Goal: Task Accomplishment & Management: Complete application form

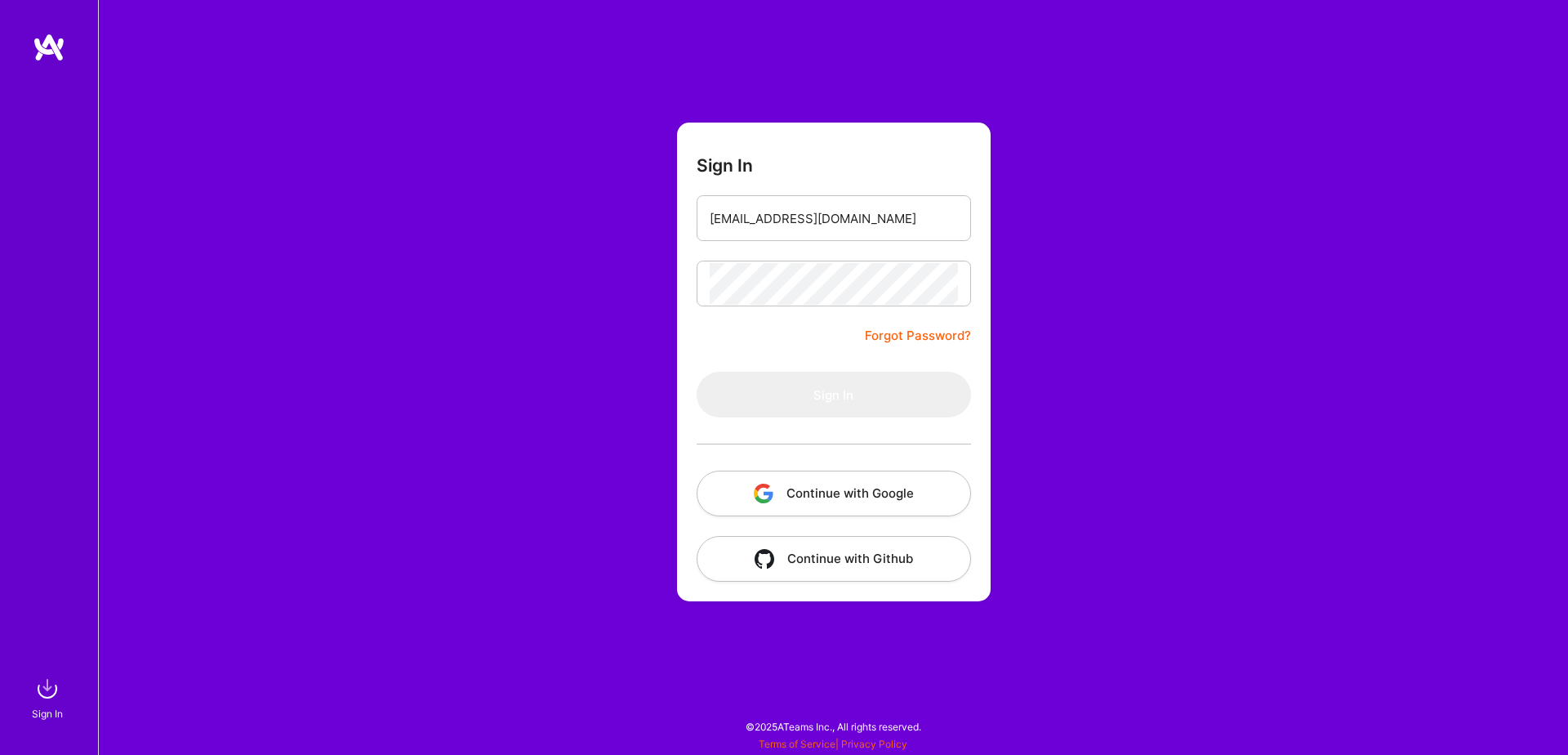
type input "[EMAIL_ADDRESS][DOMAIN_NAME]"
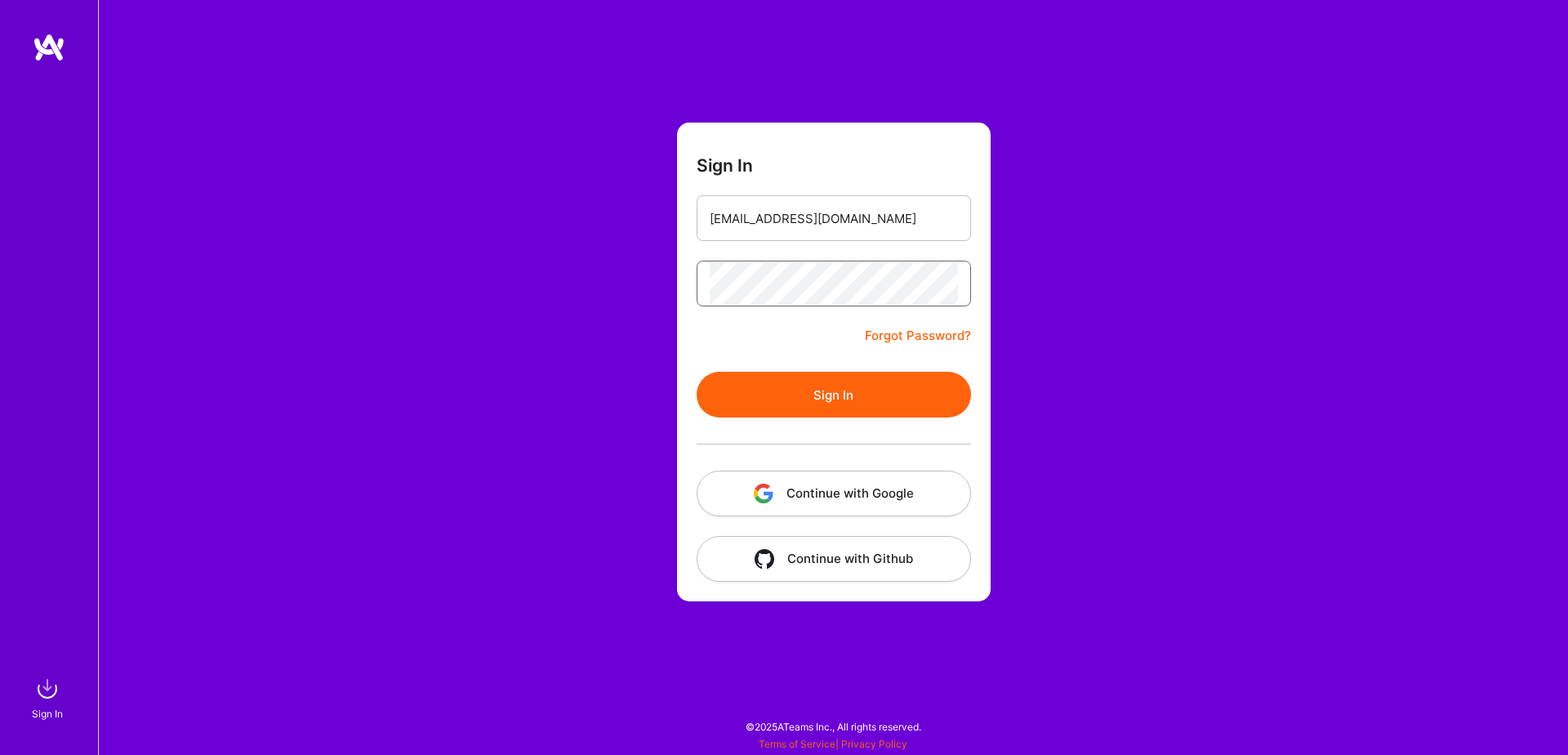
click at [697, 372] on button "Sign In" at bounding box center [834, 395] width 274 height 45
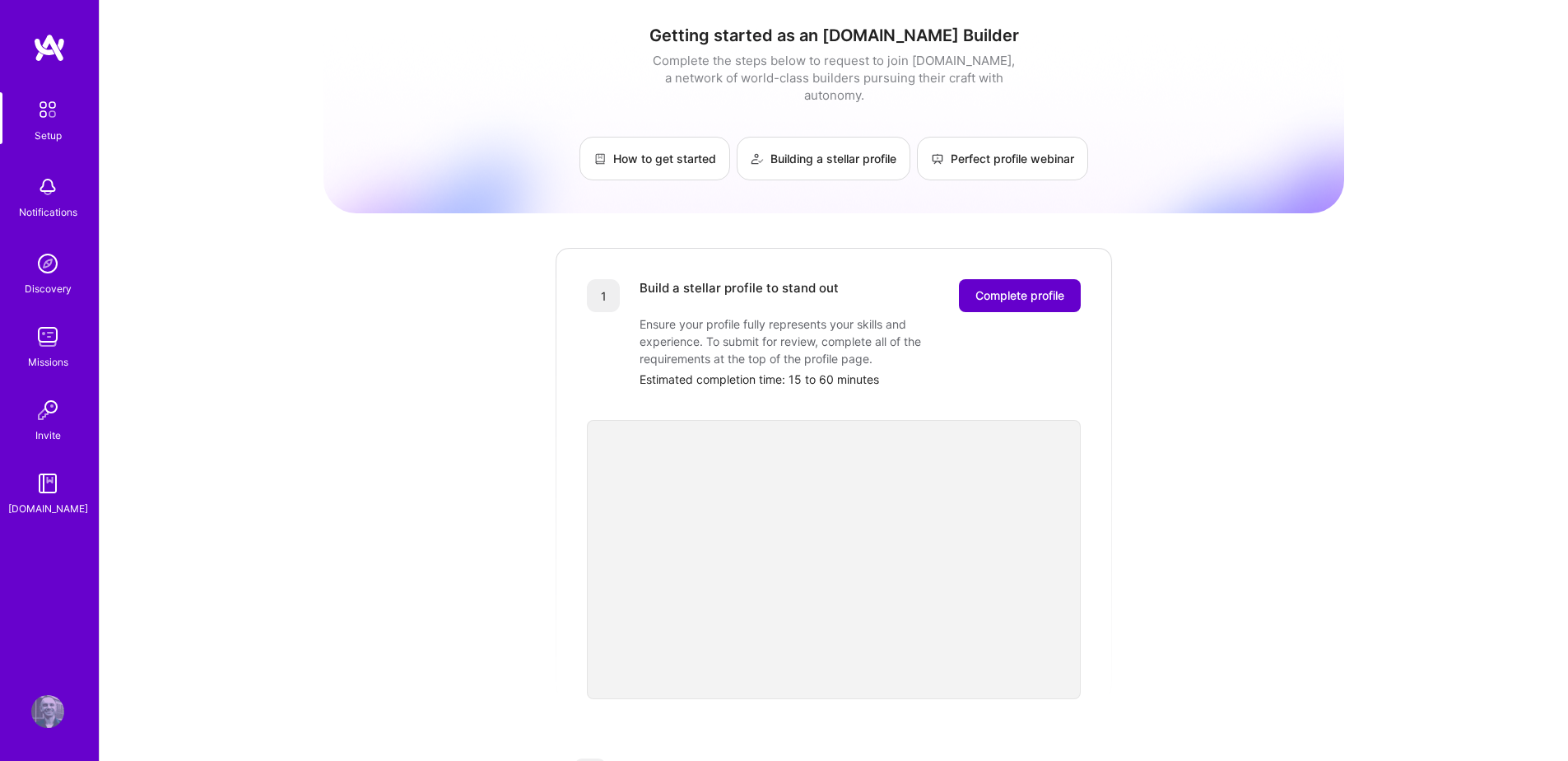
click at [970, 280] on button "Complete profile" at bounding box center [1020, 295] width 121 height 33
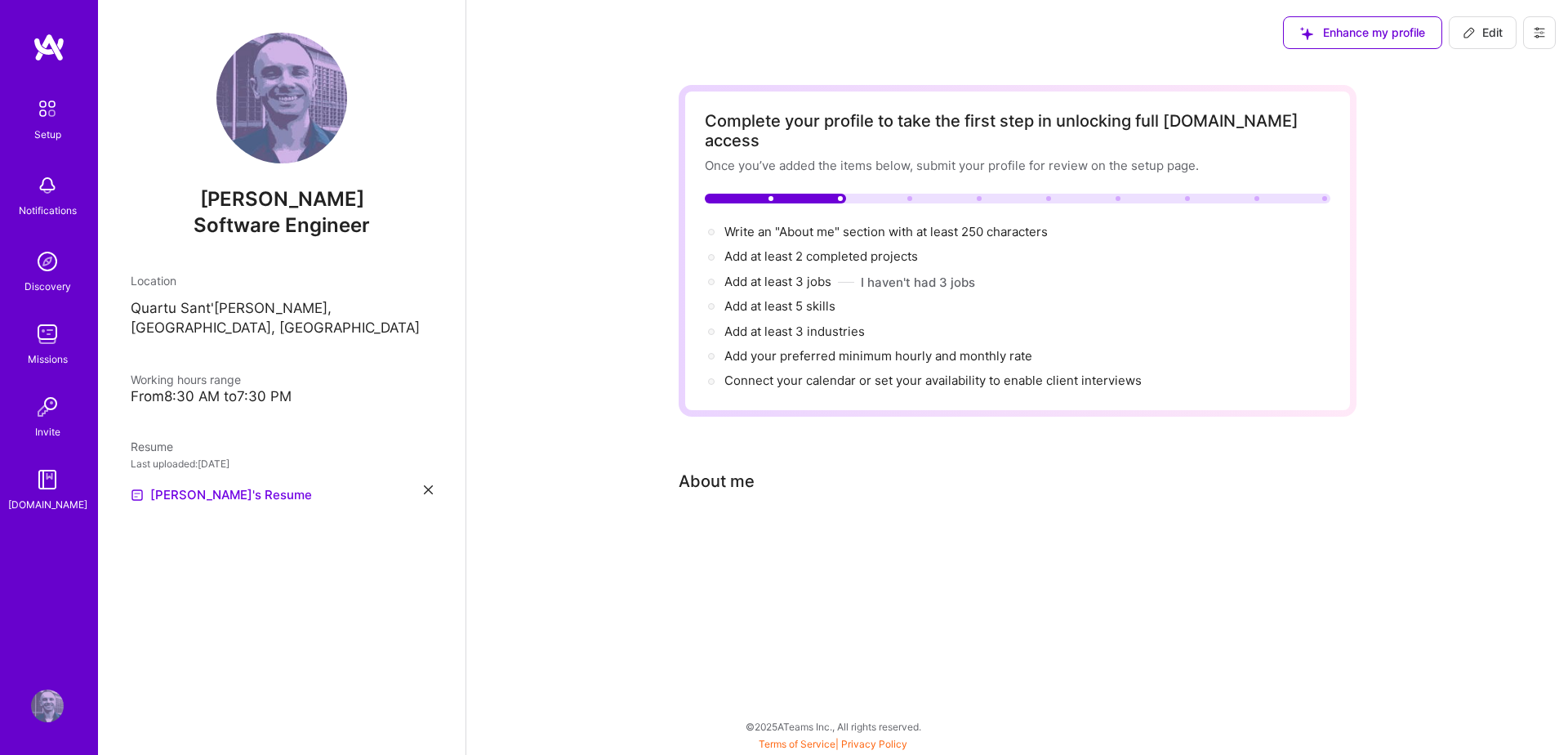
click at [1491, 40] on span "Edit" at bounding box center [1482, 33] width 40 height 17
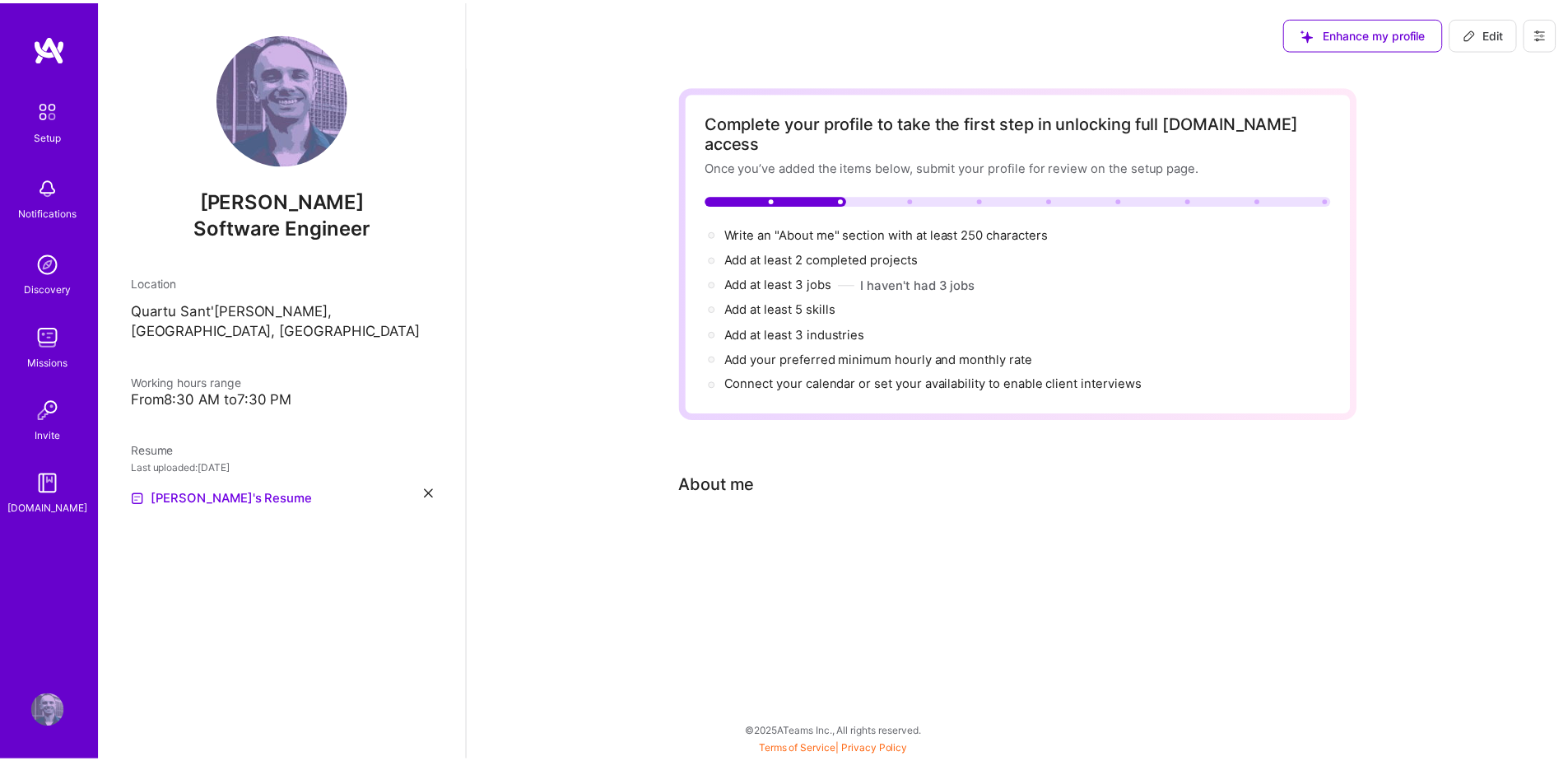
scroll to position [584, 0]
select select "US"
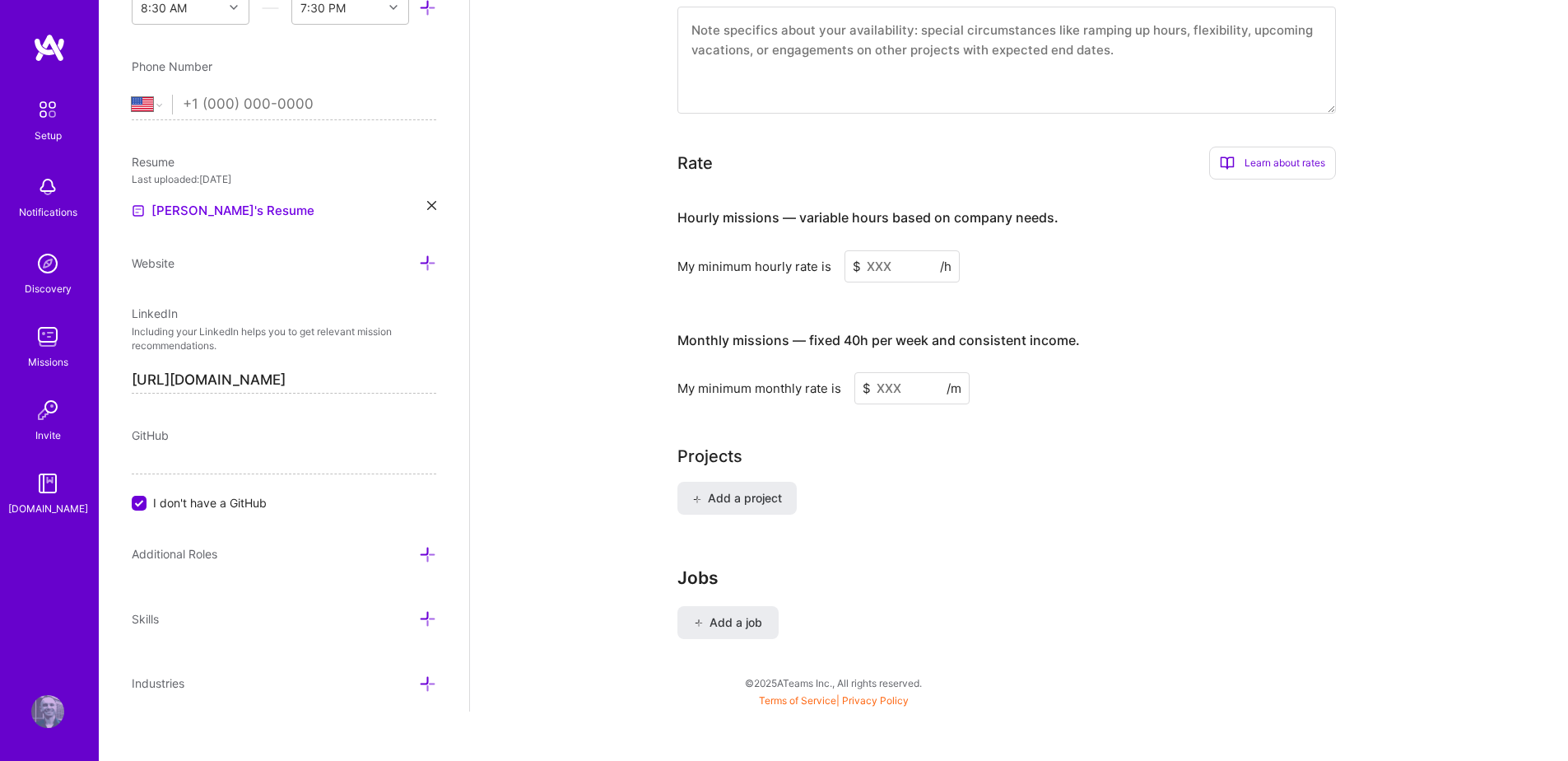
scroll to position [885, 0]
click at [903, 247] on input at bounding box center [902, 263] width 115 height 32
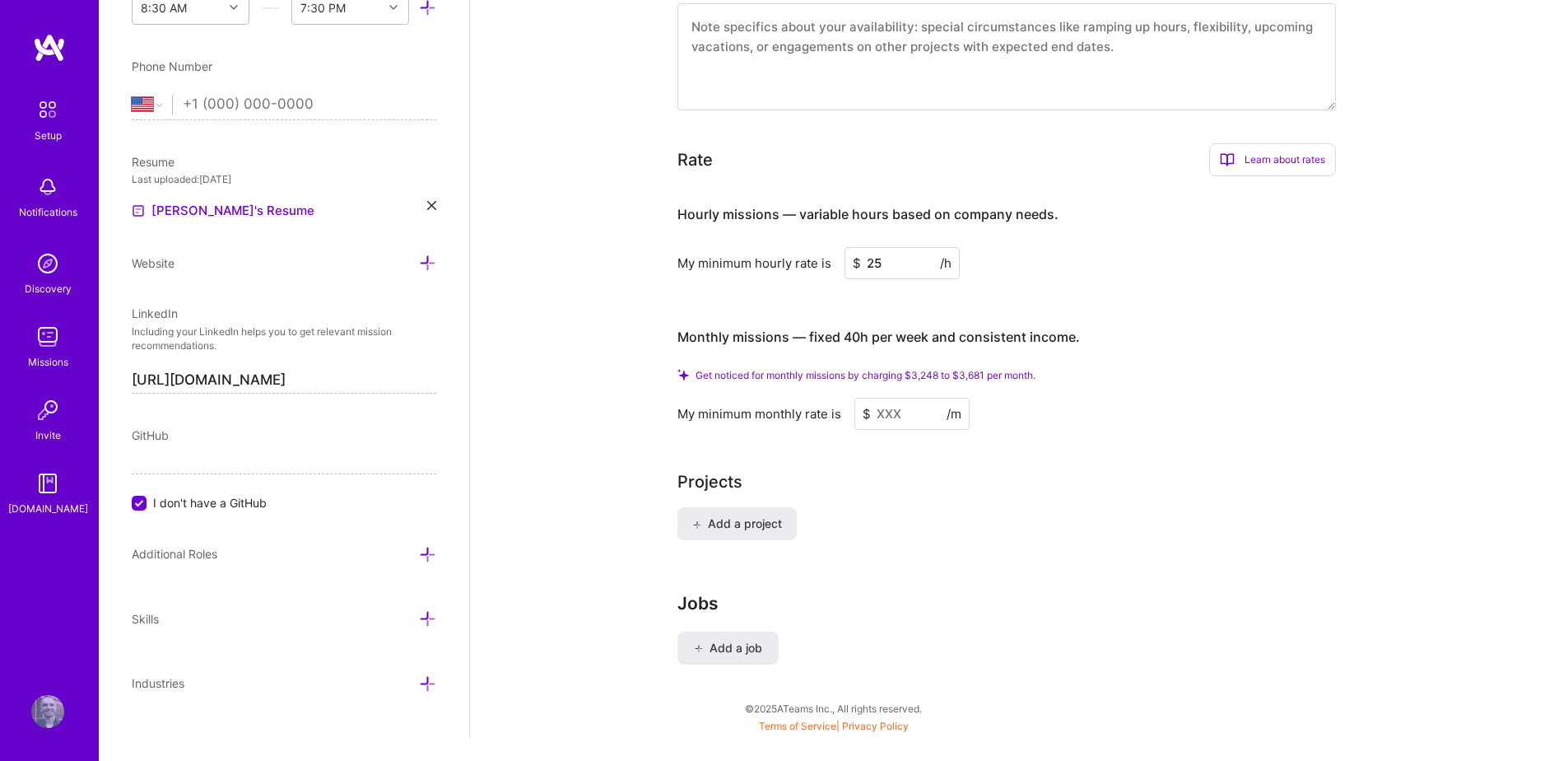
type input "2"
type input "27"
click at [886, 398] on input at bounding box center [912, 414] width 115 height 32
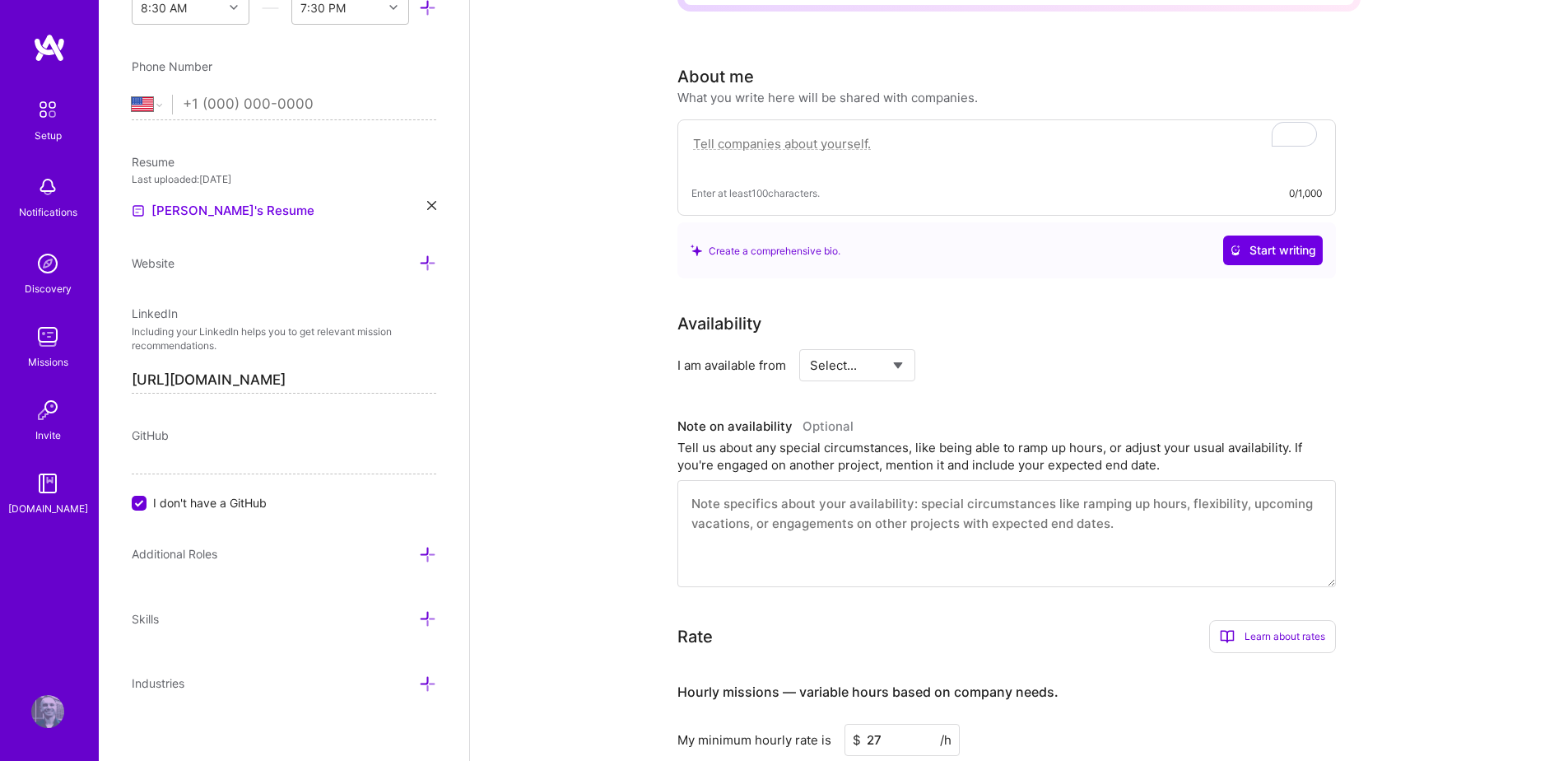
scroll to position [389, 0]
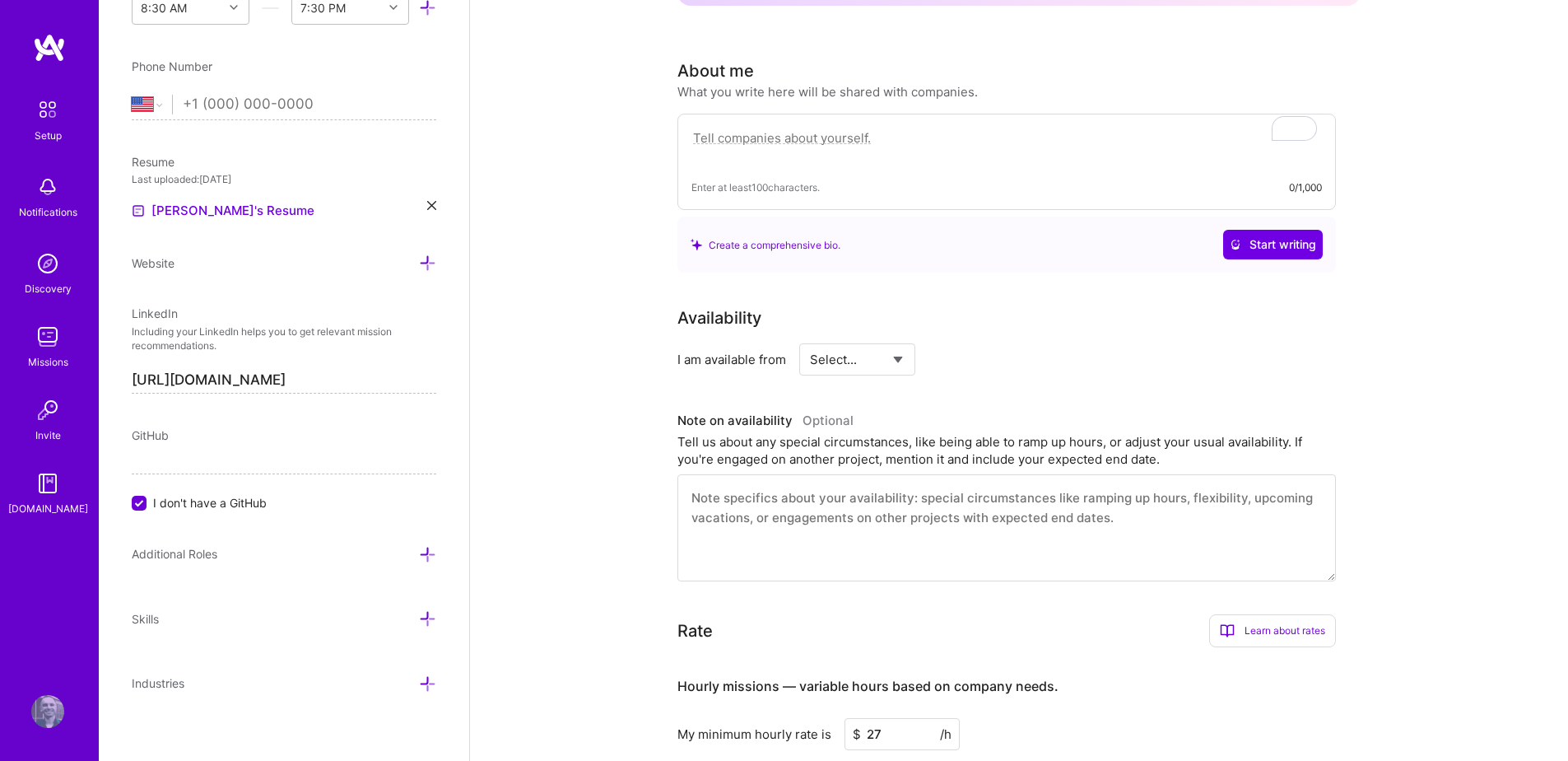
type input "4200"
select select "Right Now"
click at [810, 338] on select "Select... Right Now Future Date Not Available" at bounding box center [857, 359] width 95 height 42
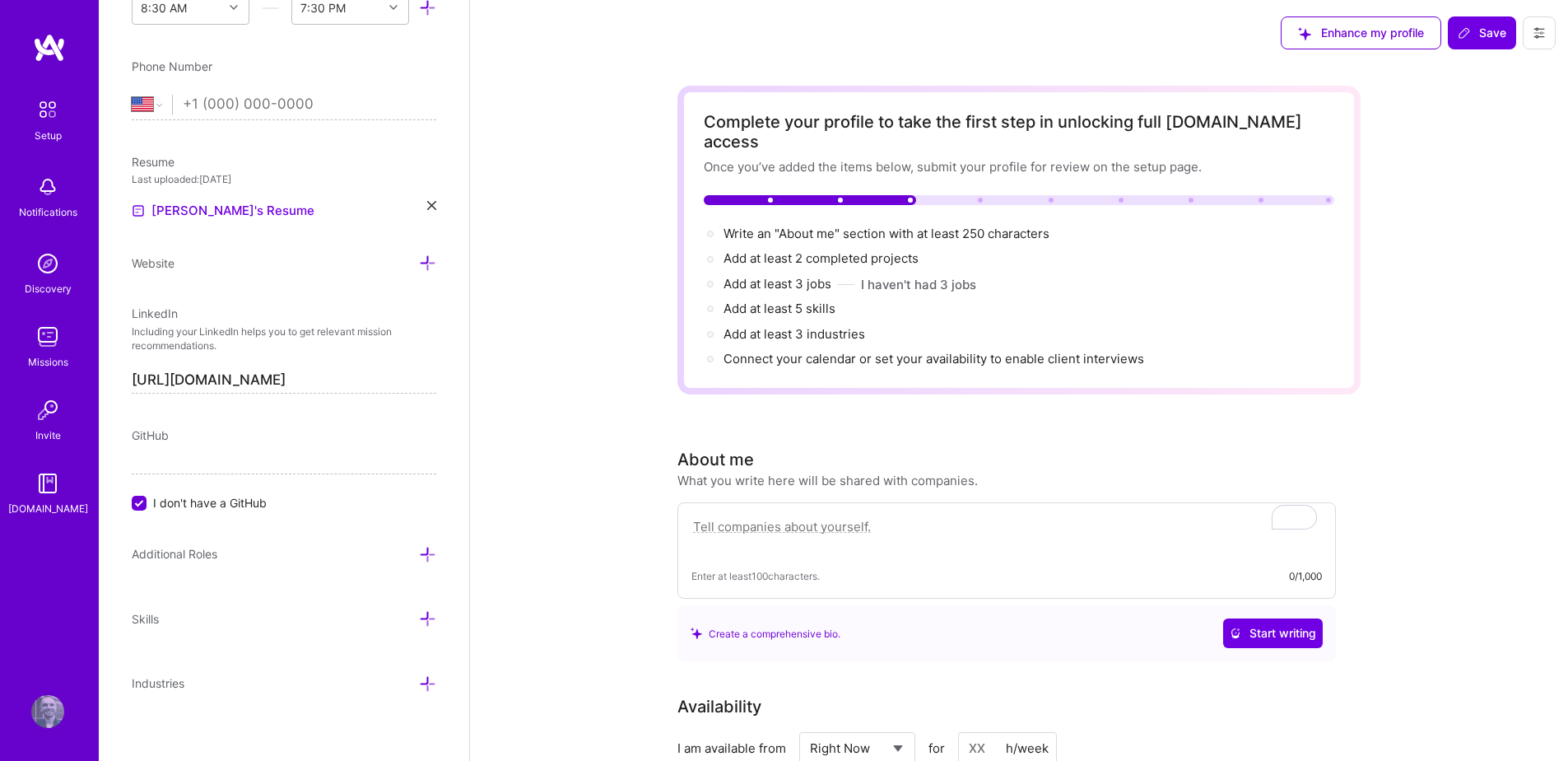
scroll to position [13, 0]
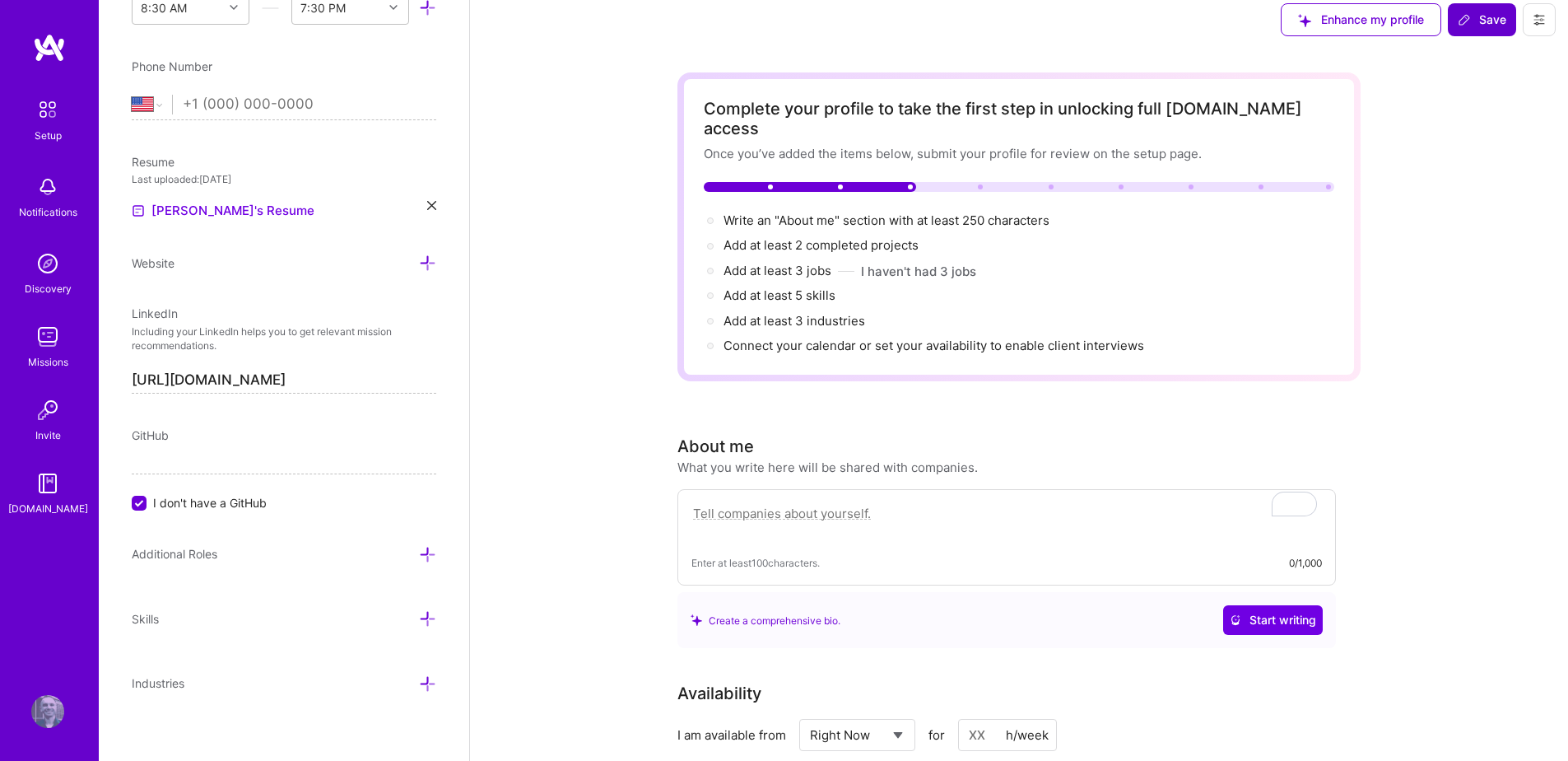
click at [1485, 22] on span "Save" at bounding box center [1482, 20] width 49 height 17
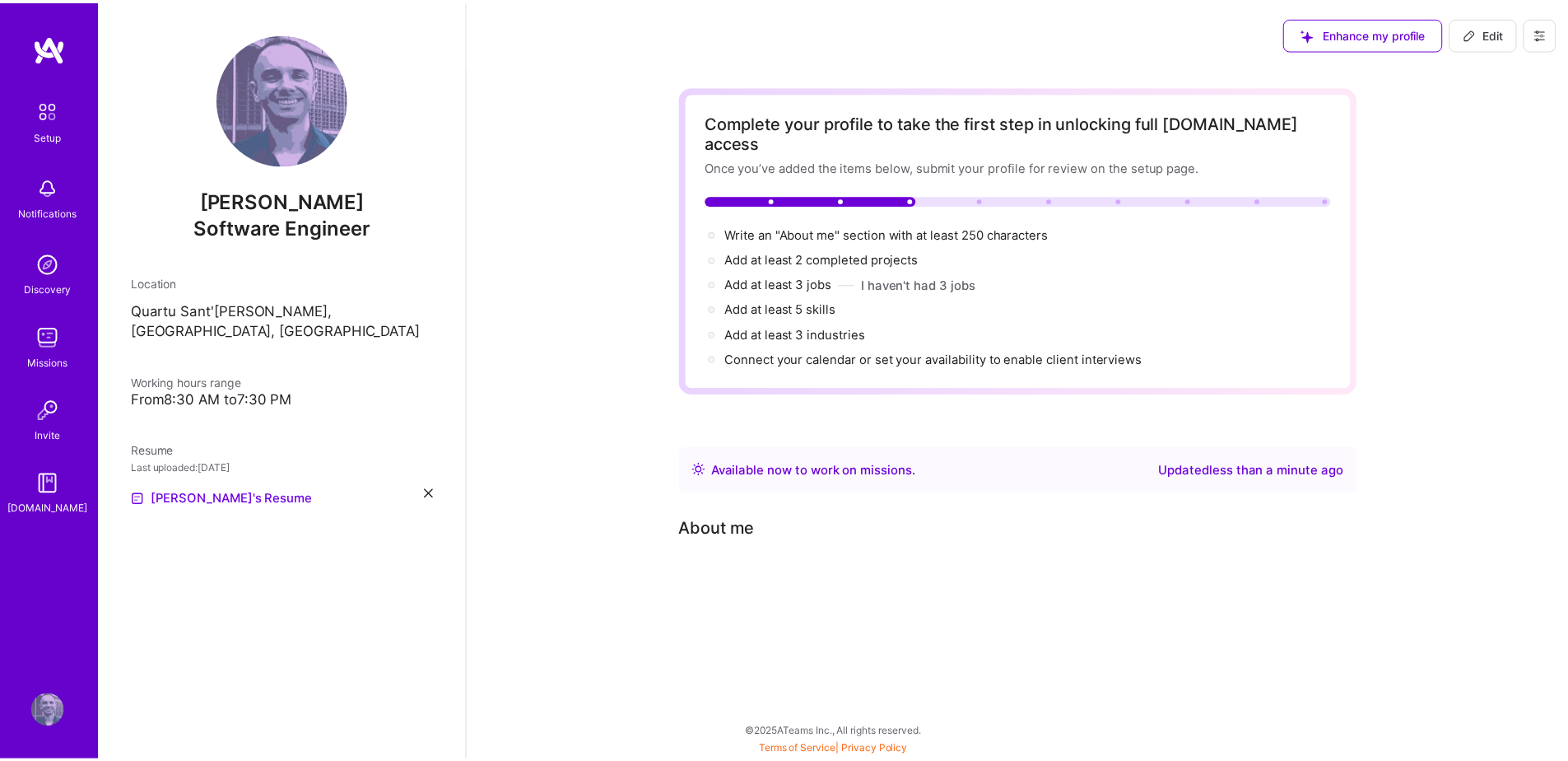
scroll to position [0, 0]
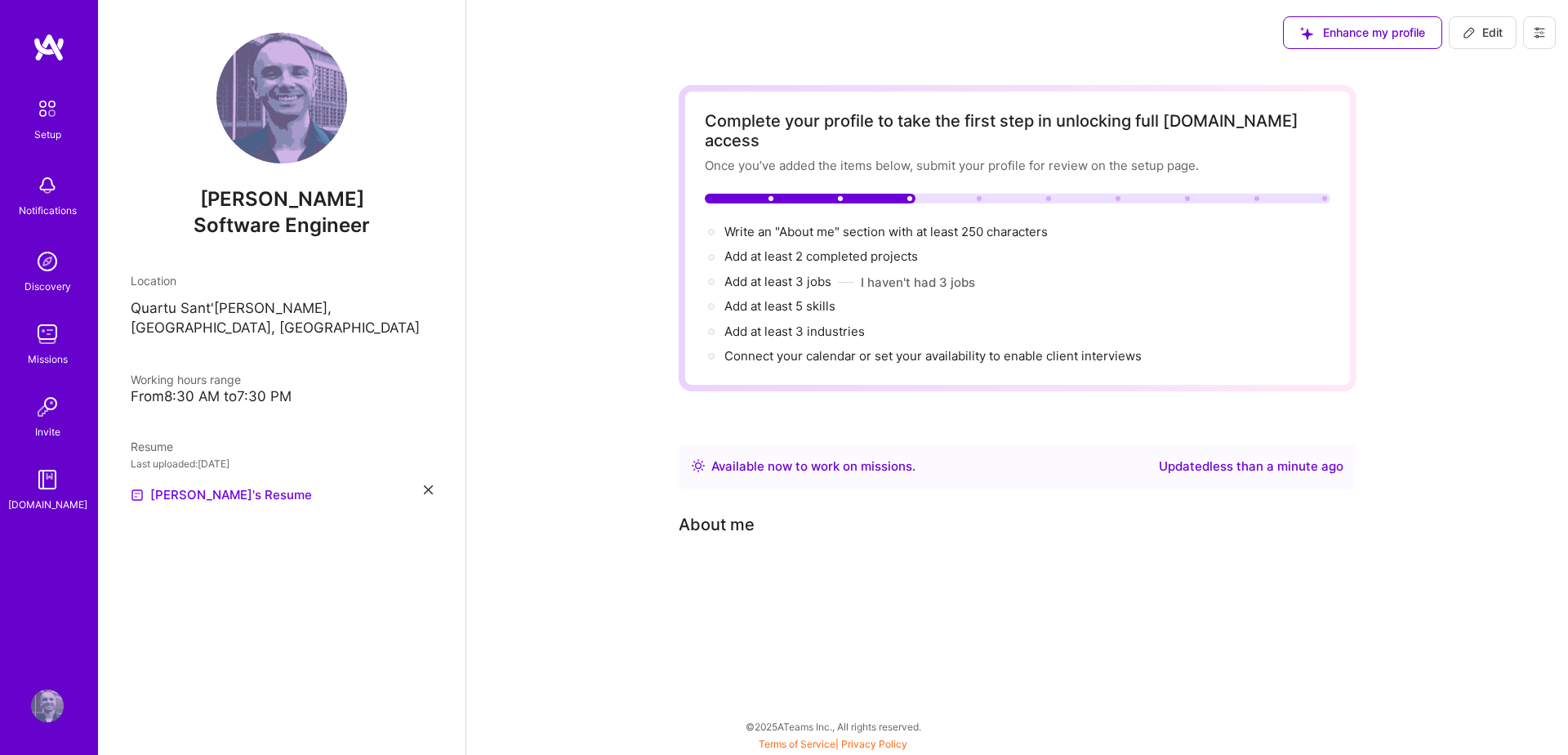
click at [1542, 35] on icon at bounding box center [1538, 32] width 13 height 13
click at [1510, 76] on button "Settings" at bounding box center [1494, 70] width 122 height 41
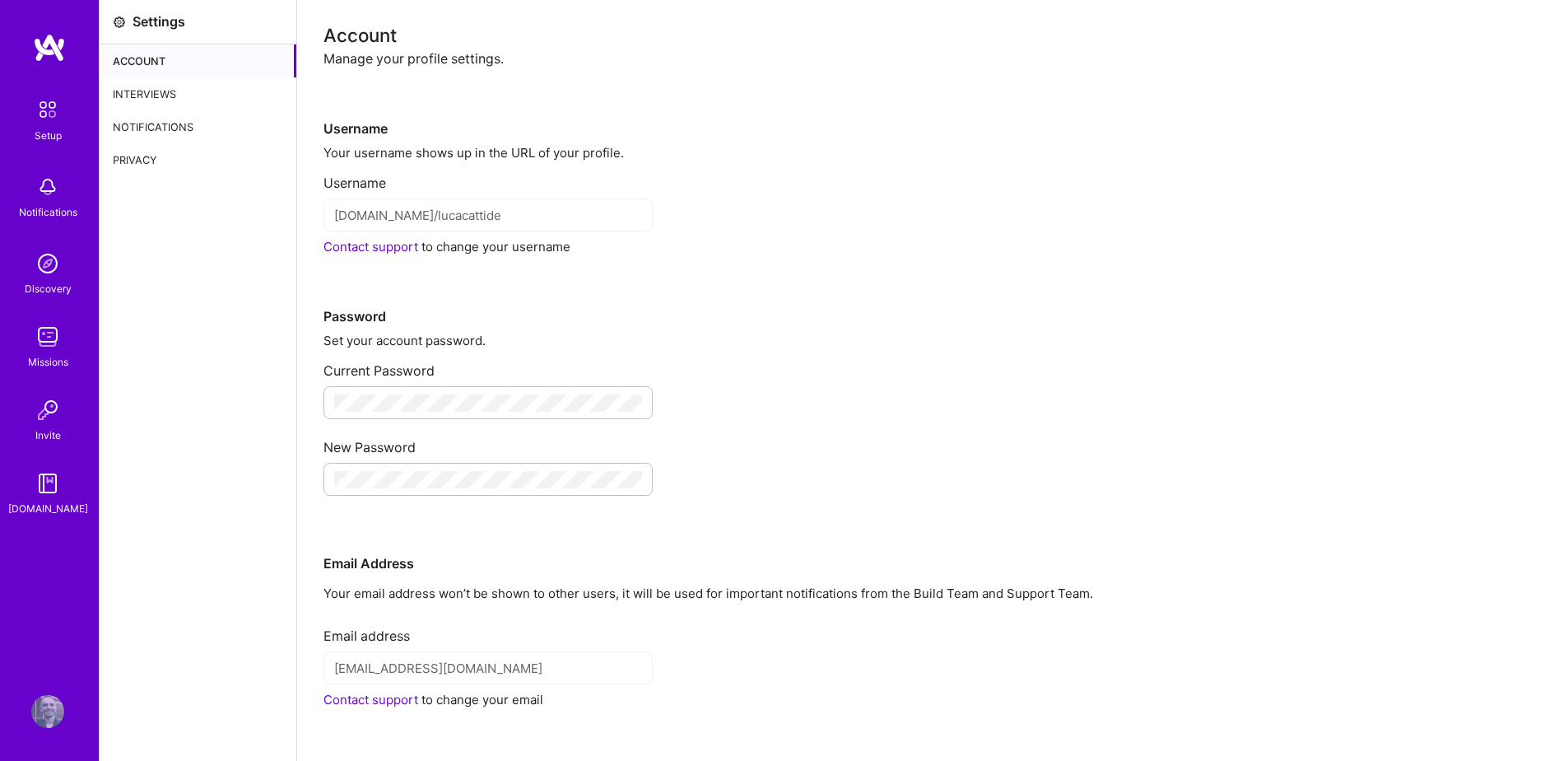
click at [432, 205] on div "[DOMAIN_NAME]/lucacattide" at bounding box center [488, 214] width 329 height 33
click at [150, 86] on div "Interviews" at bounding box center [198, 94] width 197 height 33
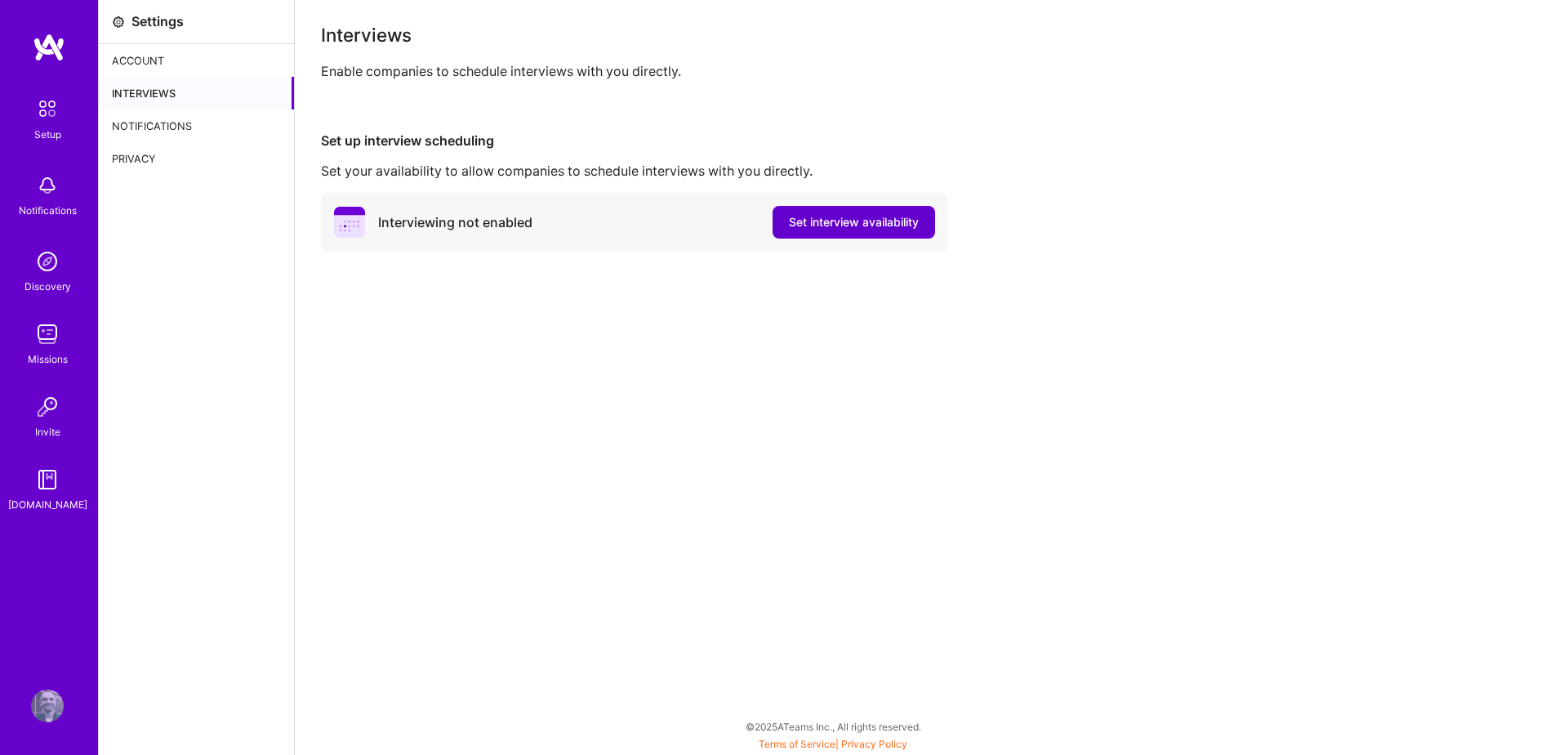
click at [797, 226] on span "Set interview availability" at bounding box center [854, 222] width 130 height 17
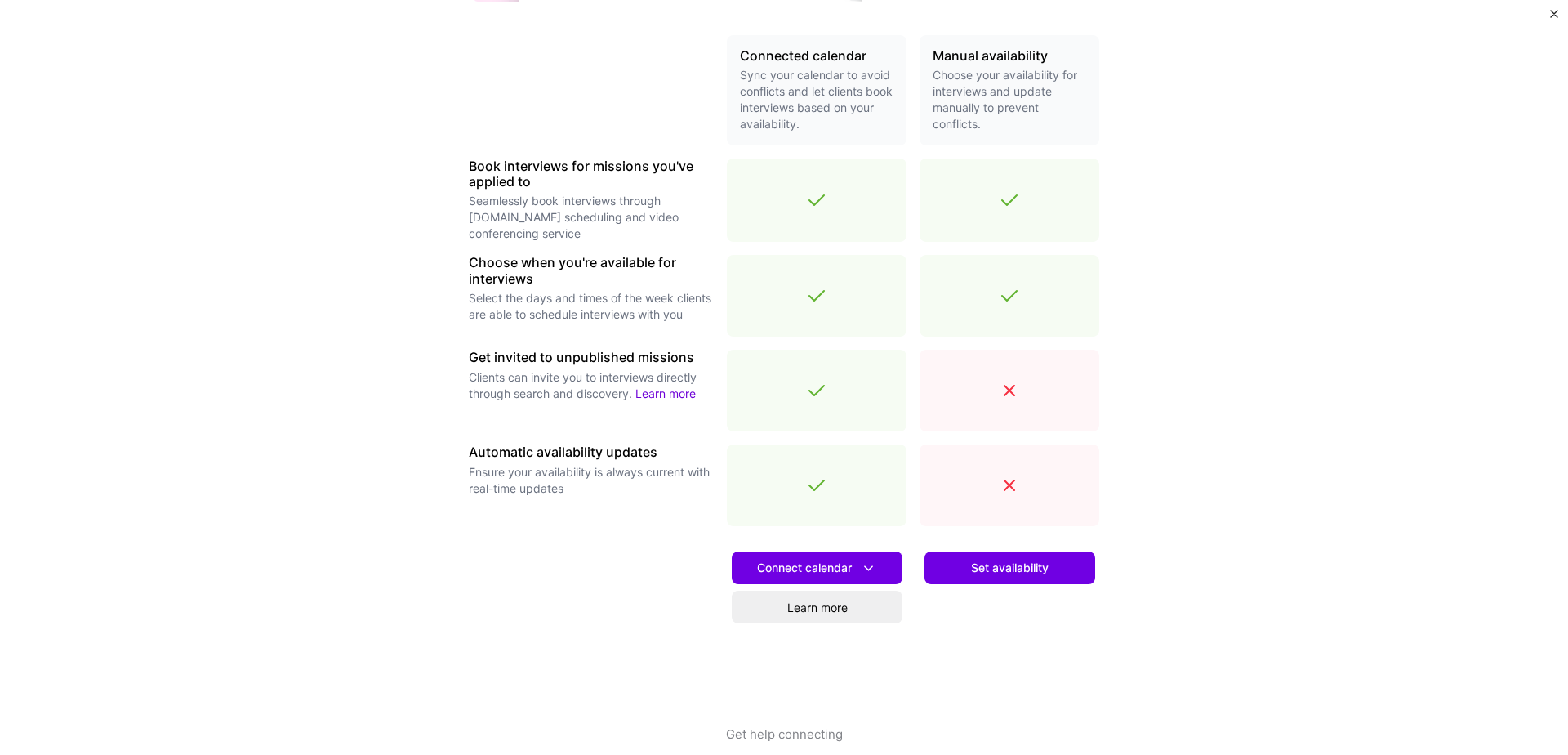
scroll to position [390, 0]
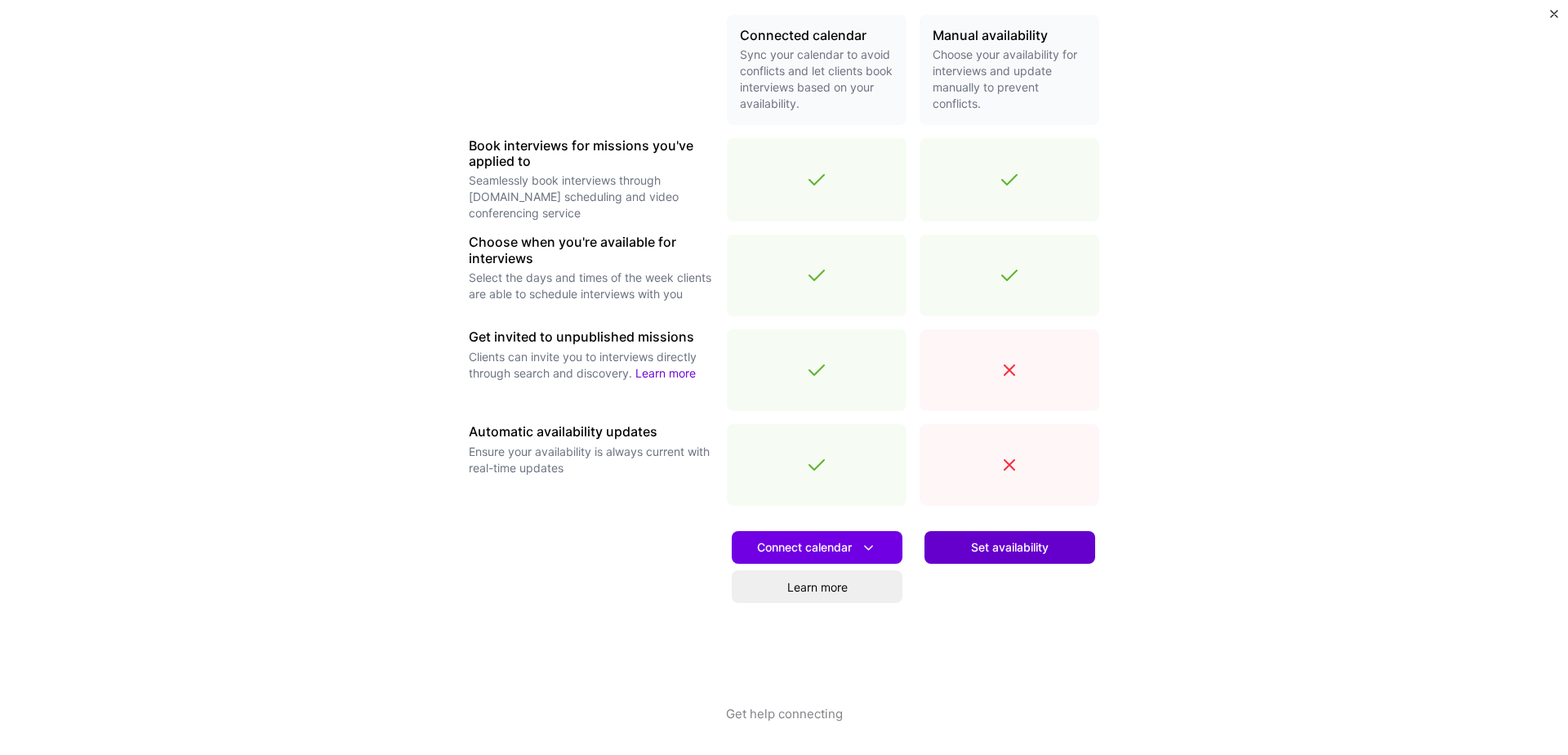
click at [1006, 560] on button "Set availability" at bounding box center [1009, 547] width 171 height 33
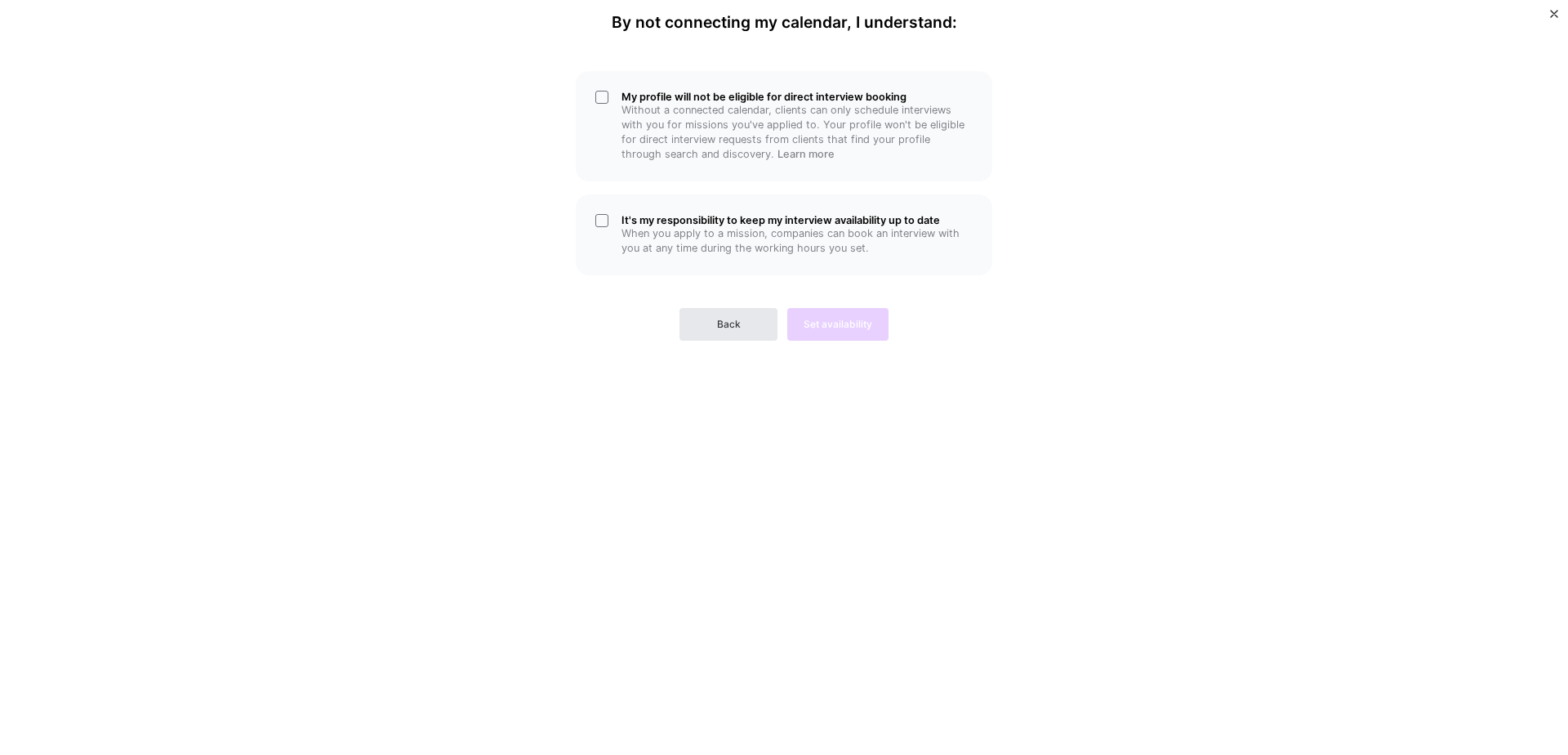
click at [721, 323] on span "Back" at bounding box center [729, 324] width 24 height 15
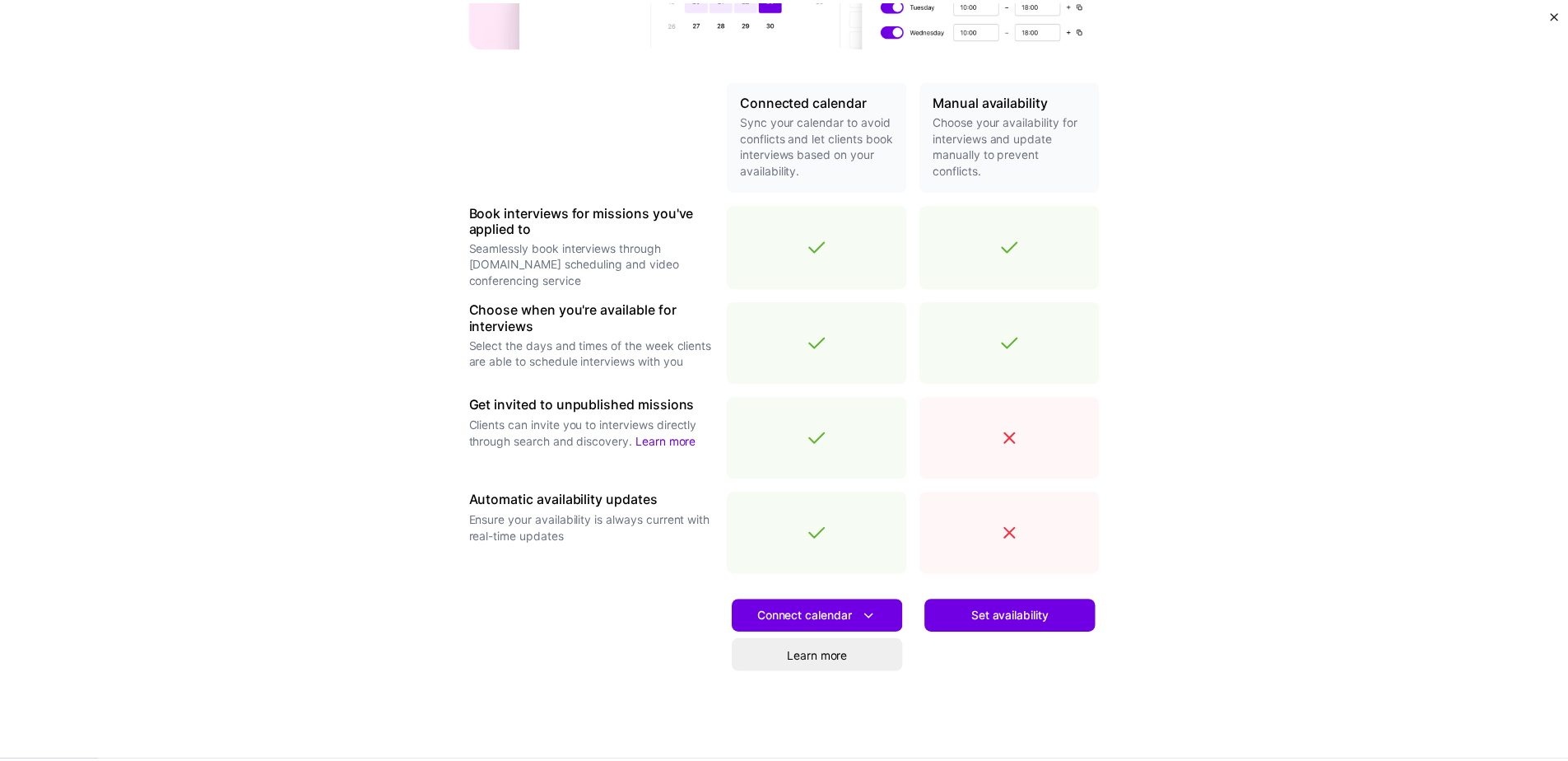
scroll to position [393, 0]
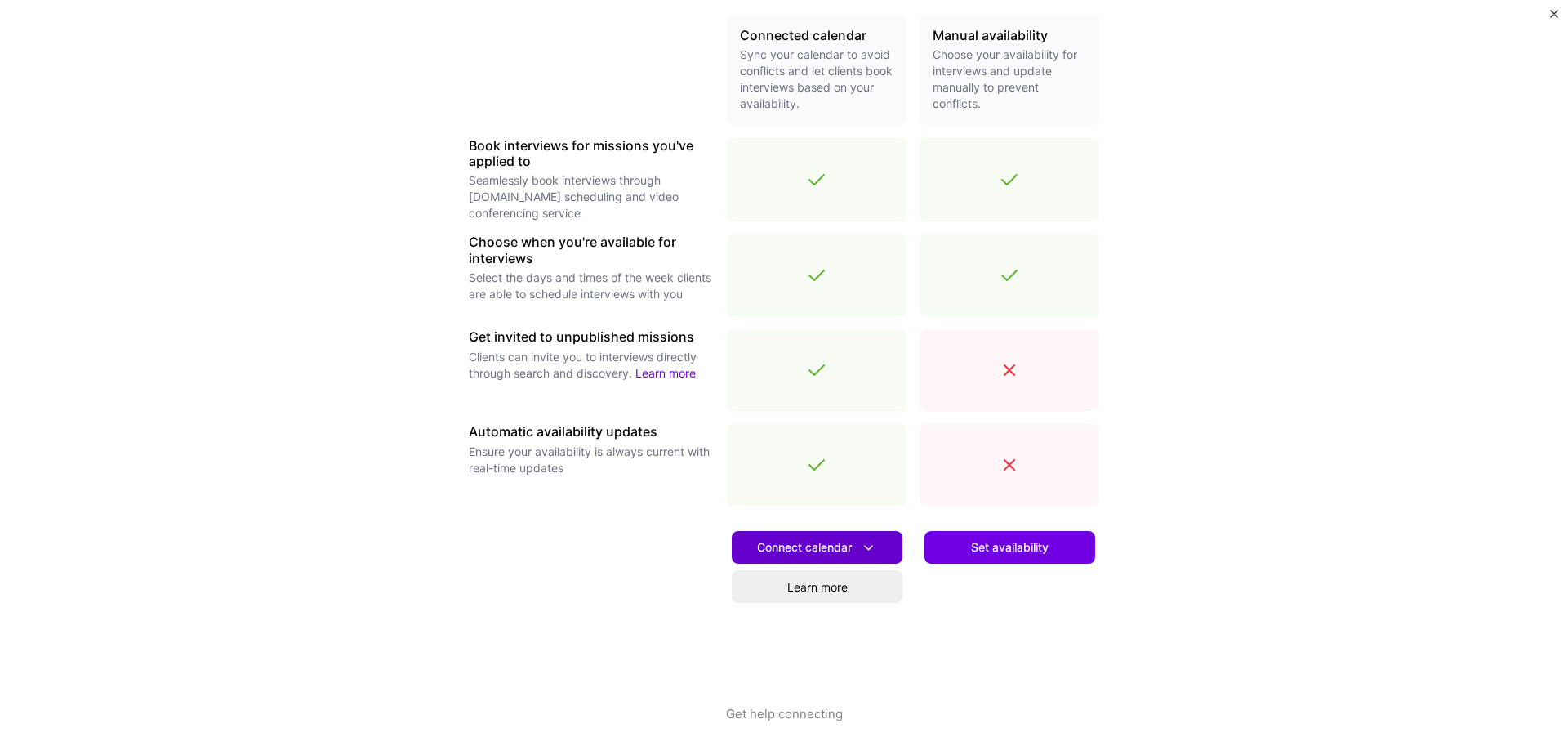
click at [843, 547] on span "Connect calendar" at bounding box center [817, 547] width 120 height 17
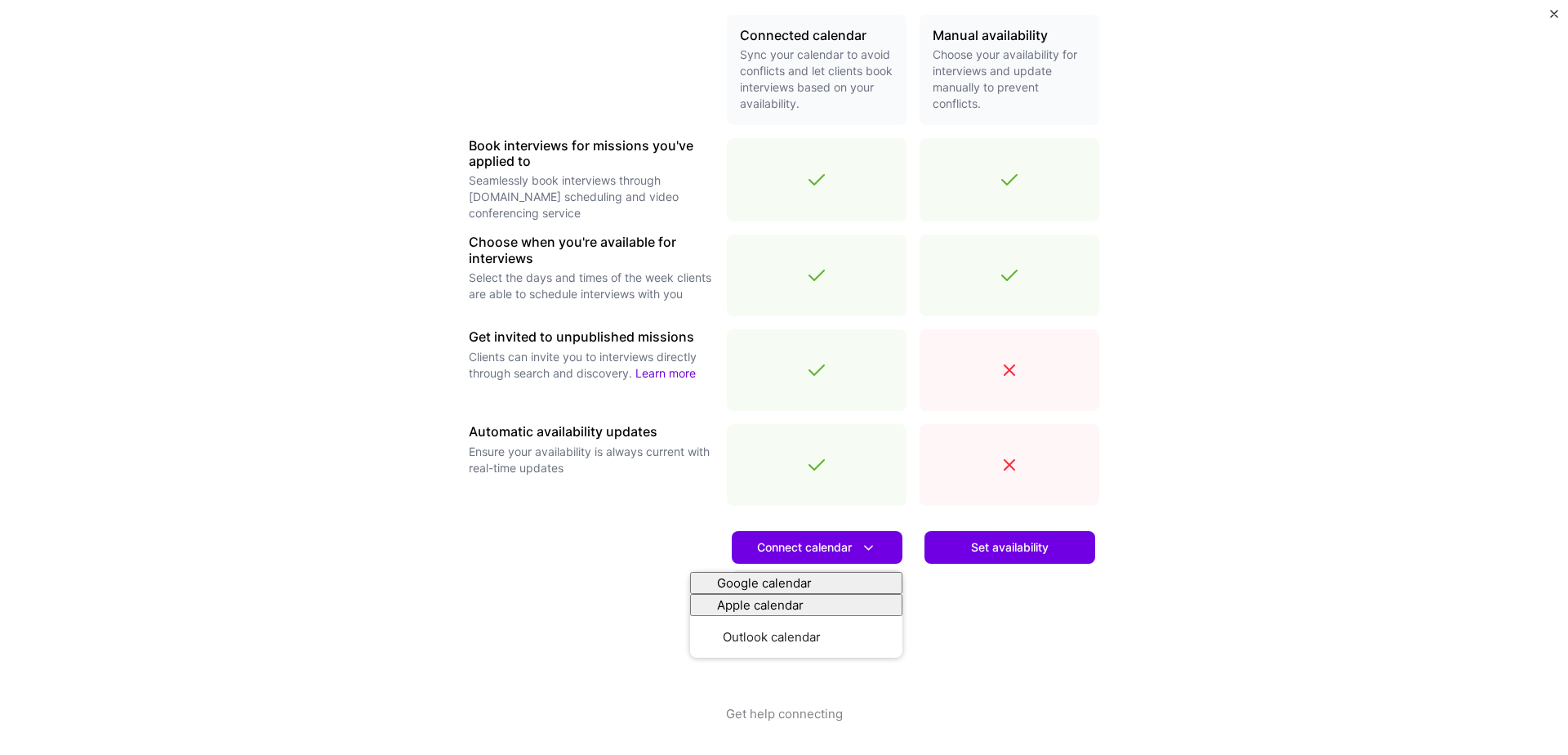
click at [590, 437] on h3 "Automatic availability updates" at bounding box center [591, 431] width 245 height 16
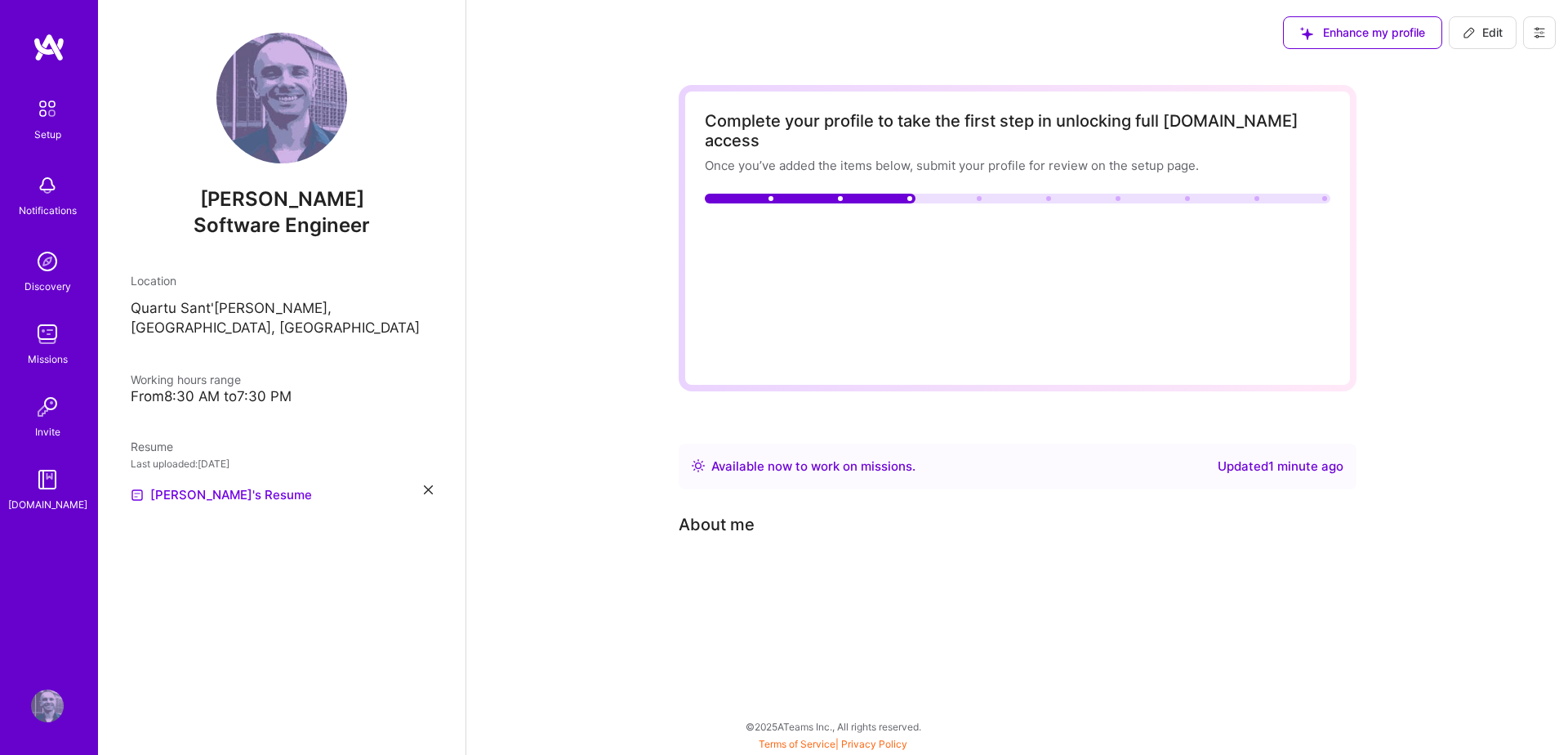
click at [38, 118] on img at bounding box center [47, 109] width 35 height 35
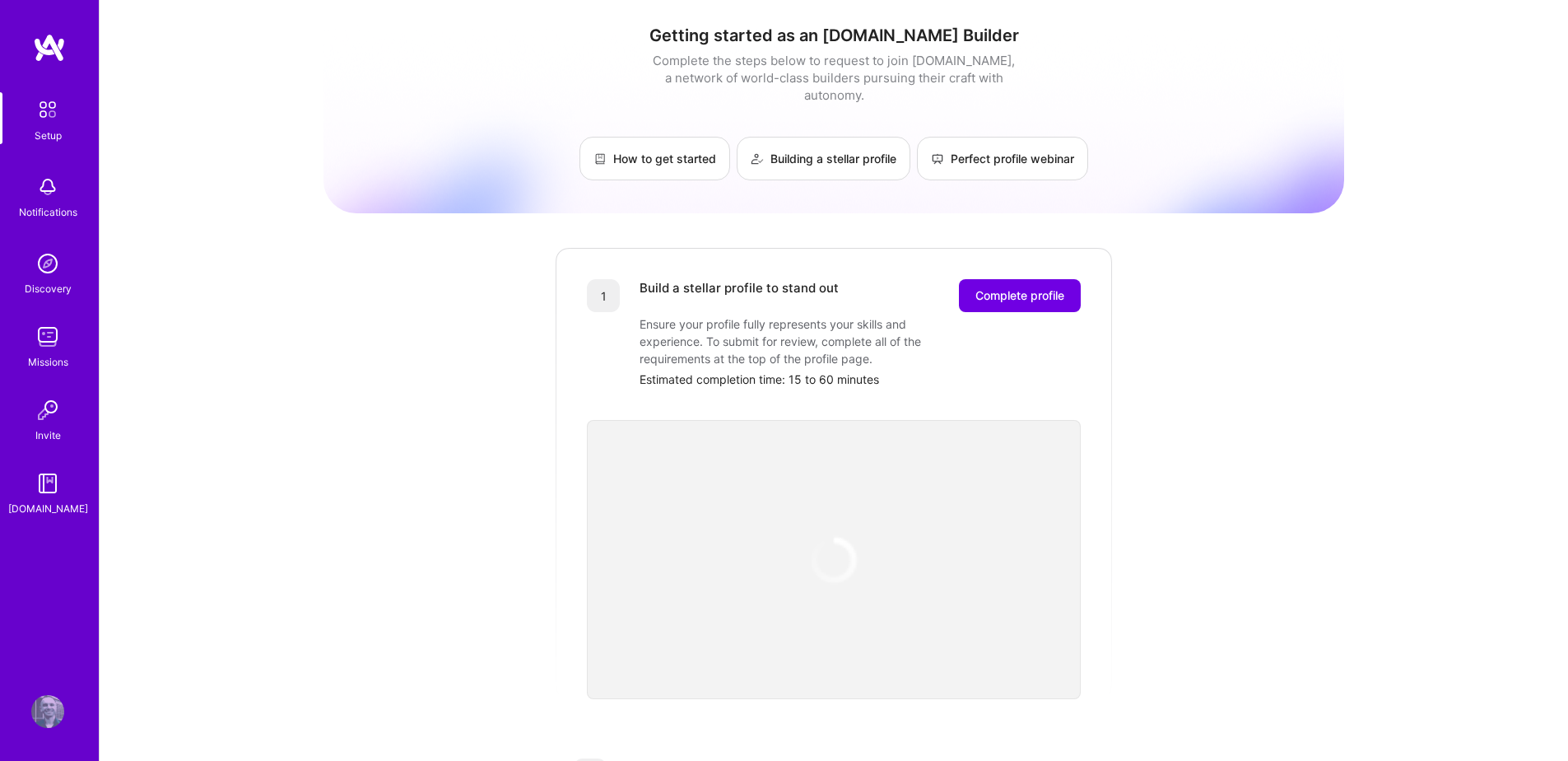
click at [50, 198] on img at bounding box center [47, 186] width 33 height 33
click at [50, 256] on img at bounding box center [47, 263] width 33 height 33
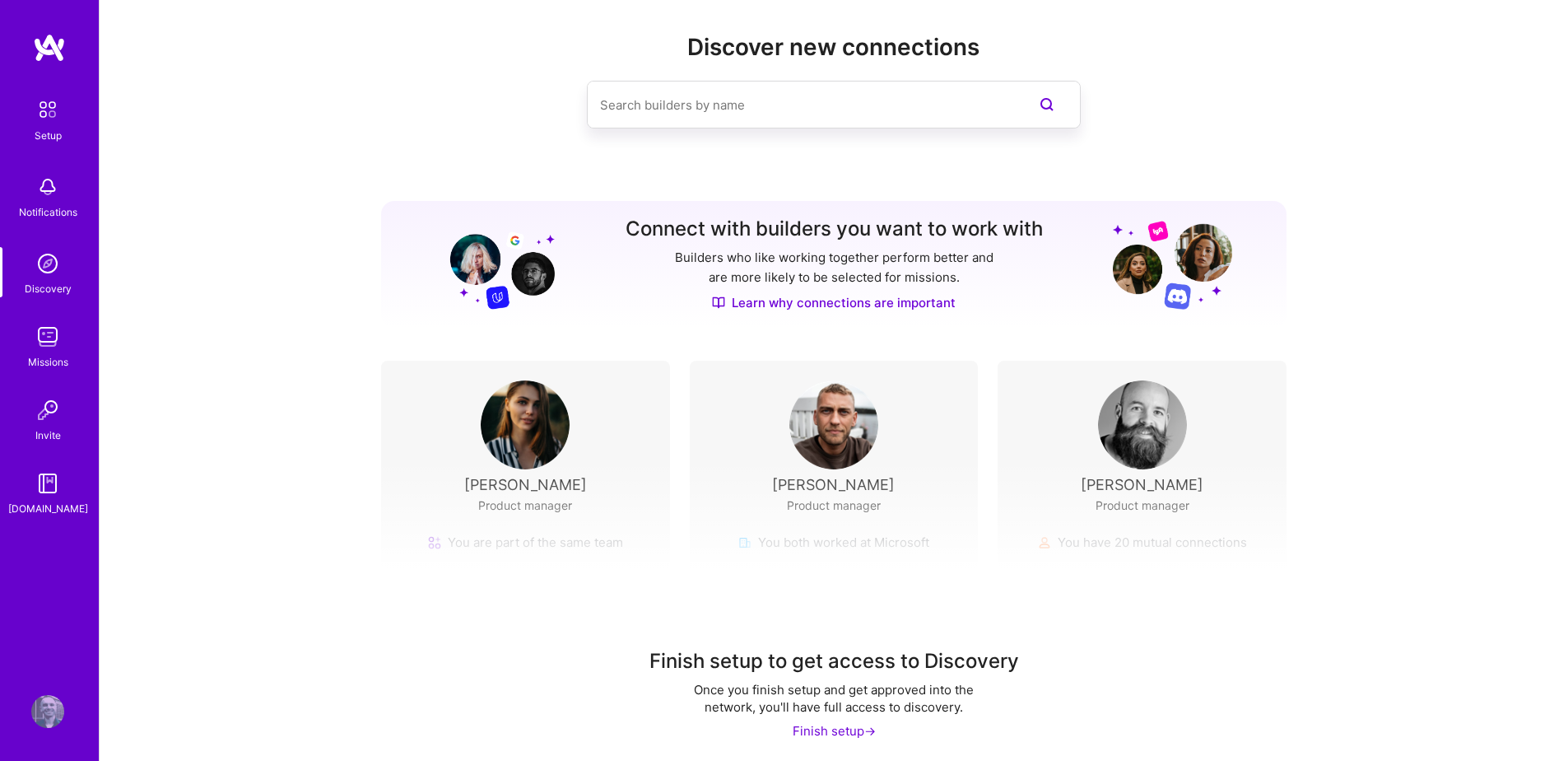
scroll to position [26, 0]
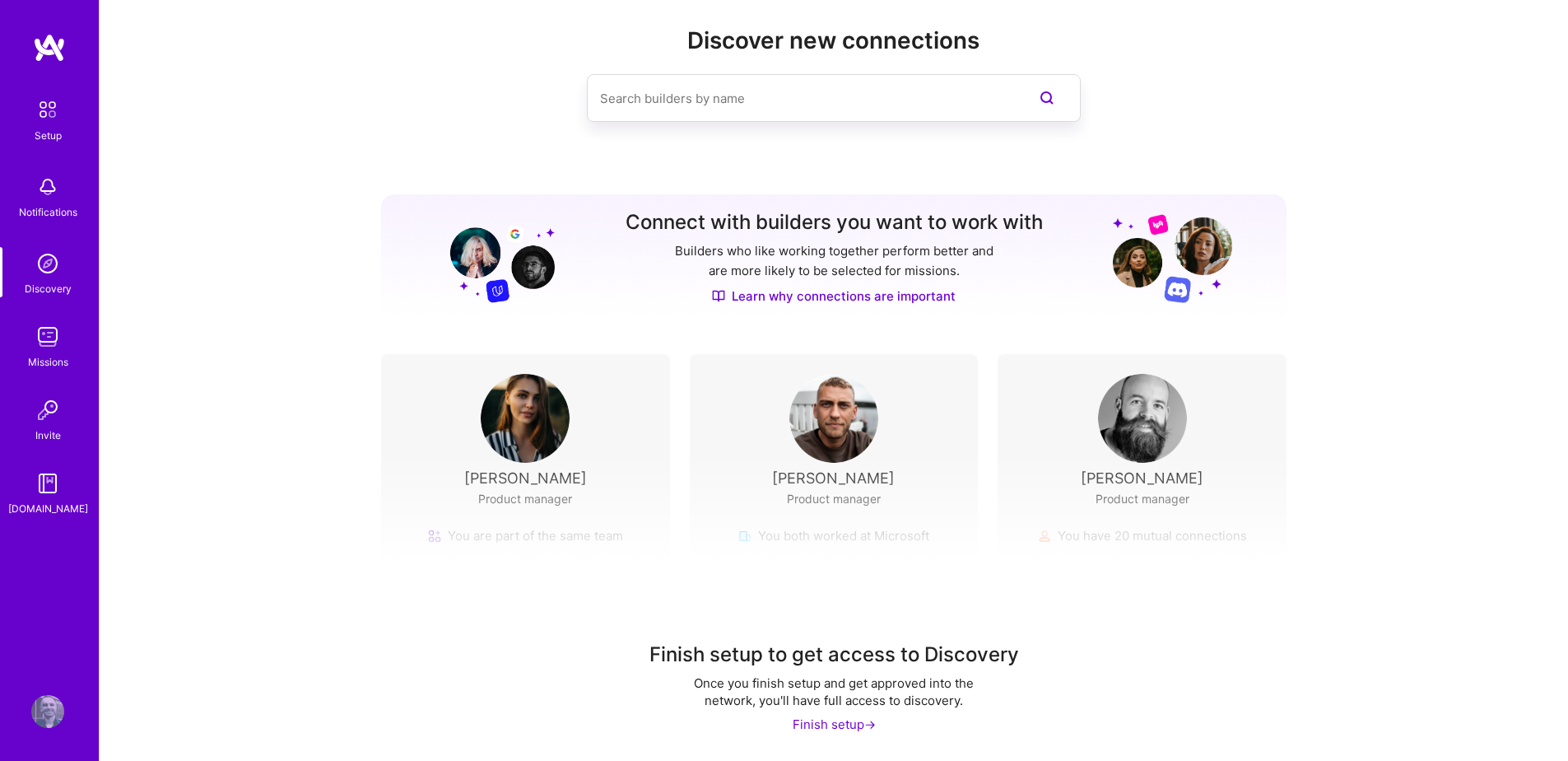
click at [839, 729] on div "Finish setup ->" at bounding box center [835, 723] width 84 height 17
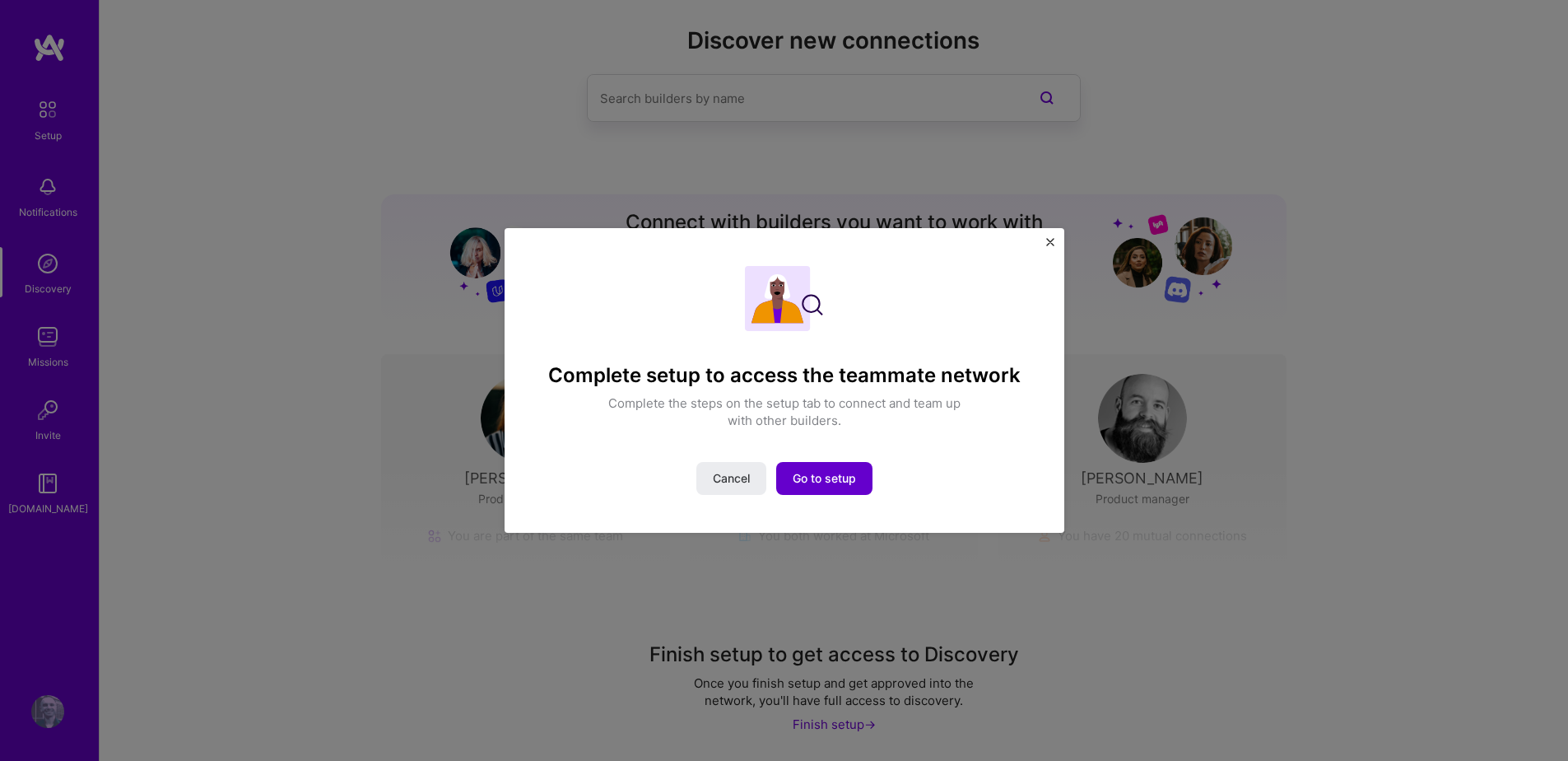
click at [853, 476] on span "Go to setup" at bounding box center [825, 478] width 64 height 17
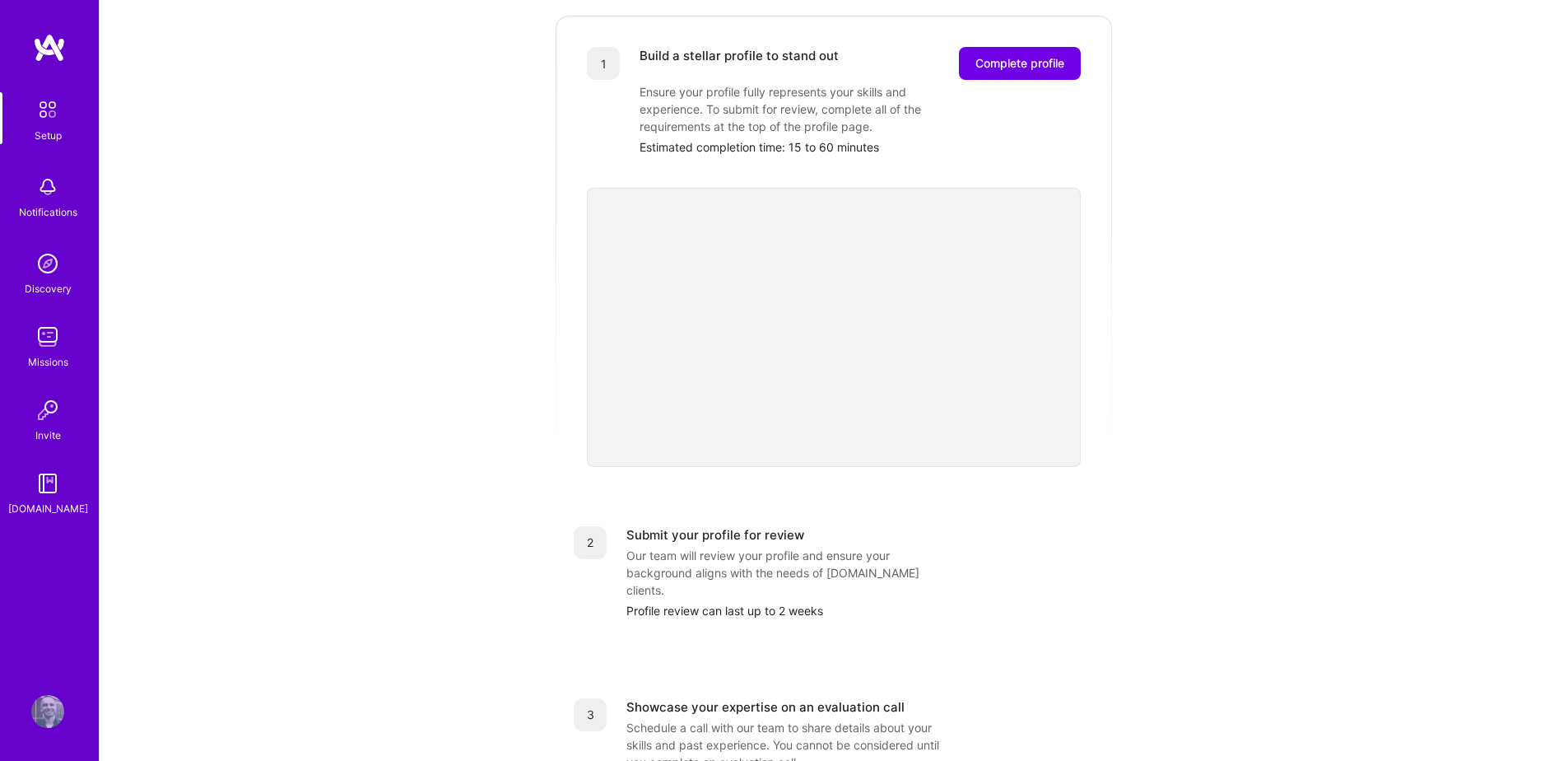
scroll to position [65, 0]
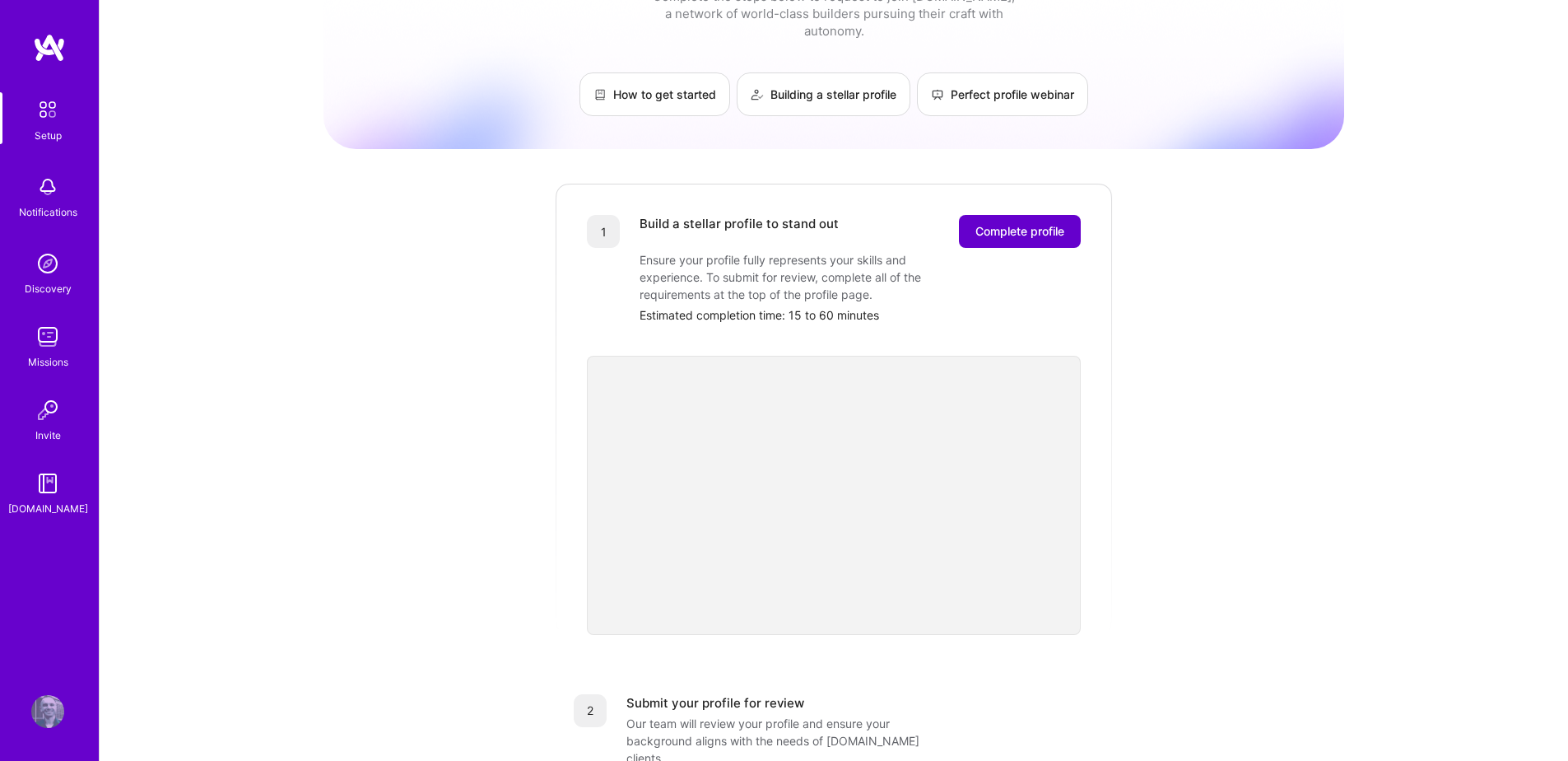
click at [1024, 223] on span "Complete profile" at bounding box center [1020, 231] width 89 height 17
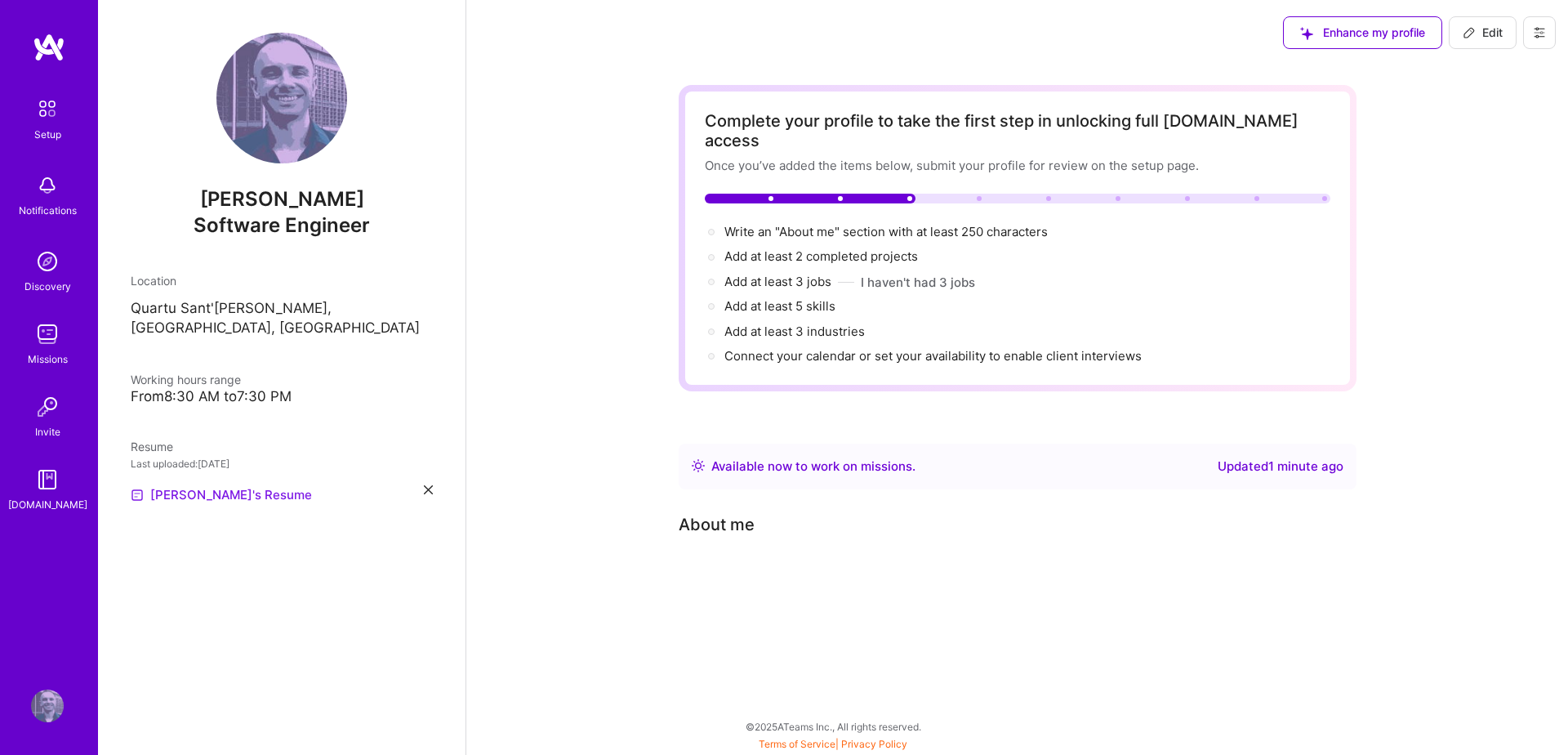
click at [223, 486] on link "[PERSON_NAME]'s Resume" at bounding box center [221, 495] width 182 height 20
click at [48, 337] on img at bounding box center [46, 334] width 33 height 33
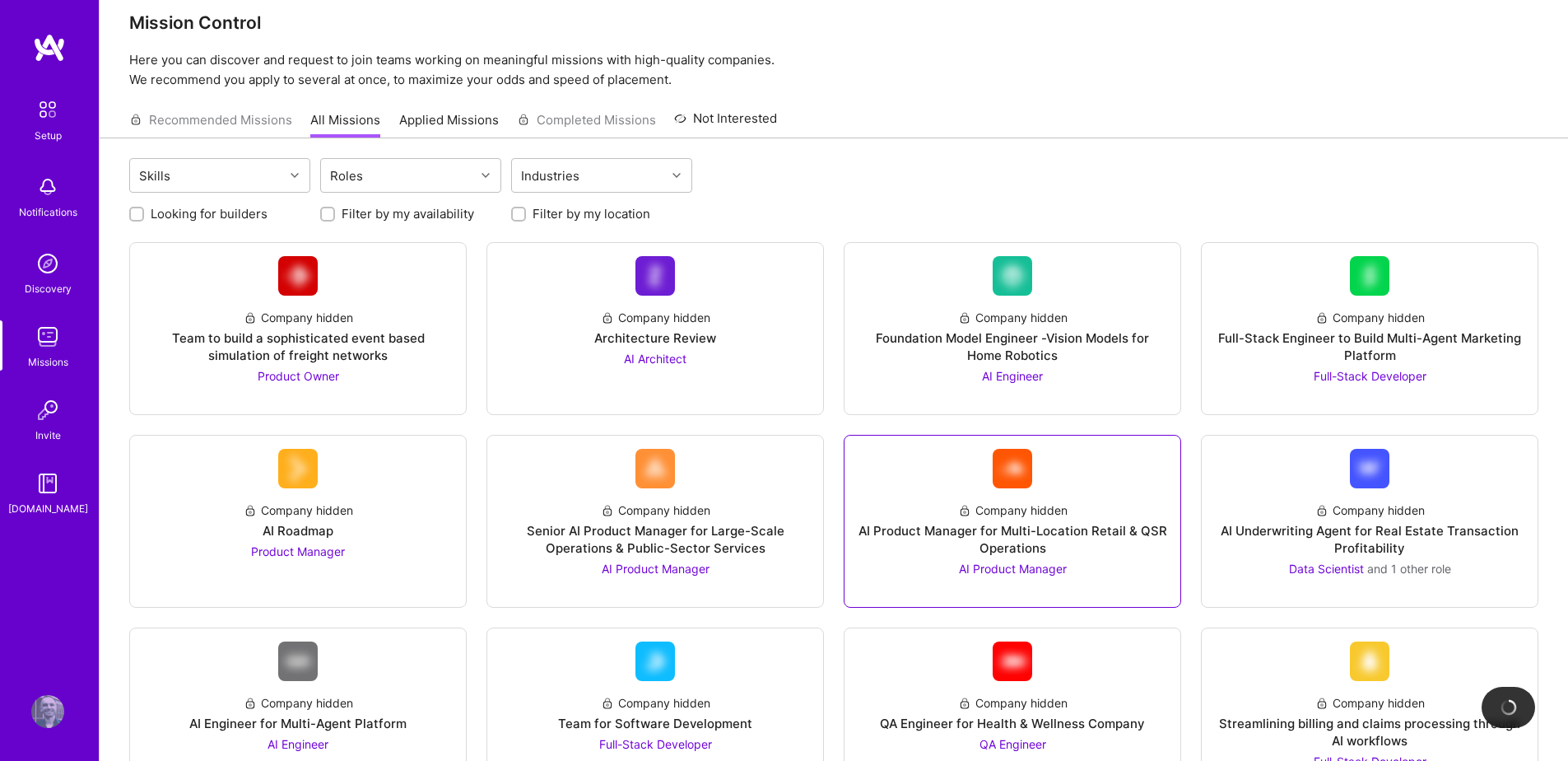
scroll to position [25, 0]
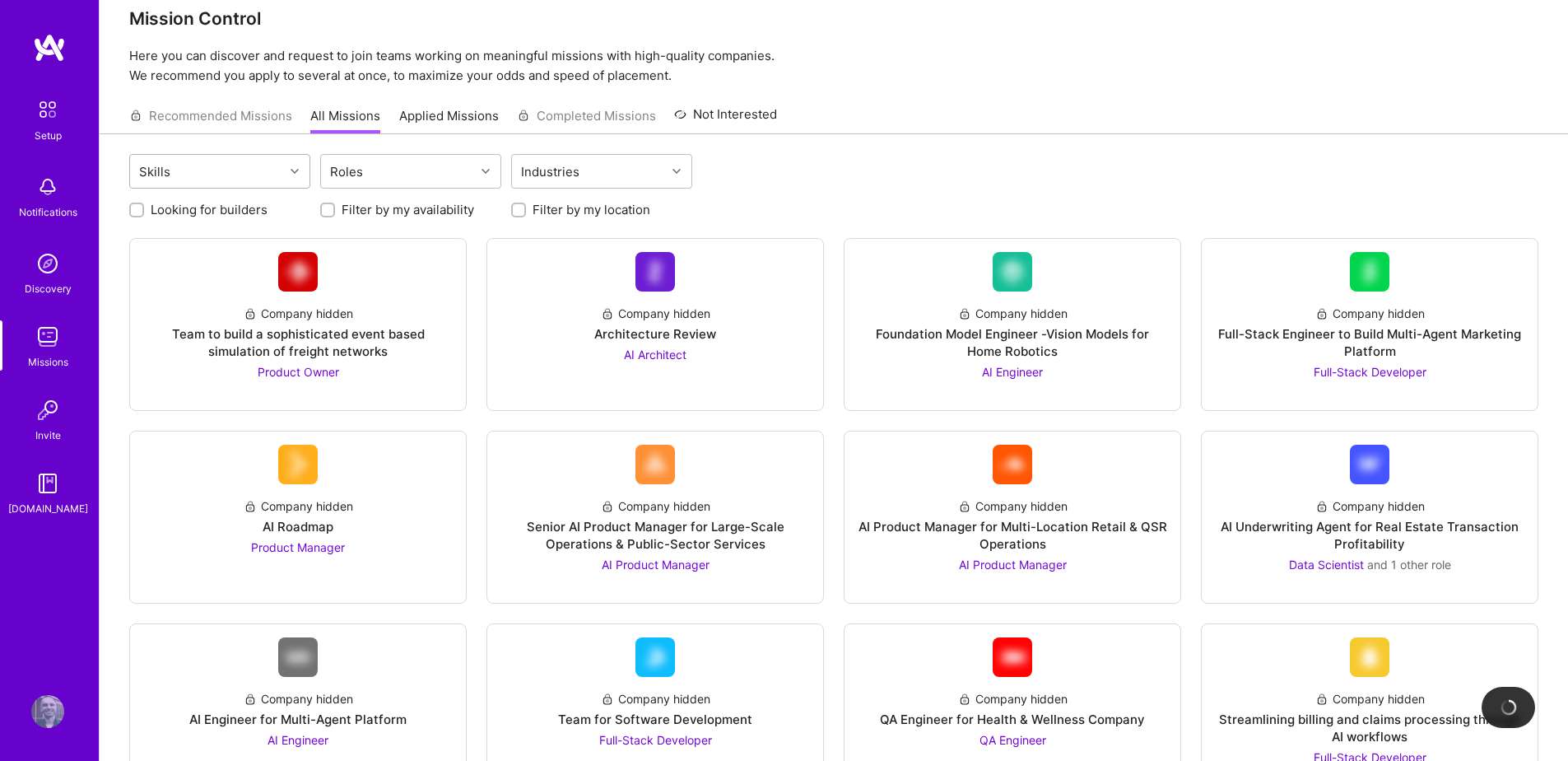
click at [232, 163] on div "Skills" at bounding box center [207, 171] width 154 height 33
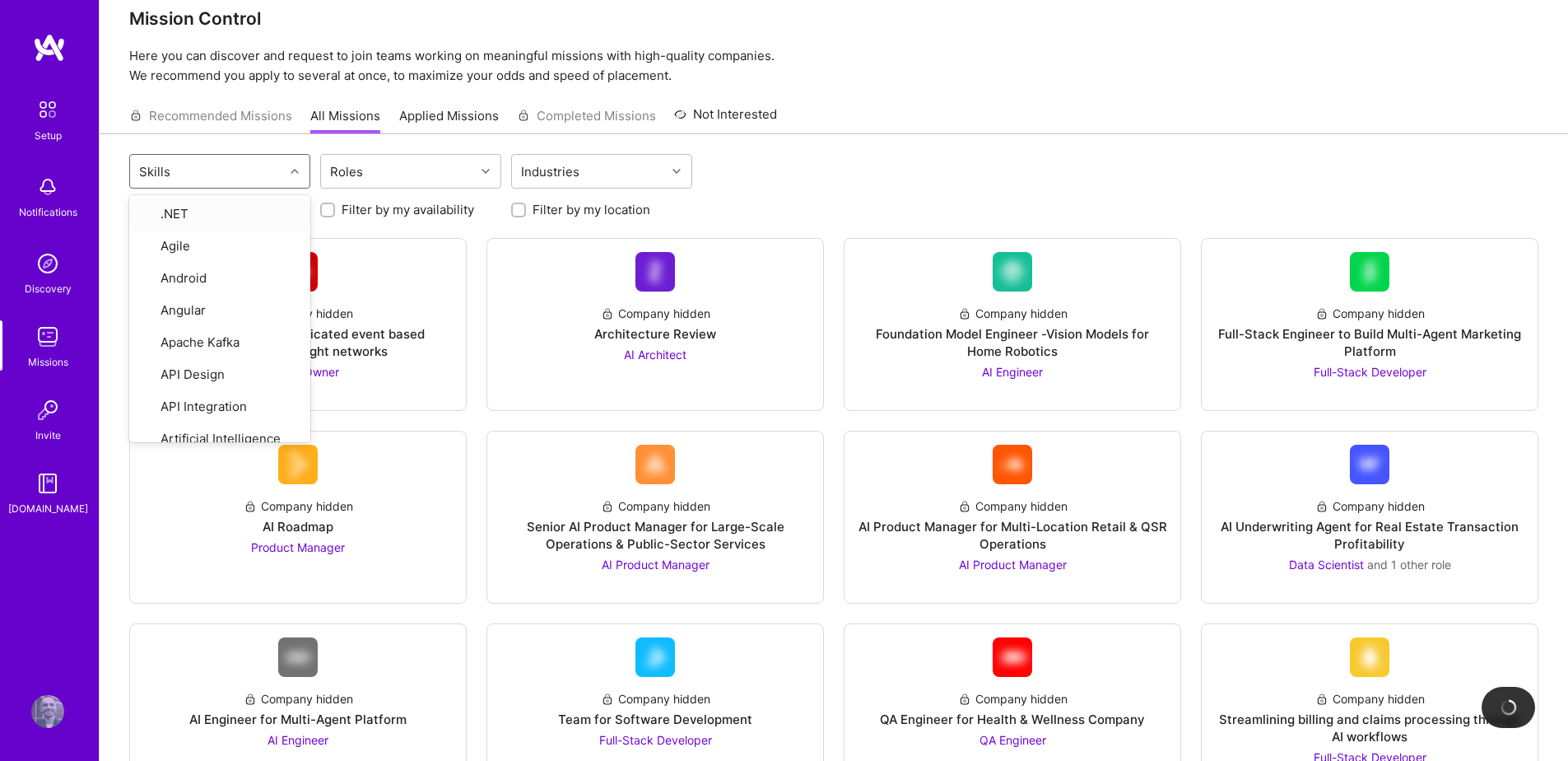
click at [232, 163] on div "Skills" at bounding box center [207, 171] width 154 height 33
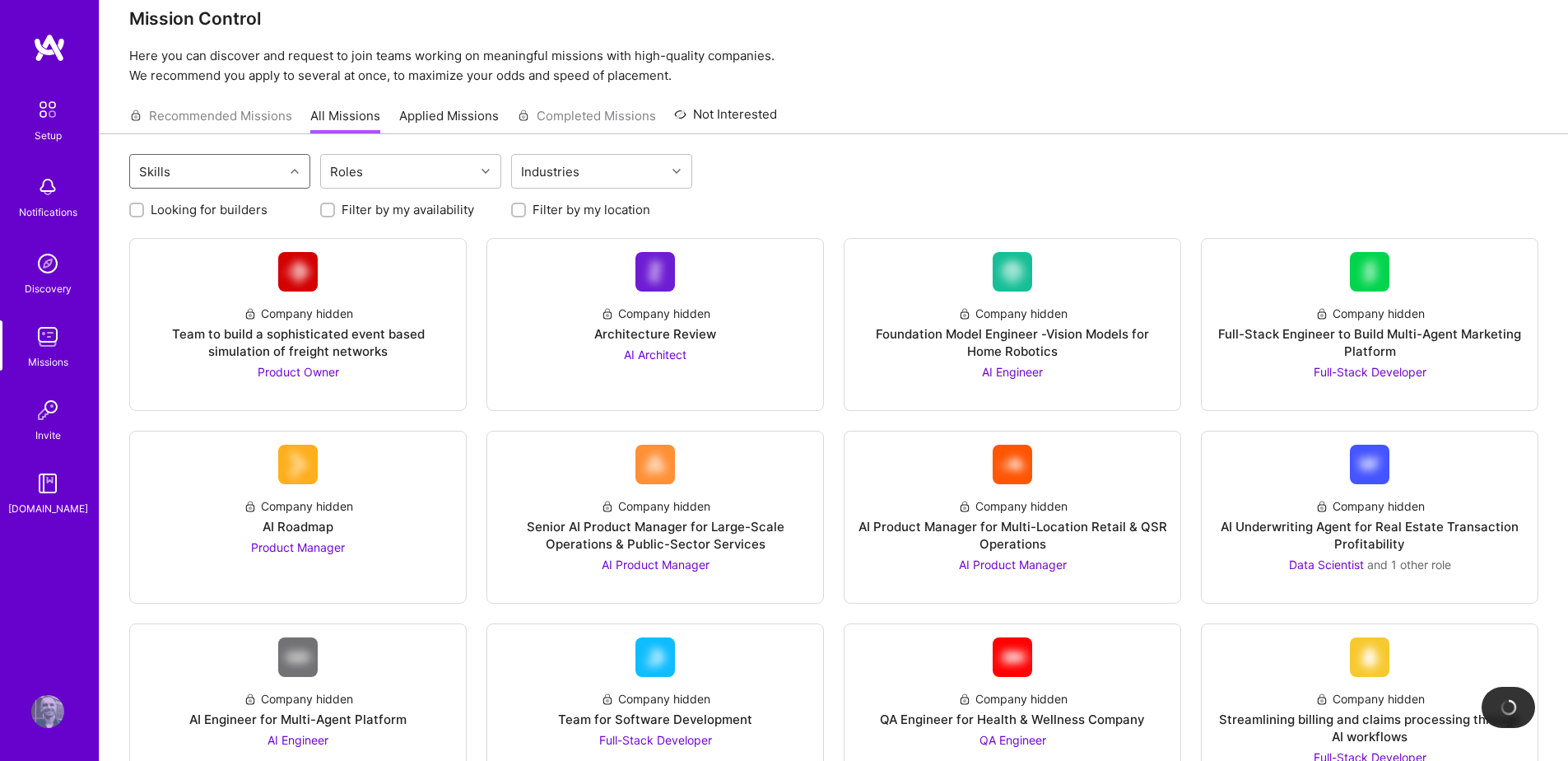
click at [442, 208] on label "Filter by my availability" at bounding box center [407, 209] width 132 height 17
click at [335, 208] on input "Filter by my availability" at bounding box center [329, 211] width 12 height 12
checkbox input "true"
click at [575, 206] on label "Filter by my location" at bounding box center [591, 209] width 117 height 17
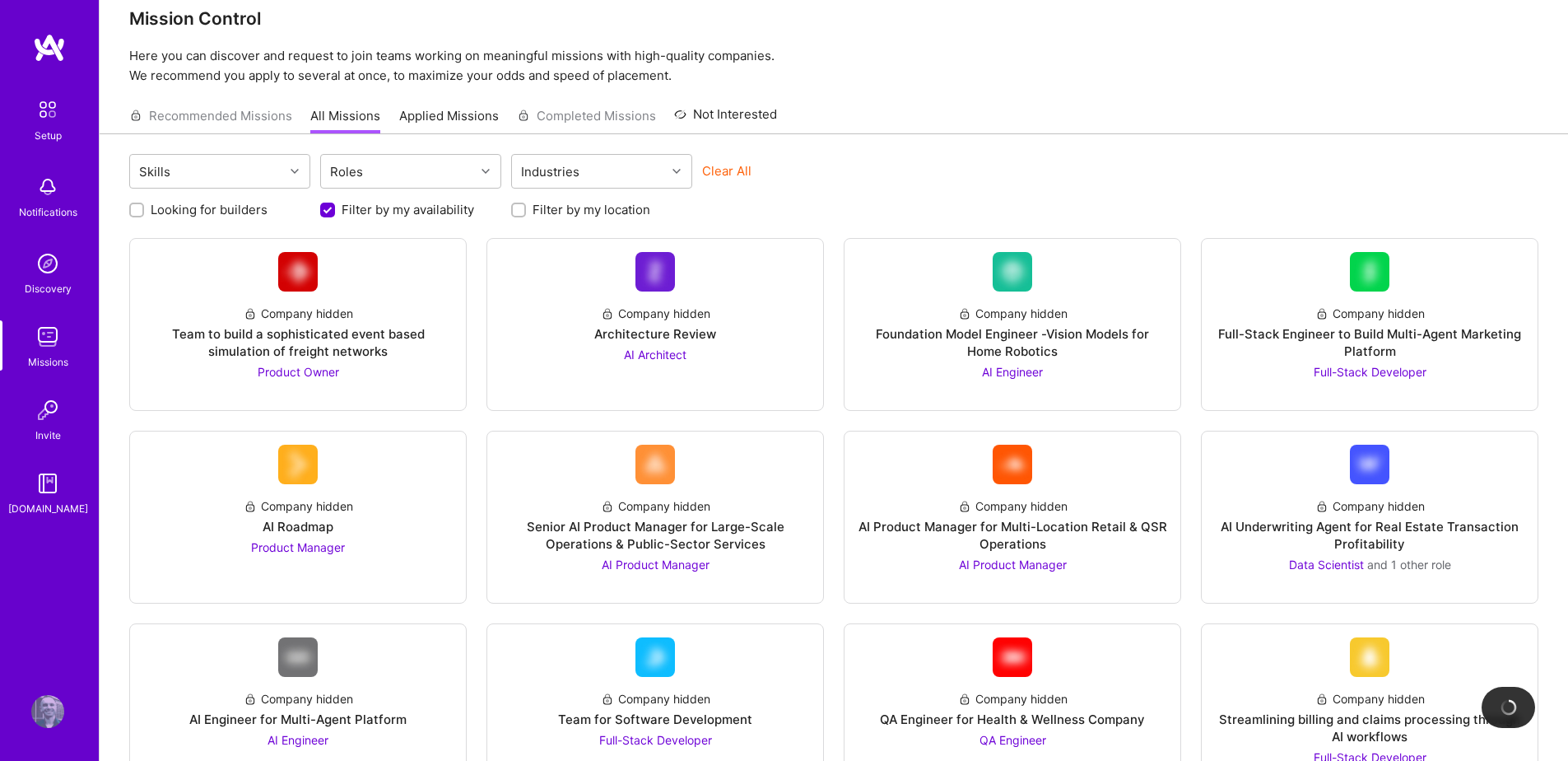
click at [526, 206] on input "Filter by my location" at bounding box center [520, 211] width 12 height 12
checkbox input "true"
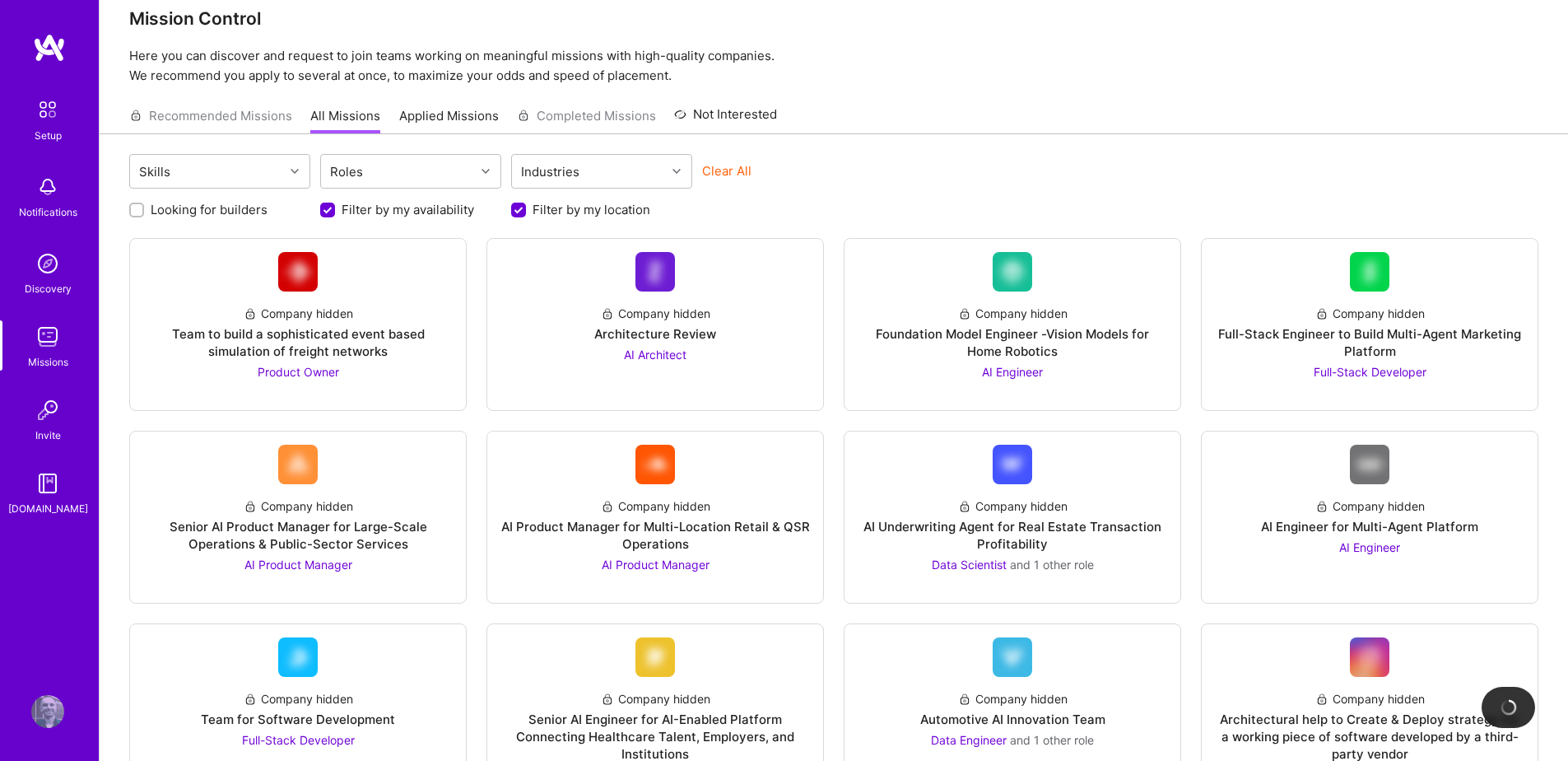
click at [224, 210] on label "Looking for builders" at bounding box center [209, 209] width 117 height 17
click at [144, 210] on input "Looking for builders" at bounding box center [138, 211] width 12 height 12
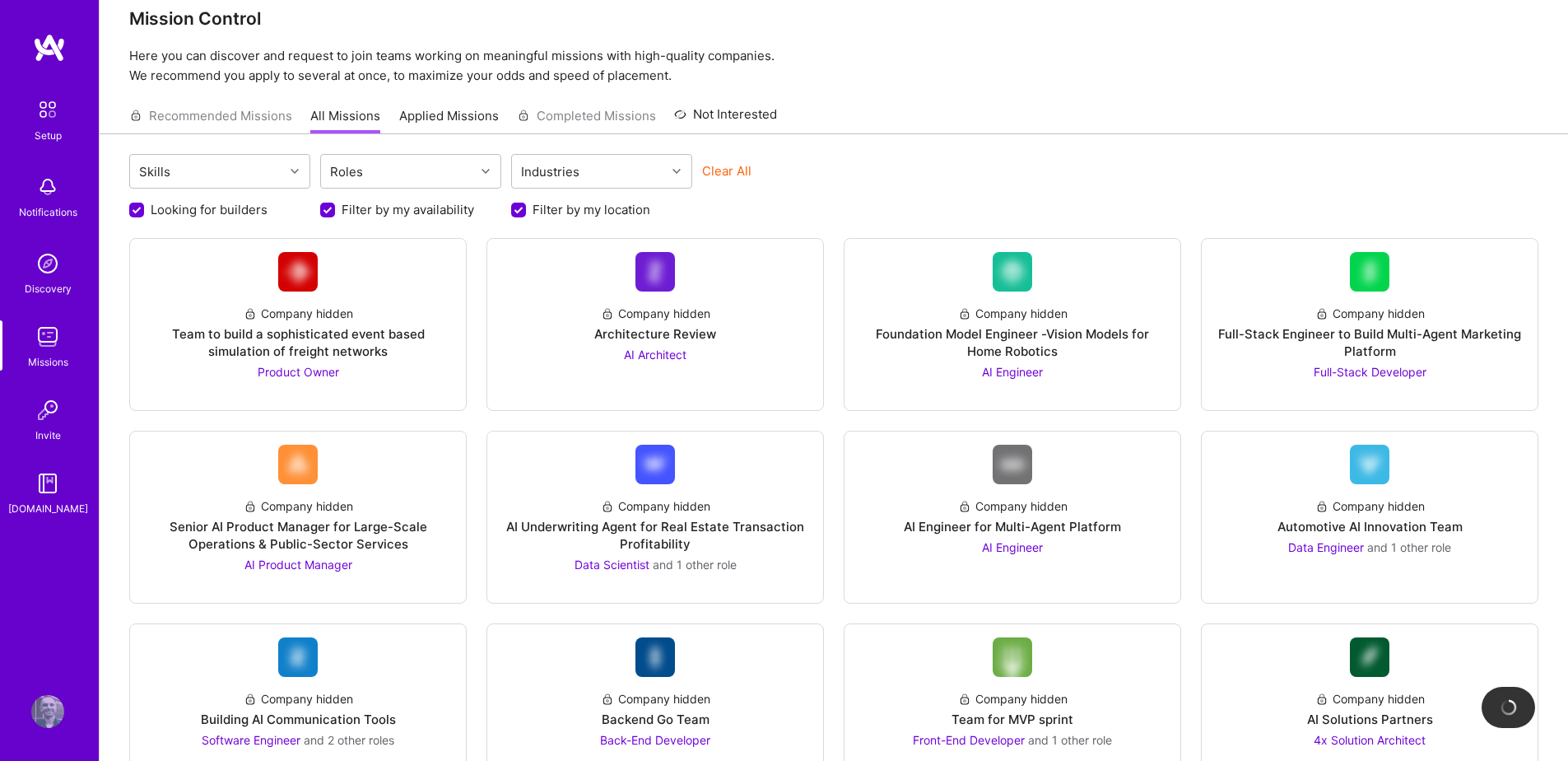
click at [224, 210] on label "Looking for builders" at bounding box center [209, 209] width 117 height 17
click at [145, 210] on input "Looking for builders" at bounding box center [138, 210] width 15 height 15
checkbox input "false"
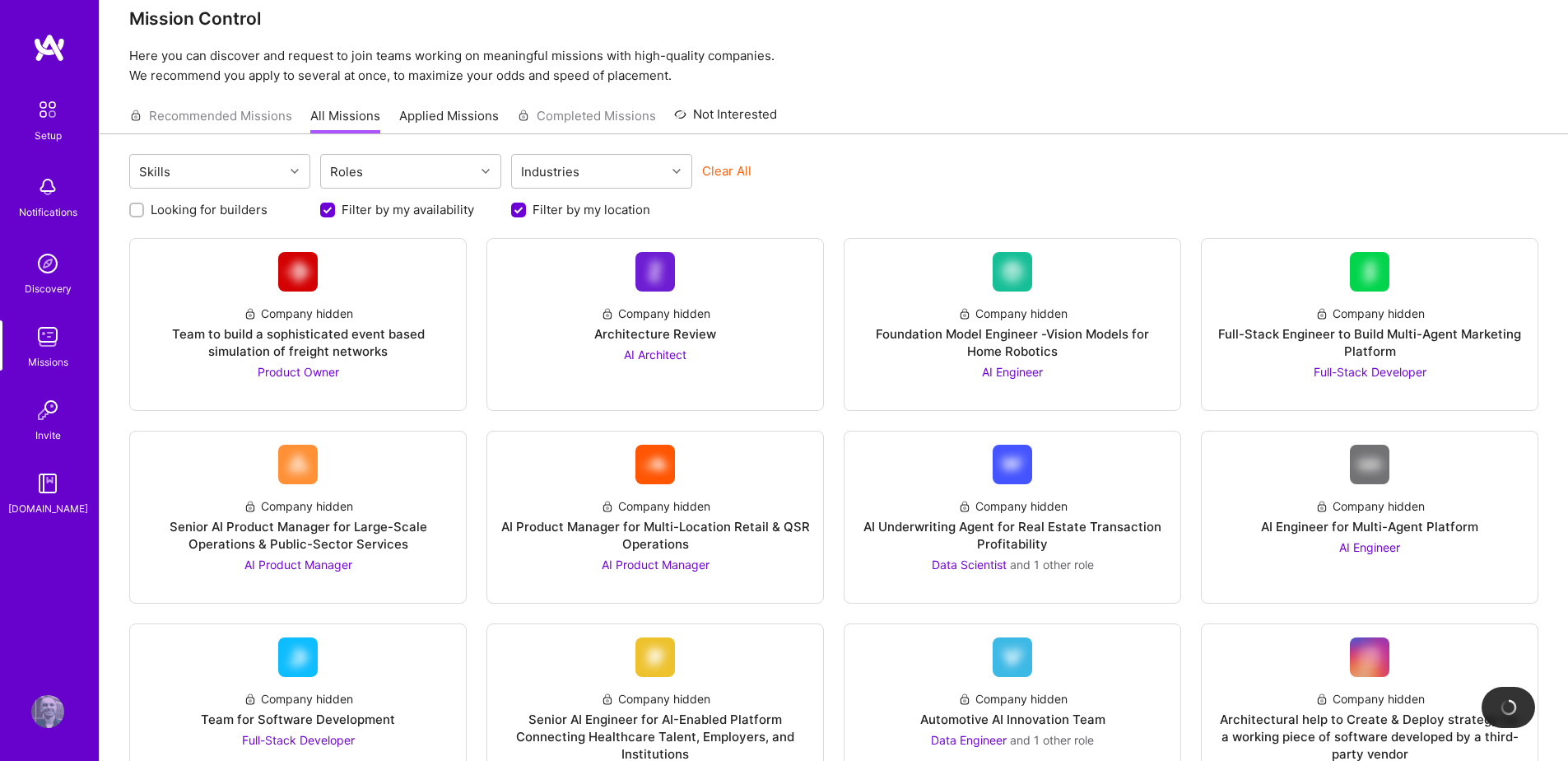
click at [51, 427] on div "Invite" at bounding box center [49, 435] width 26 height 17
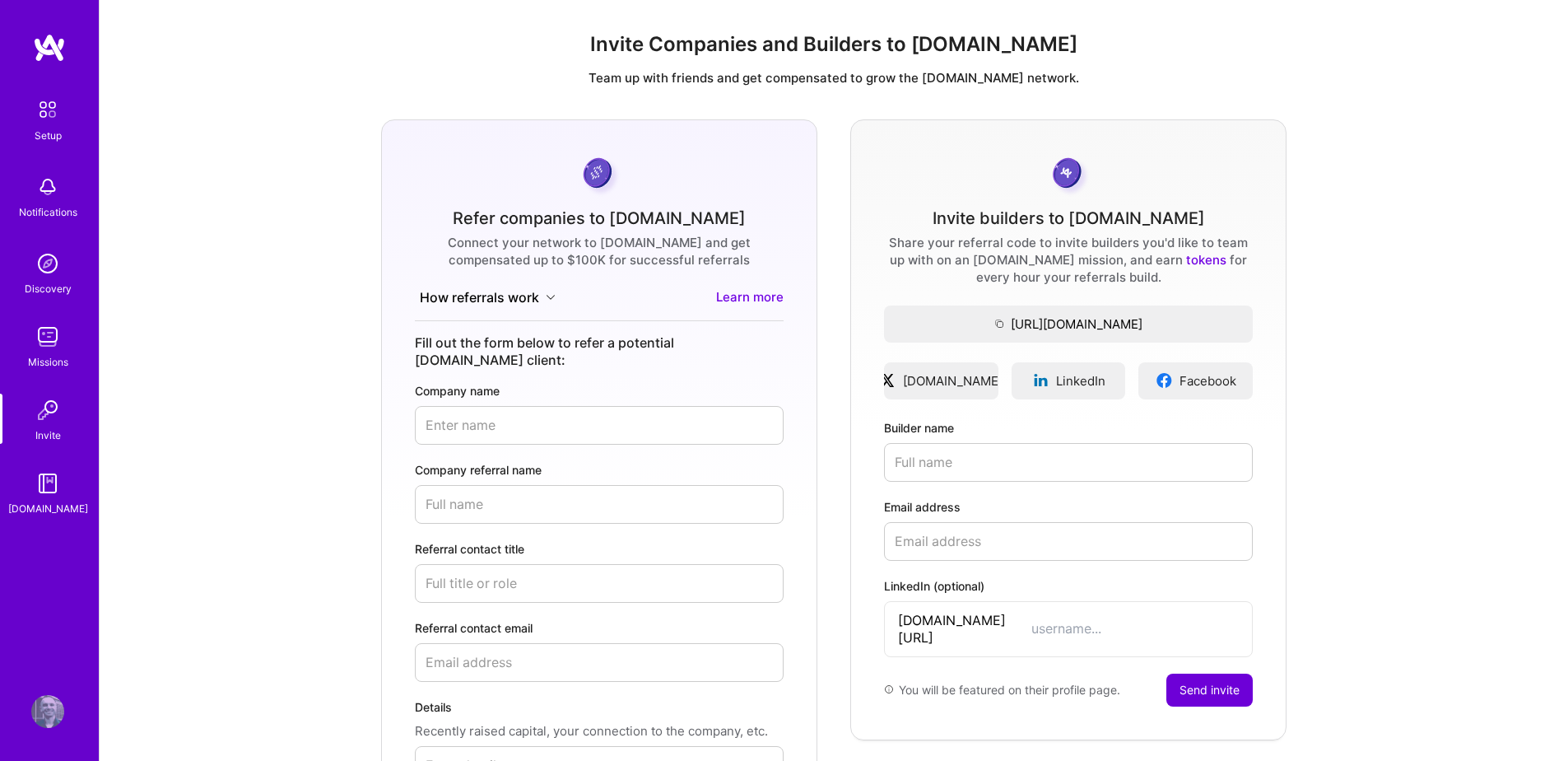
click at [46, 117] on img at bounding box center [48, 109] width 35 height 35
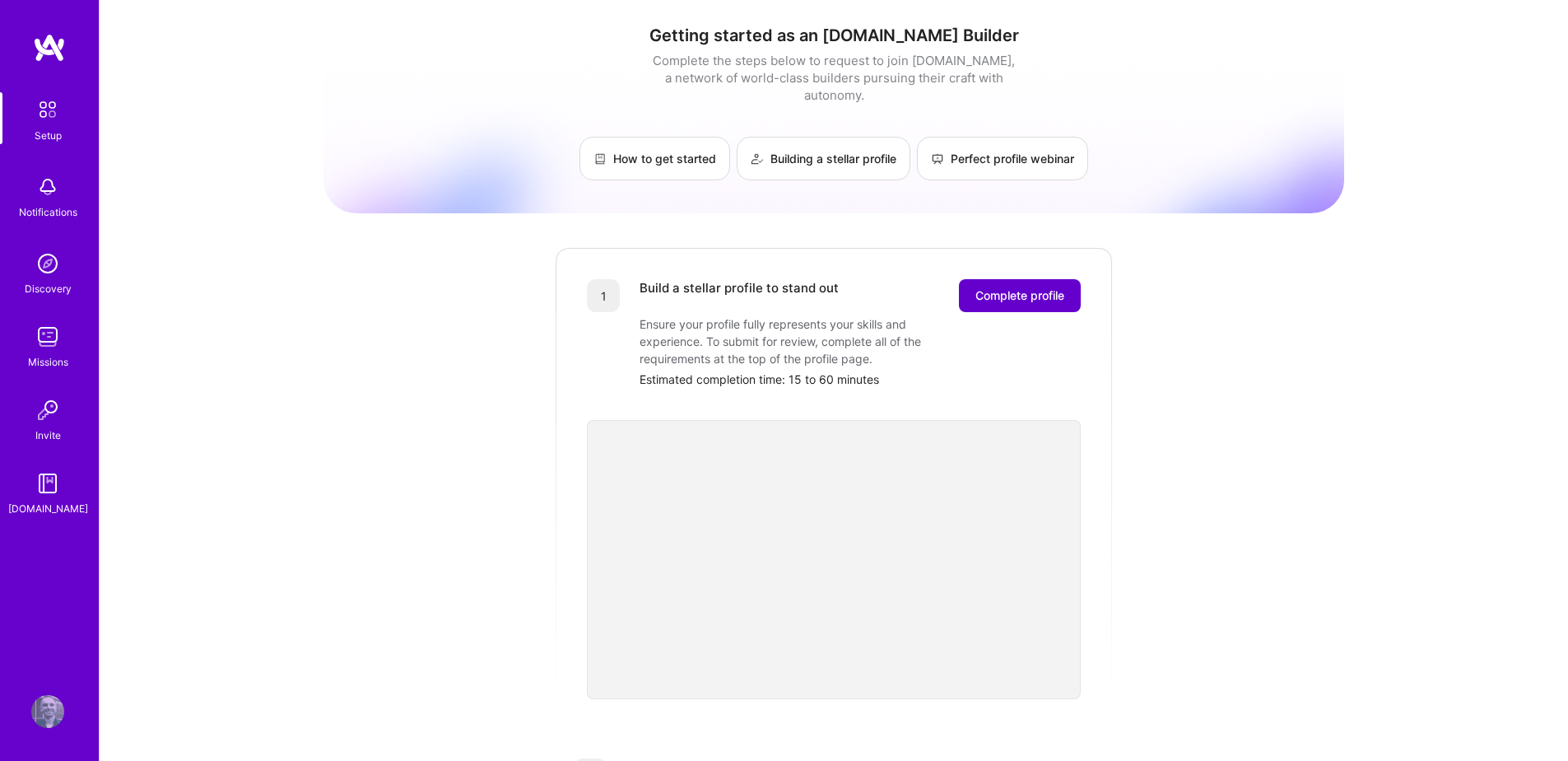
click at [1058, 287] on span "Complete profile" at bounding box center [1020, 295] width 89 height 17
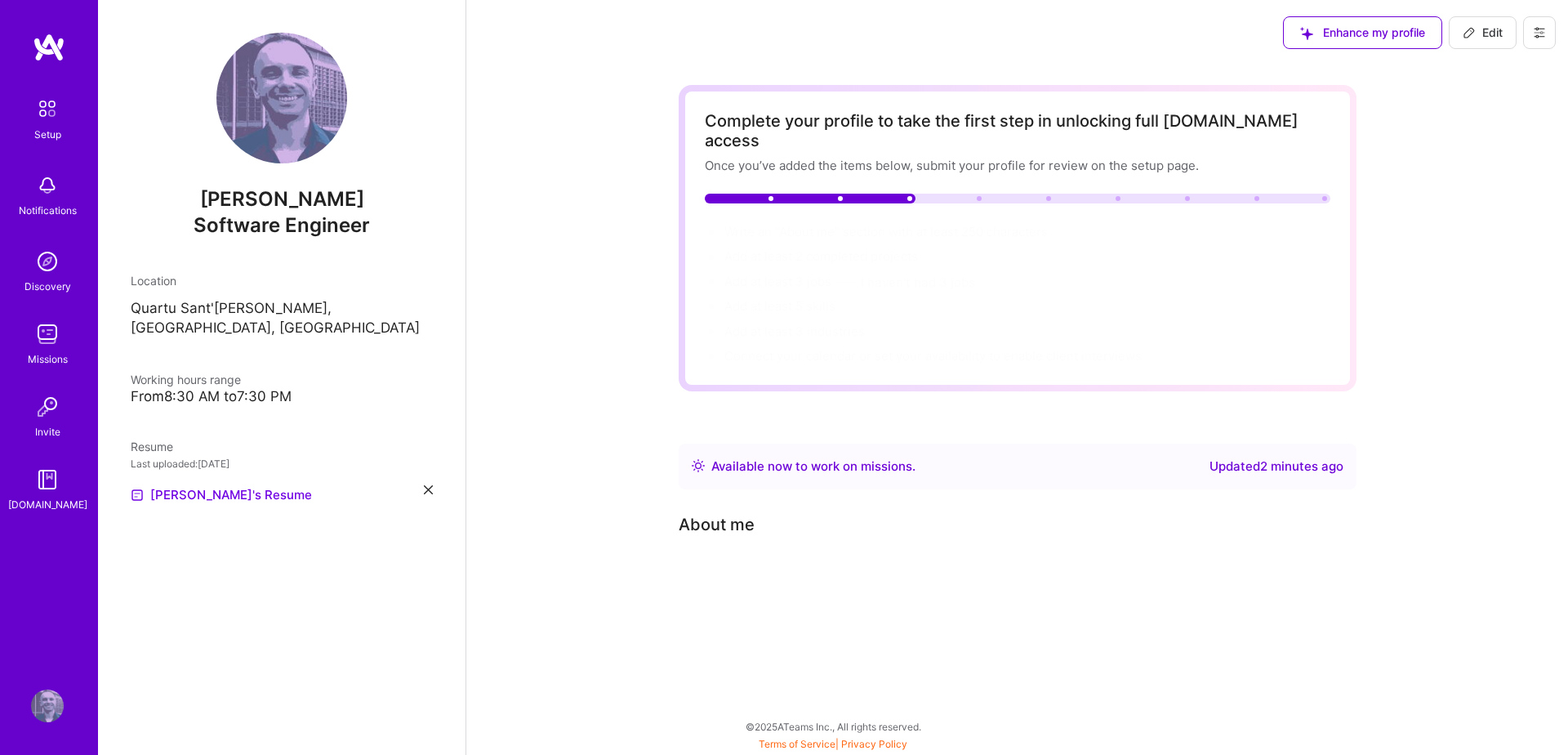
click at [1498, 28] on span "Edit" at bounding box center [1482, 33] width 40 height 17
select select "US"
select select "Right Now"
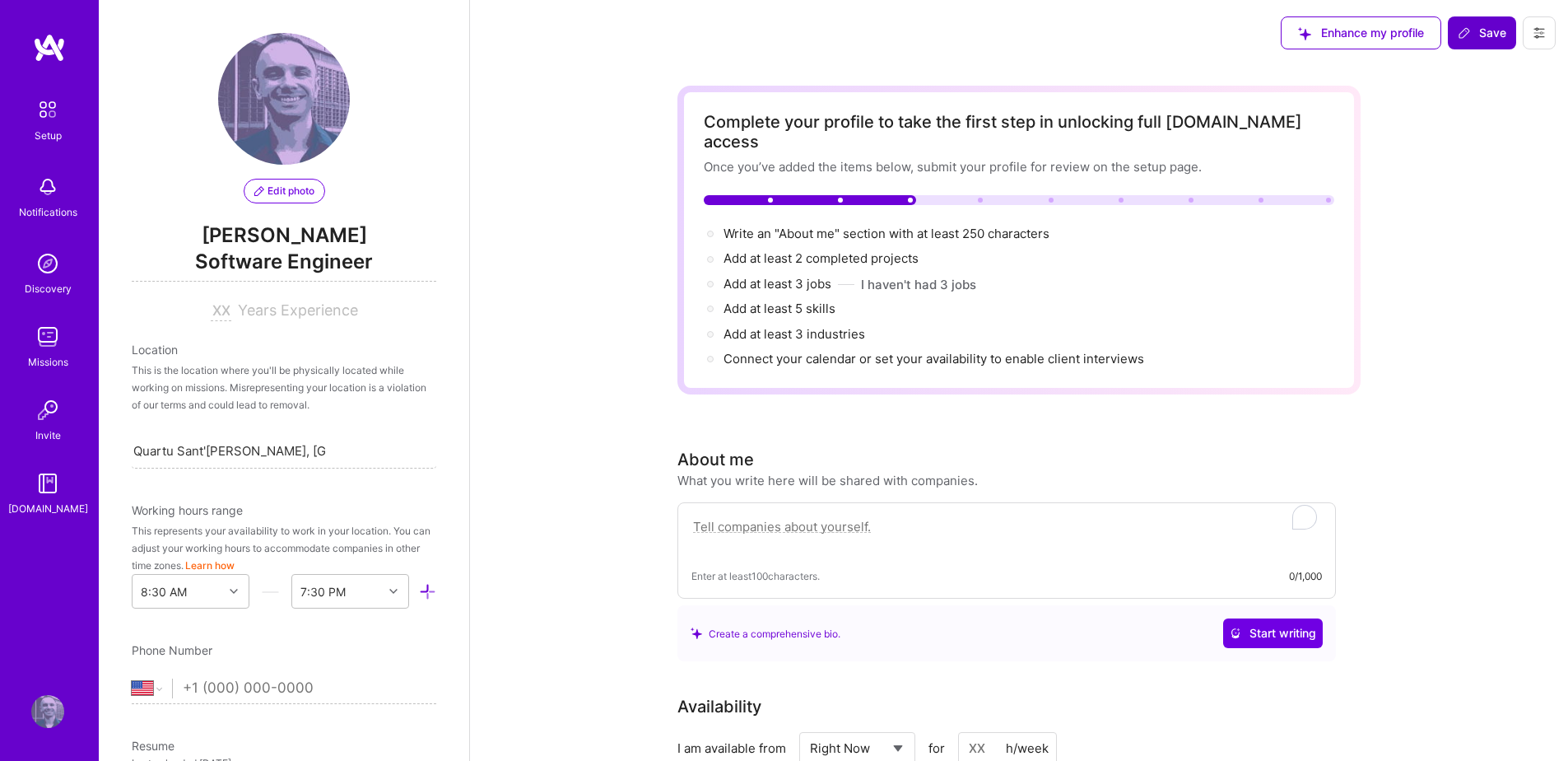
scroll to position [584, 0]
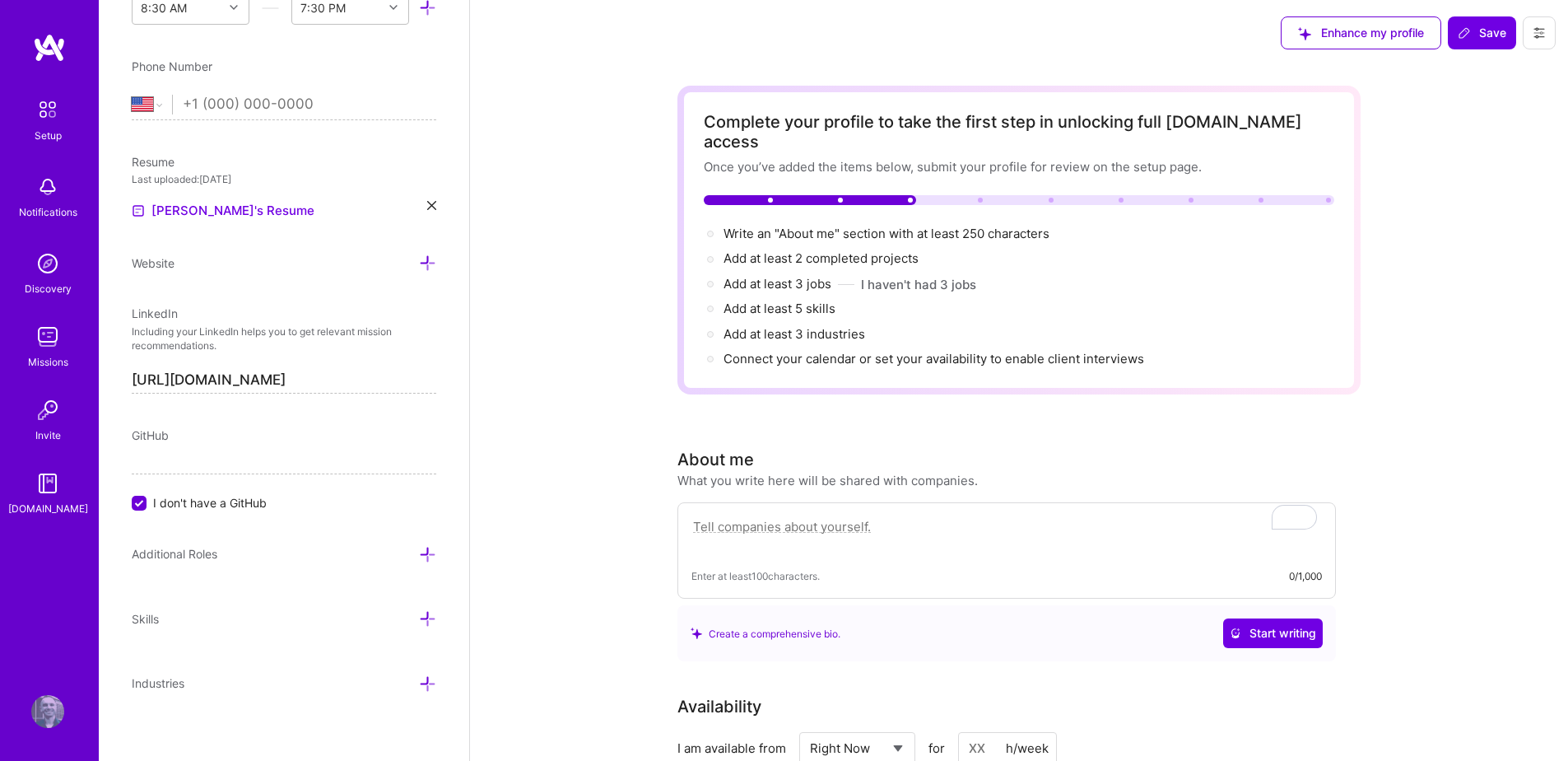
paste textarea "Software Engineer Fullstack with 9+ years of experience, developing 40+ project…"
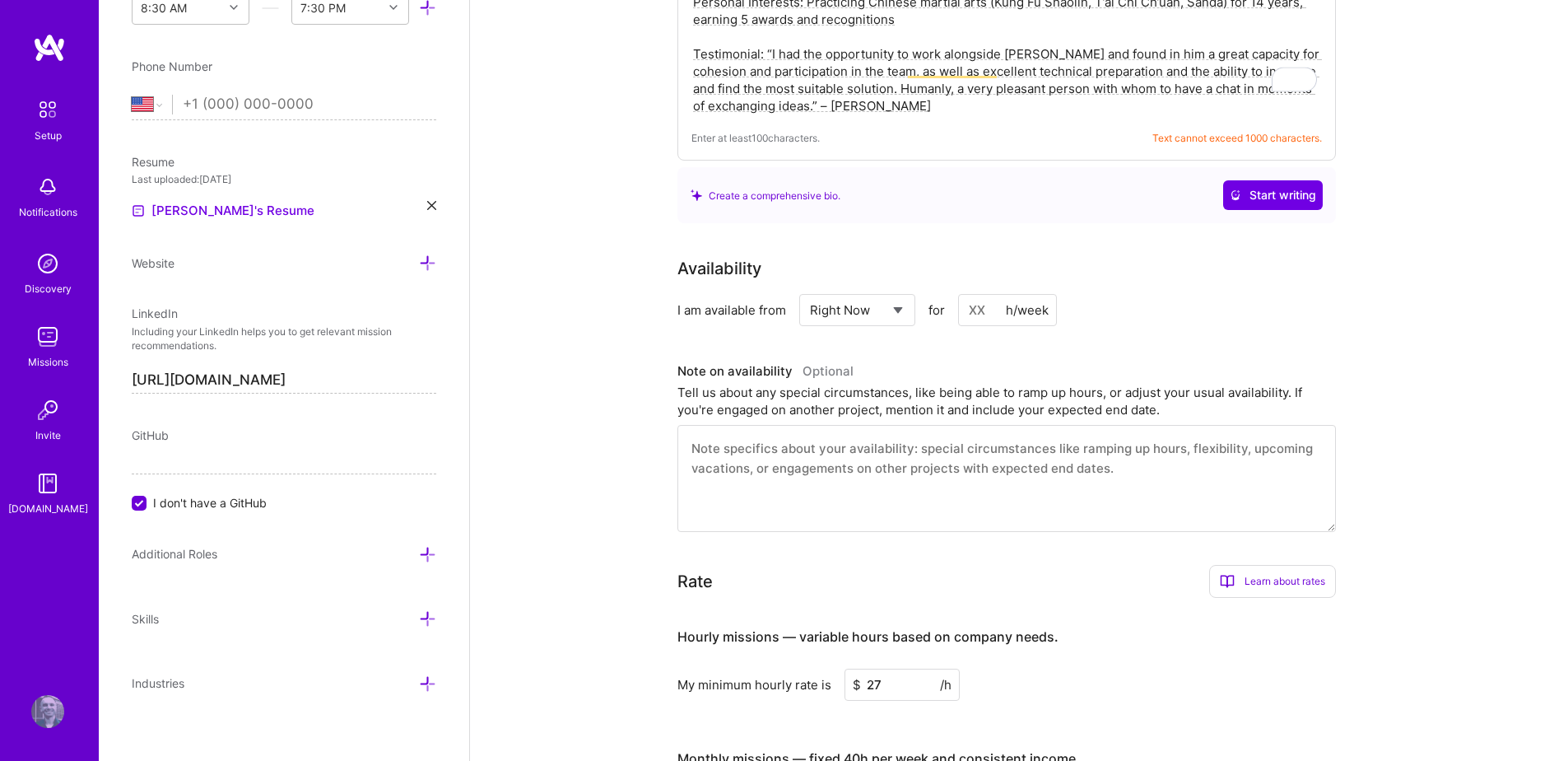
scroll to position [667, 0]
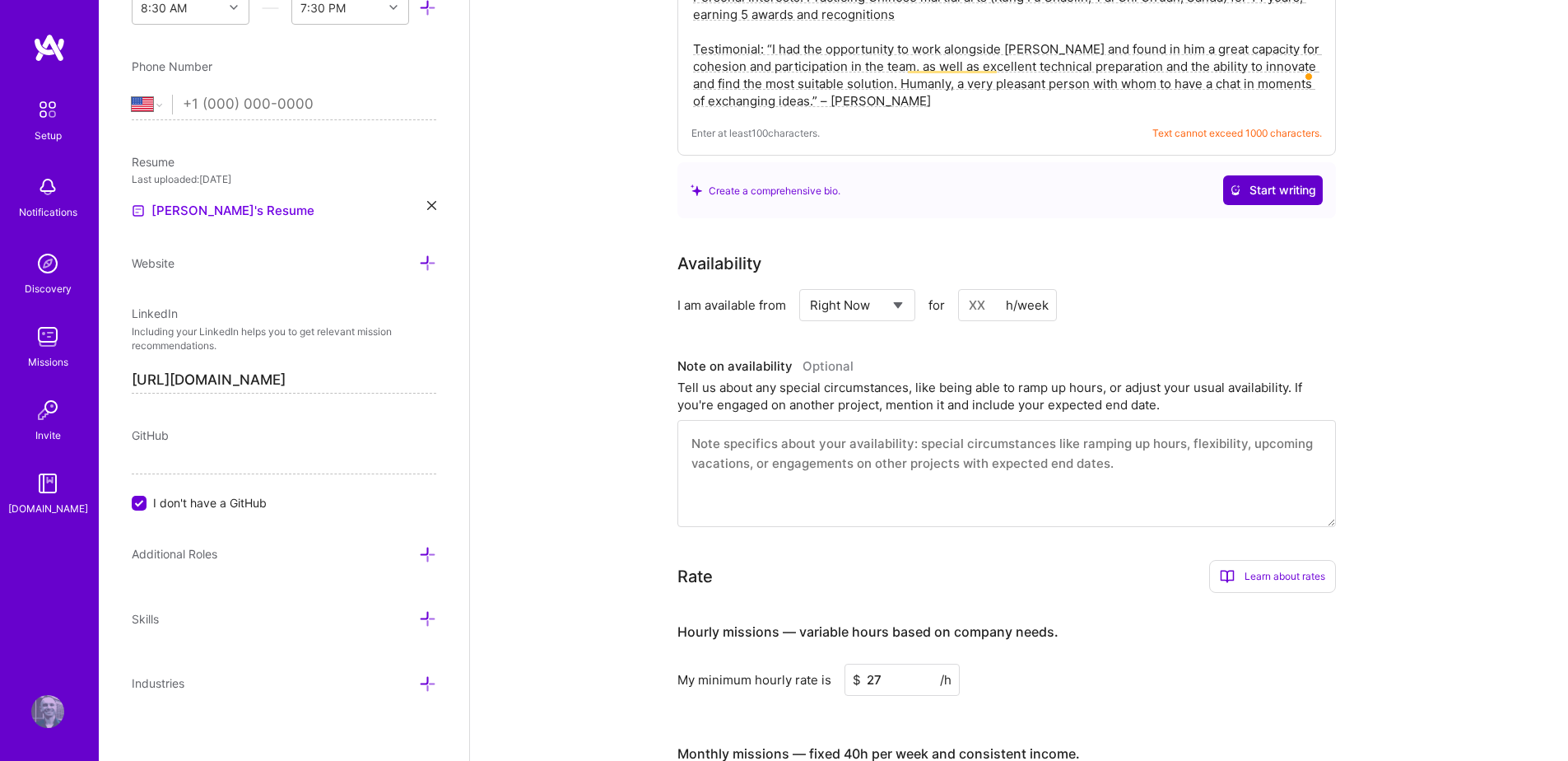
type textarea "Software Engineer Fullstack with 9+ years of experience, developing 40+ project…"
click at [1298, 182] on span "Start writing" at bounding box center [1273, 190] width 87 height 17
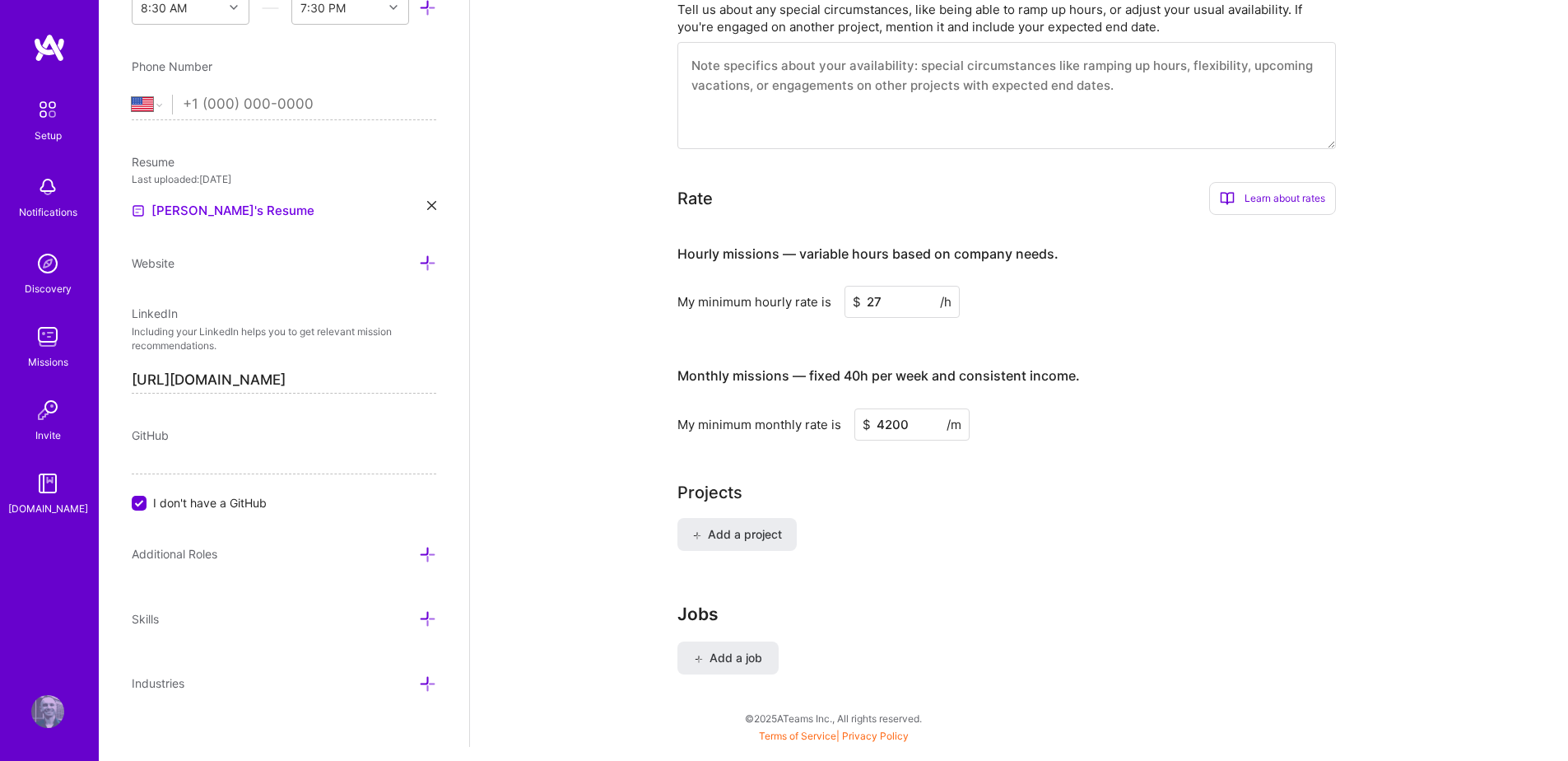
scroll to position [1201, 0]
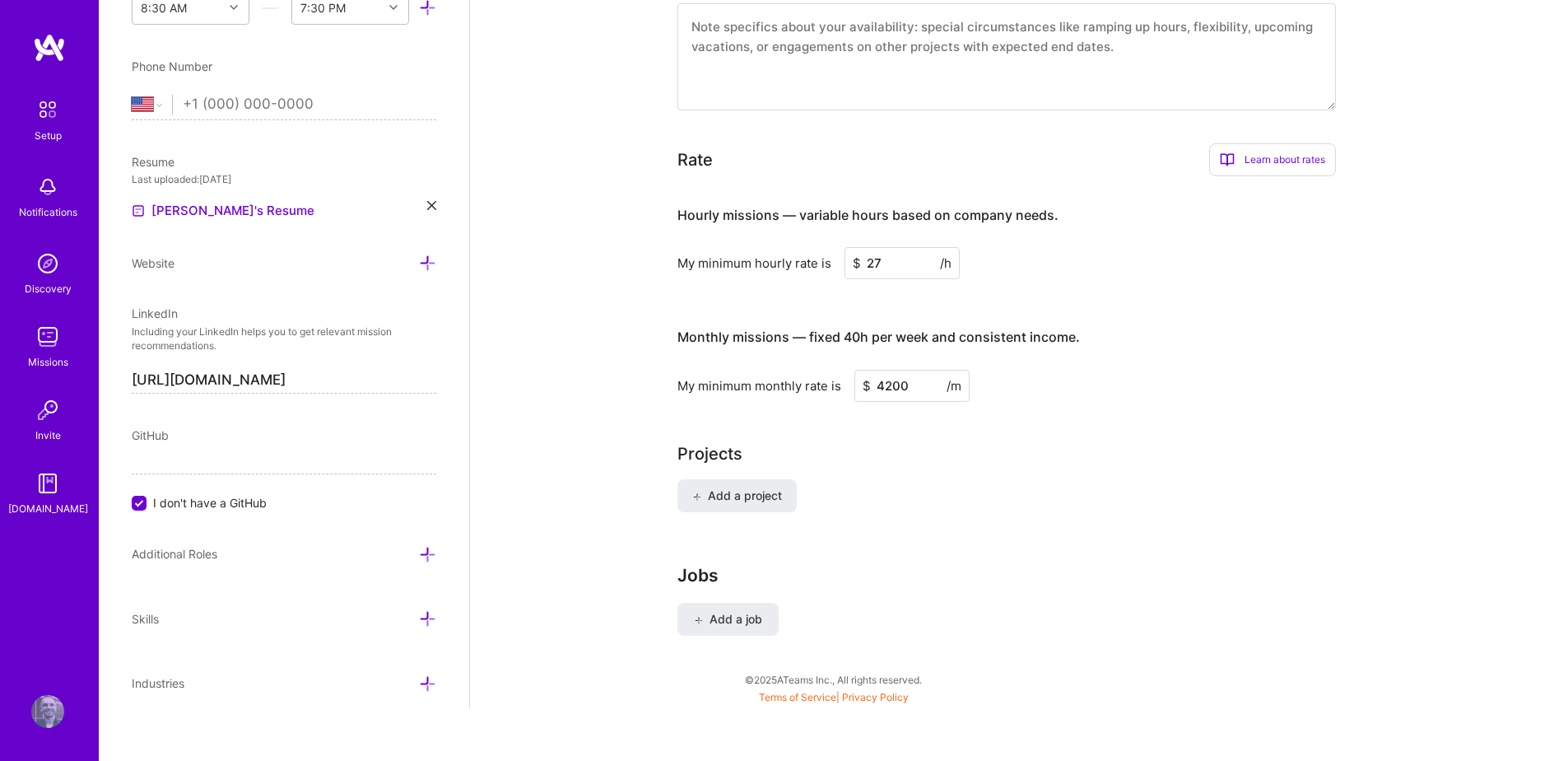
click at [888, 370] on input "4200" at bounding box center [912, 386] width 115 height 32
type input "4700"
click at [907, 254] on input "27" at bounding box center [902, 263] width 115 height 32
click at [910, 252] on input "27" at bounding box center [902, 263] width 115 height 32
type input "2"
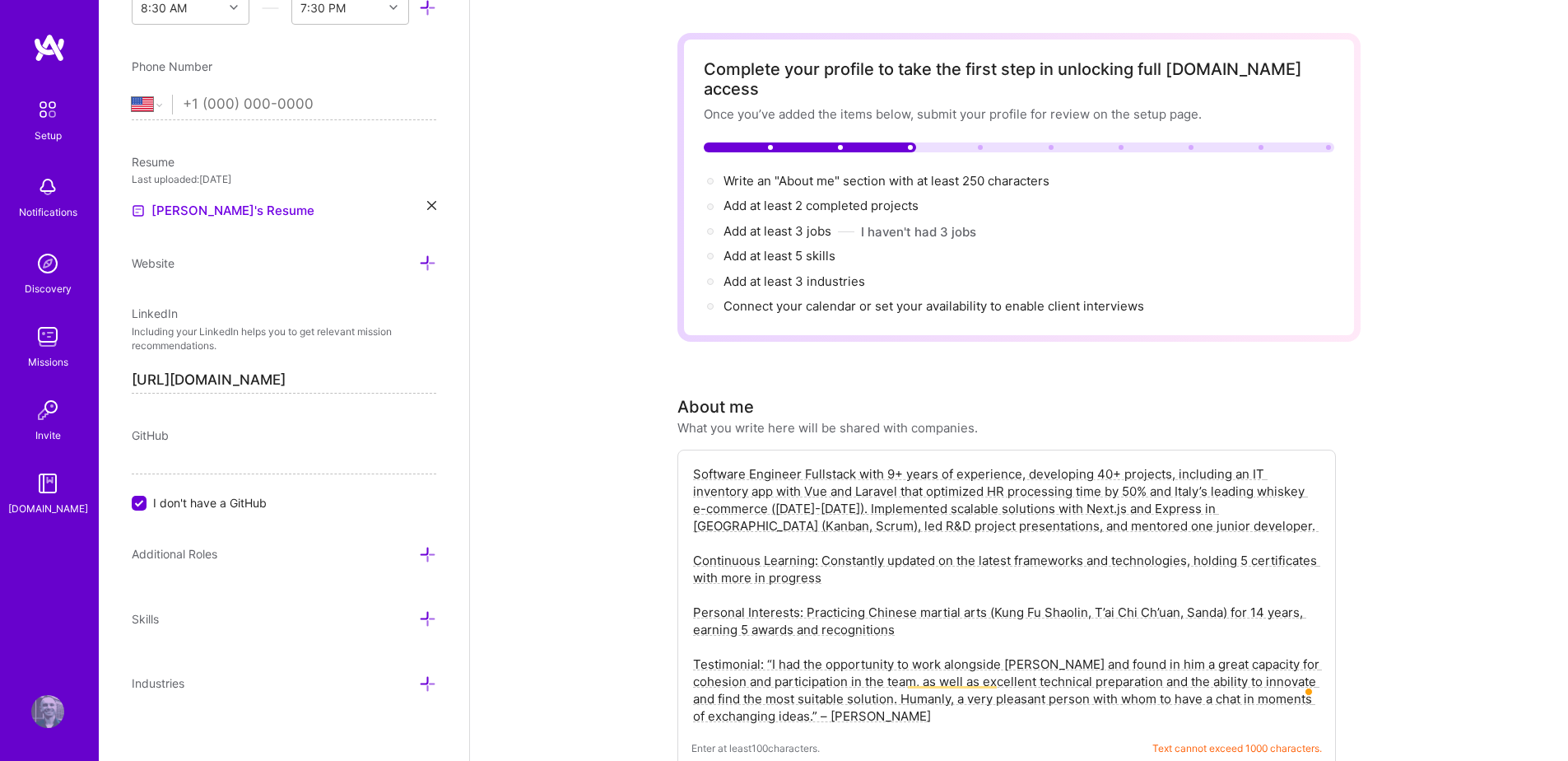
scroll to position [0, 0]
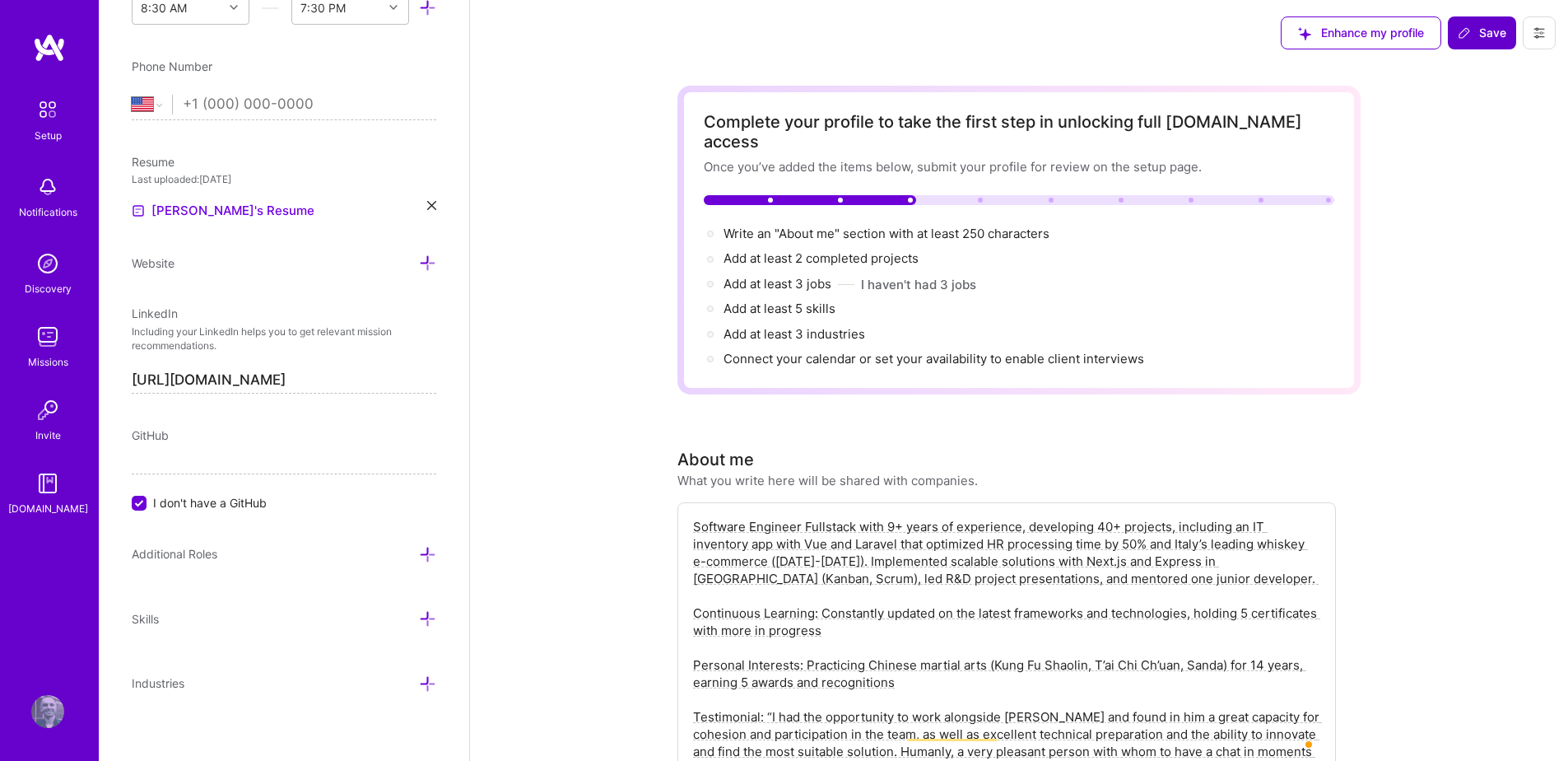
type input "30"
click at [1479, 42] on button "Save" at bounding box center [1482, 33] width 69 height 33
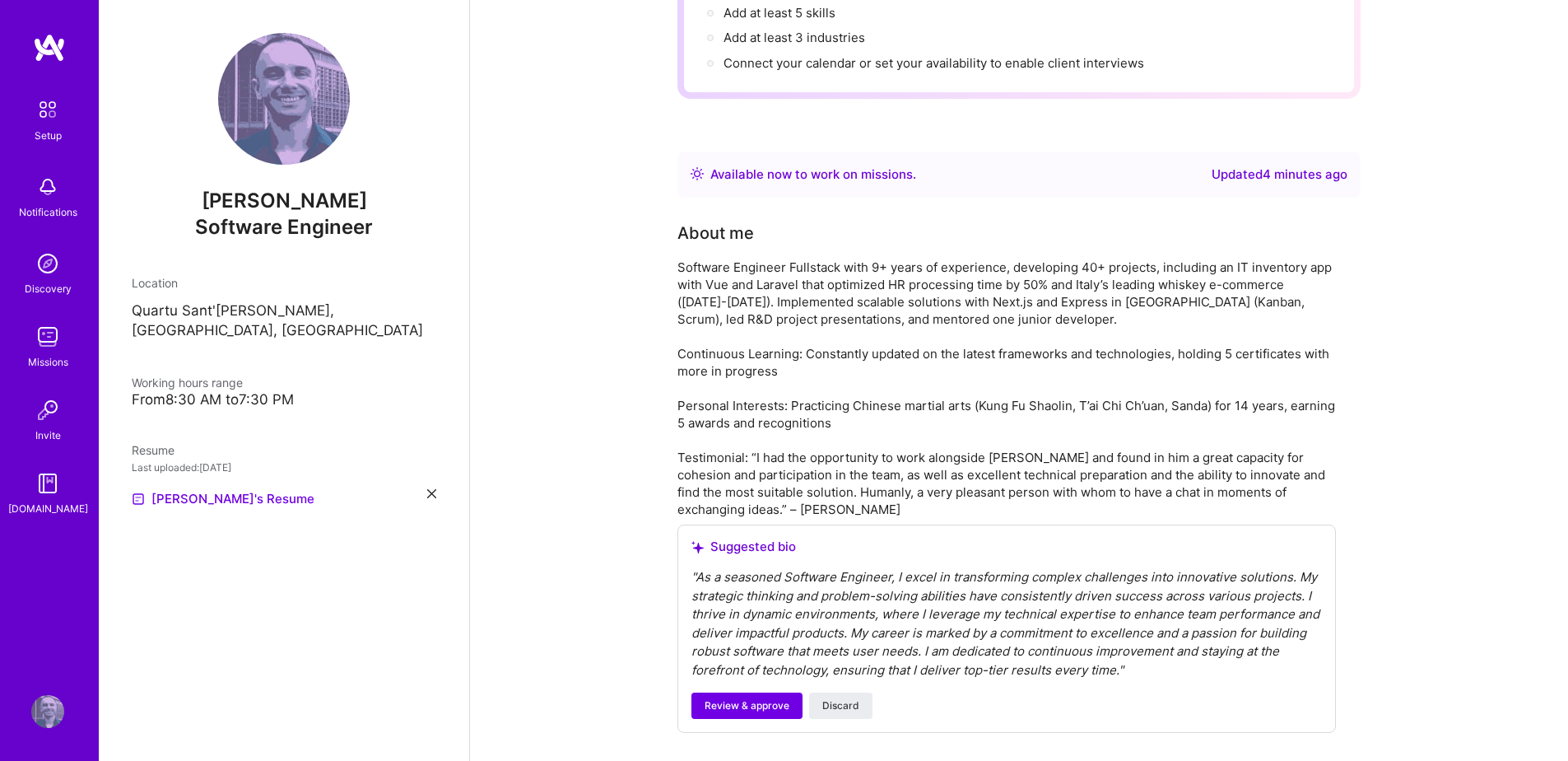
scroll to position [348, 0]
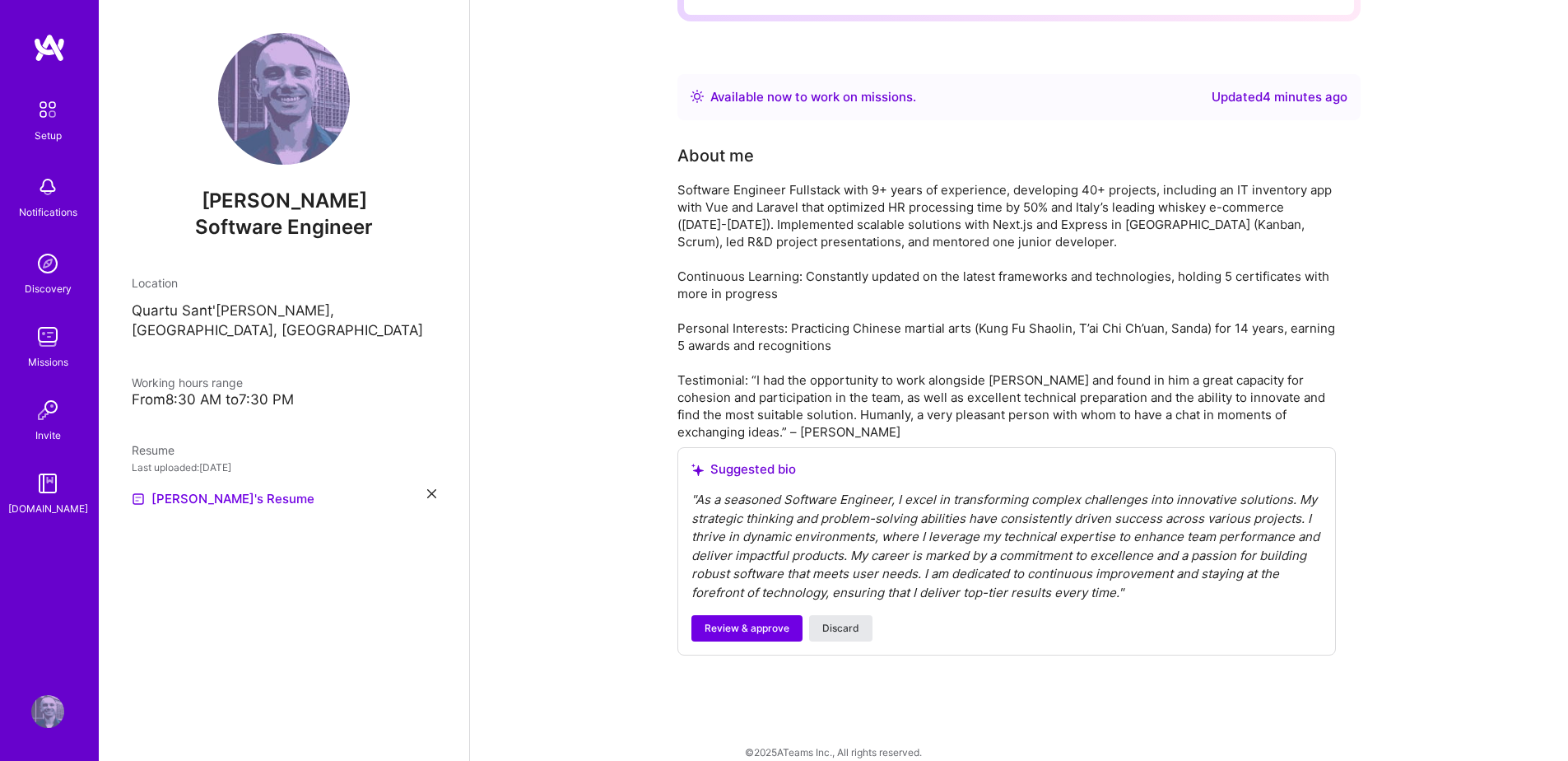
click at [862, 615] on button "Discard" at bounding box center [841, 628] width 64 height 26
click at [838, 621] on span "Discard" at bounding box center [841, 628] width 37 height 15
click at [826, 621] on span "Discard" at bounding box center [841, 628] width 37 height 15
click at [827, 621] on span "Discard" at bounding box center [841, 628] width 37 height 15
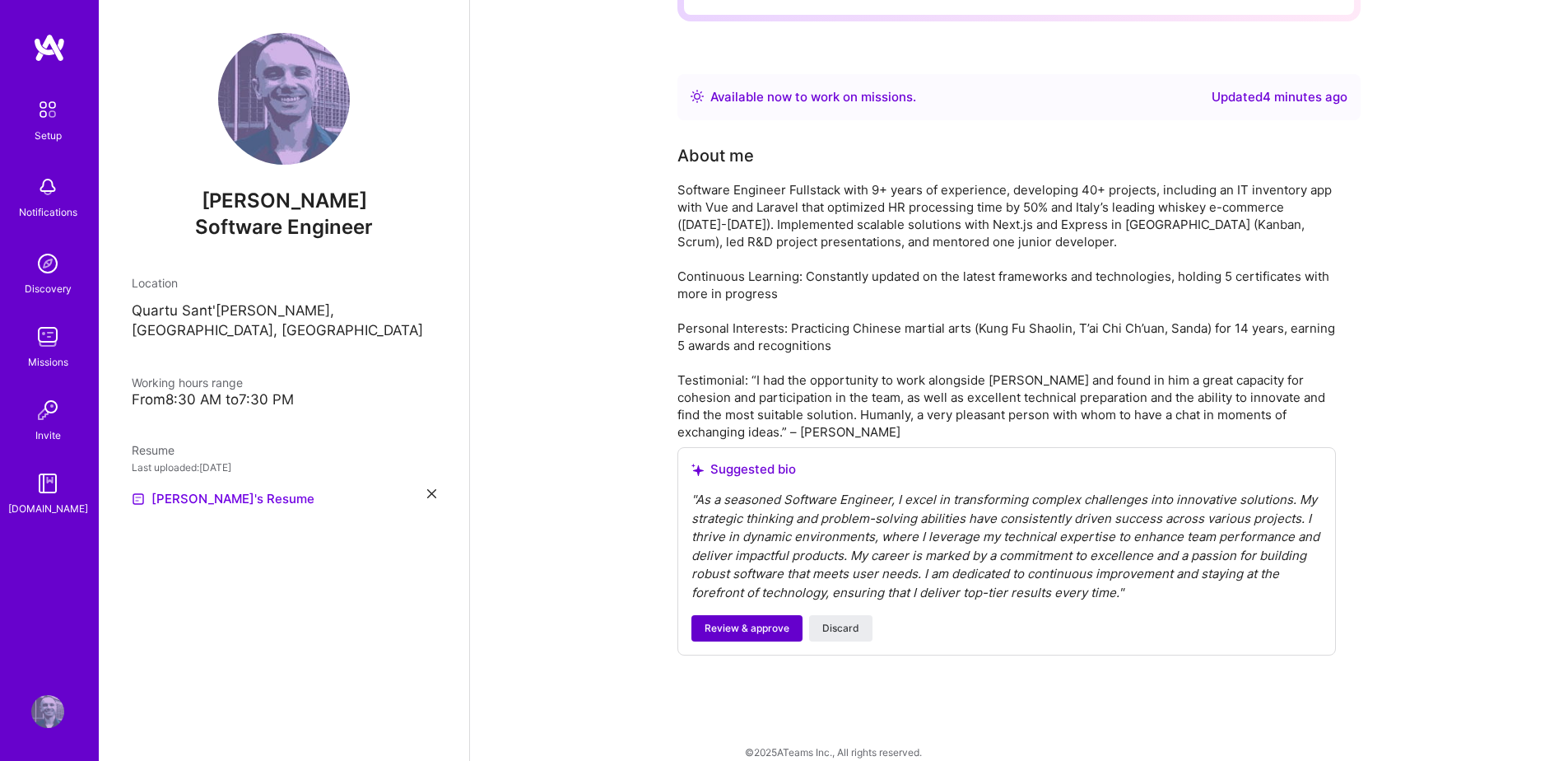
click at [763, 617] on button "Review & approve" at bounding box center [747, 628] width 111 height 26
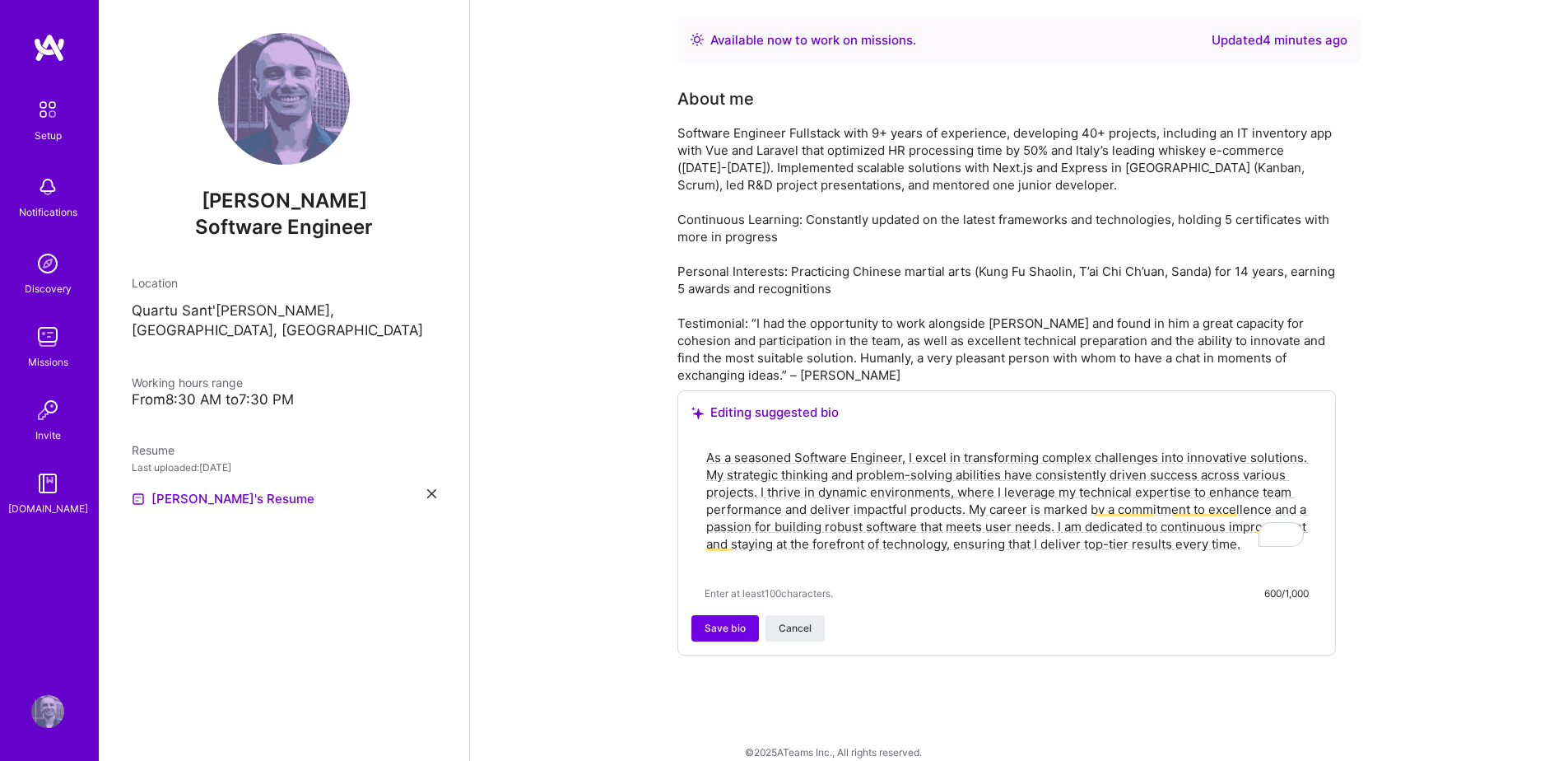
scroll to position [401, 0]
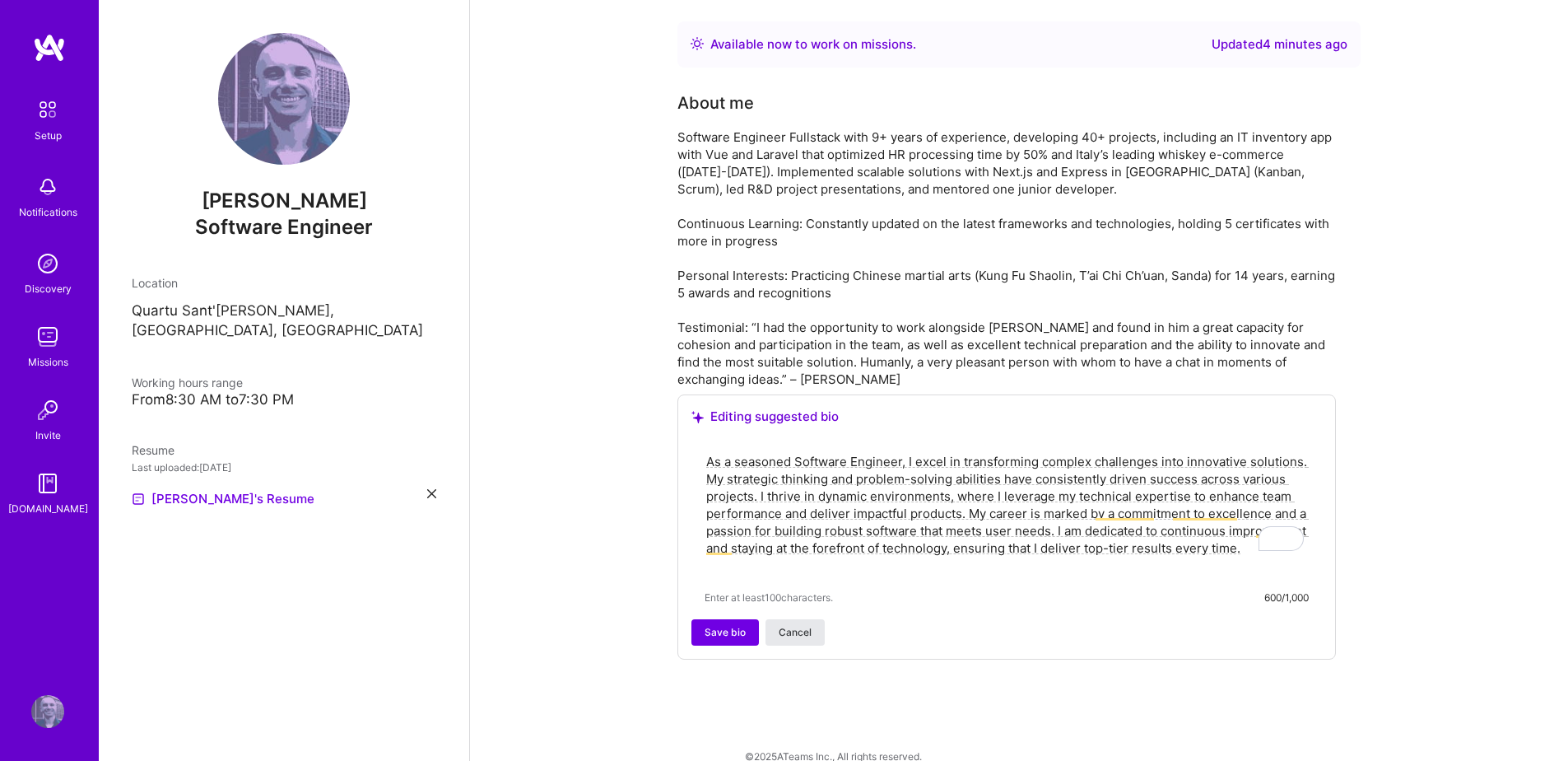
click at [785, 625] on span "Cancel" at bounding box center [795, 632] width 33 height 15
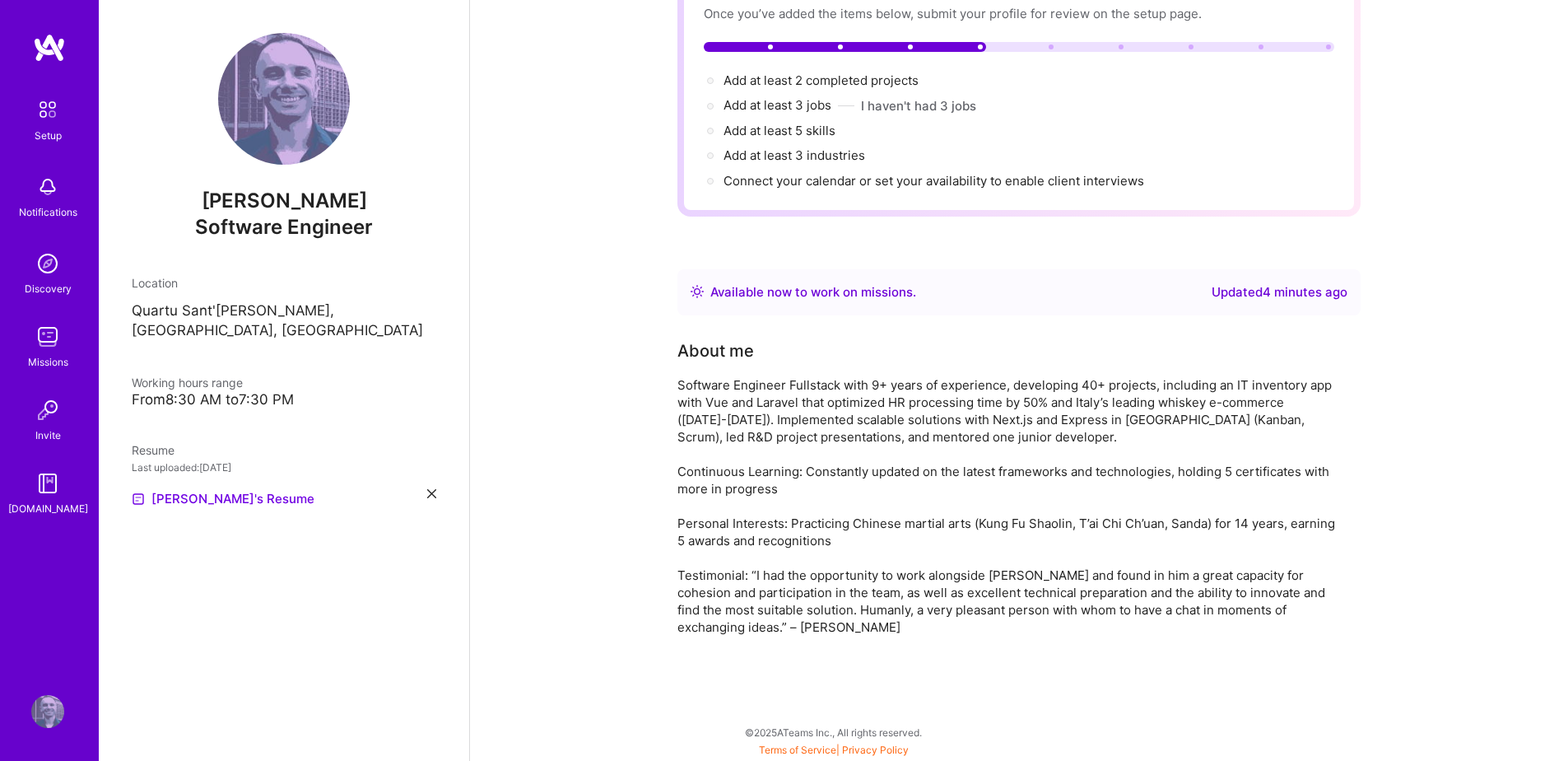
scroll to position [133, 0]
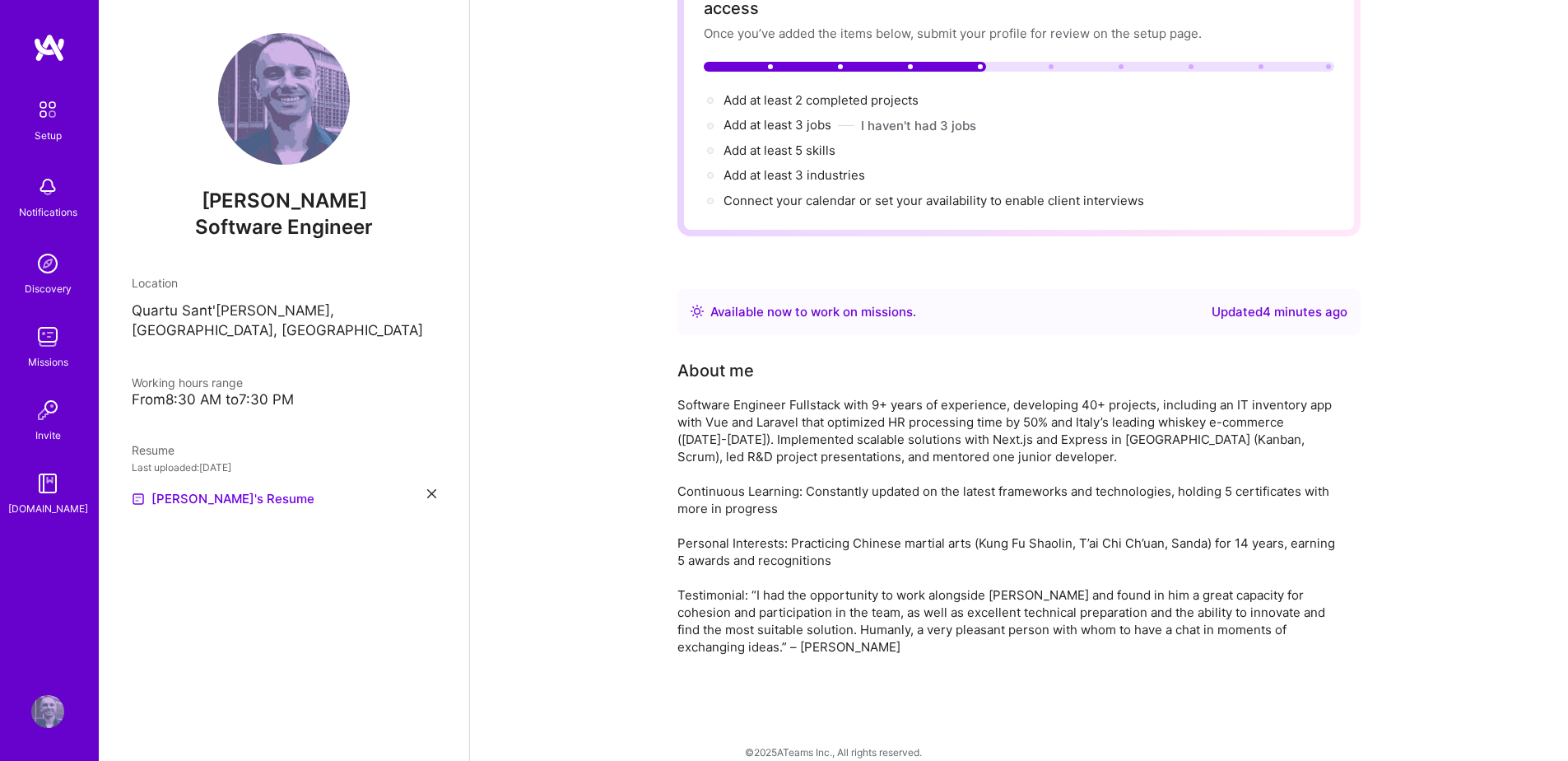
click at [940, 495] on div "Software Engineer Fullstack with 9+ years of experience, developing 40+ project…" at bounding box center [1007, 525] width 659 height 260
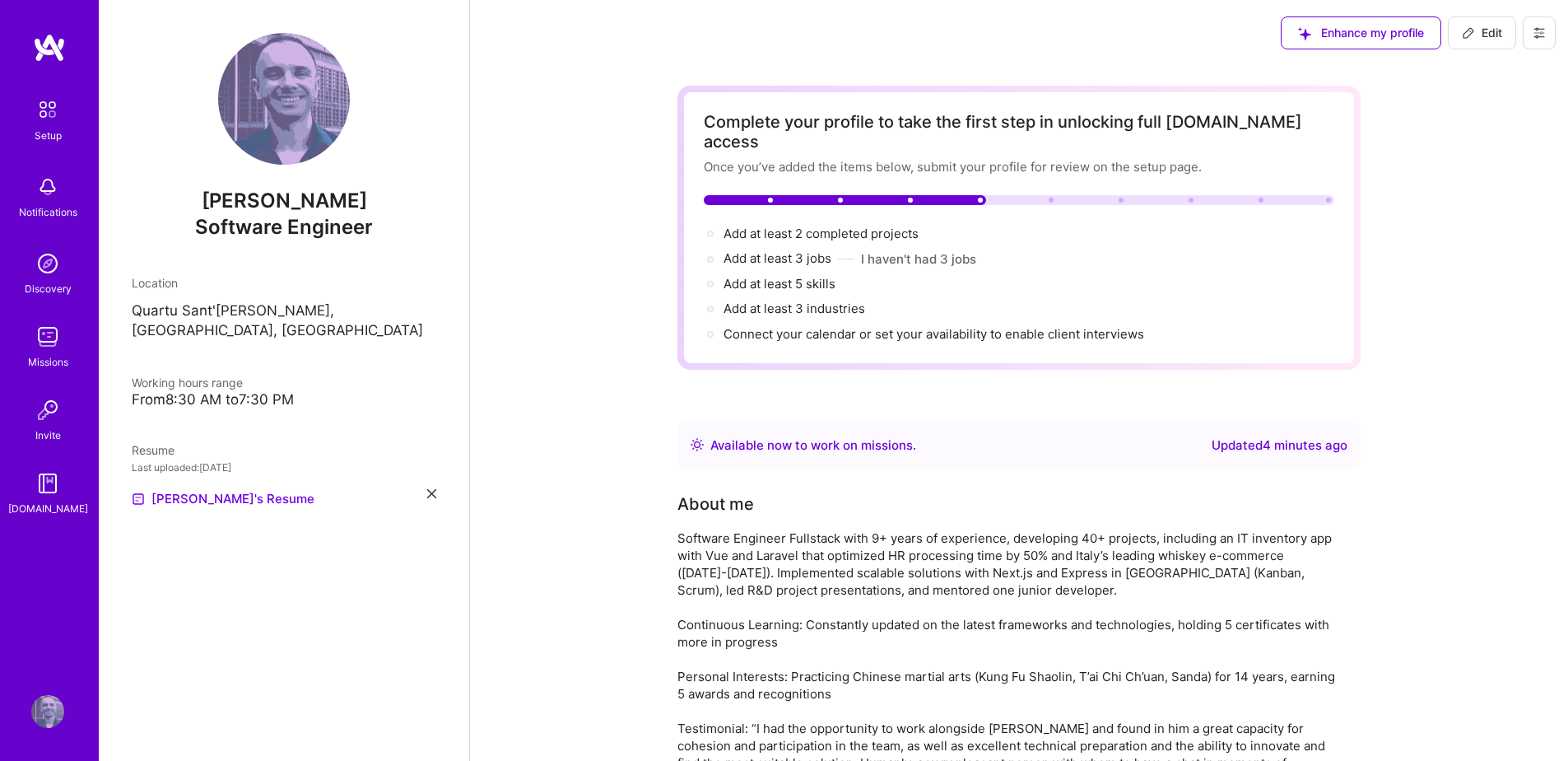
scroll to position [5, 0]
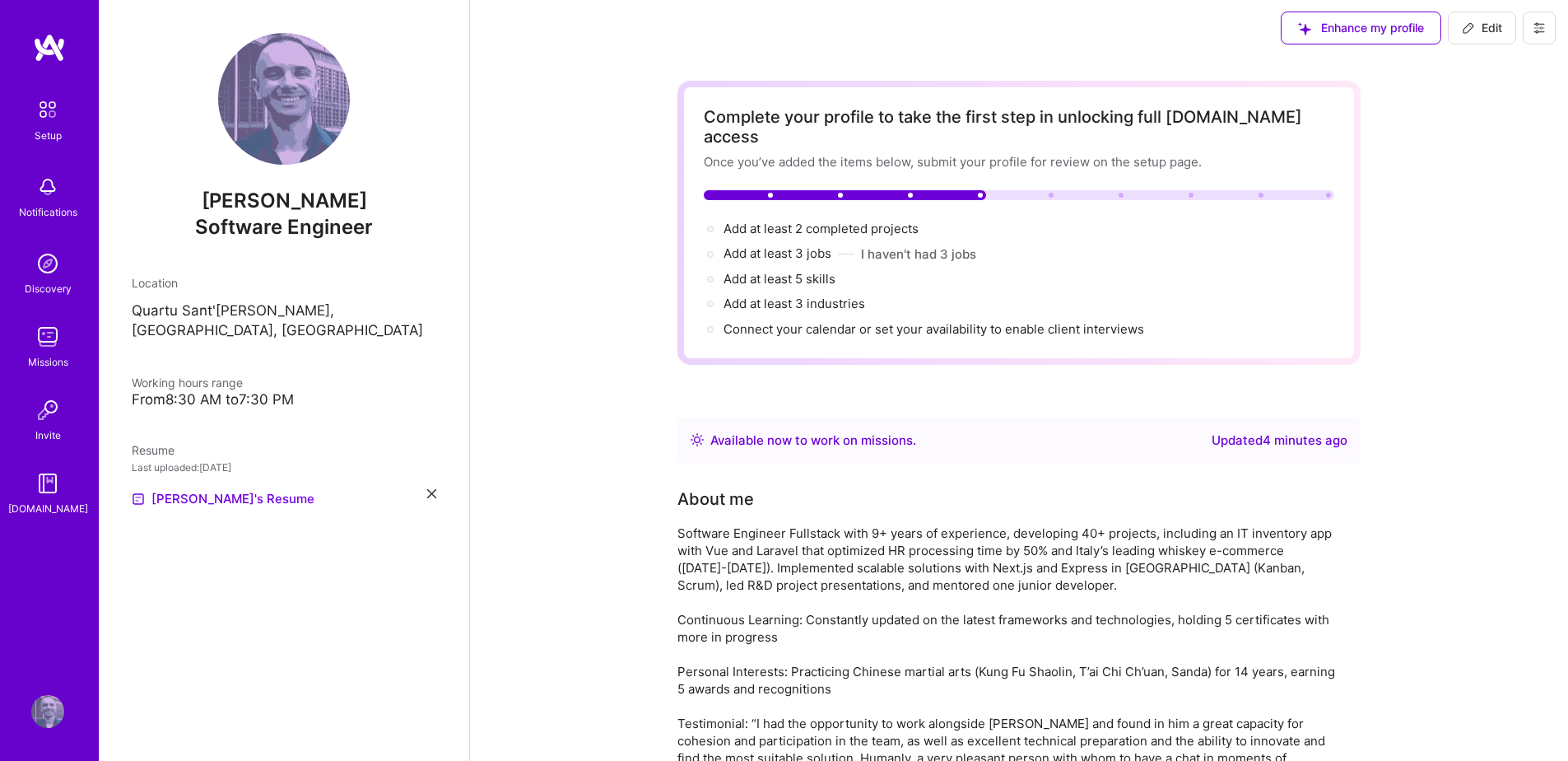
click at [1479, 29] on span "Edit" at bounding box center [1482, 28] width 41 height 17
select select "US"
select select "Right Now"
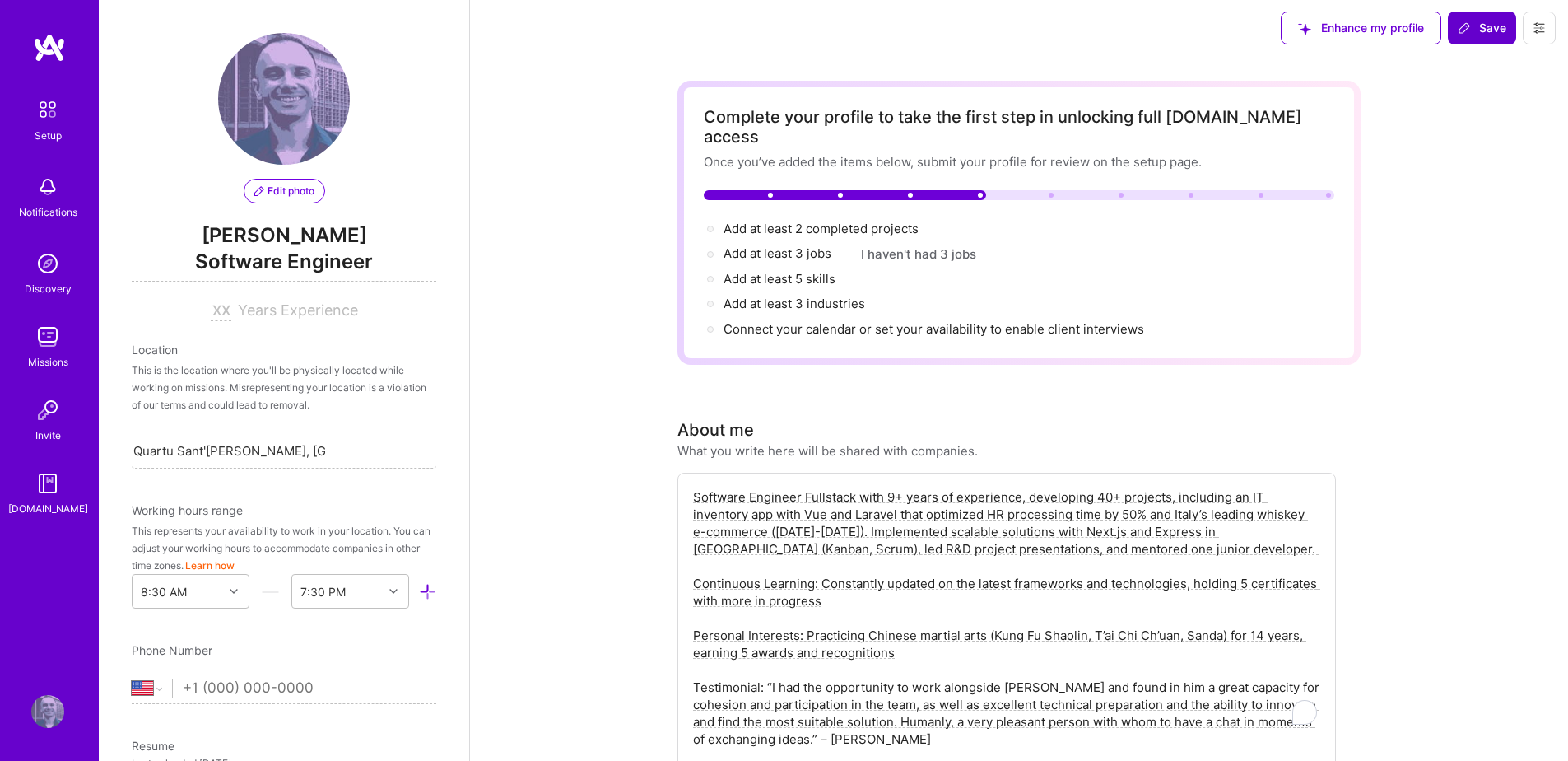
scroll to position [584, 0]
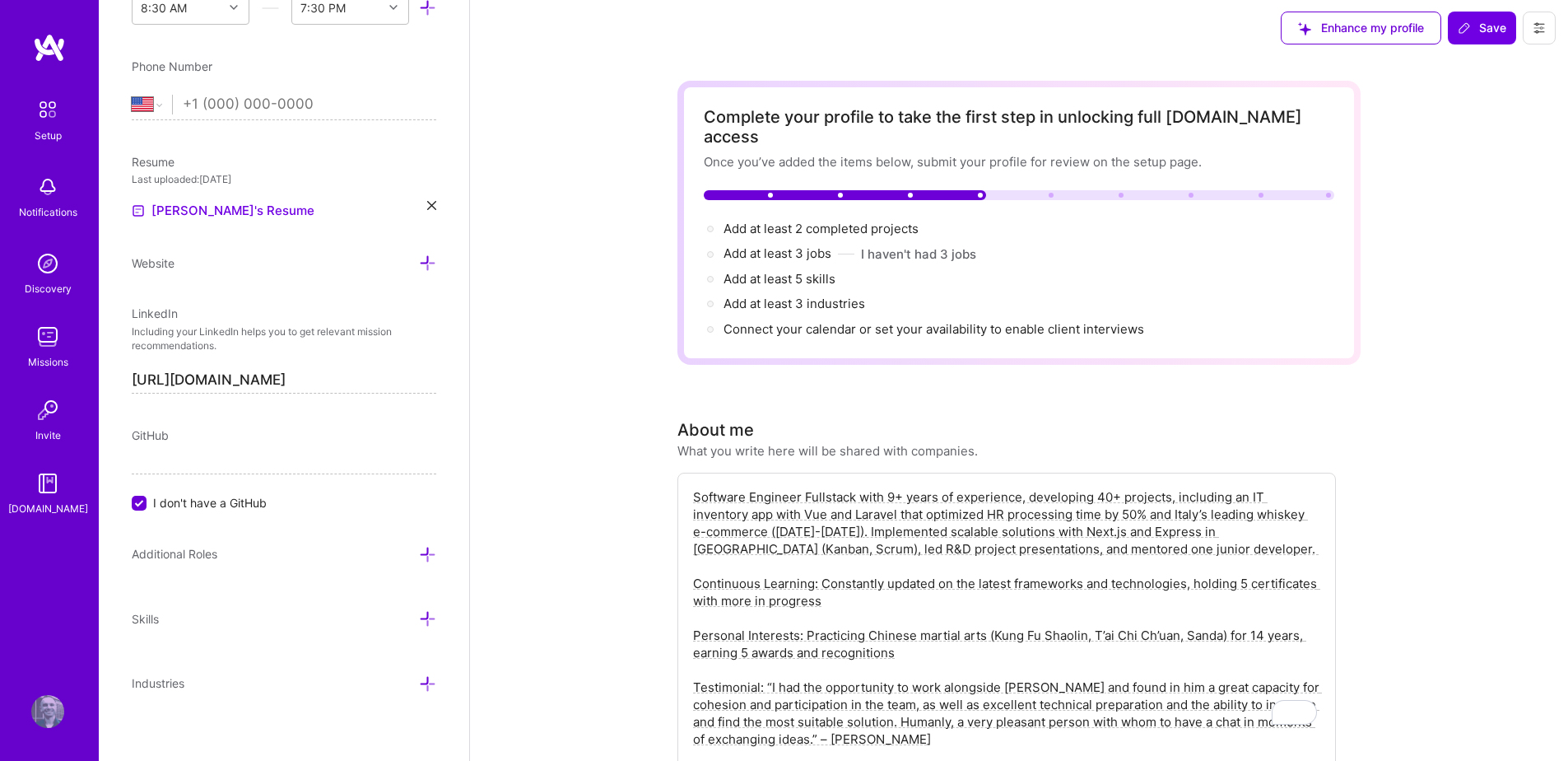
click at [863, 594] on textarea "Software Engineer Fullstack with 9+ years of experience, developing 40+ project…" at bounding box center [1007, 618] width 631 height 263
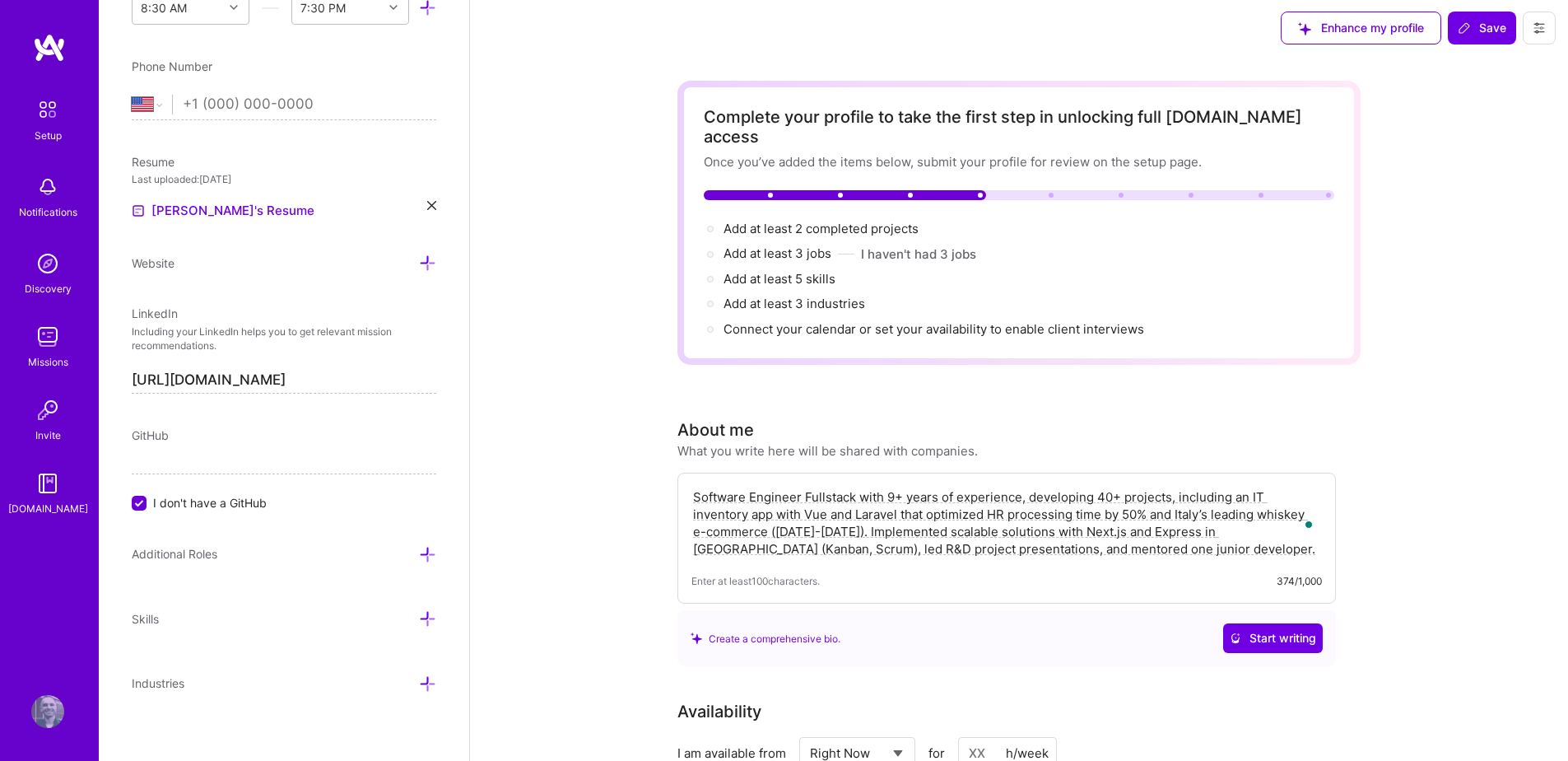
type textarea "Software Engineer Fullstack with 9+ years of experience, developing 40+ project…"
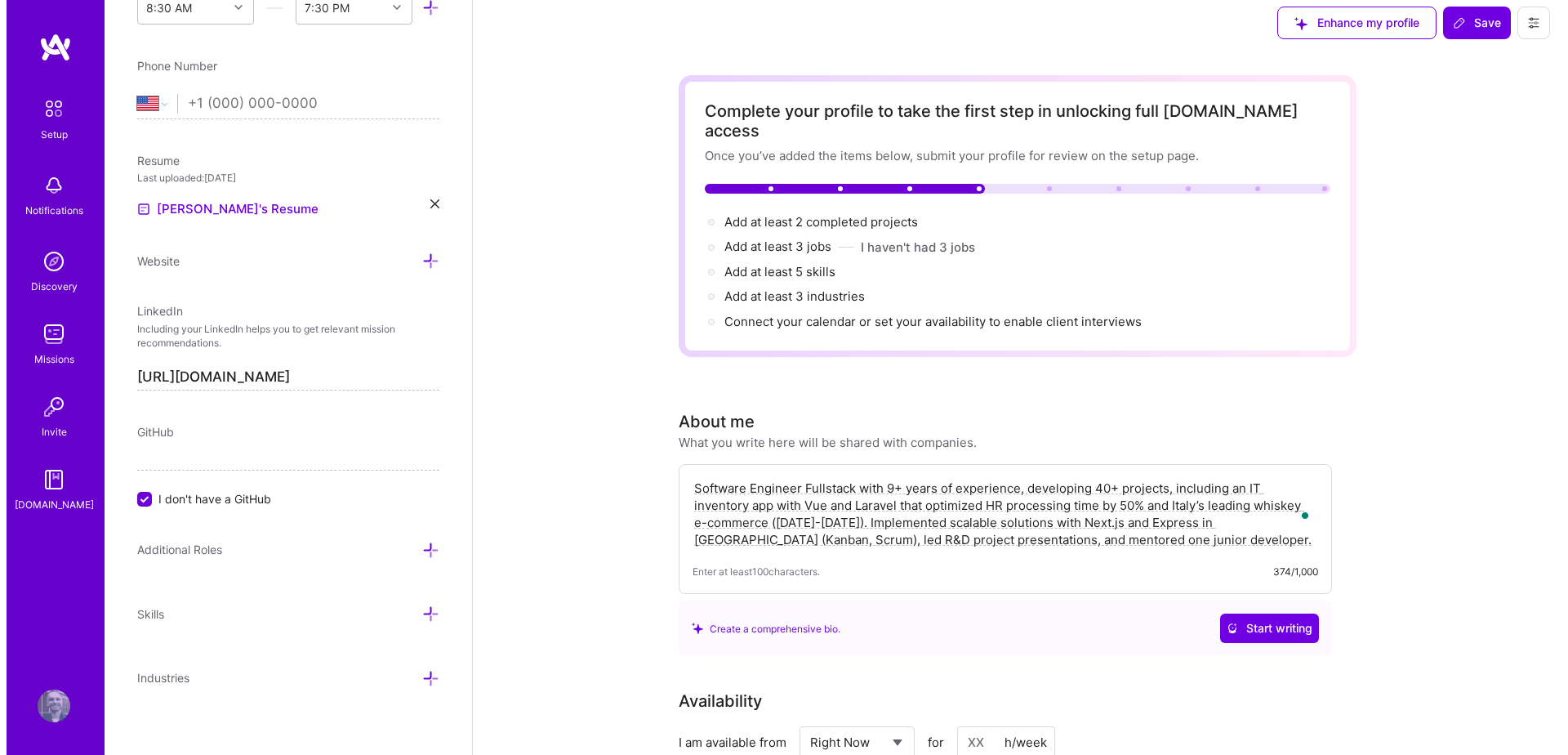
scroll to position [0, 0]
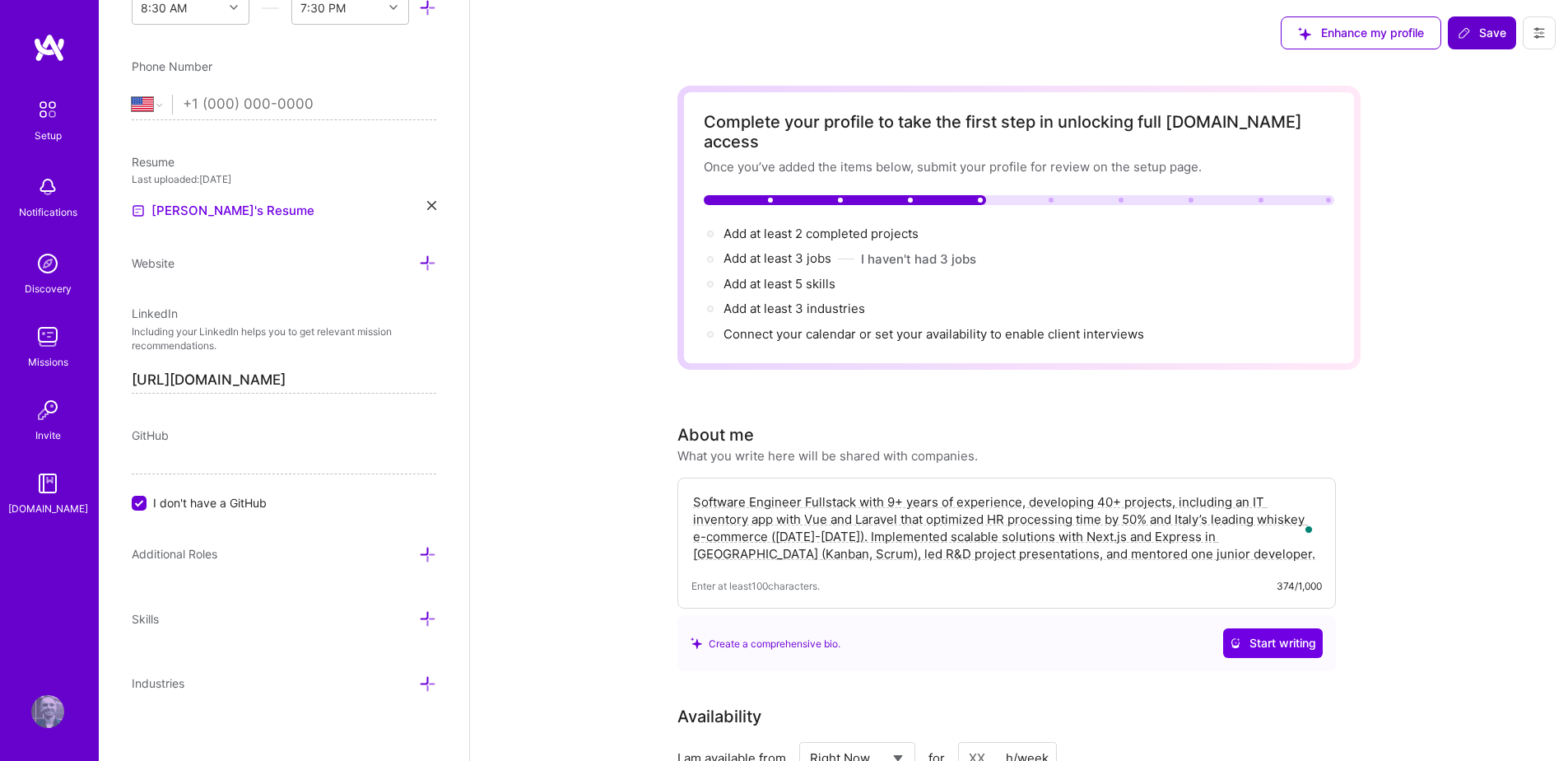
click at [1494, 28] on span "Save" at bounding box center [1482, 33] width 49 height 17
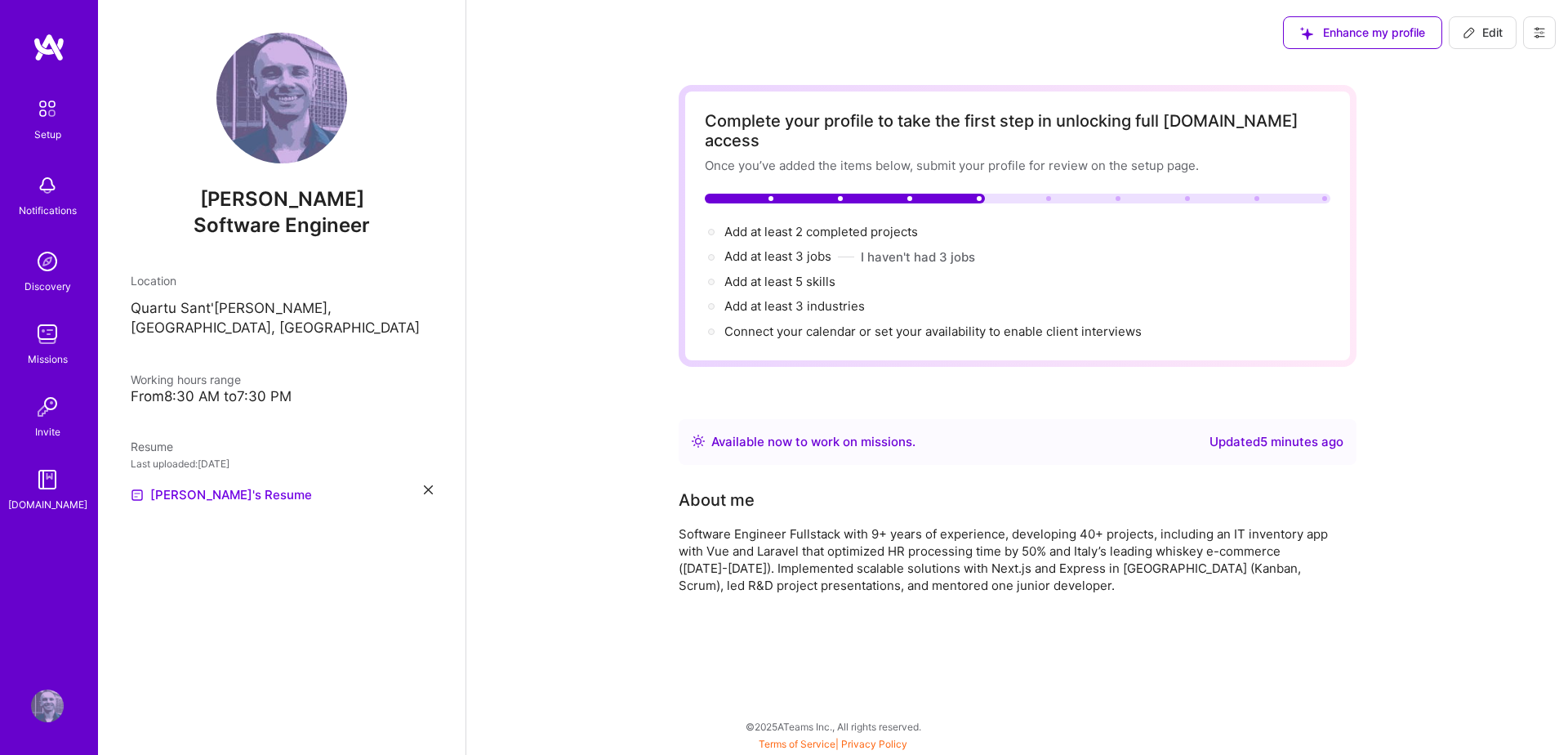
click at [1484, 40] on button "Edit" at bounding box center [1482, 33] width 68 height 33
select select "US"
select select "Right Now"
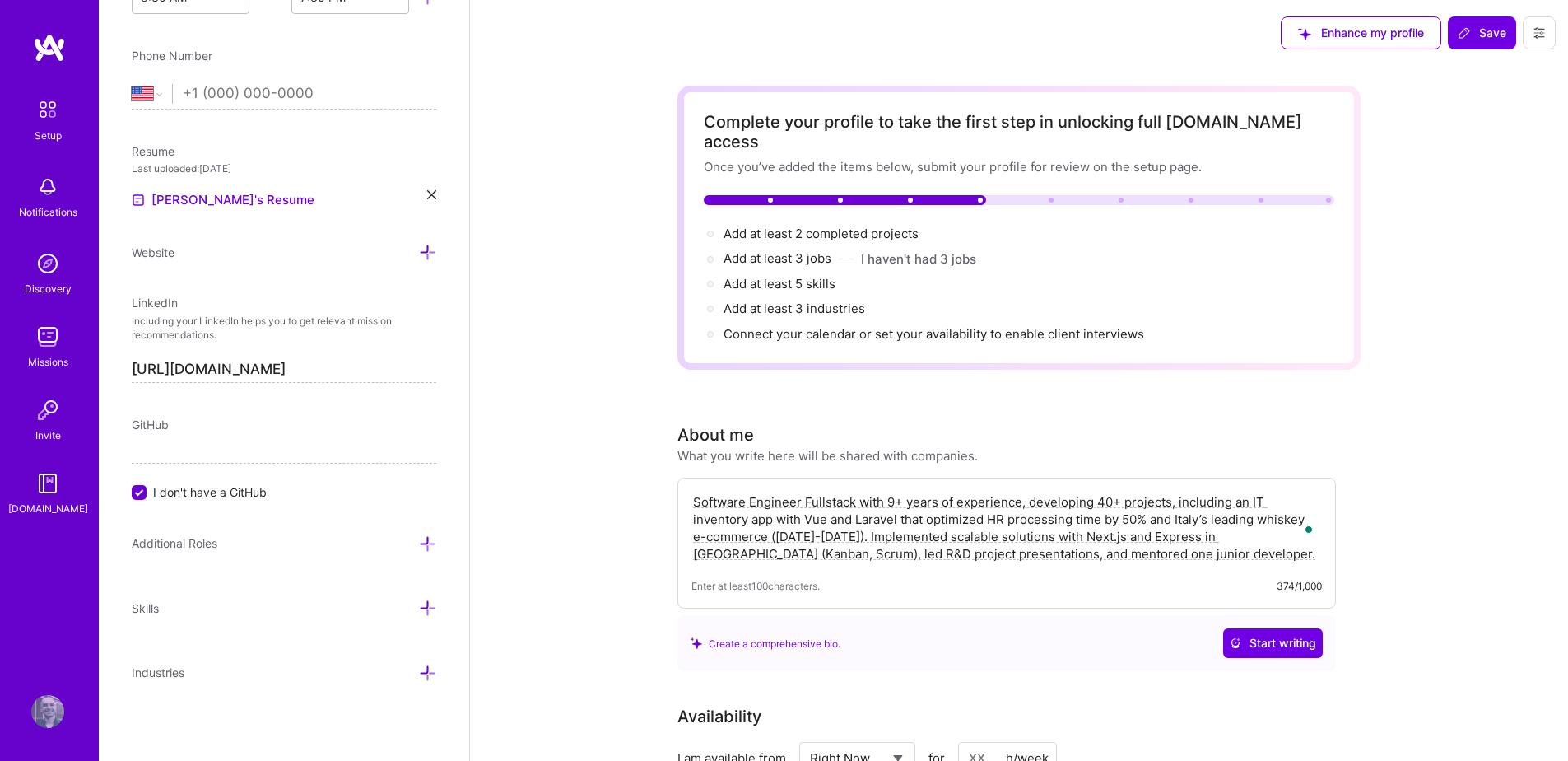
scroll to position [589, 0]
click at [204, 502] on span "I don't have a GitHub" at bounding box center [210, 497] width 113 height 17
click at [148, 502] on input "I don't have a GitHub" at bounding box center [140, 498] width 15 height 15
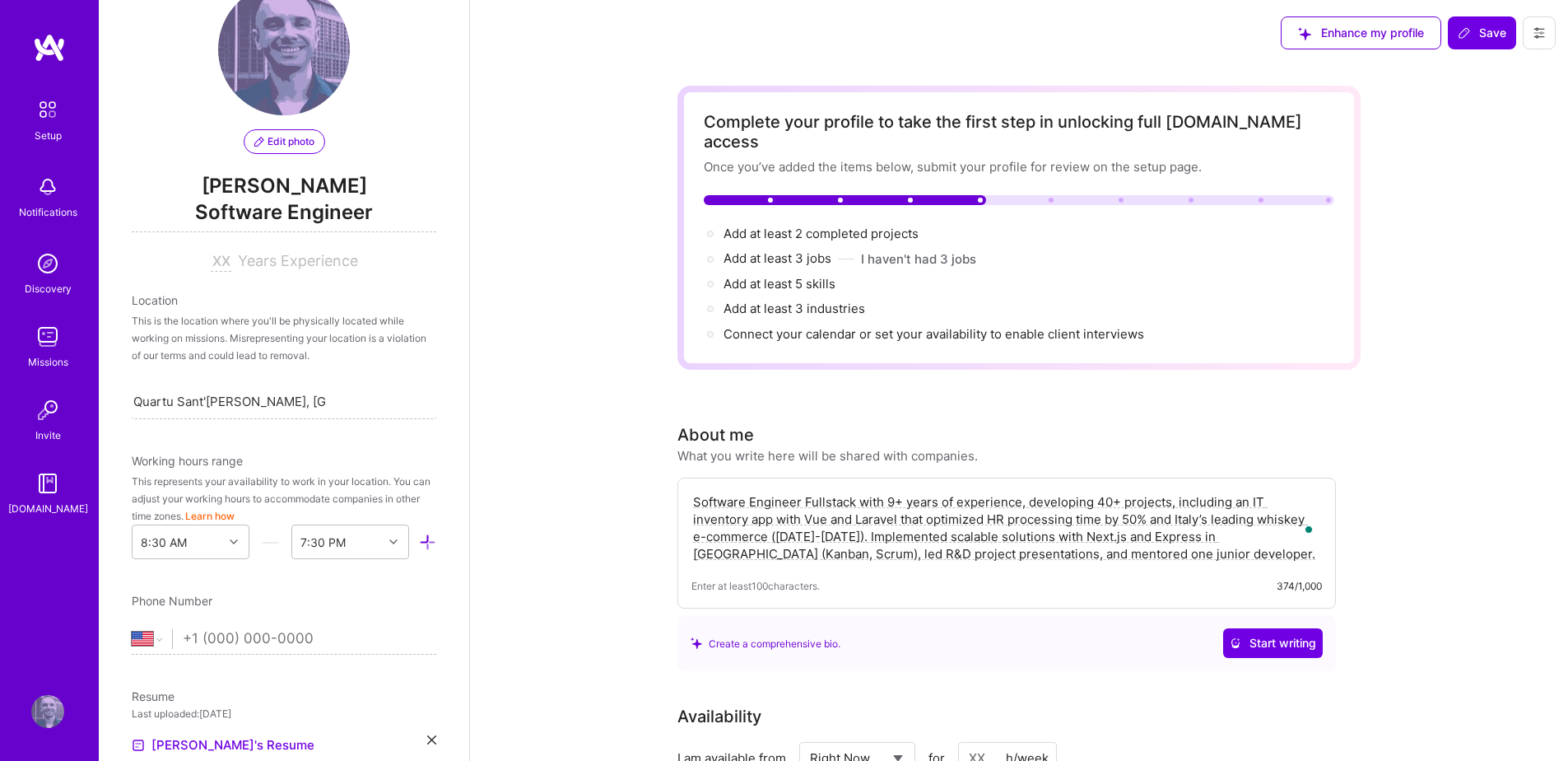
scroll to position [54, 0]
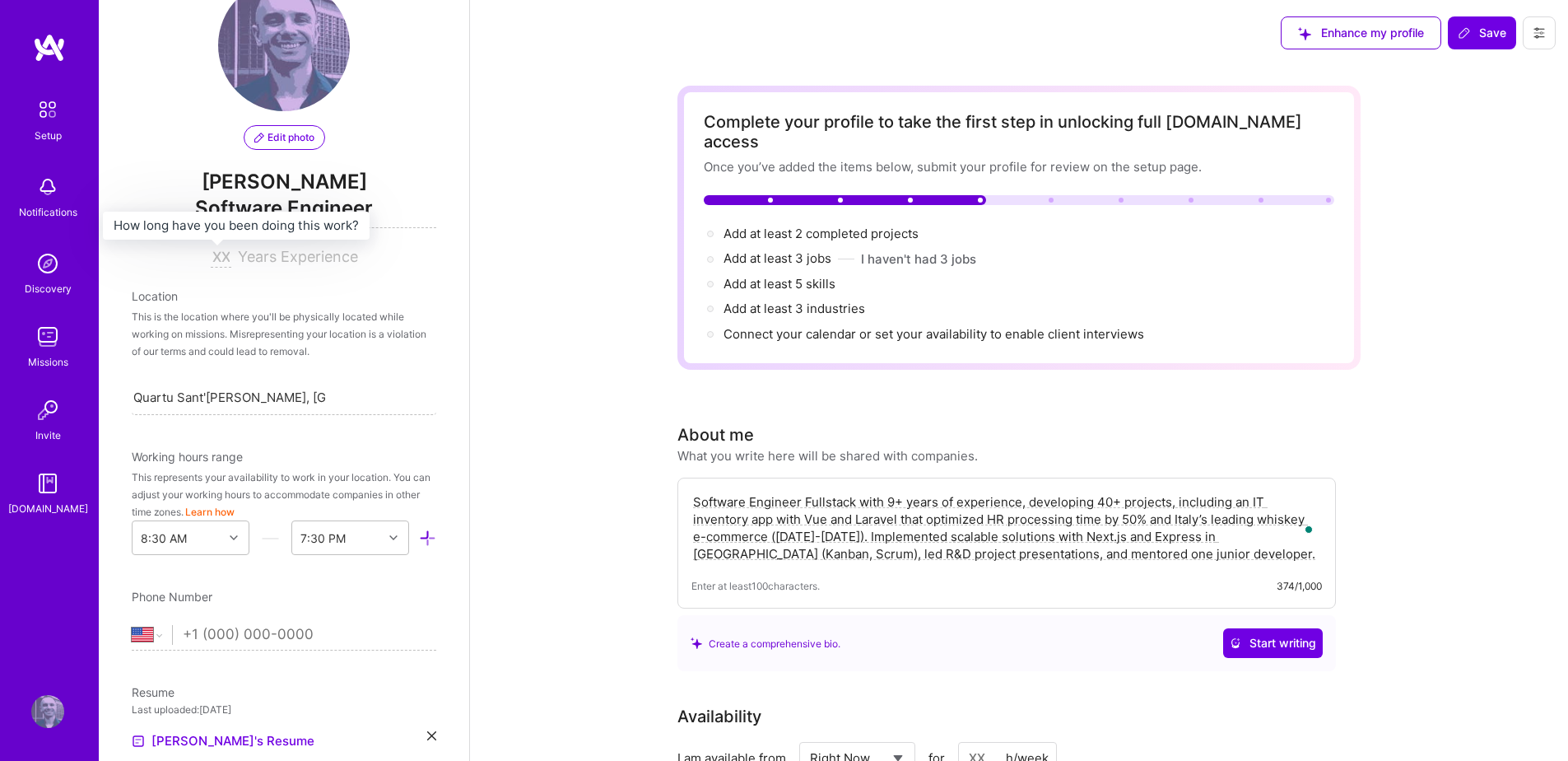
type input "[URL][DOMAIN_NAME]"
click at [221, 258] on input at bounding box center [221, 258] width 21 height 20
type input "9"
click at [294, 251] on span "Years Experience" at bounding box center [297, 256] width 120 height 17
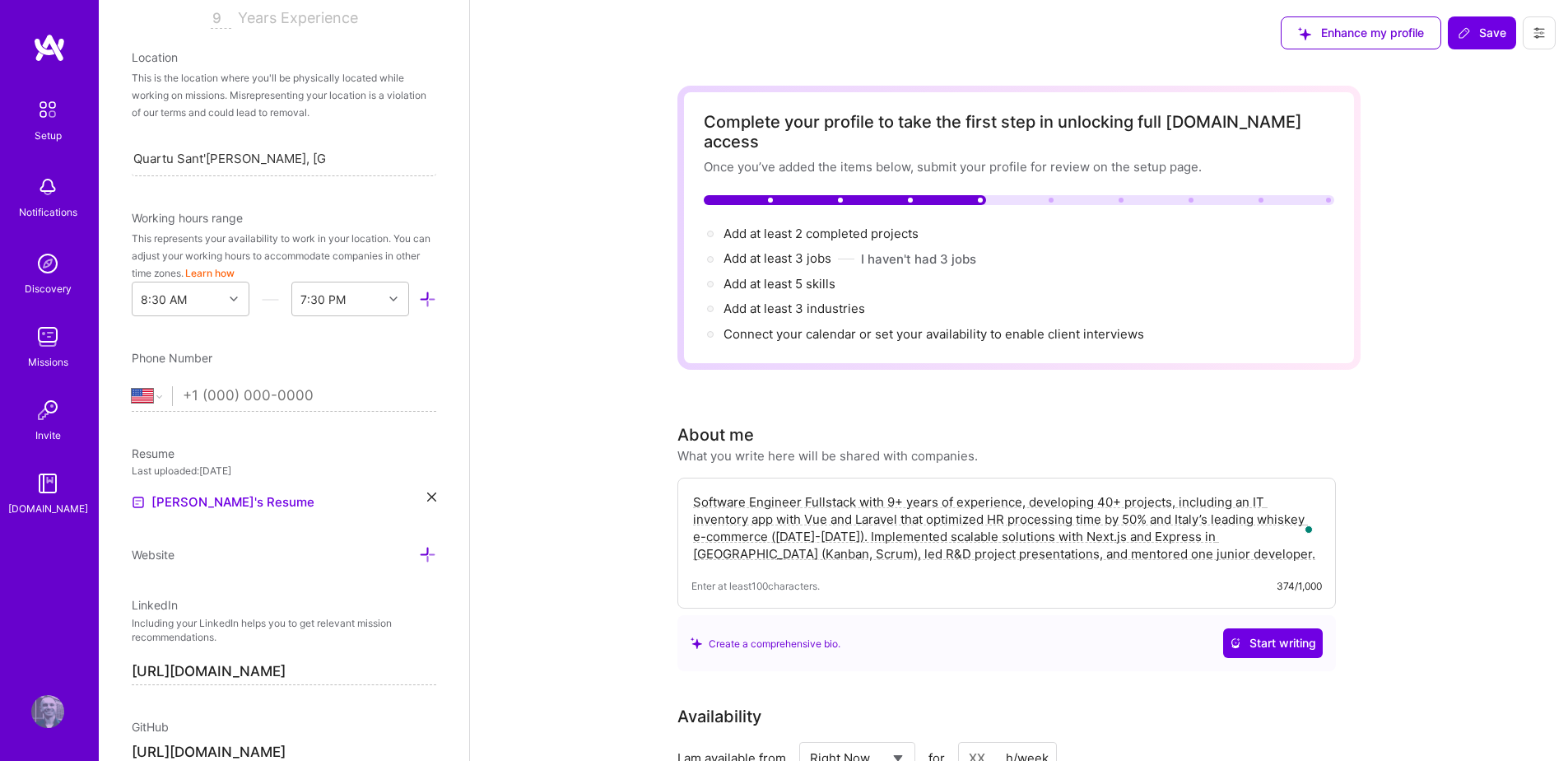
scroll to position [300, 0]
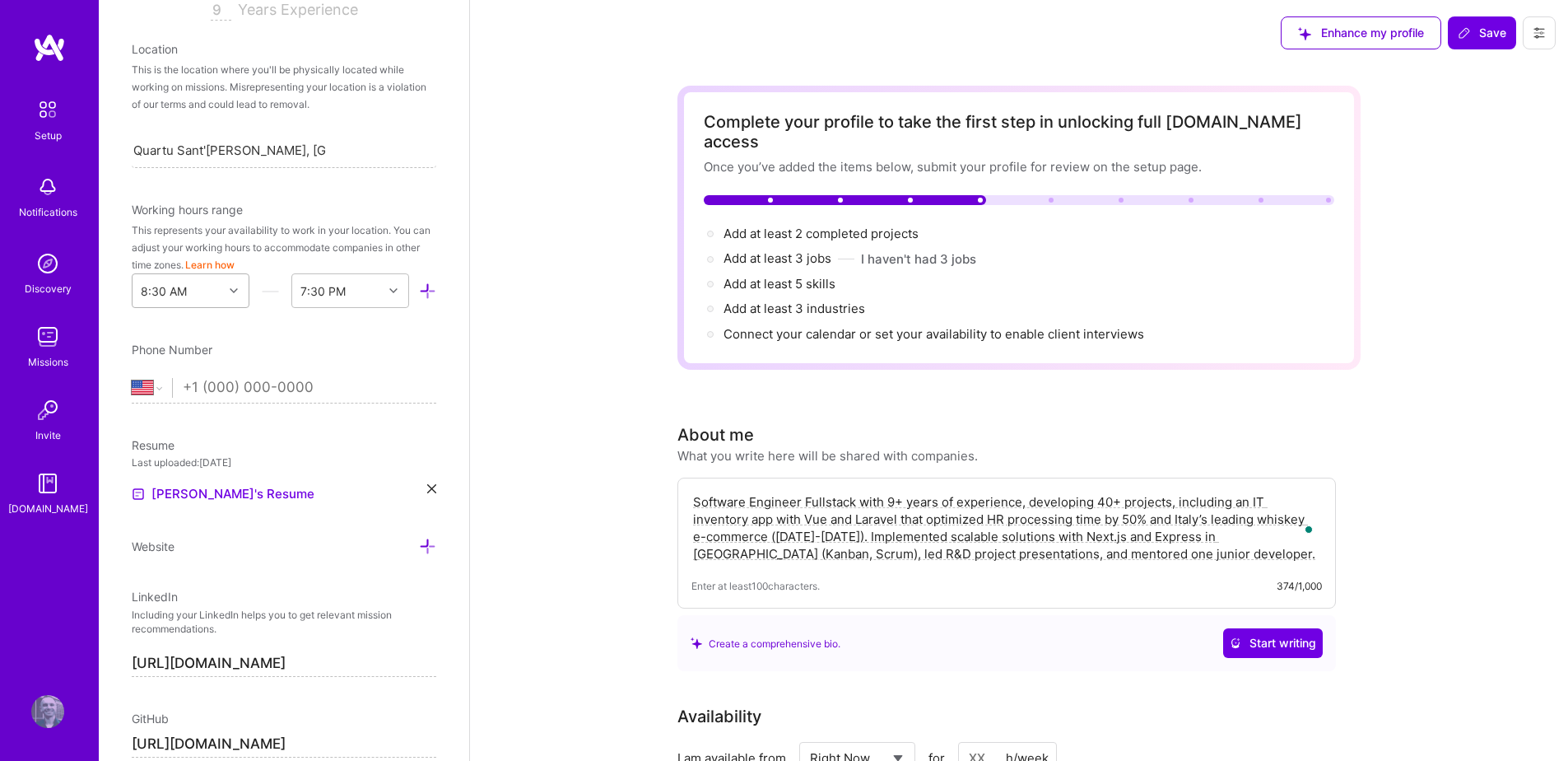
click at [230, 293] on icon at bounding box center [234, 290] width 8 height 8
click at [191, 437] on div "9:30 AM" at bounding box center [190, 433] width 117 height 31
click at [383, 295] on div at bounding box center [396, 290] width 26 height 22
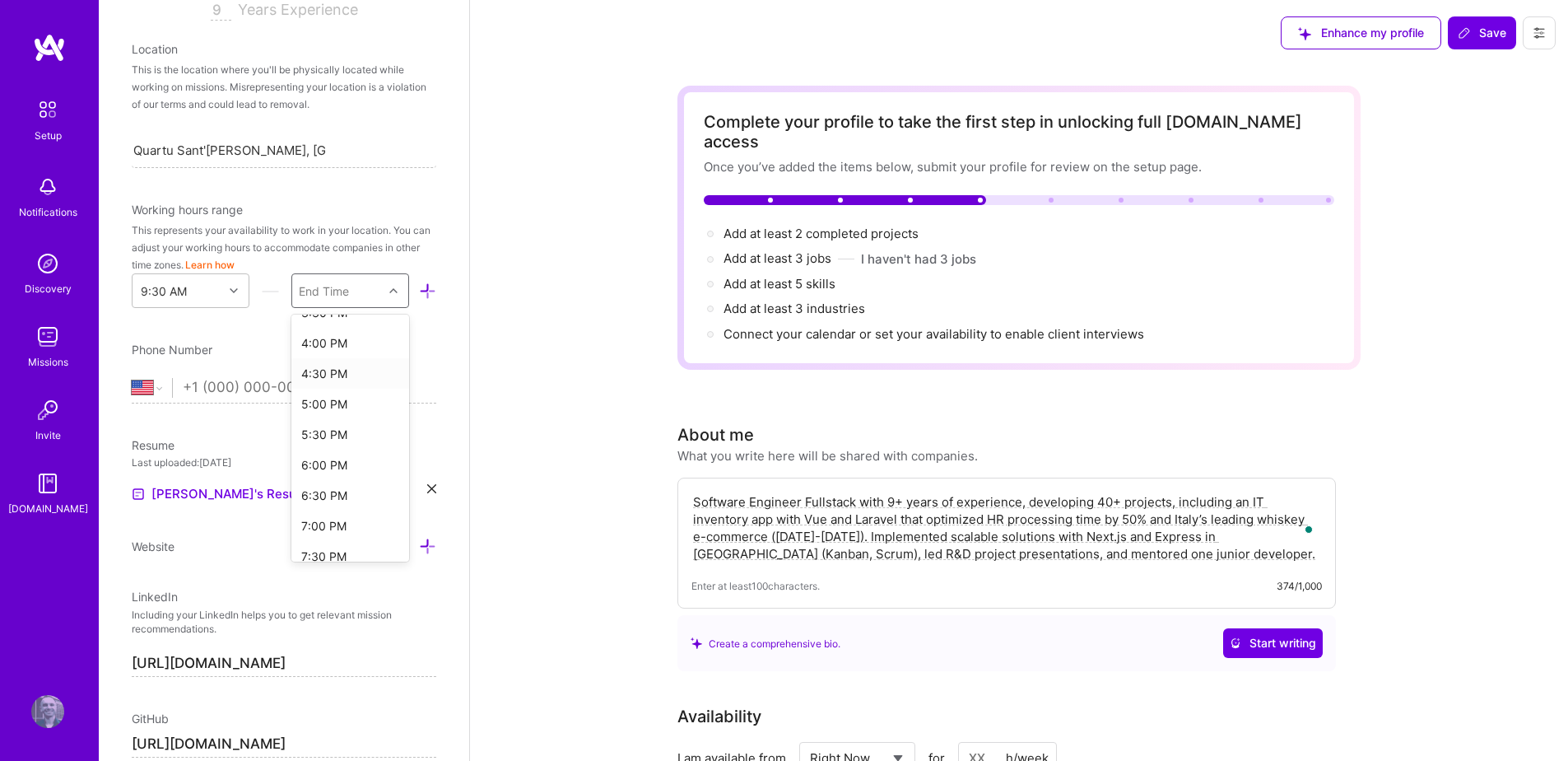
click at [339, 373] on div "4:30 PM" at bounding box center [350, 373] width 117 height 31
select select "IT"
click at [131, 378] on select "[GEOGRAPHIC_DATA] [GEOGRAPHIC_DATA] [GEOGRAPHIC_DATA] [GEOGRAPHIC_DATA] [US_STA…" at bounding box center [151, 388] width 41 height 20
click at [260, 331] on div "Edit photo [PERSON_NAME] Software Engineer 9 Years Experience Location This is …" at bounding box center [284, 380] width 370 height 761
click at [223, 289] on div at bounding box center [236, 290] width 26 height 22
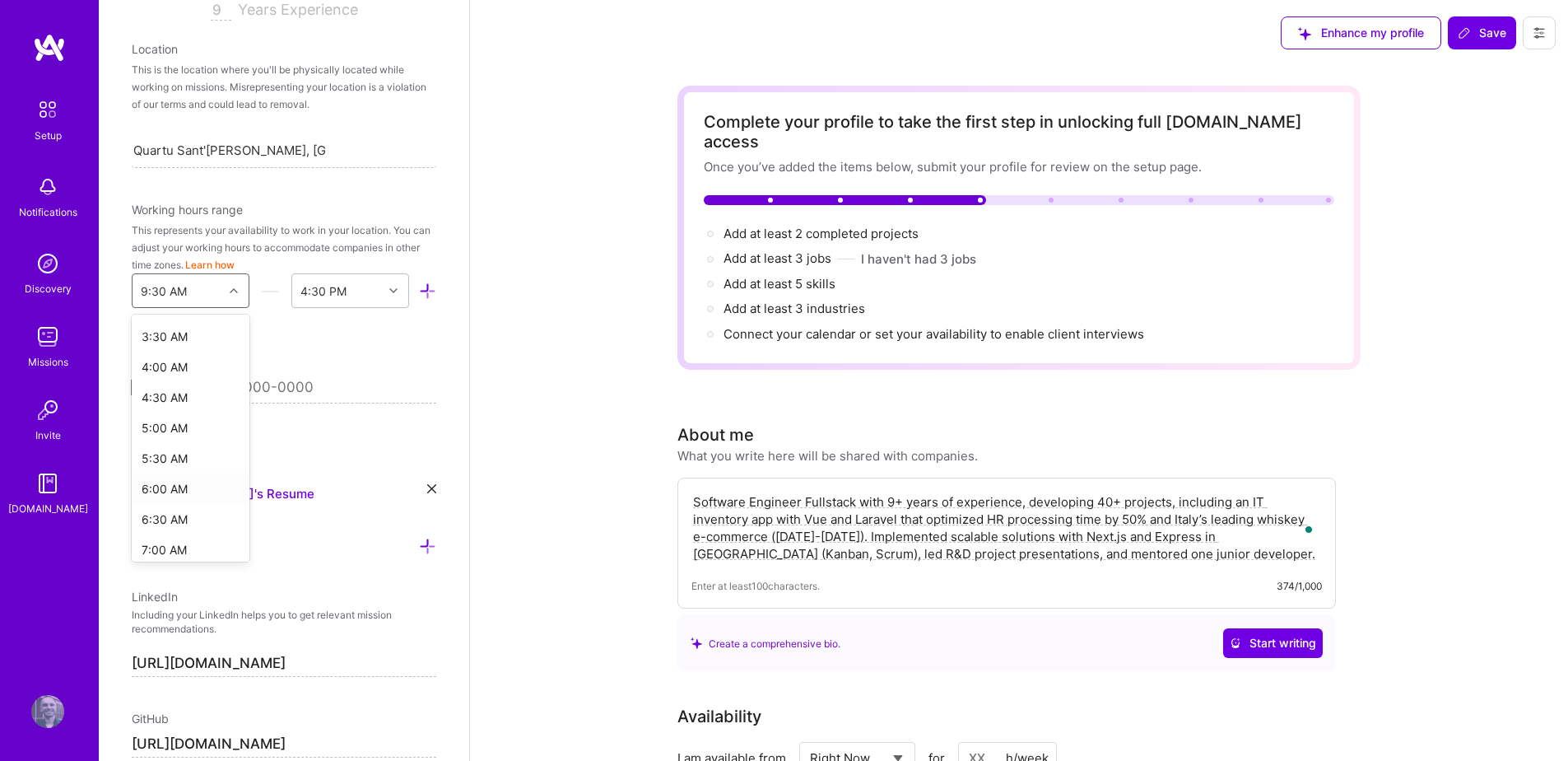
scroll to position [0, 0]
click at [347, 223] on div "This represents your availability to work in your location. You can adjust your…" at bounding box center [284, 248] width 304 height 52
click at [230, 287] on icon at bounding box center [234, 290] width 8 height 8
click at [202, 379] on div "9:00 AM" at bounding box center [190, 384] width 117 height 31
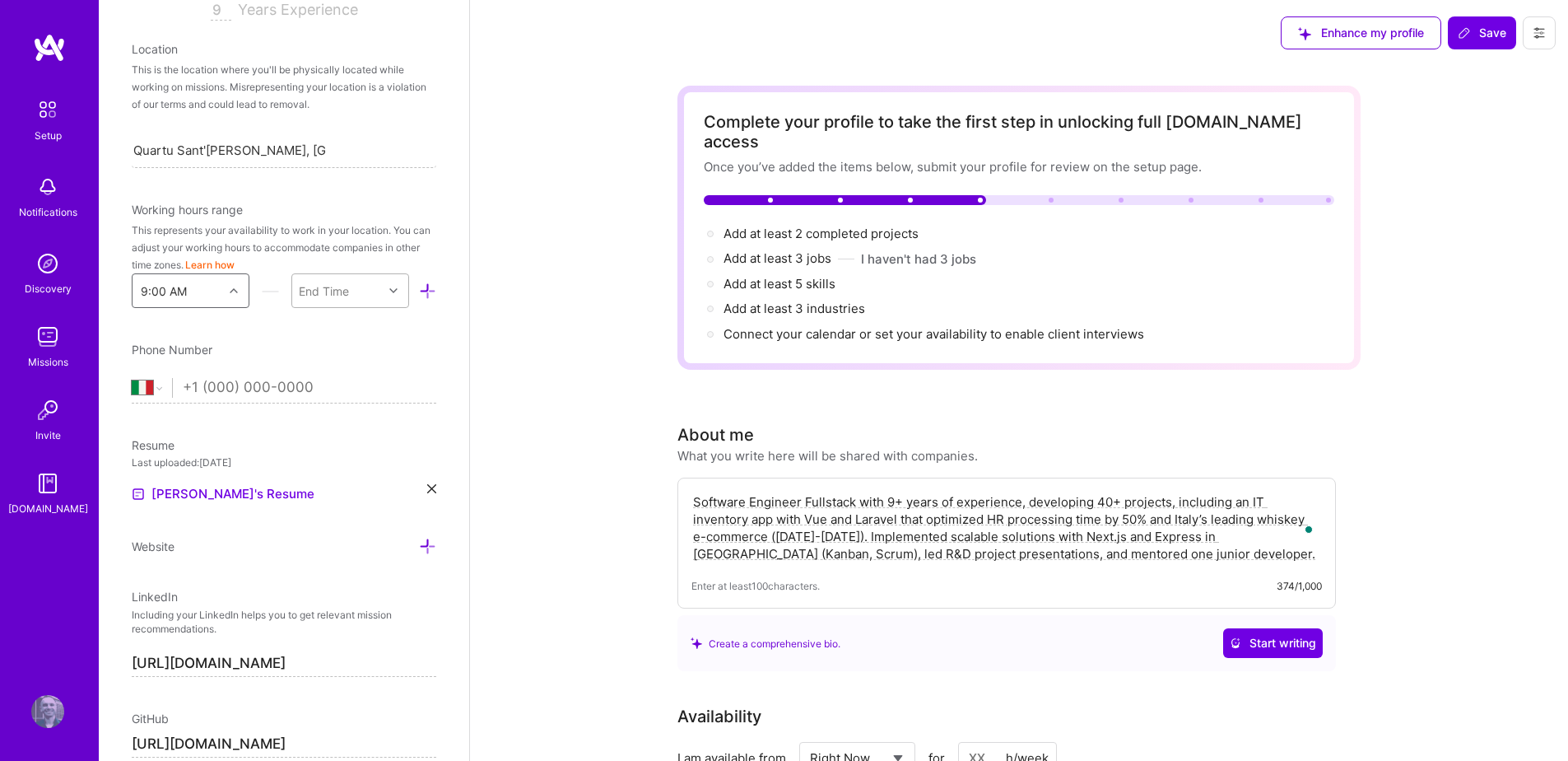
click at [358, 290] on div "End Time" at bounding box center [337, 290] width 91 height 33
click at [335, 460] on div "5:00 PM" at bounding box center [350, 457] width 117 height 31
click at [219, 341] on div "Phone Number" at bounding box center [284, 349] width 304 height 17
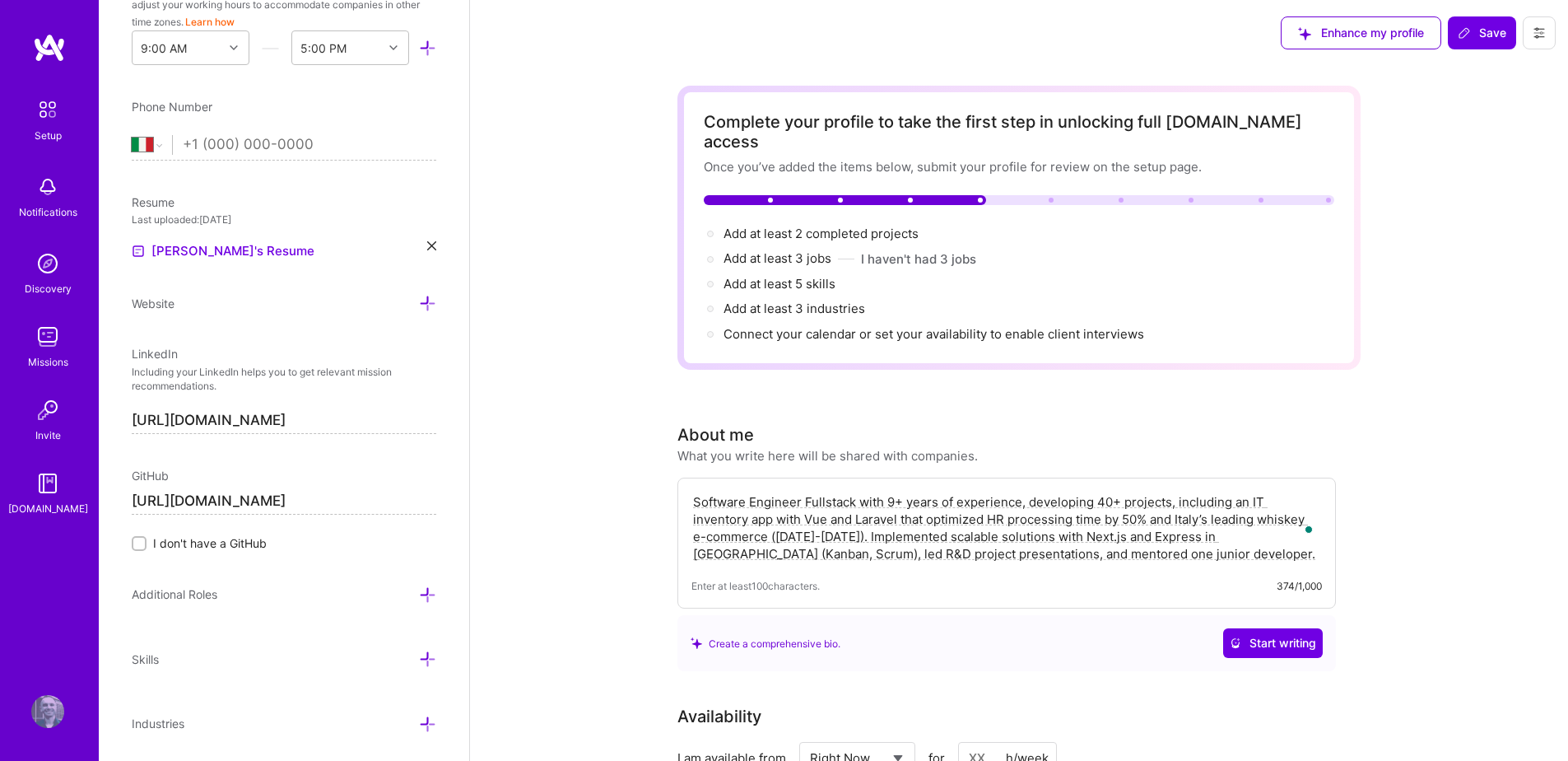
scroll to position [594, 0]
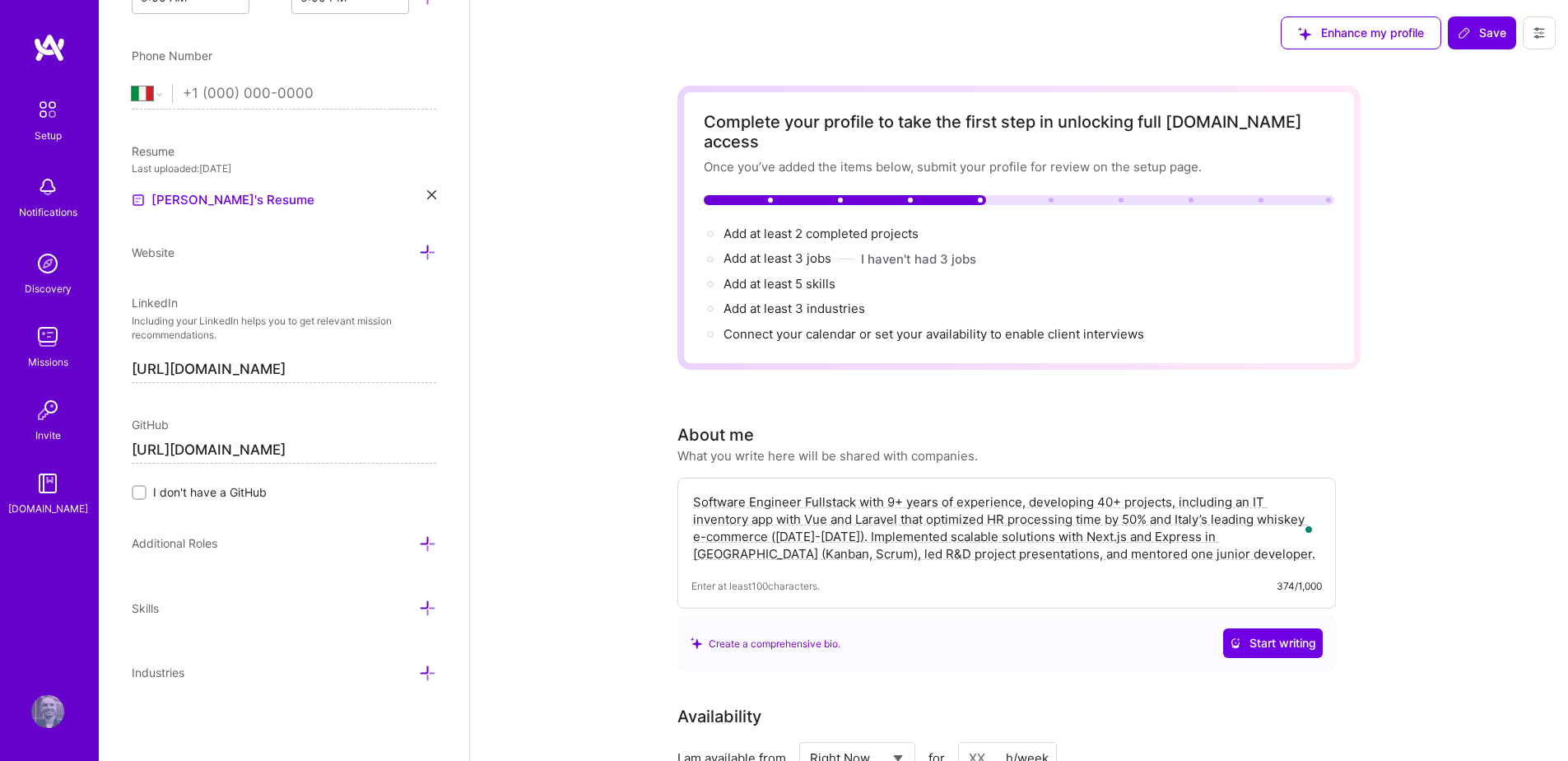
click at [419, 545] on icon at bounding box center [427, 543] width 17 height 17
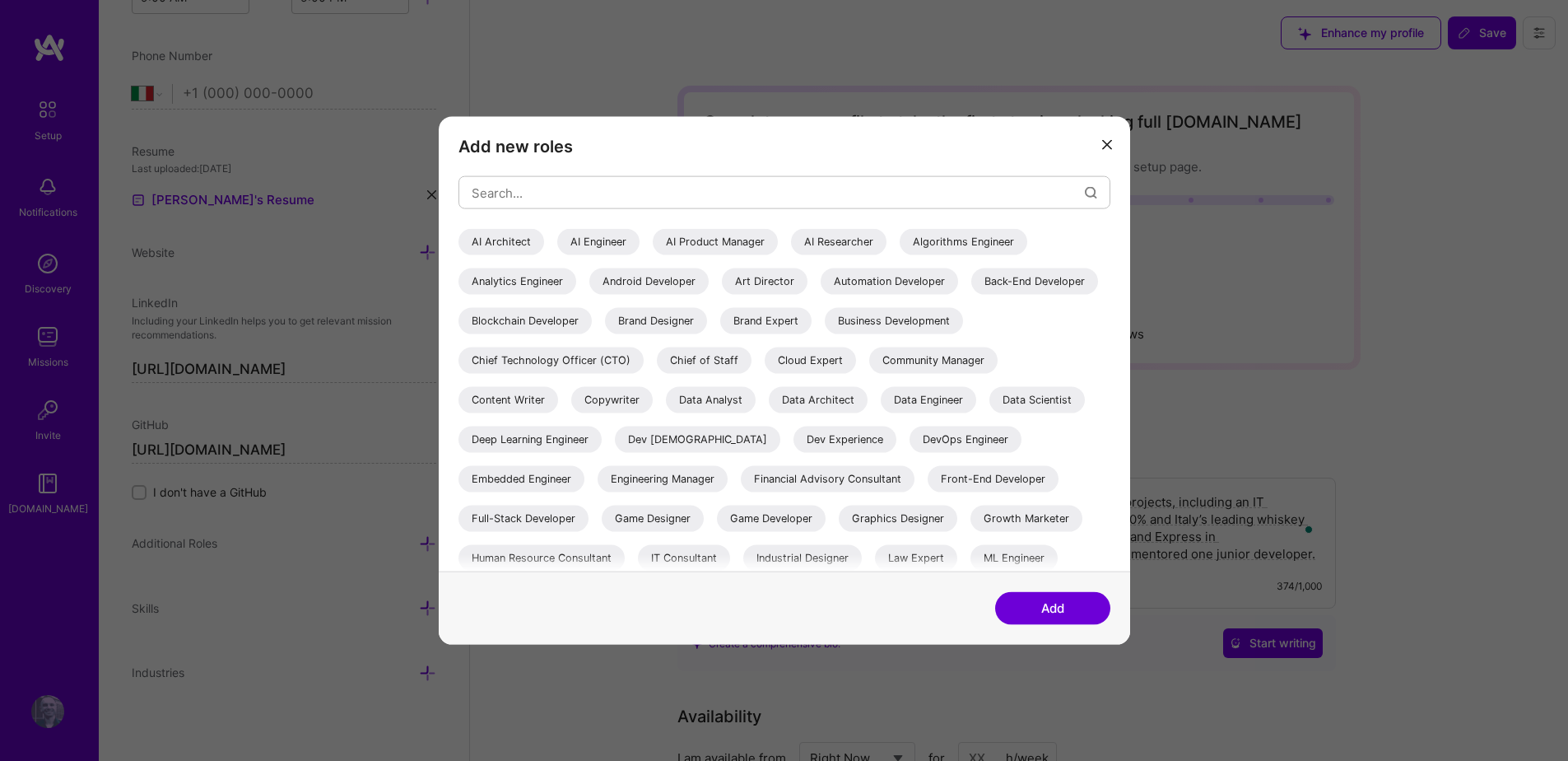
click at [1108, 143] on icon "modal" at bounding box center [1107, 144] width 10 height 10
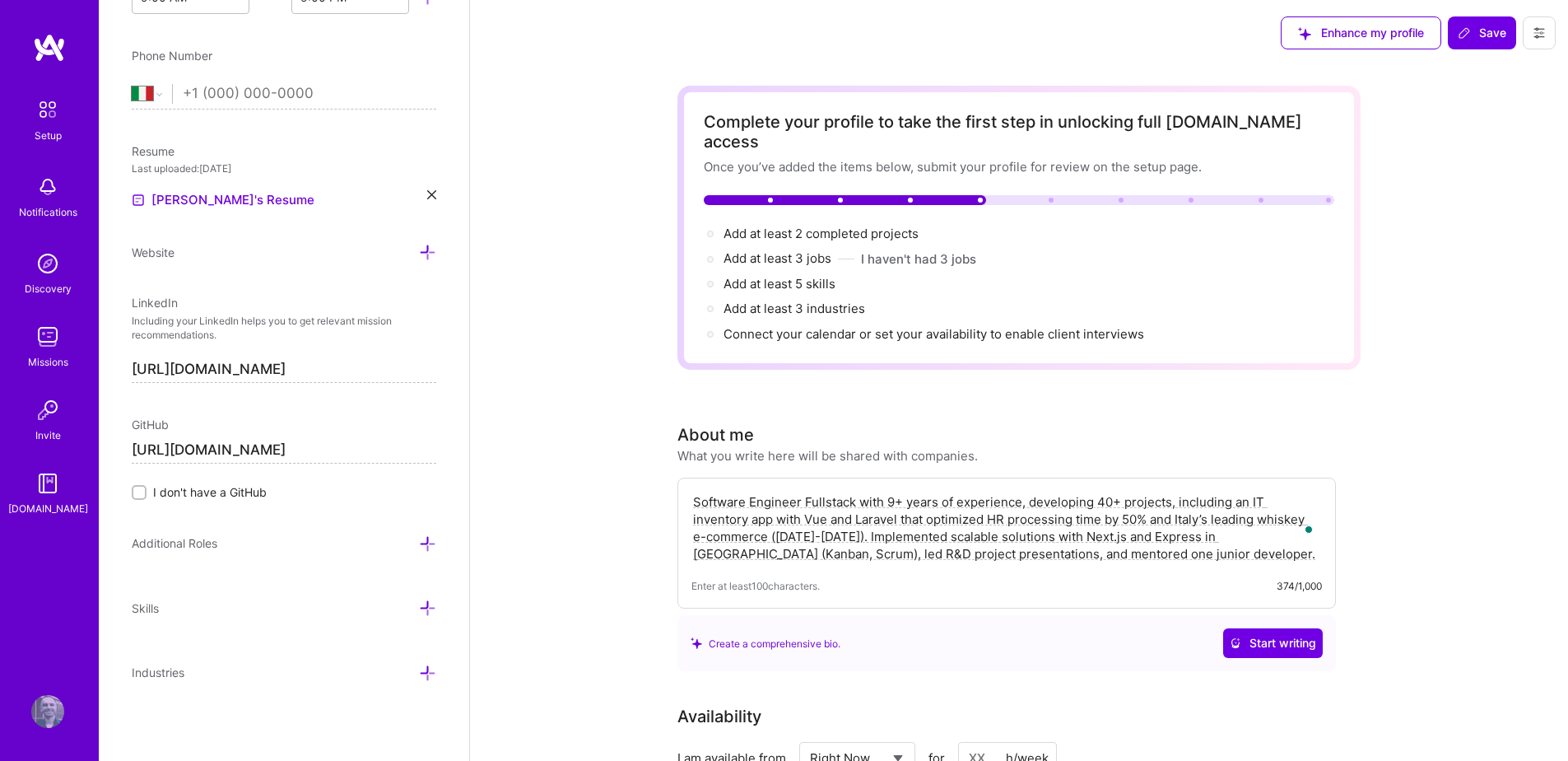
click at [419, 613] on icon at bounding box center [427, 607] width 17 height 17
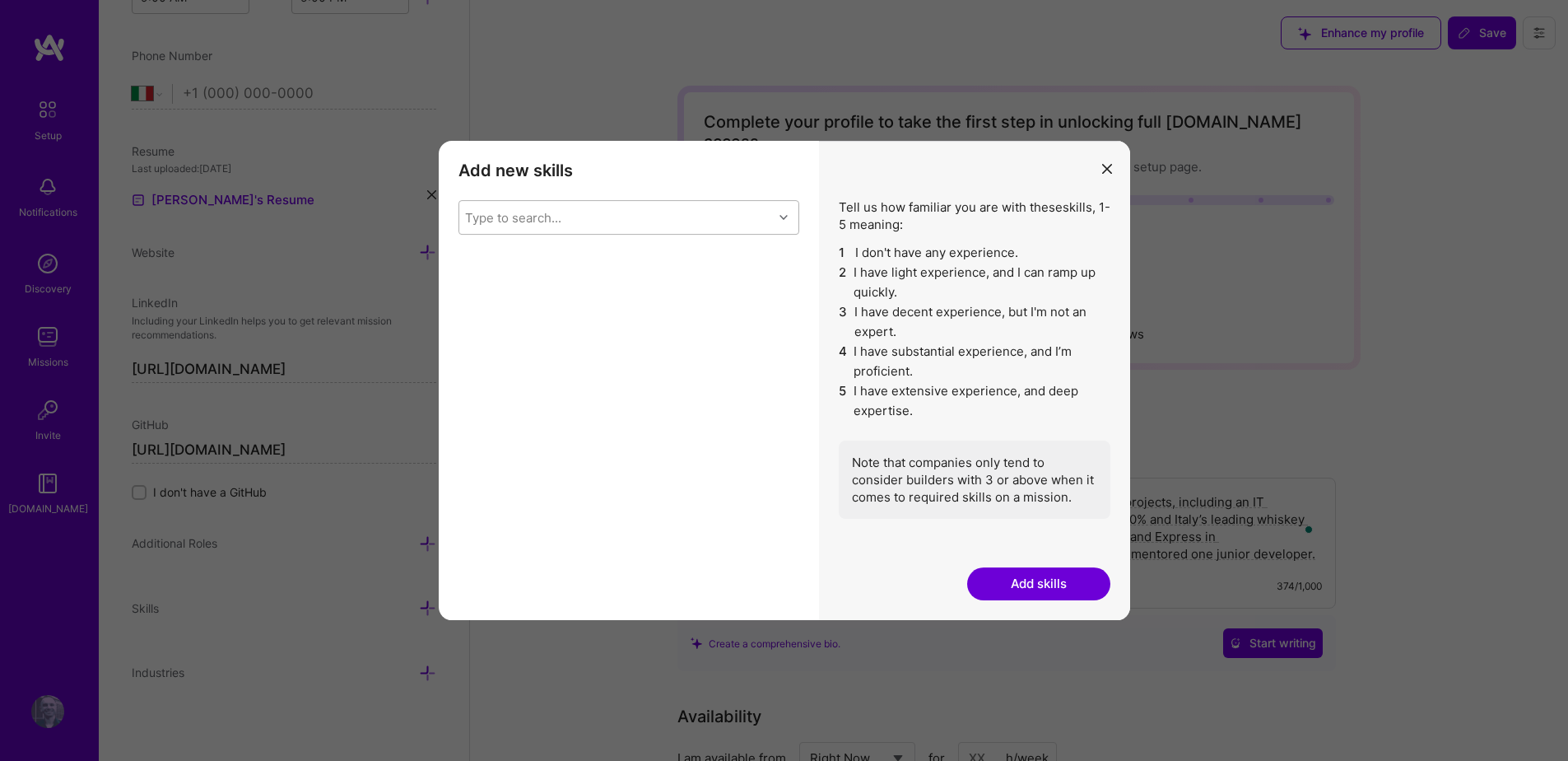
click at [776, 203] on div "modal" at bounding box center [786, 217] width 26 height 33
click at [607, 297] on div "API Integration" at bounding box center [629, 297] width 321 height 17
checkbox input "true"
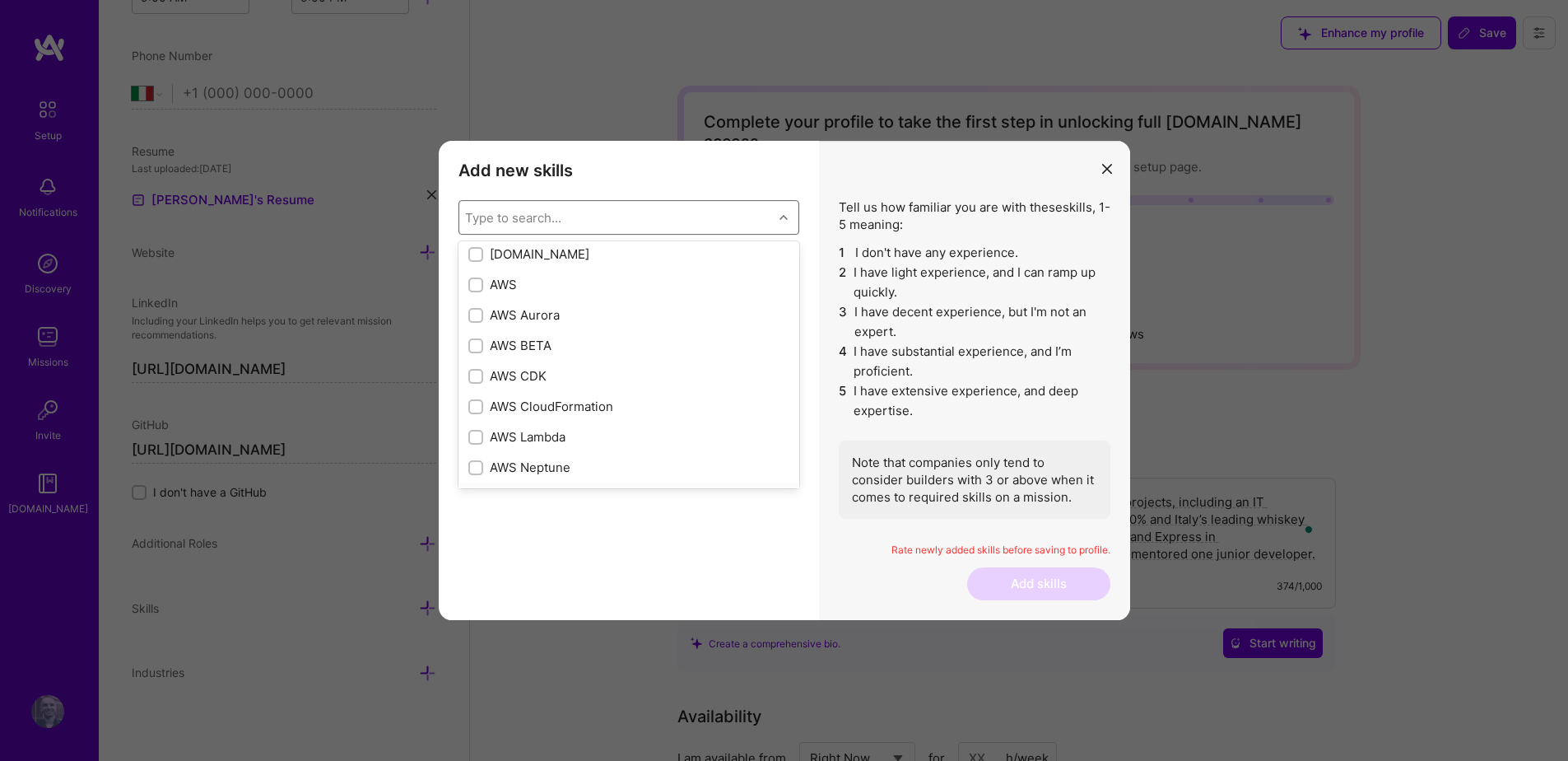
scroll to position [224, 0]
click at [490, 280] on div "AWS" at bounding box center [629, 279] width 321 height 17
checkbox input "true"
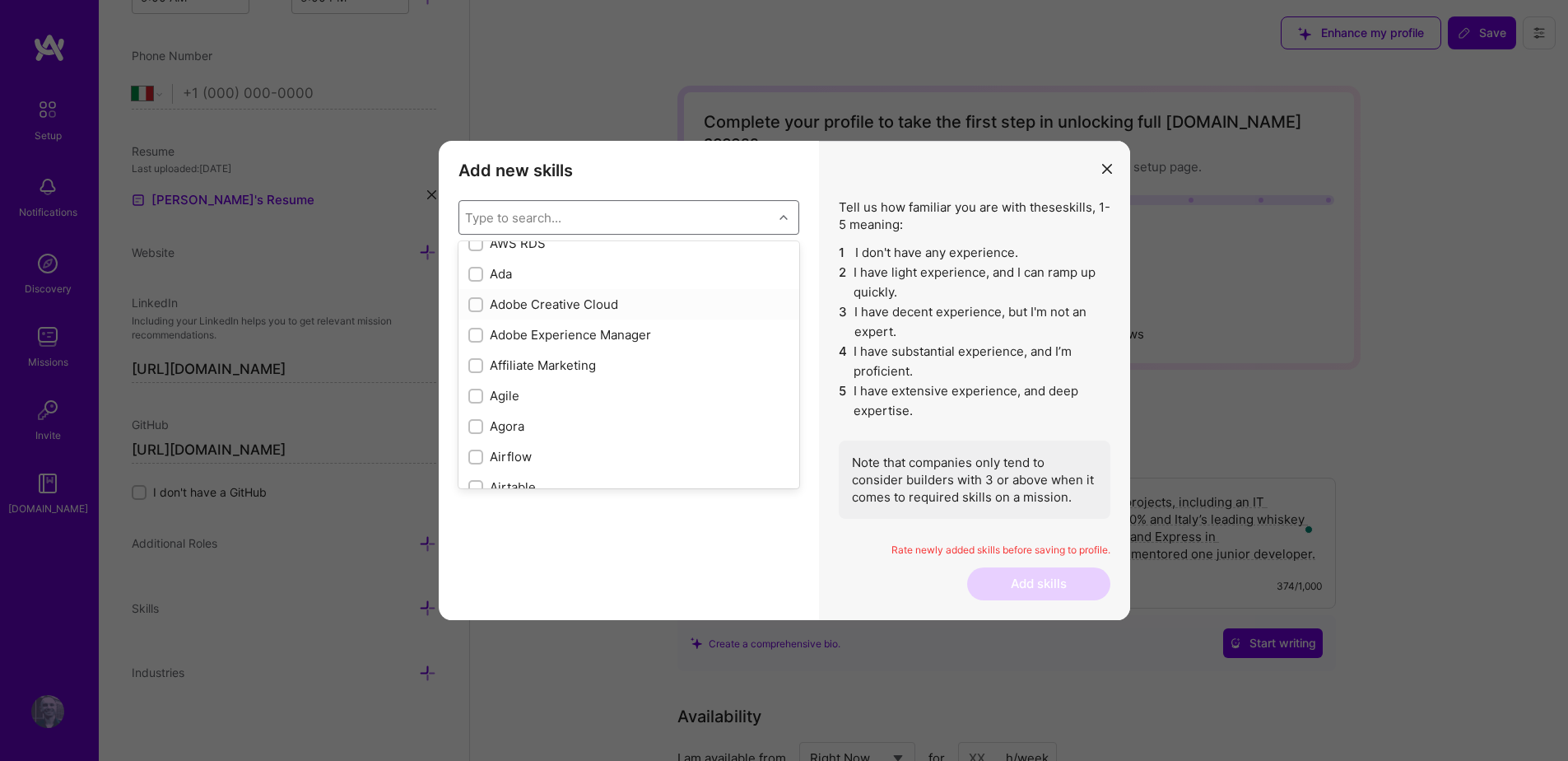
click at [532, 299] on div "Adobe Creative Cloud" at bounding box center [629, 303] width 321 height 17
checkbox input "true"
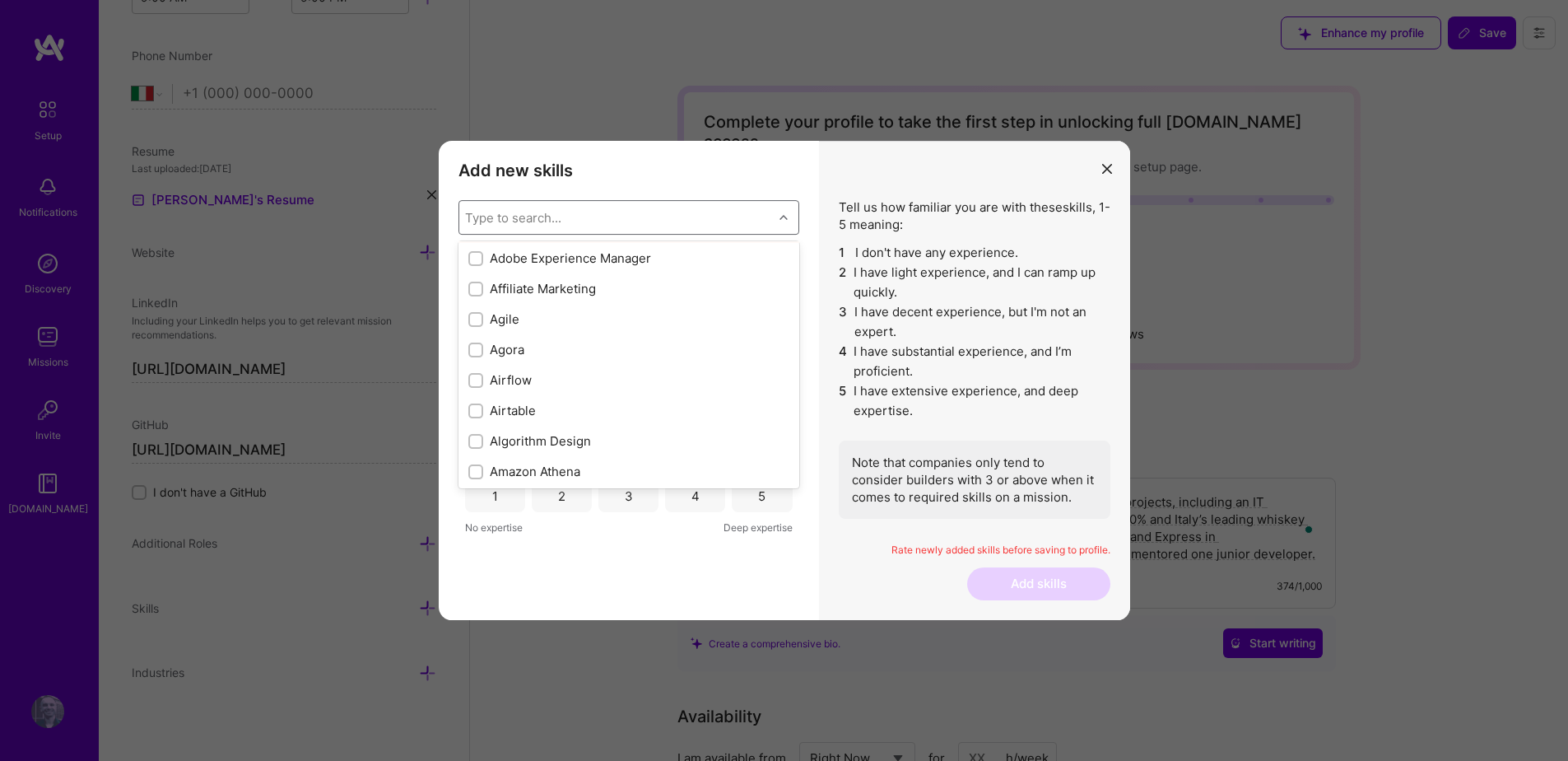
scroll to position [573, 0]
click at [519, 298] on div "Agile" at bounding box center [629, 295] width 321 height 17
checkbox input "true"
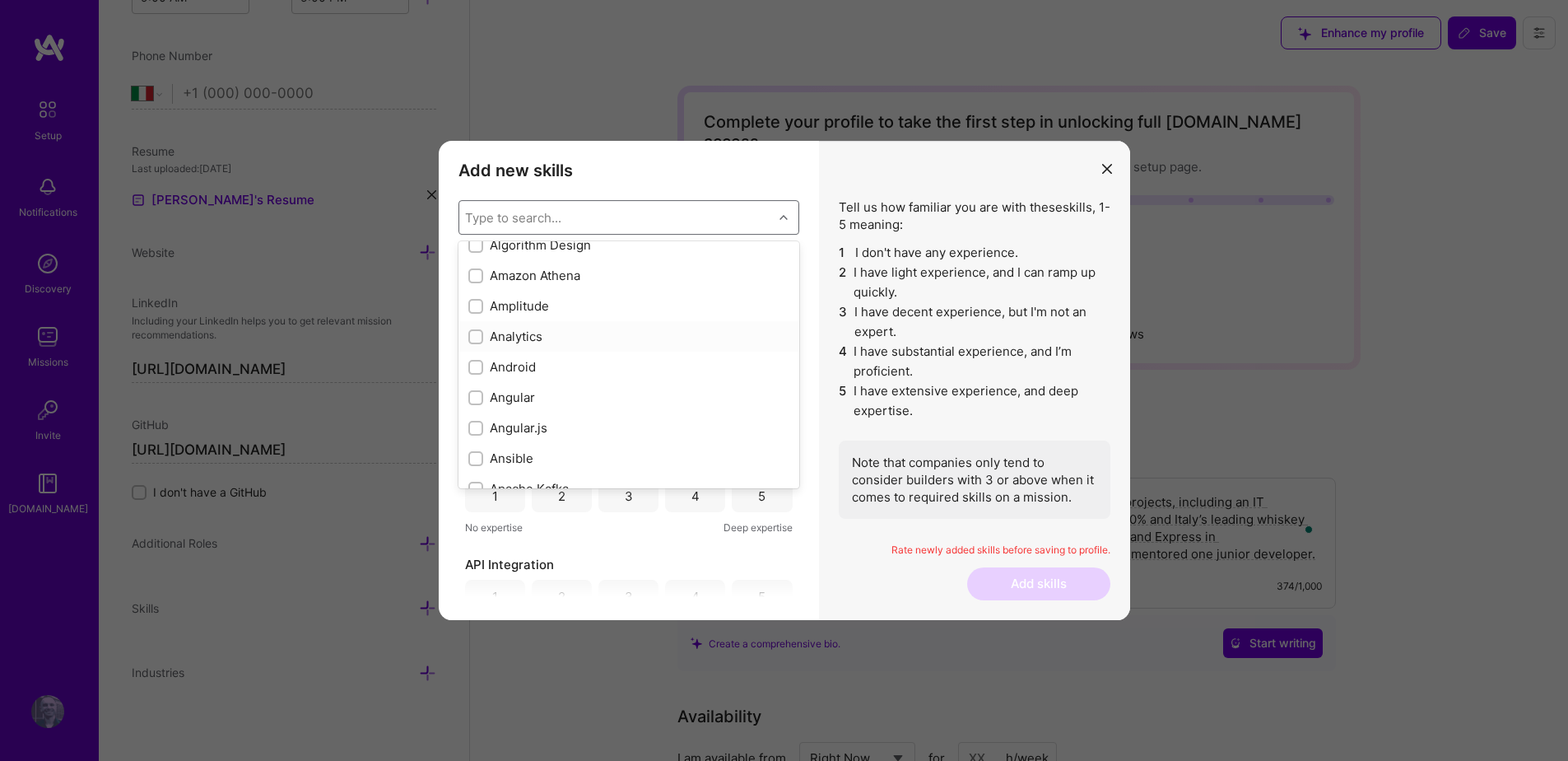
click at [534, 334] on div "Analytics" at bounding box center [629, 335] width 321 height 17
checkbox input "true"
click at [508, 365] on div "Apollo" at bounding box center [629, 363] width 321 height 17
checkbox input "true"
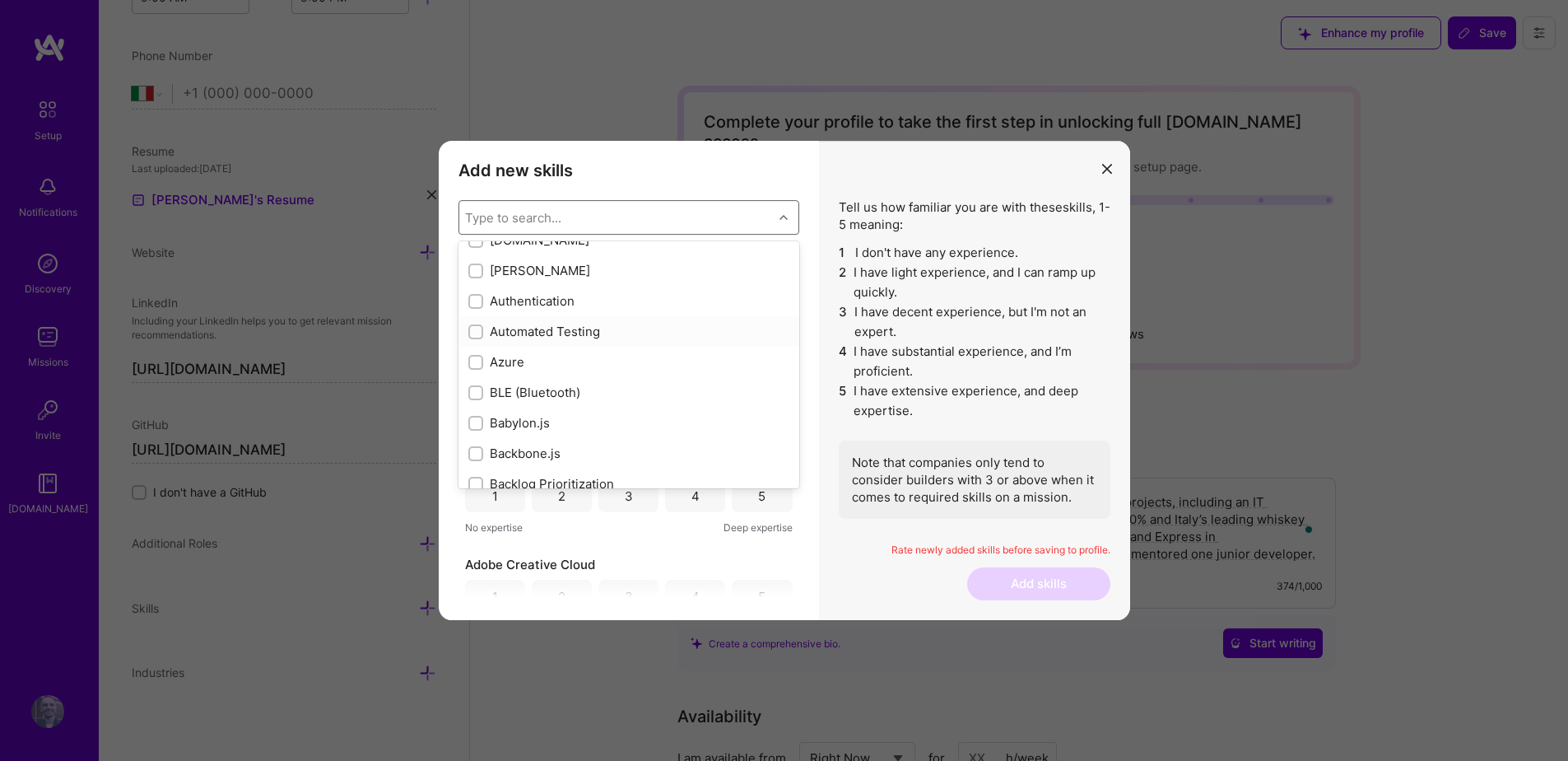
scroll to position [1238, 0]
click at [537, 303] on div "Authentication" at bounding box center [629, 299] width 321 height 17
checkbox input "true"
click at [528, 368] on div "CSS" at bounding box center [629, 363] width 321 height 17
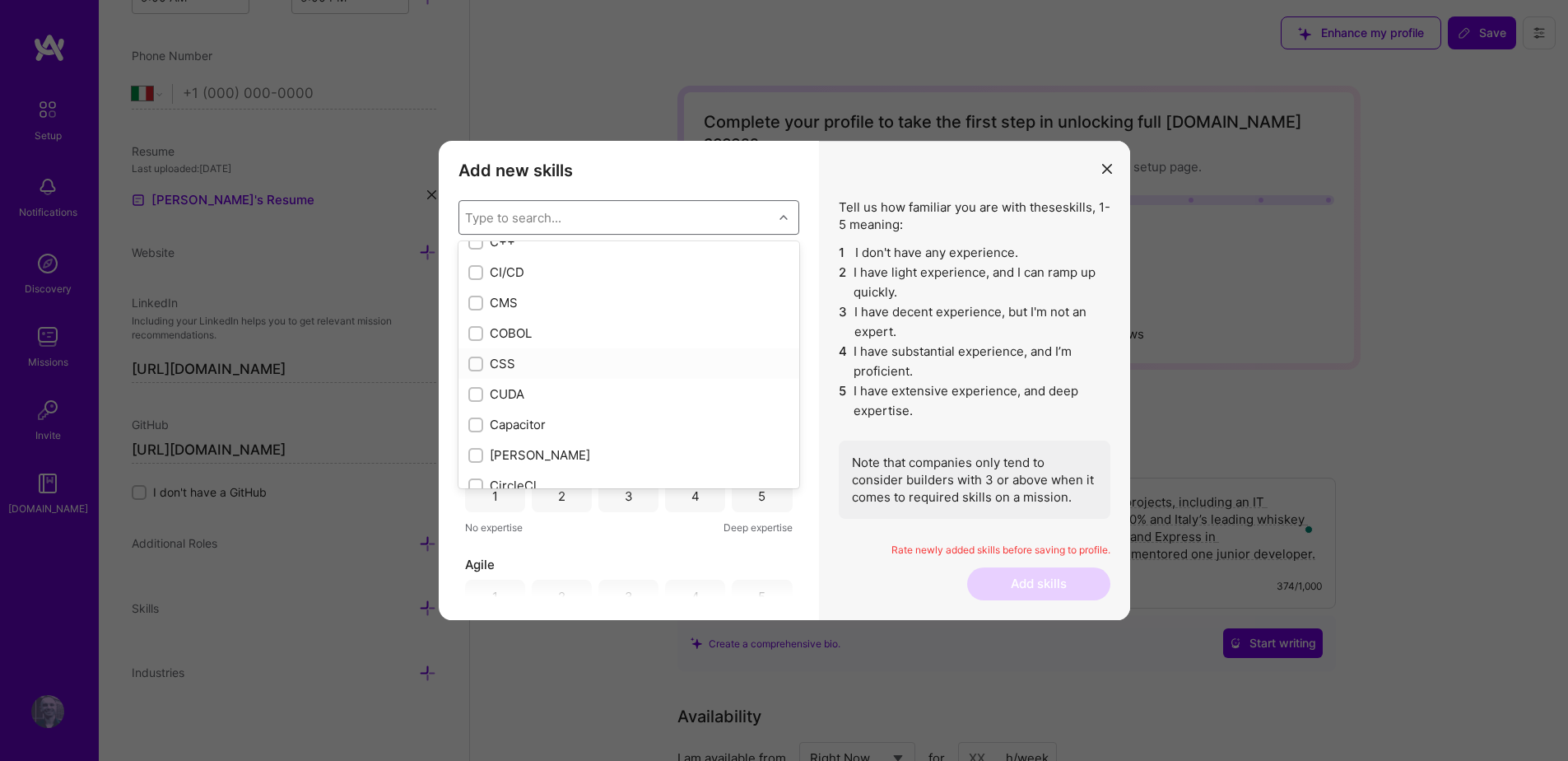
checkbox input "true"
click at [512, 442] on div "CMS" at bounding box center [629, 445] width 321 height 17
checkbox input "true"
click at [515, 413] on div "CI/CD" at bounding box center [629, 415] width 321 height 17
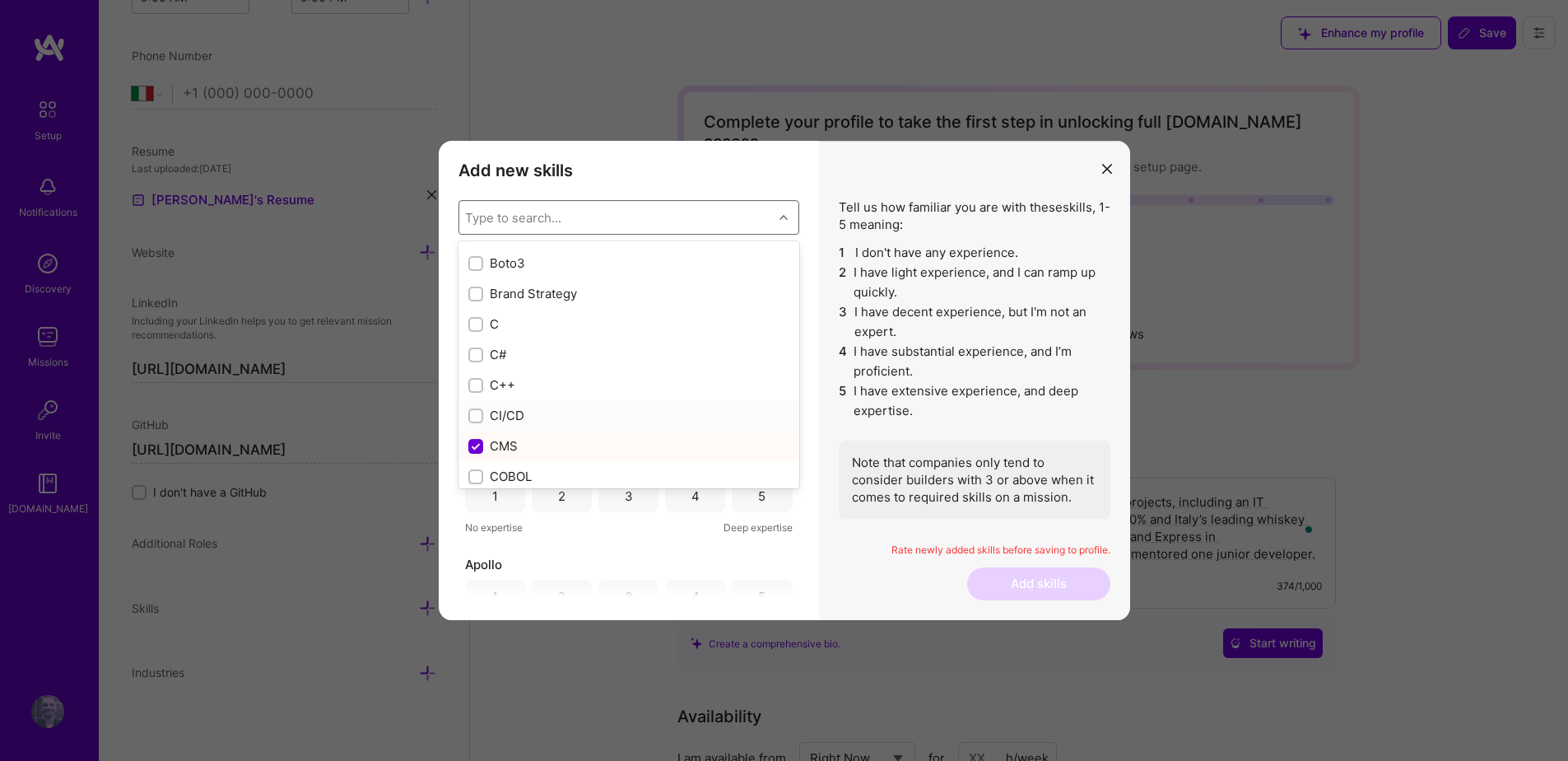
checkbox input "true"
click at [551, 293] on div "Coaching" at bounding box center [629, 289] width 321 height 17
checkbox input "true"
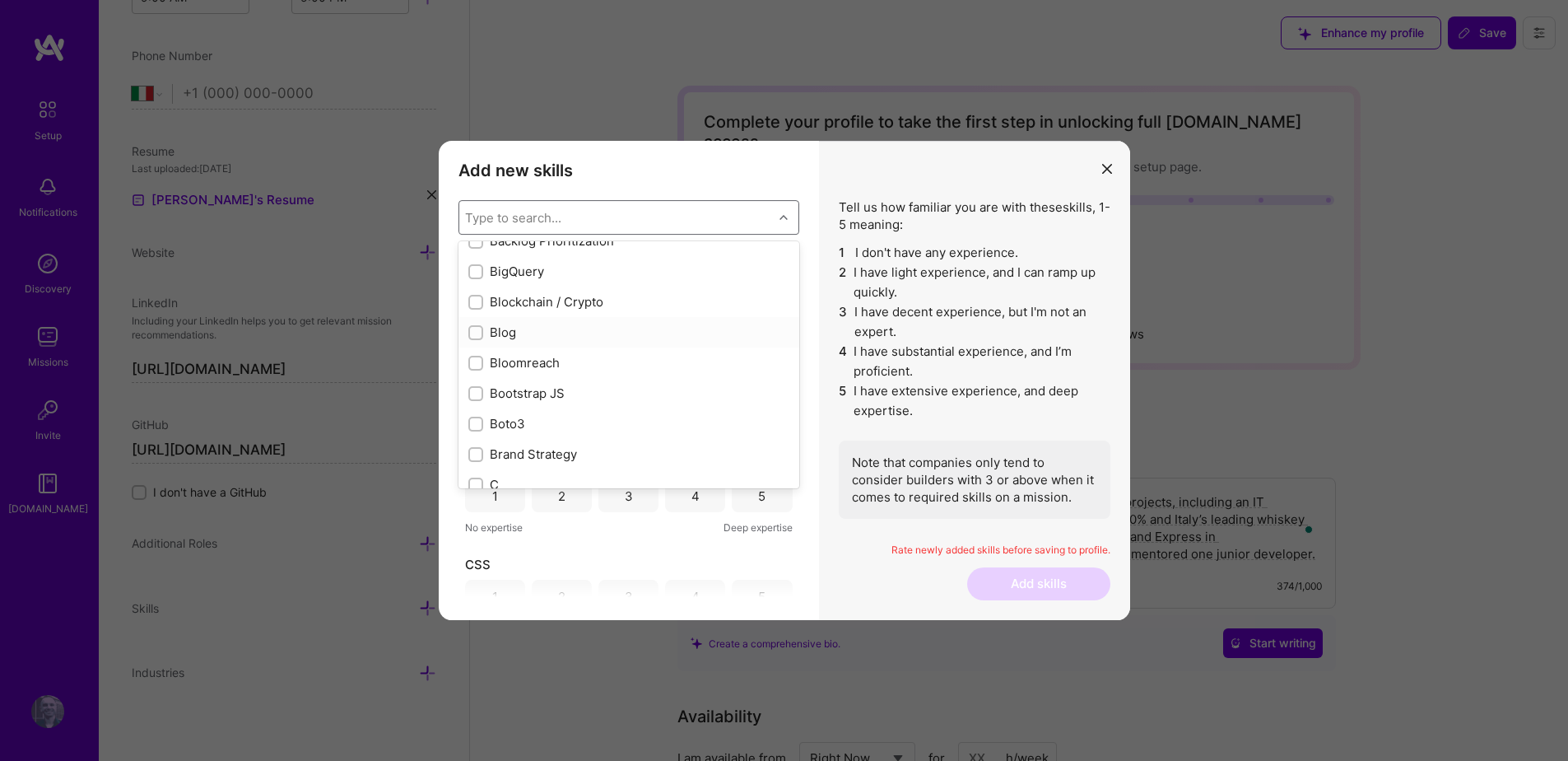
click at [538, 334] on div "Blog" at bounding box center [629, 331] width 321 height 17
checkbox input "true"
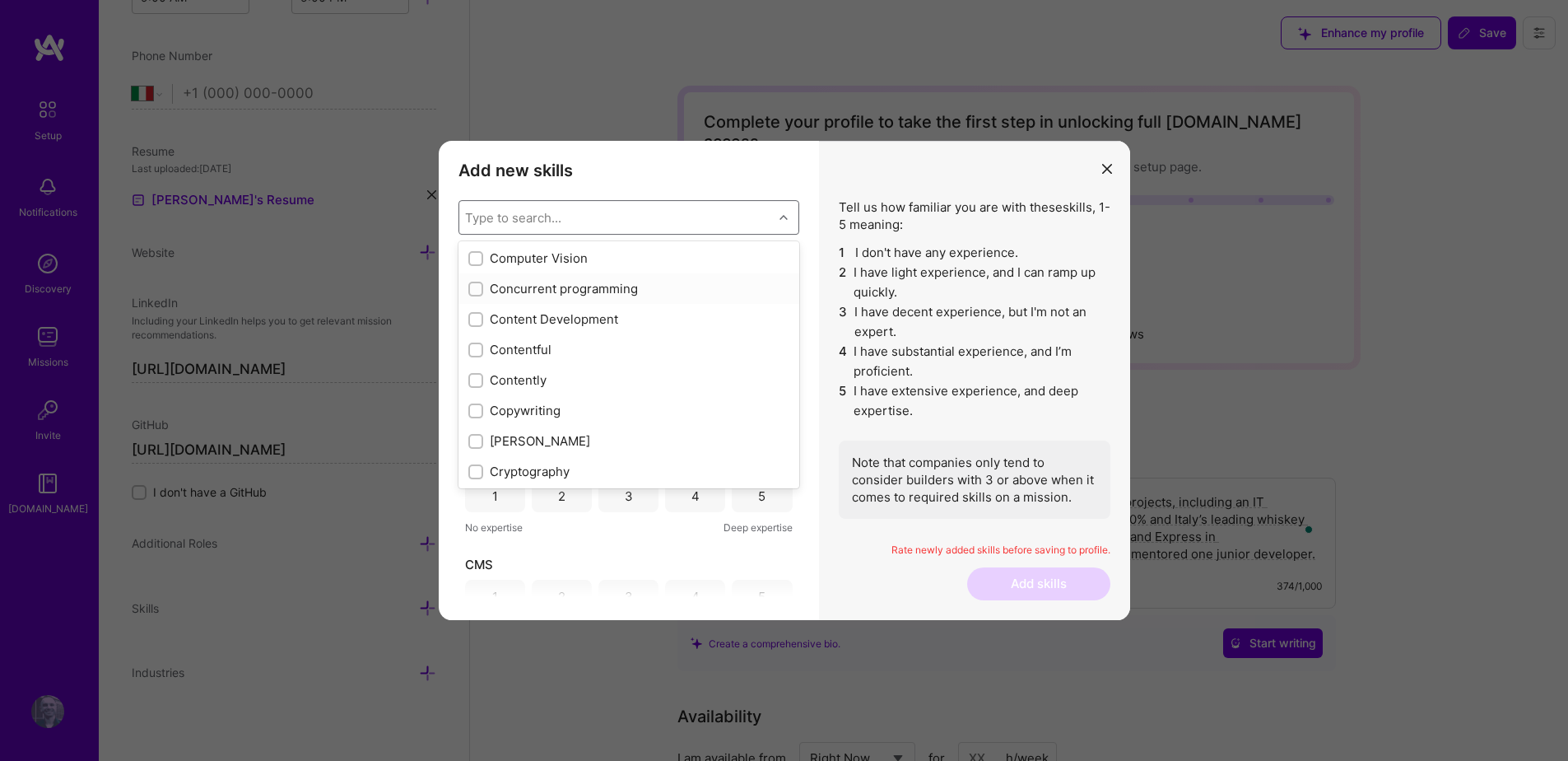
scroll to position [2193, 0]
click at [609, 298] on div "Content Development" at bounding box center [629, 288] width 321 height 17
checkbox input "true"
click at [581, 383] on div "Copywriting" at bounding box center [629, 380] width 321 height 17
checkbox input "true"
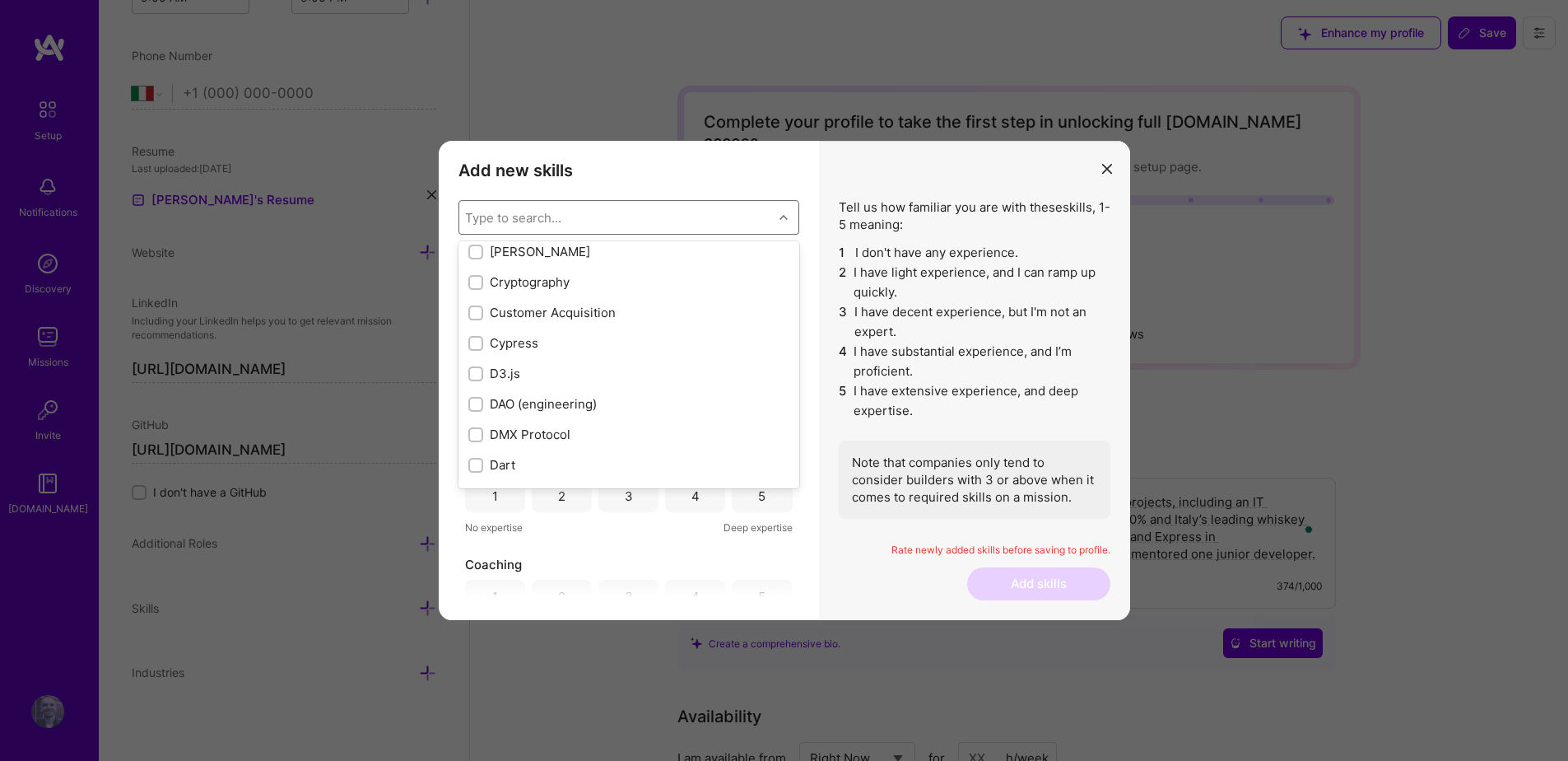
scroll to position [2356, 0]
click at [515, 341] on div "Cypress" at bounding box center [629, 339] width 321 height 17
checkbox input "true"
click at [589, 372] on div "DevOps" at bounding box center [629, 361] width 341 height 31
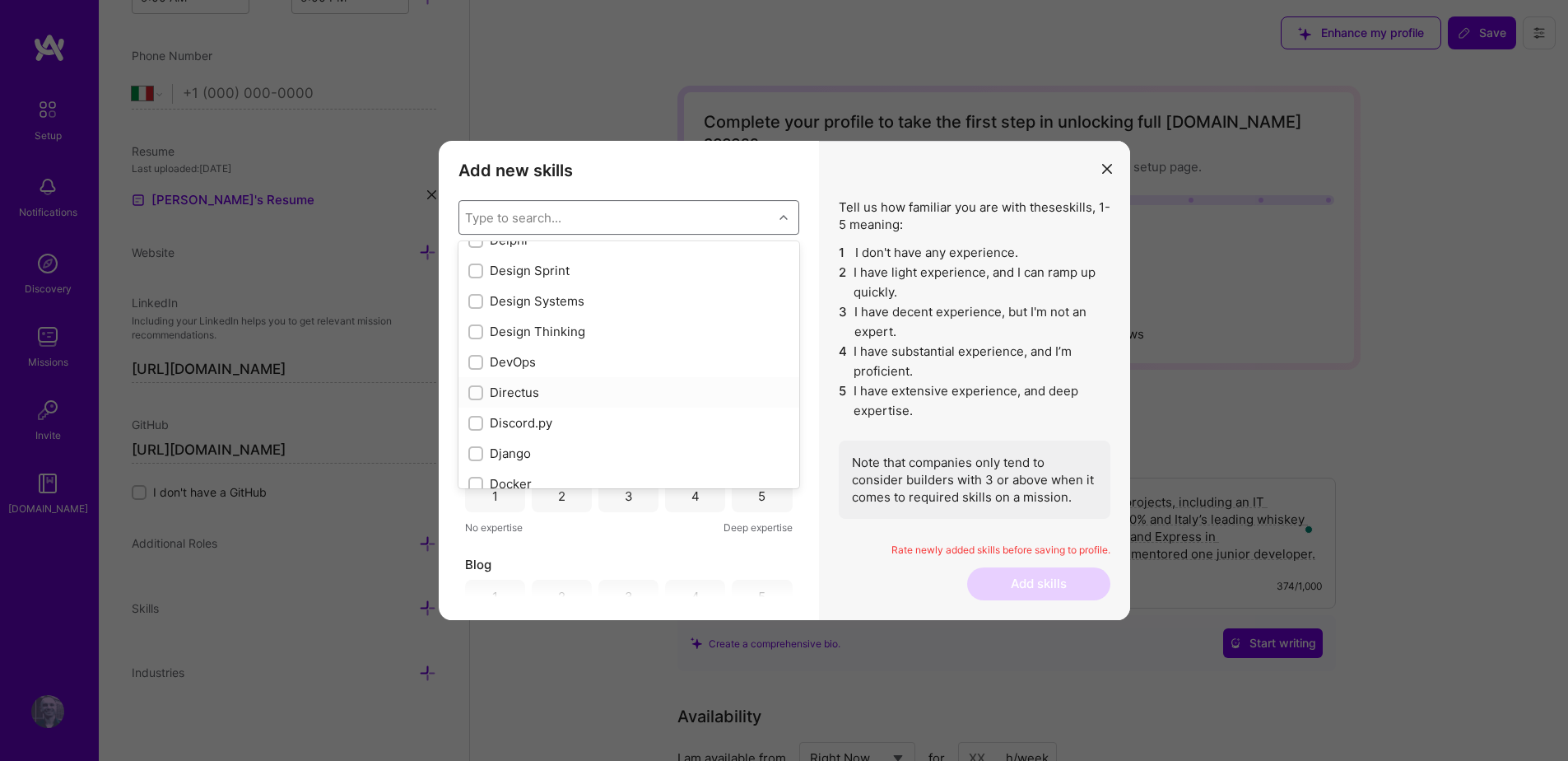
checkbox input "true"
click at [552, 351] on div "Docker" at bounding box center [629, 346] width 321 height 17
checkbox input "true"
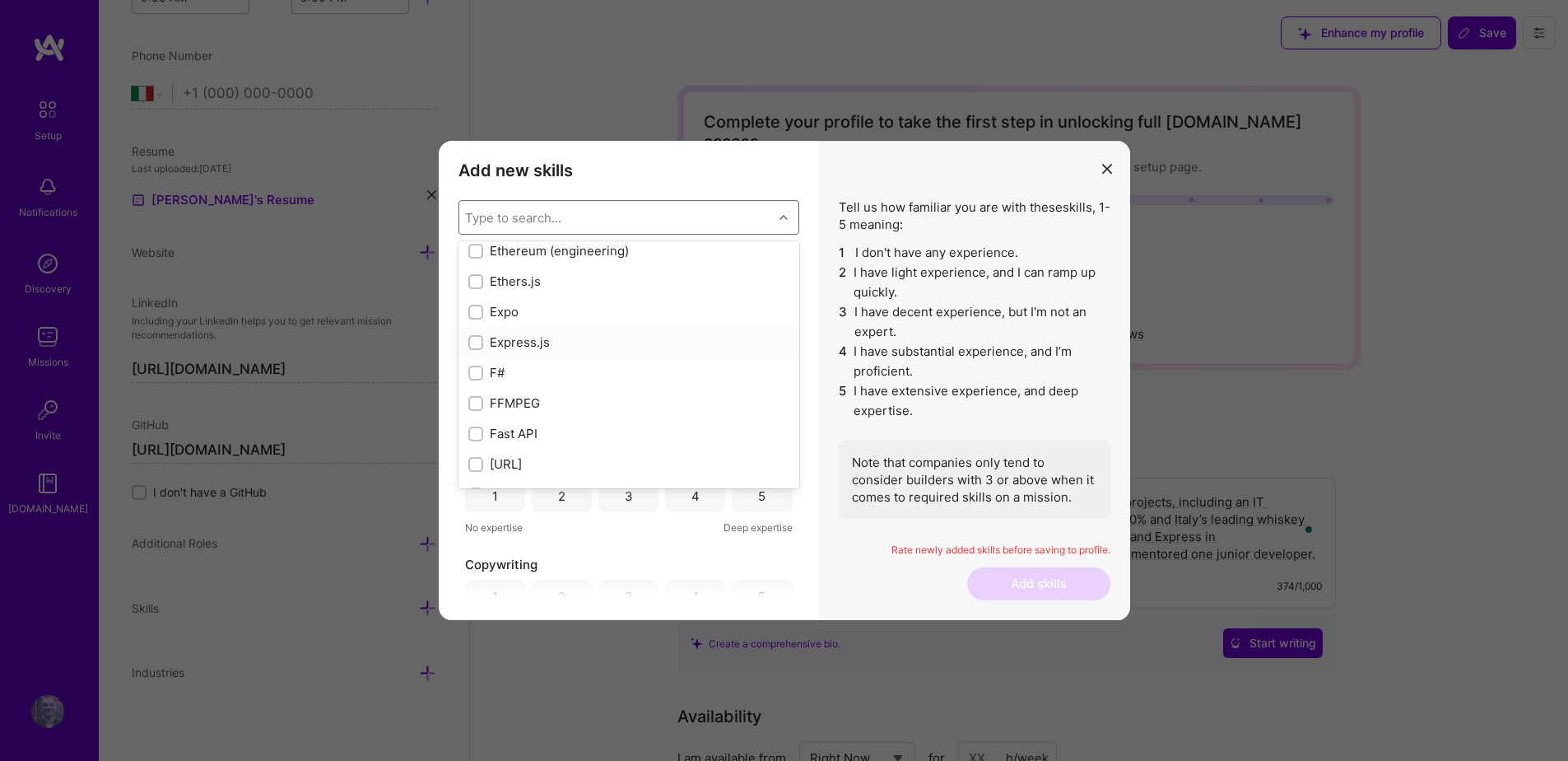
click at [539, 343] on div "Express.js" at bounding box center [629, 341] width 321 height 17
checkbox input "true"
click at [518, 298] on div "Figma" at bounding box center [629, 305] width 321 height 17
checkbox input "true"
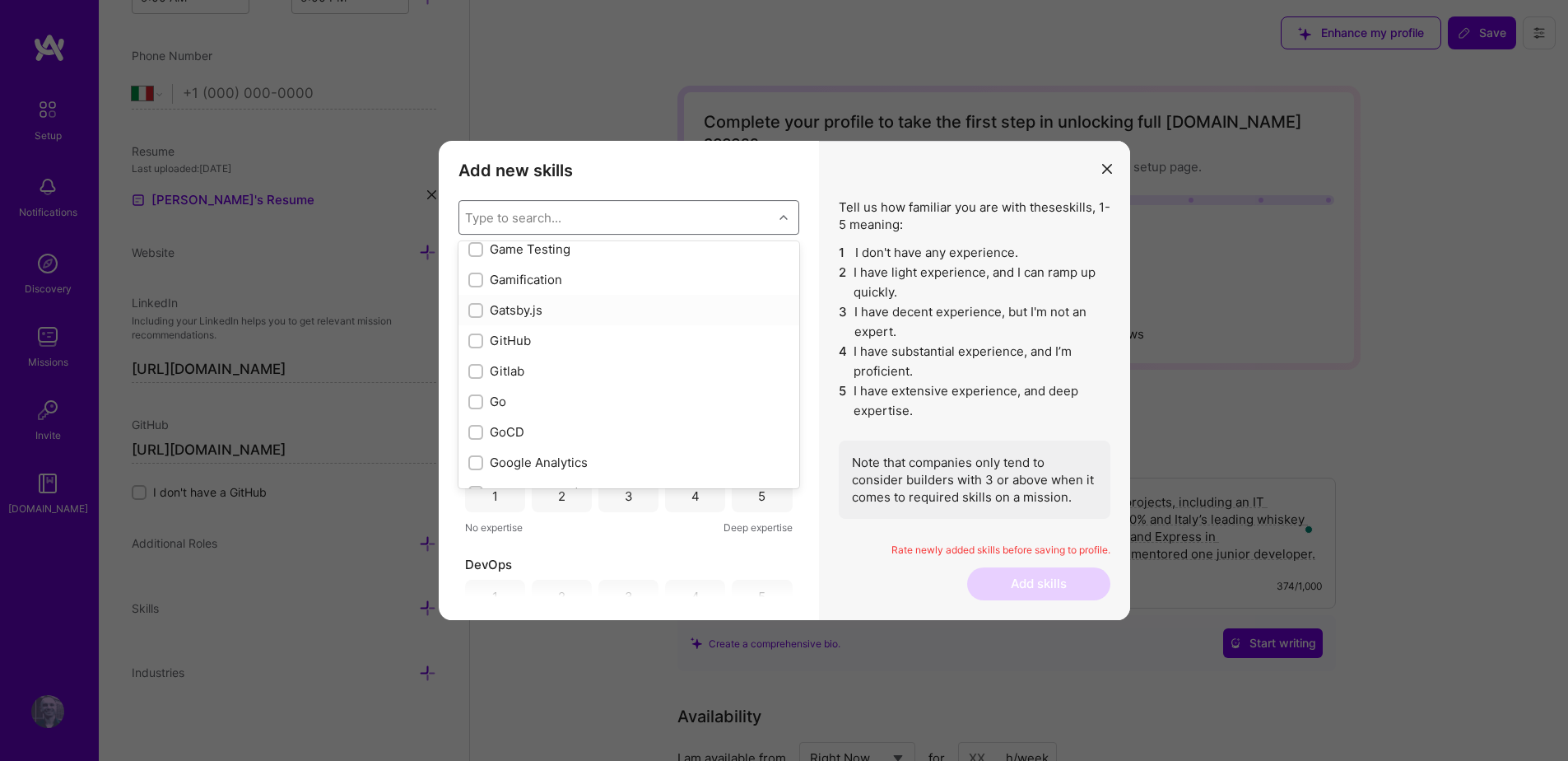
scroll to position [4336, 0]
click at [566, 345] on div "GitHub" at bounding box center [629, 339] width 321 height 17
checkbox input "true"
click at [590, 359] on div "Google Analytics" at bounding box center [629, 355] width 321 height 17
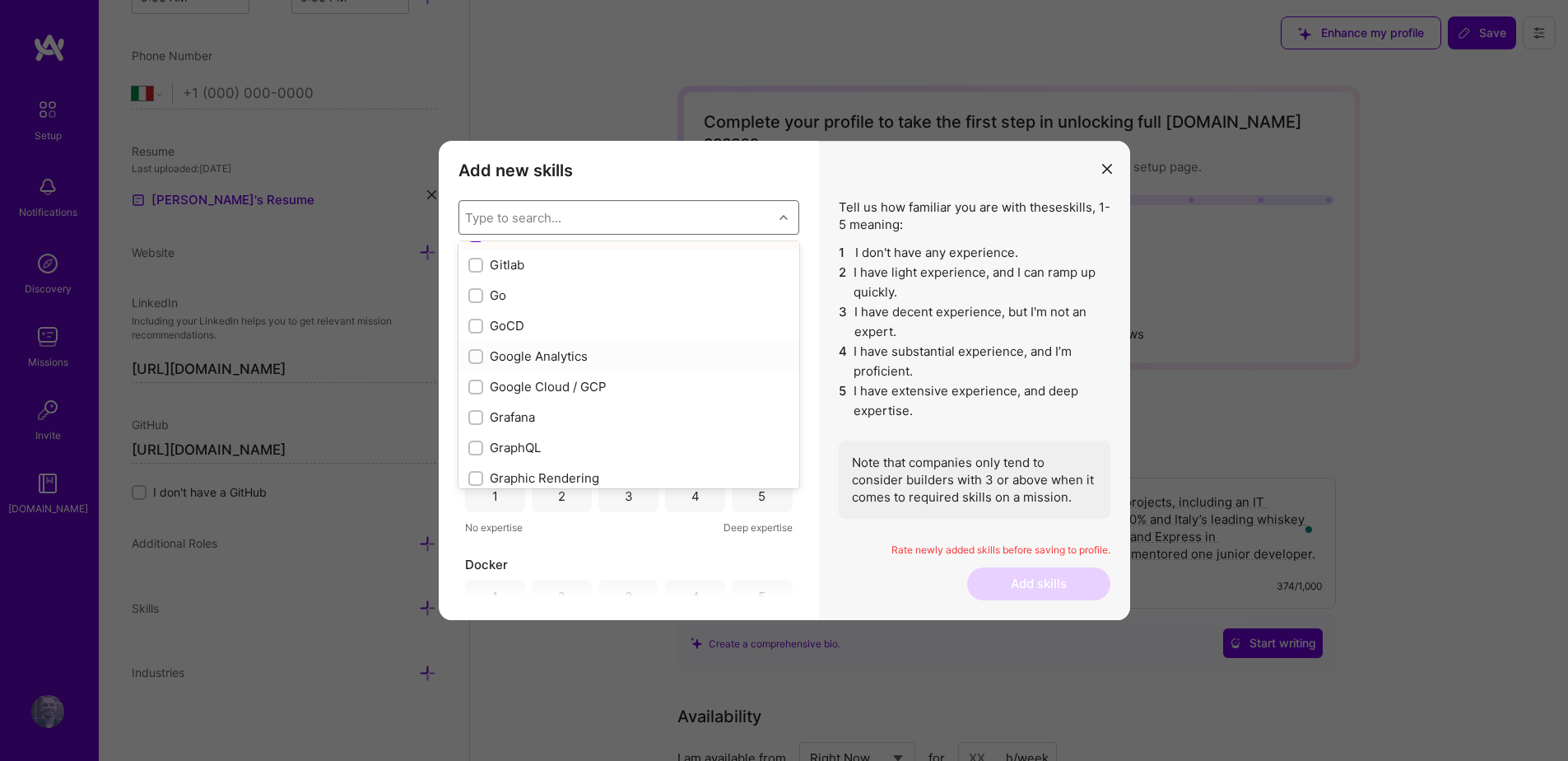
checkbox input "true"
click at [613, 356] on div "Google Cloud / GCP" at bounding box center [629, 356] width 321 height 17
checkbox input "true"
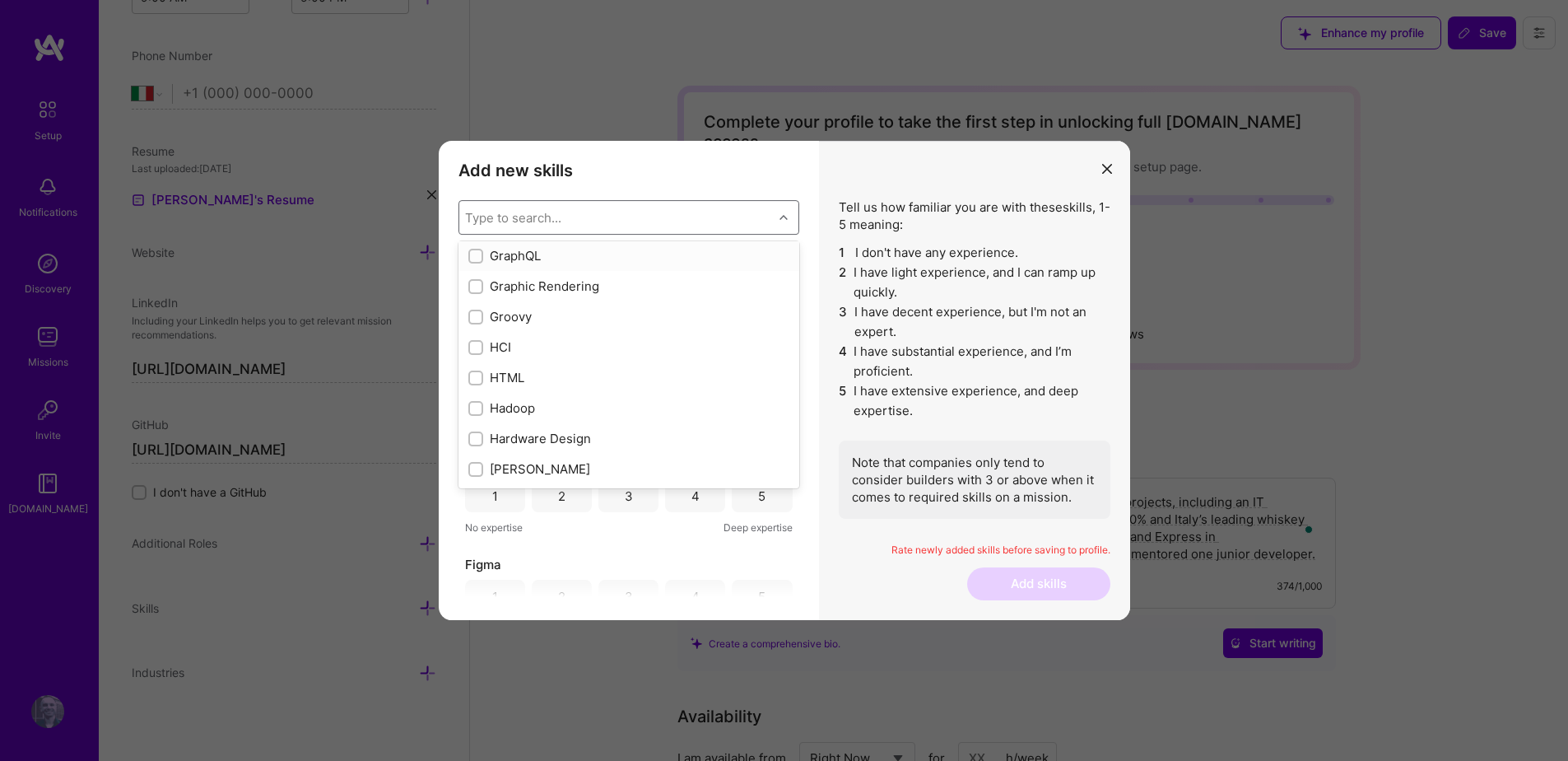
click at [522, 257] on div "GraphQL" at bounding box center [629, 255] width 321 height 17
checkbox input "true"
click at [623, 375] on div "HTML" at bounding box center [629, 377] width 321 height 17
checkbox input "true"
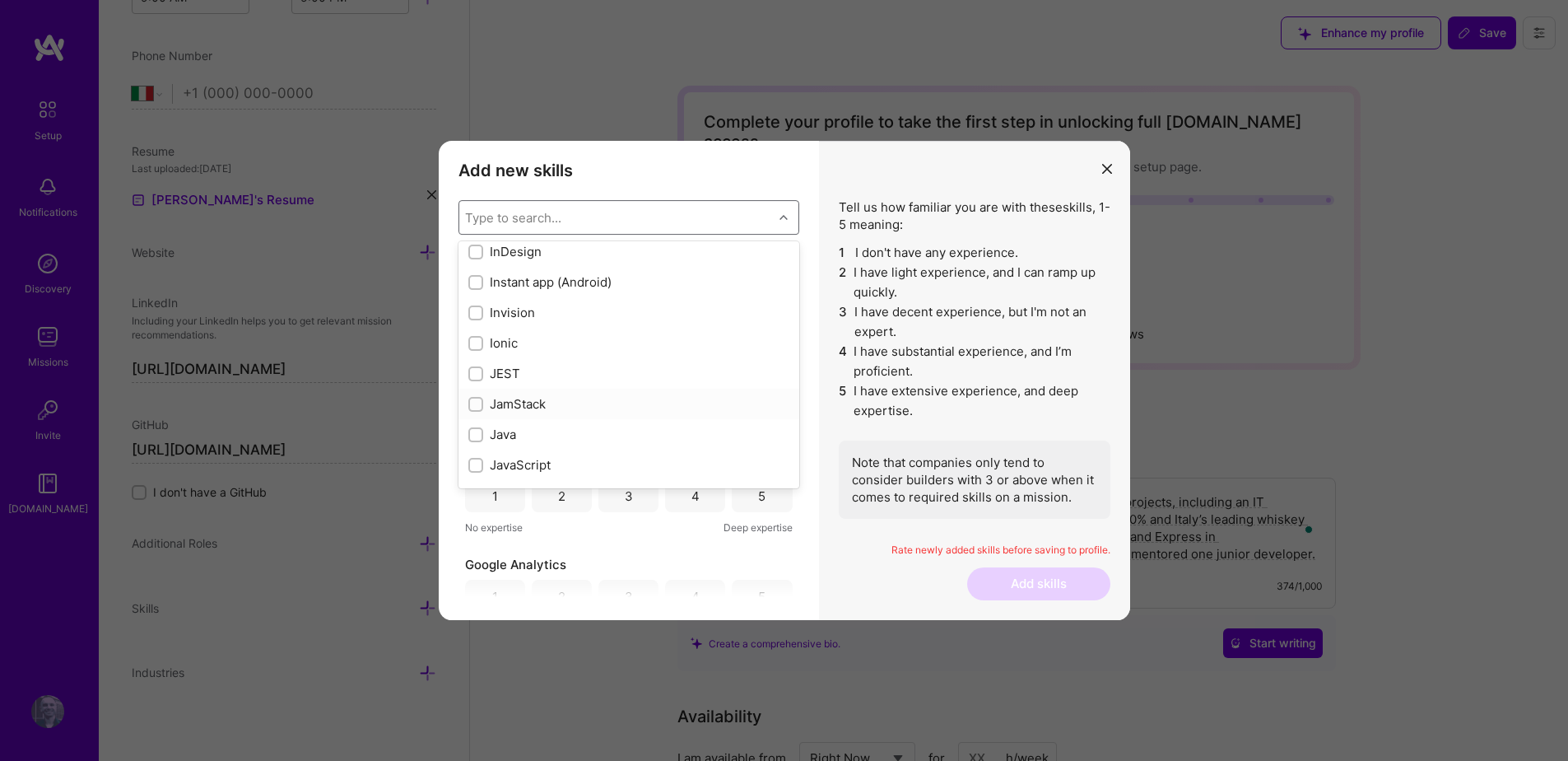
click at [558, 405] on div "JamStack" at bounding box center [629, 403] width 321 height 17
checkbox input "true"
click at [534, 370] on div "JEST" at bounding box center [629, 373] width 321 height 17
checkbox input "true"
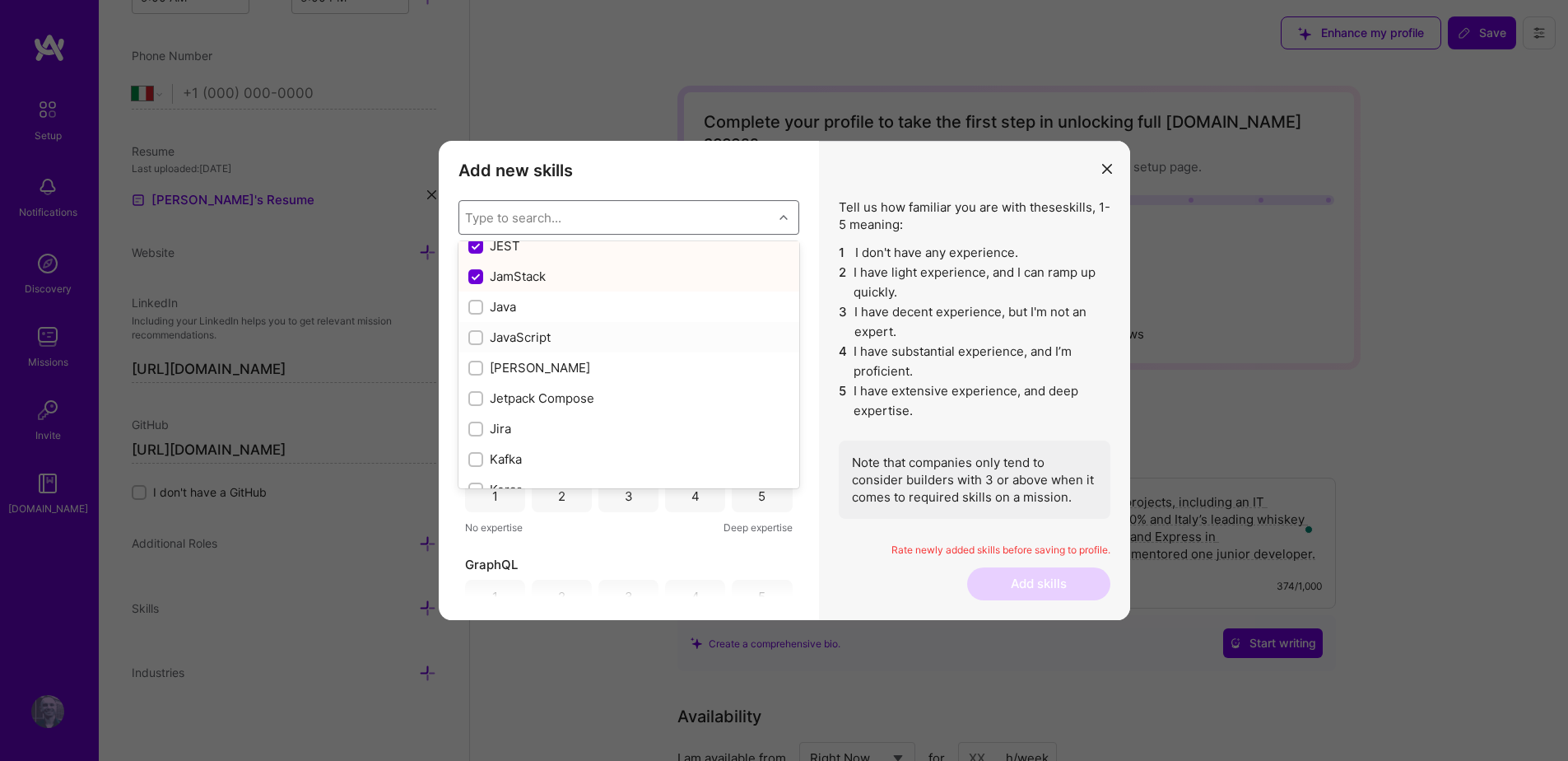
click at [547, 341] on div "JavaScript" at bounding box center [629, 336] width 321 height 17
checkbox input "true"
click at [540, 299] on div "Jira" at bounding box center [629, 294] width 321 height 17
checkbox input "true"
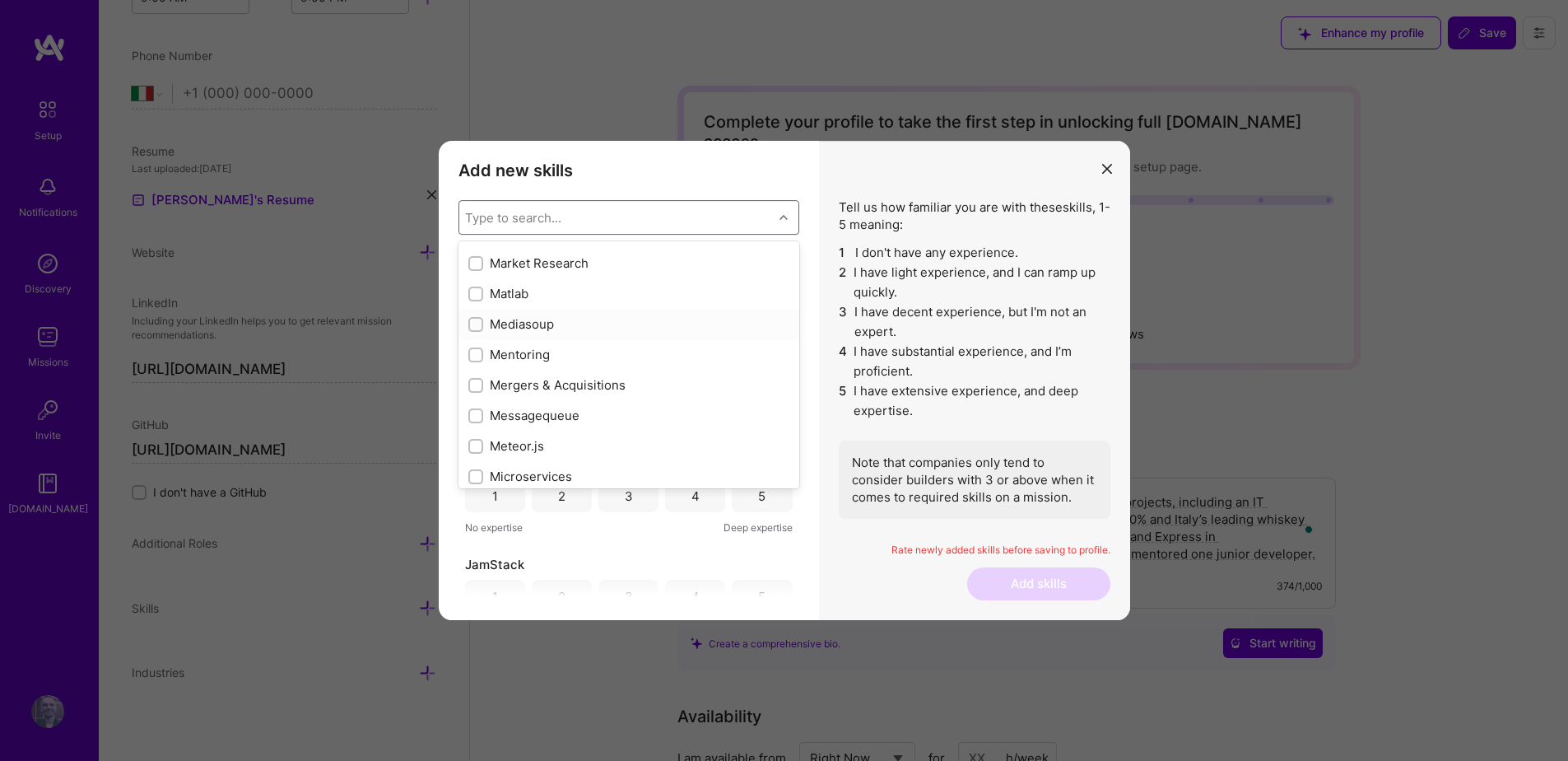
scroll to position [6032, 0]
click at [550, 354] on div "Mentoring" at bounding box center [629, 349] width 321 height 17
checkbox input "true"
click at [550, 382] on div "MongoDB" at bounding box center [629, 371] width 341 height 31
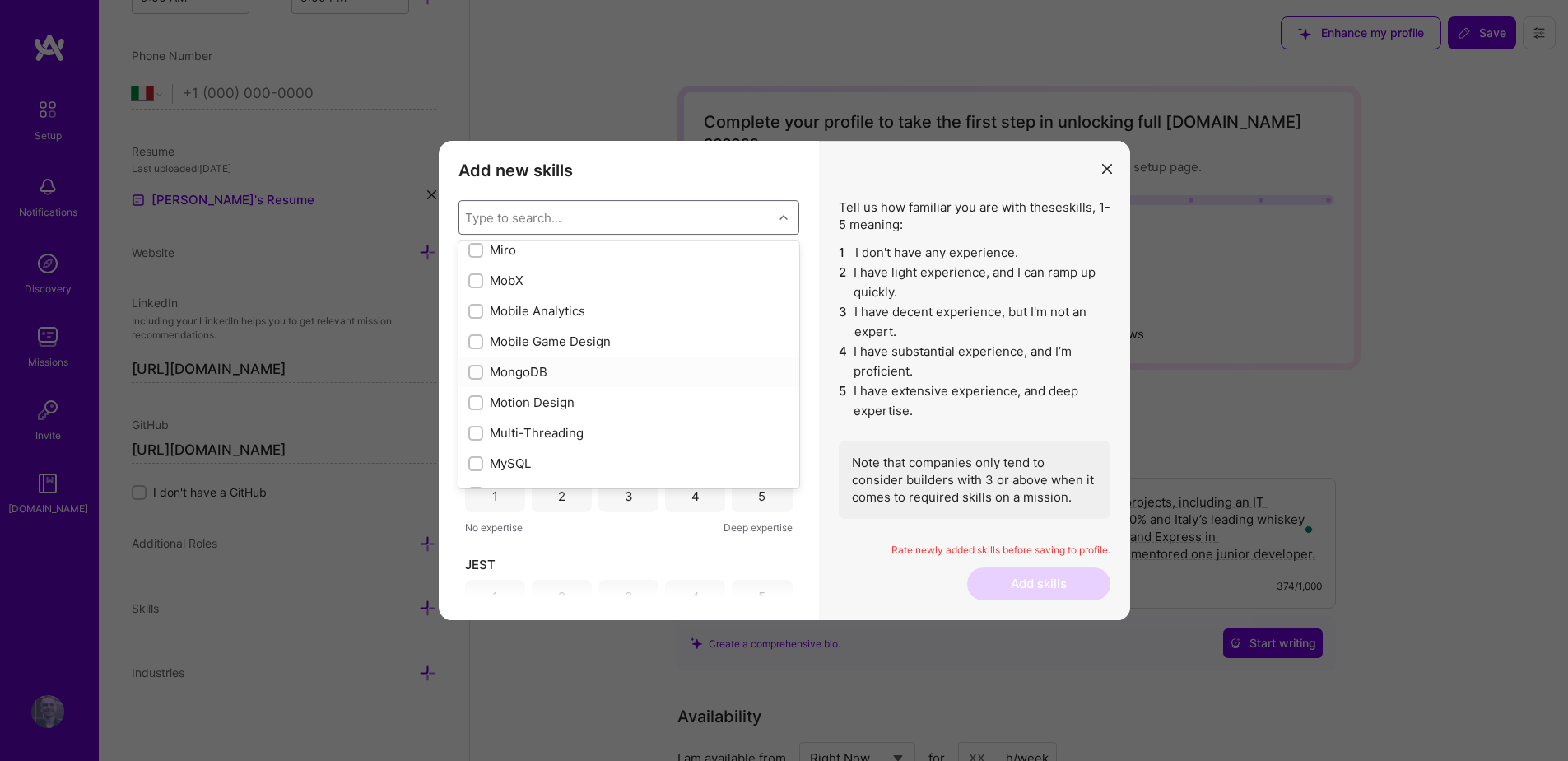
checkbox input "true"
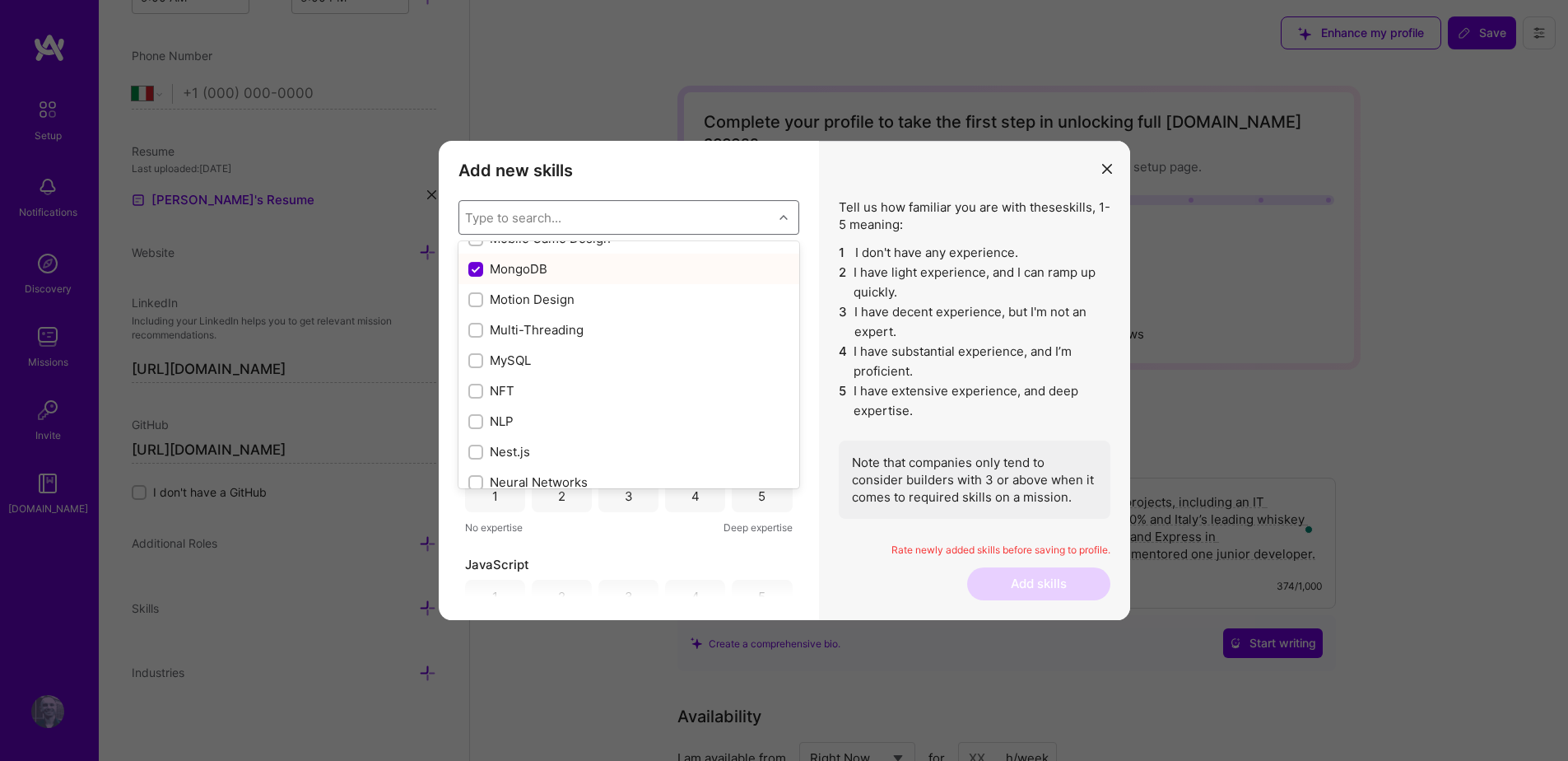
scroll to position [6424, 0]
click at [521, 361] on div "MySQL" at bounding box center [629, 353] width 321 height 17
checkbox input "false"
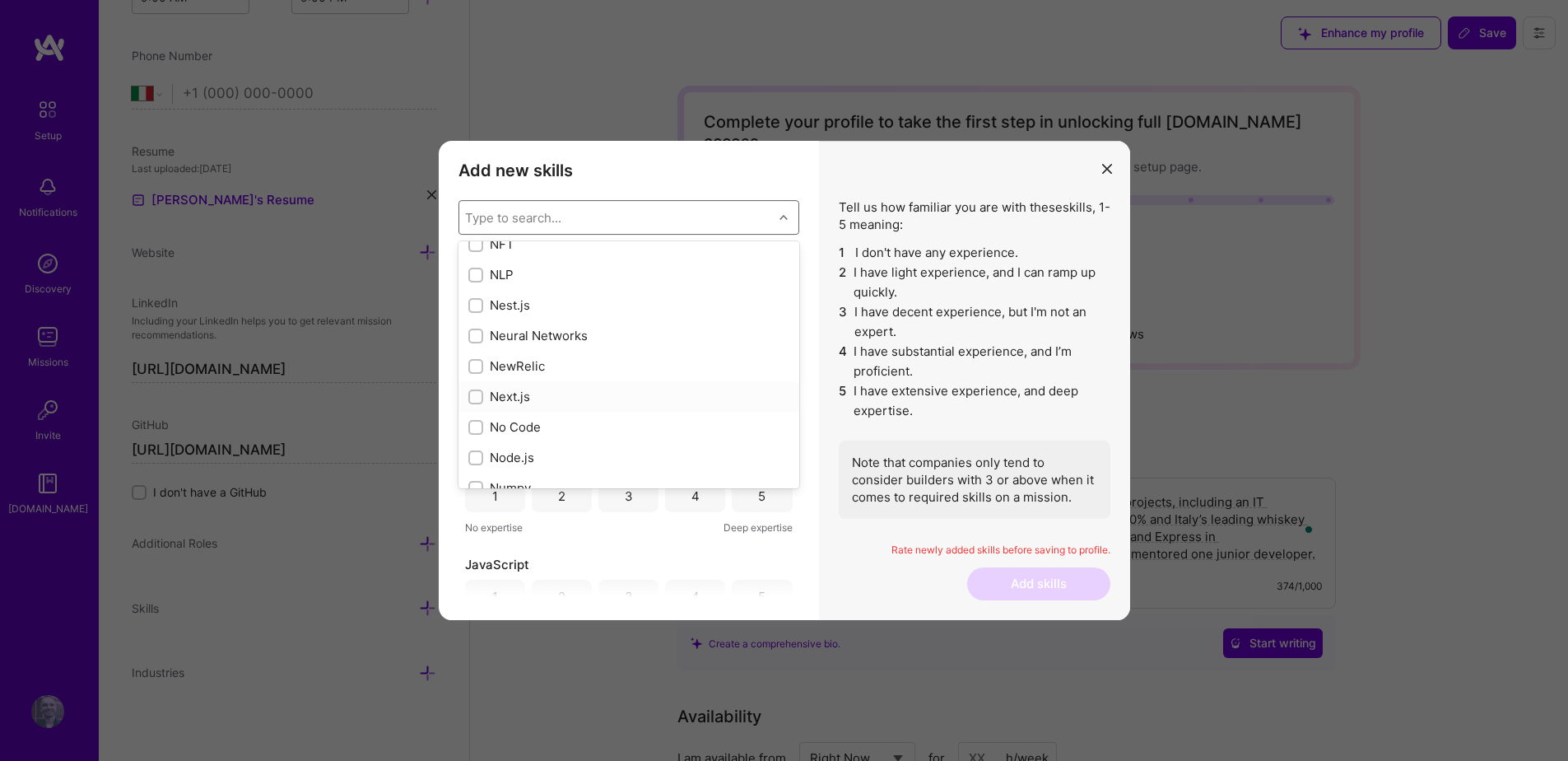
click at [518, 393] on div "Next.js" at bounding box center [629, 396] width 321 height 17
checkbox input "true"
click at [521, 361] on div "Node.js" at bounding box center [629, 359] width 321 height 17
checkbox input "true"
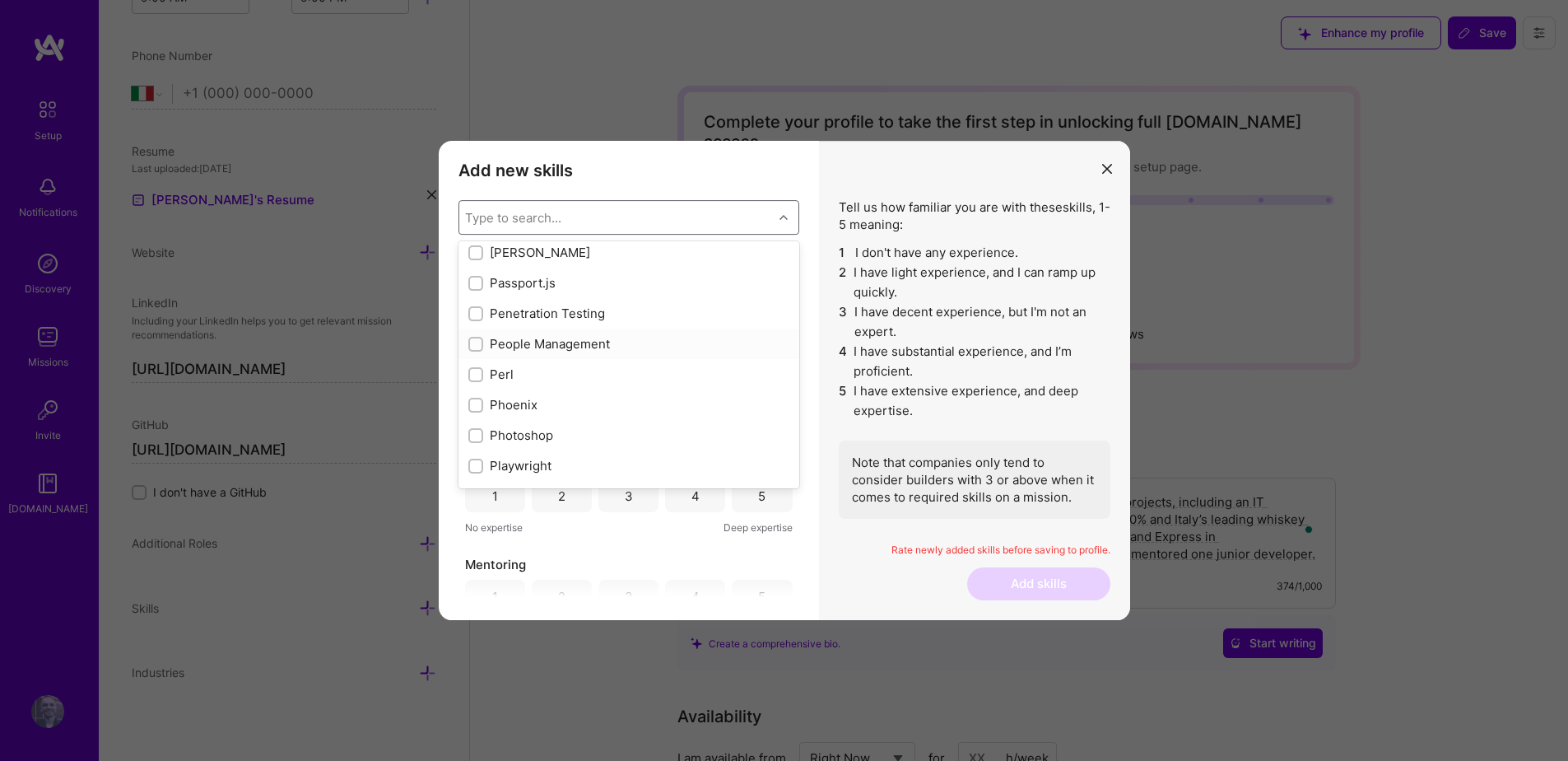
scroll to position [7121, 0]
click at [513, 266] on div "Passport.js" at bounding box center [629, 266] width 321 height 17
click at [533, 292] on div "Passport.js" at bounding box center [629, 295] width 321 height 17
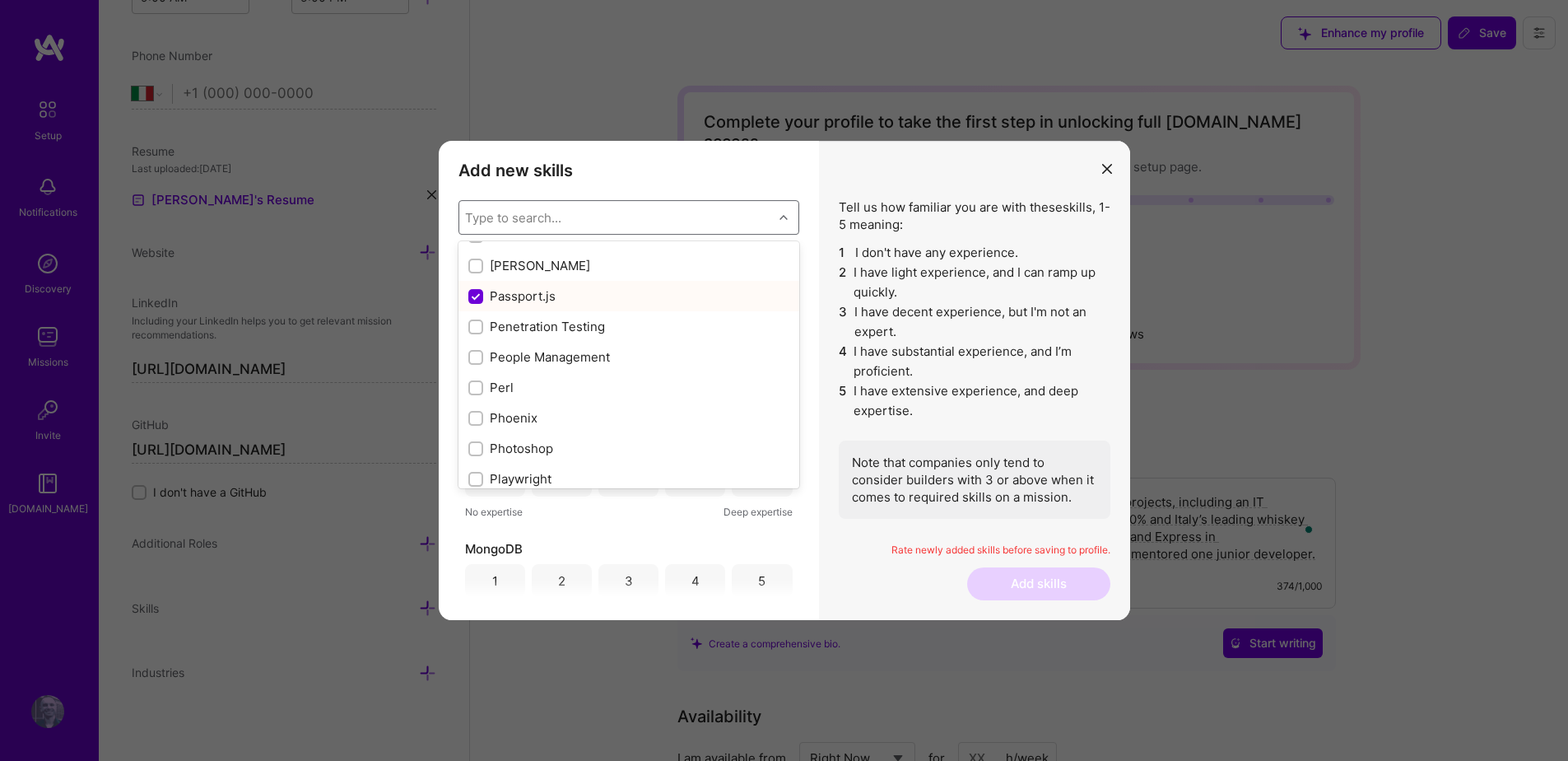
checkbox input "false"
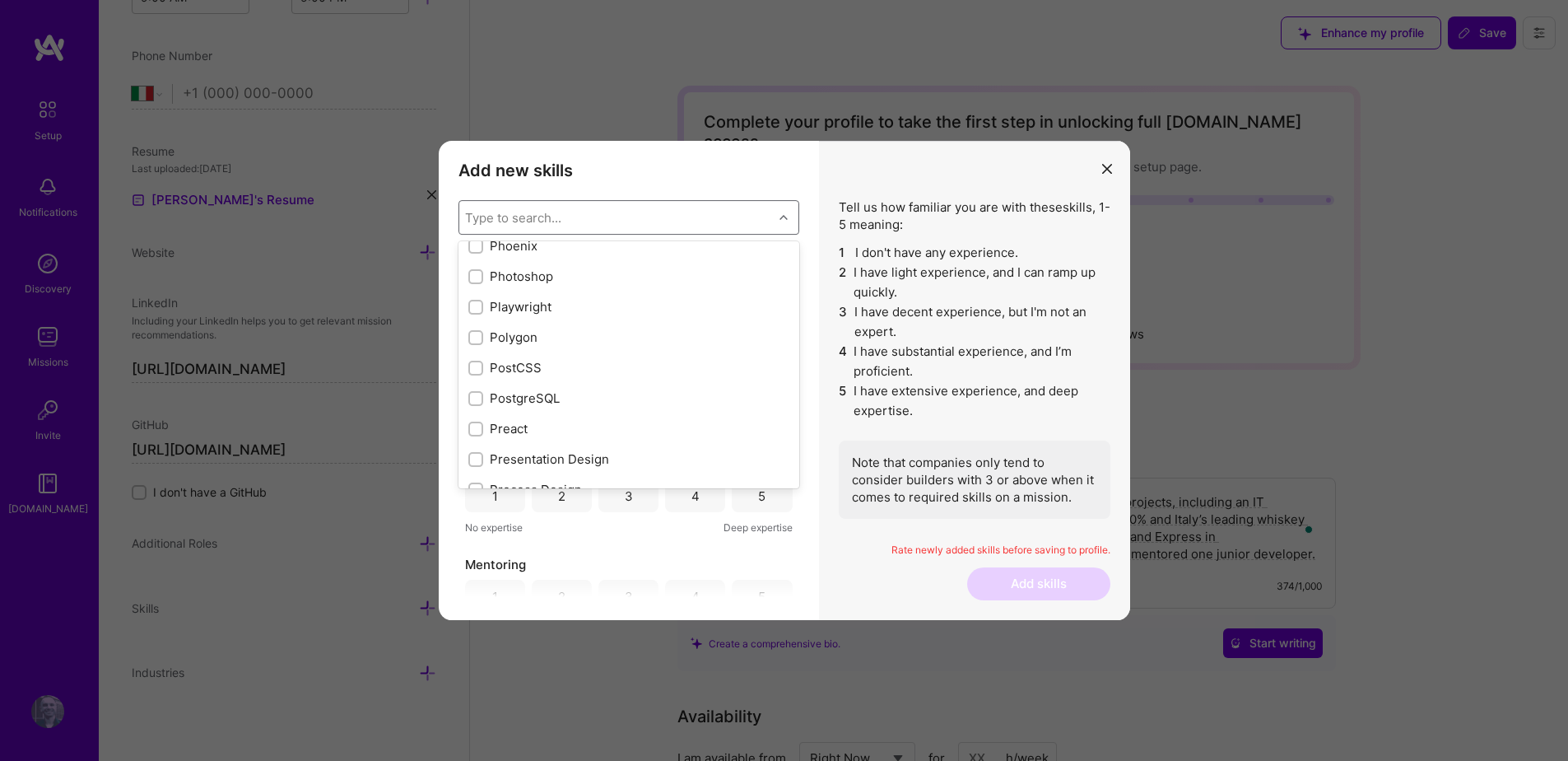
scroll to position [7264, 0]
click at [542, 317] on div "Playwright" at bounding box center [629, 305] width 341 height 31
checkbox input "true"
click at [546, 293] on div "PostgreSQL" at bounding box center [629, 295] width 321 height 17
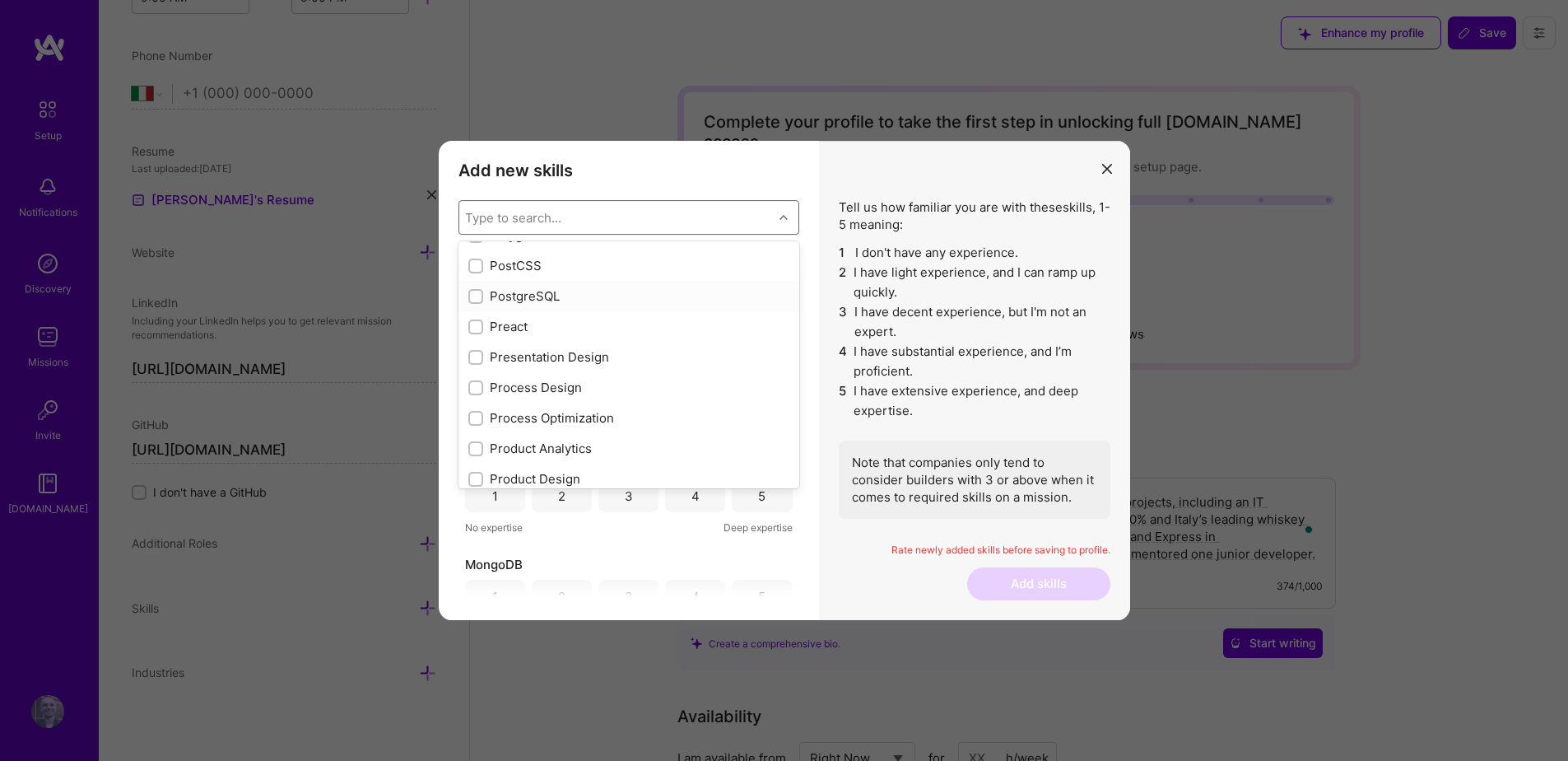
checkbox input "true"
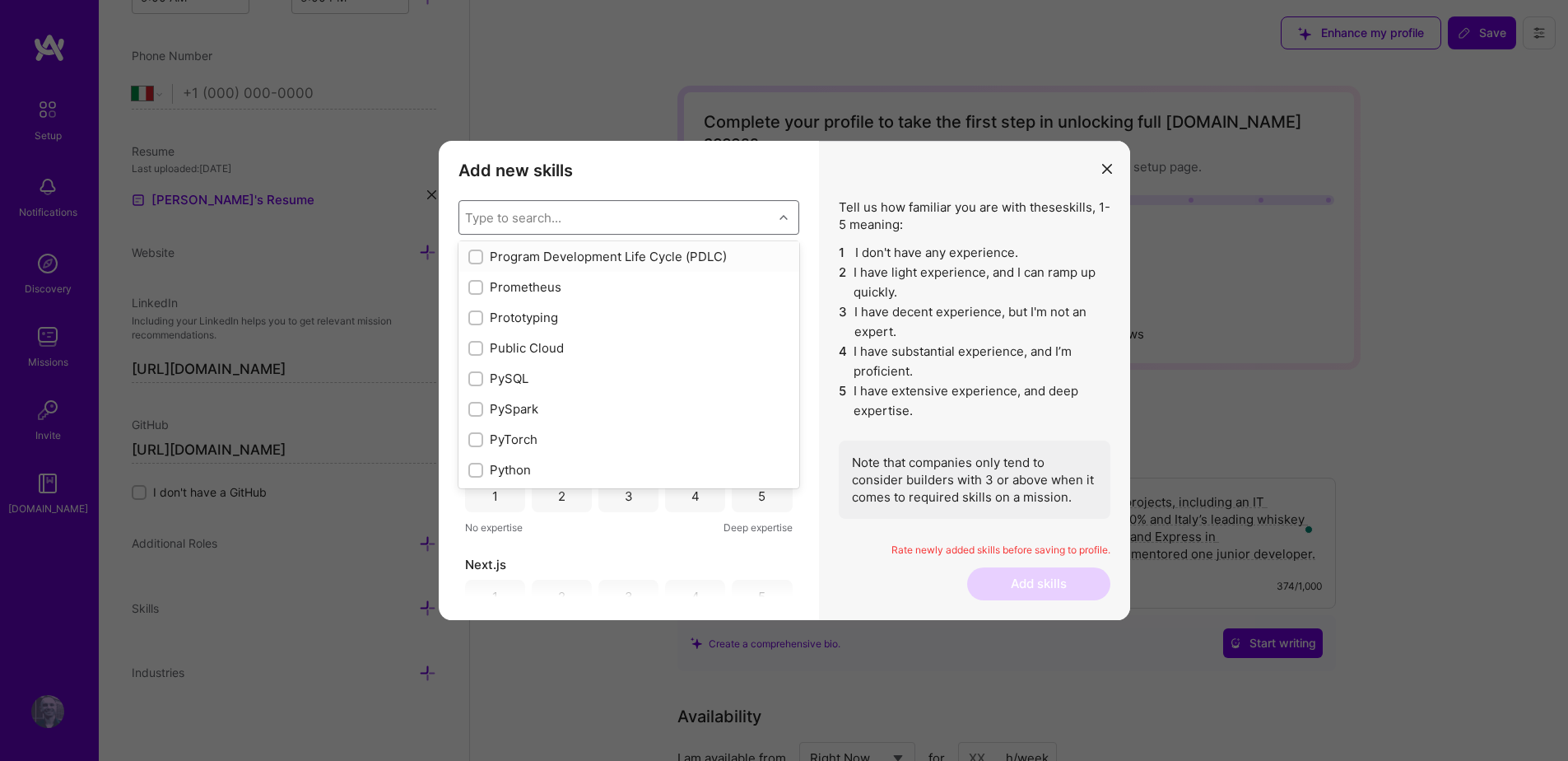
scroll to position [7700, 0]
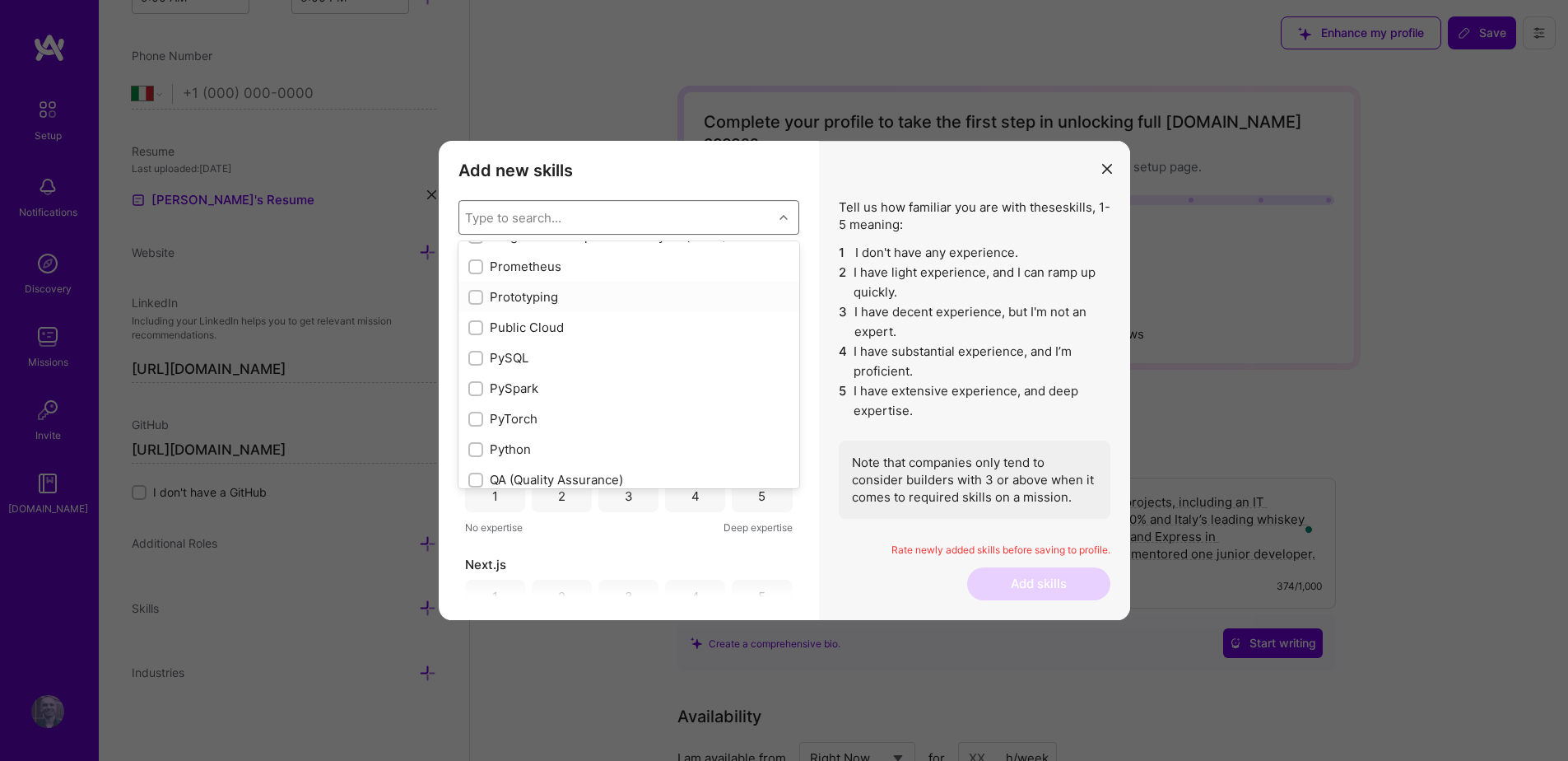
click at [532, 299] on div "Prototyping" at bounding box center [629, 296] width 321 height 17
checkbox input "true"
click at [580, 346] on div "REST API" at bounding box center [629, 346] width 321 height 17
checkbox input "true"
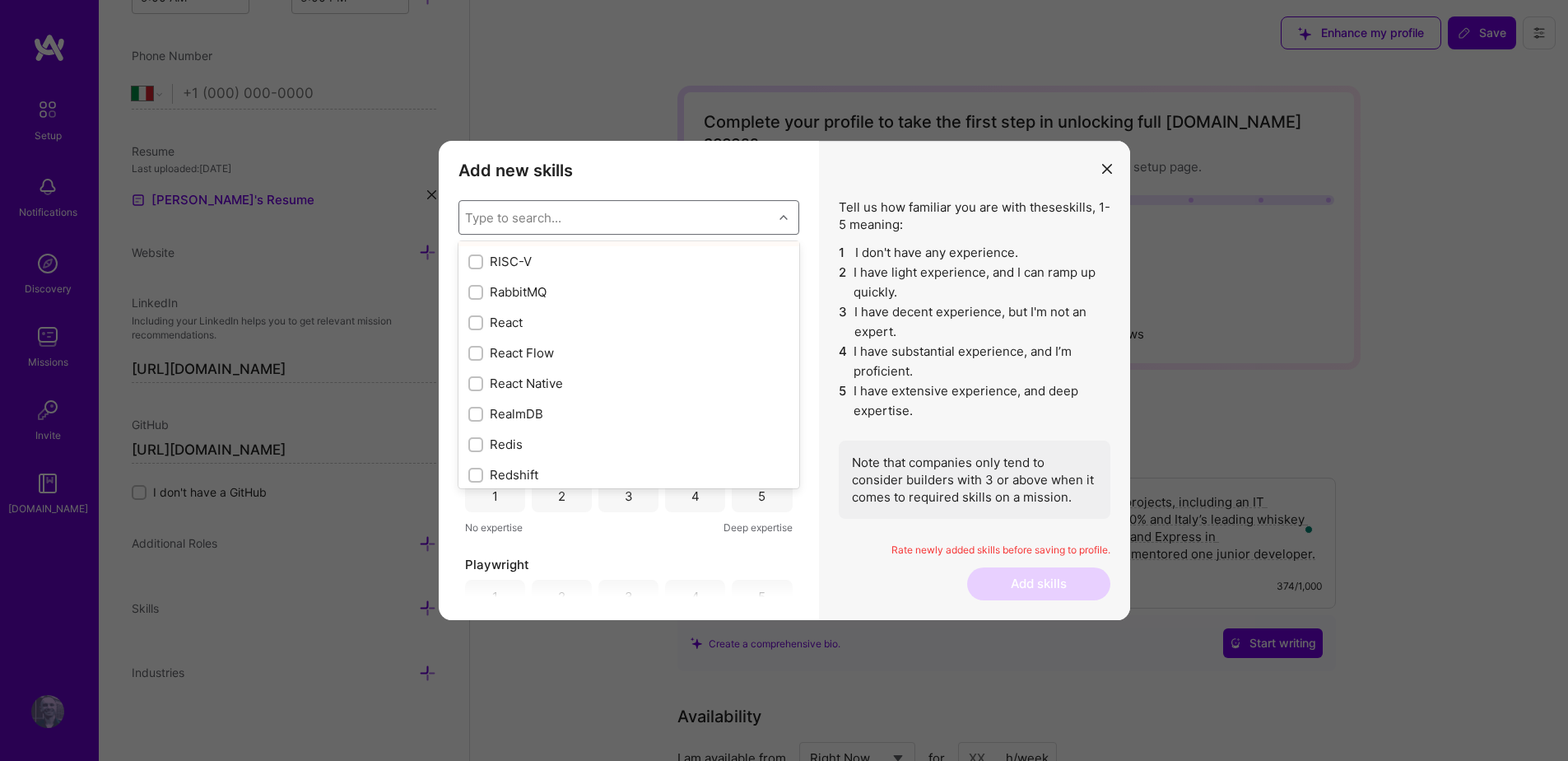
scroll to position [8043, 0]
click at [532, 319] on div "React" at bounding box center [629, 318] width 321 height 17
checkbox input "true"
click at [609, 385] on div "Redux" at bounding box center [629, 382] width 321 height 17
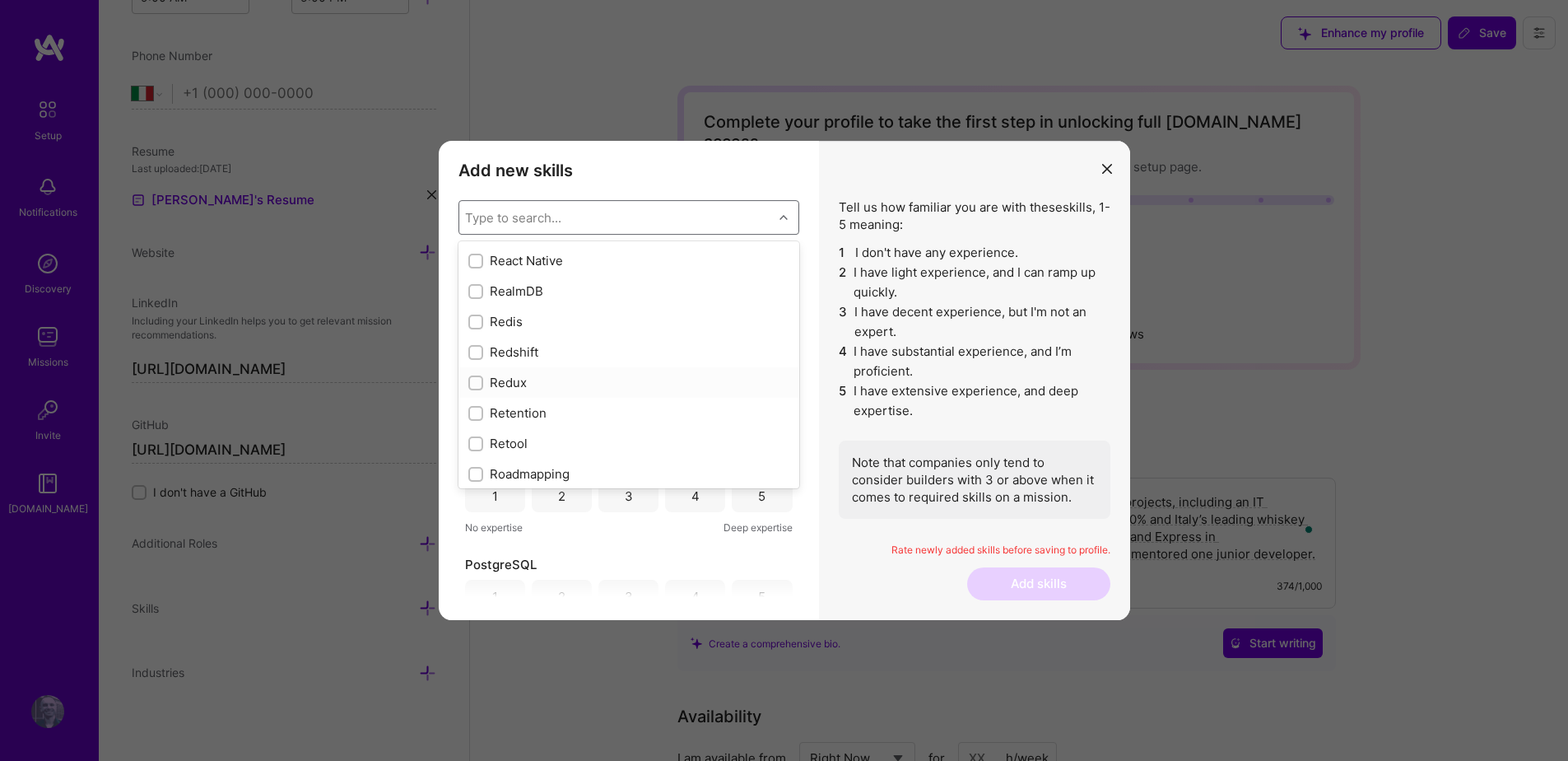
checkbox input "true"
click at [545, 306] on div "SASS" at bounding box center [629, 307] width 321 height 17
checkbox input "true"
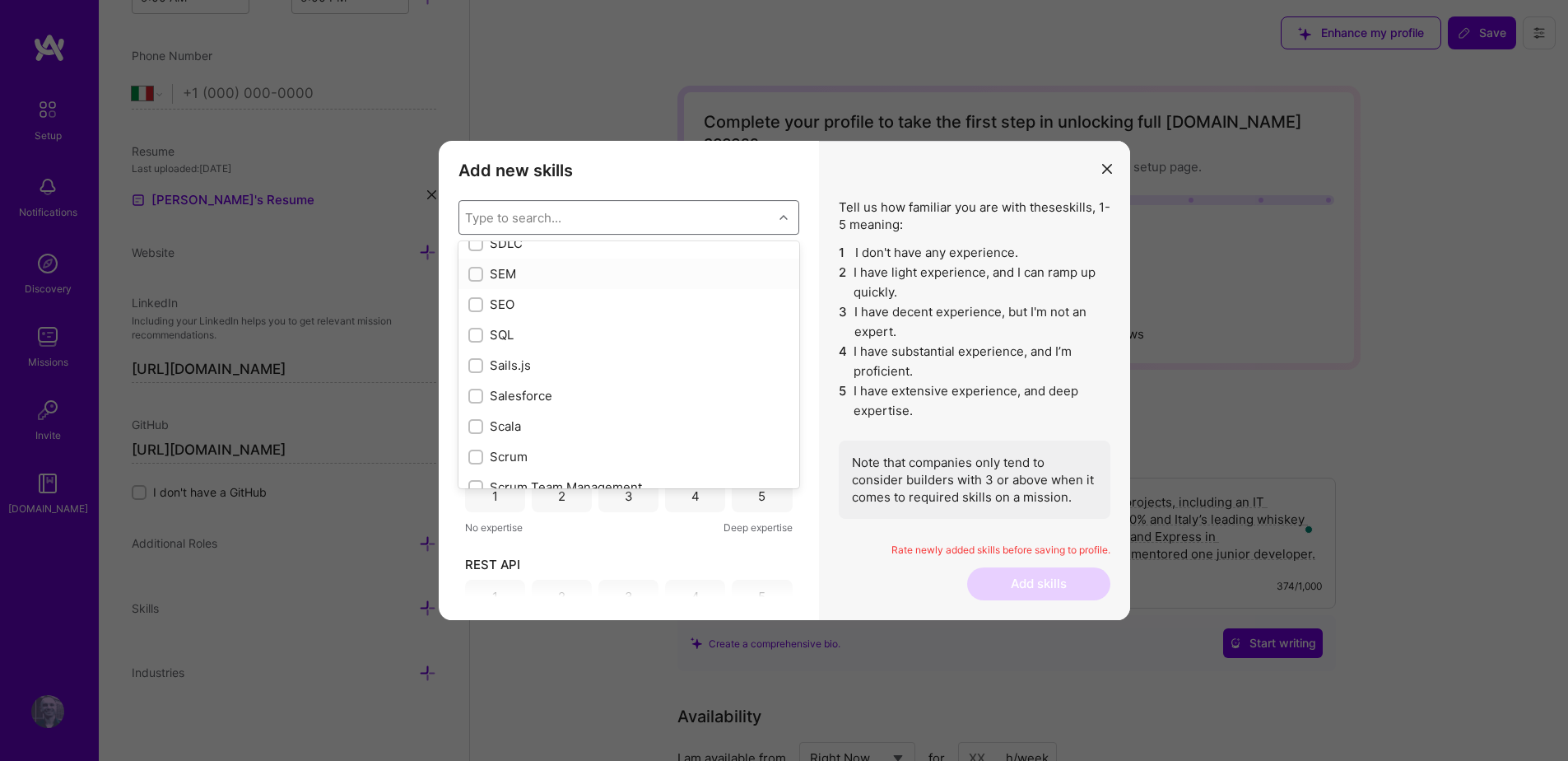
click at [508, 272] on div "SEM" at bounding box center [629, 273] width 321 height 17
checkbox input "true"
click at [510, 300] on div "SEO" at bounding box center [629, 303] width 321 height 17
checkbox input "true"
click at [532, 336] on div "SQL" at bounding box center [629, 334] width 321 height 17
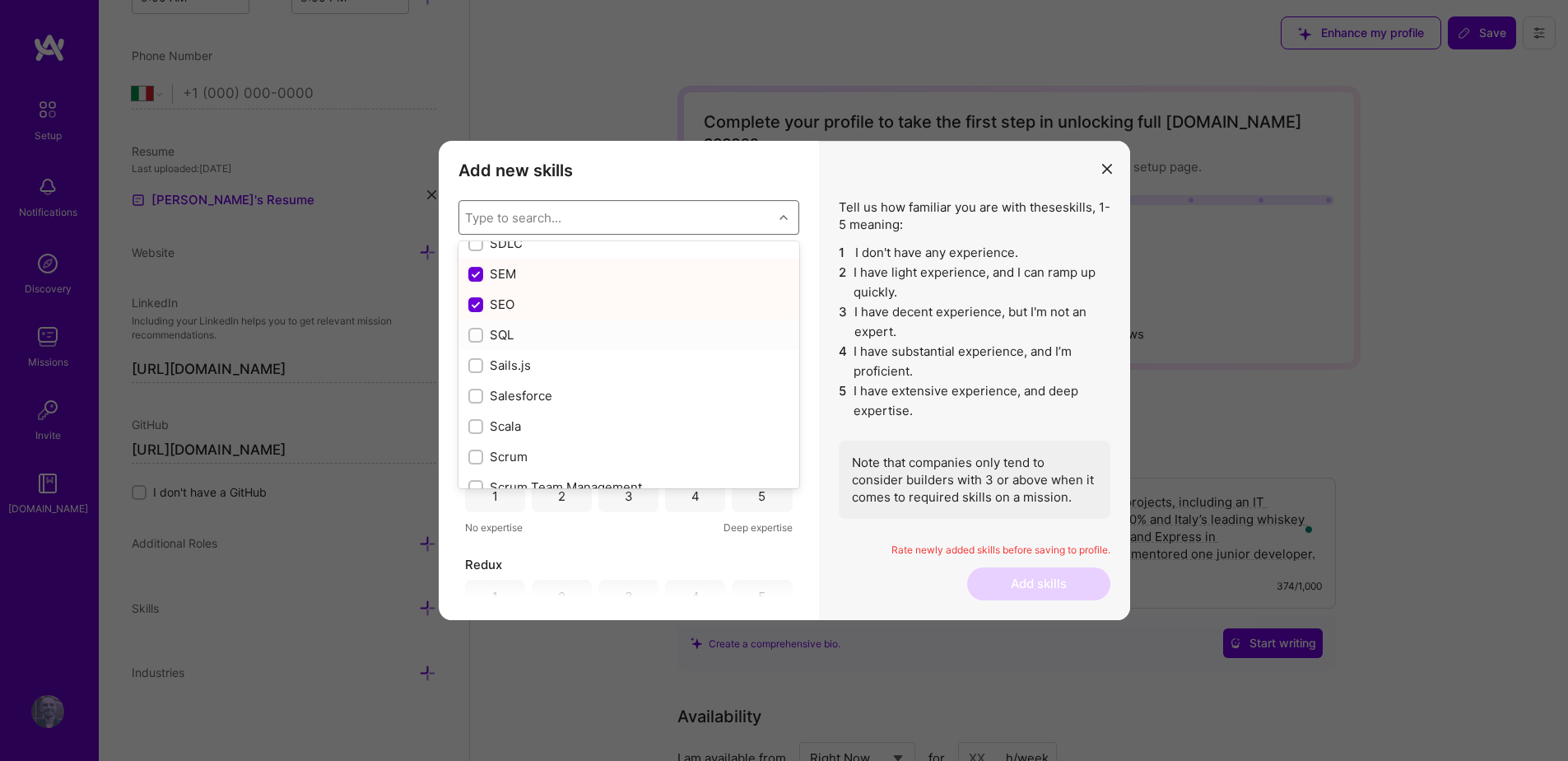
checkbox input "true"
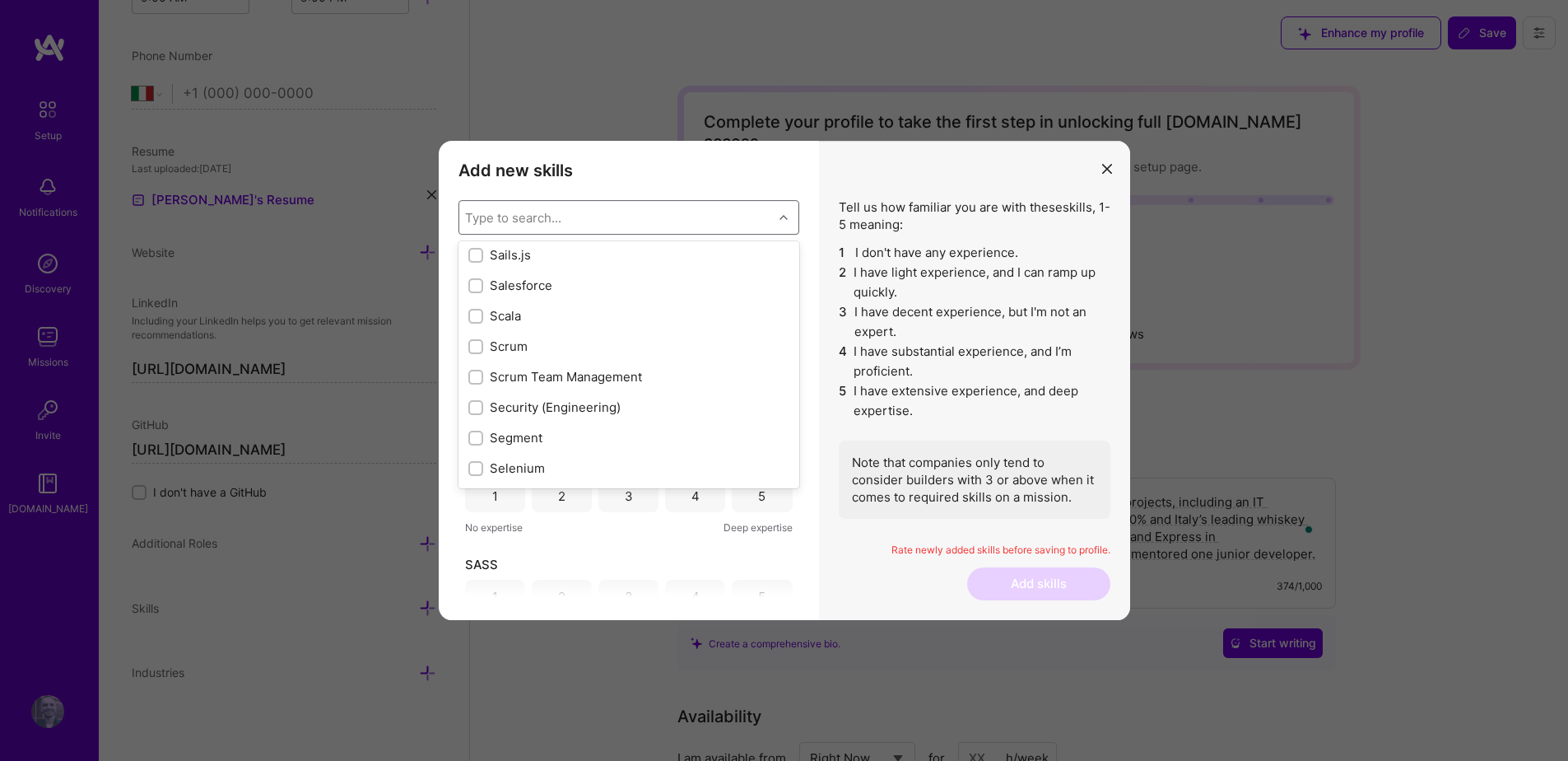
scroll to position [8874, 0]
click at [533, 317] on div "Scrum" at bounding box center [629, 308] width 321 height 17
checkbox input "true"
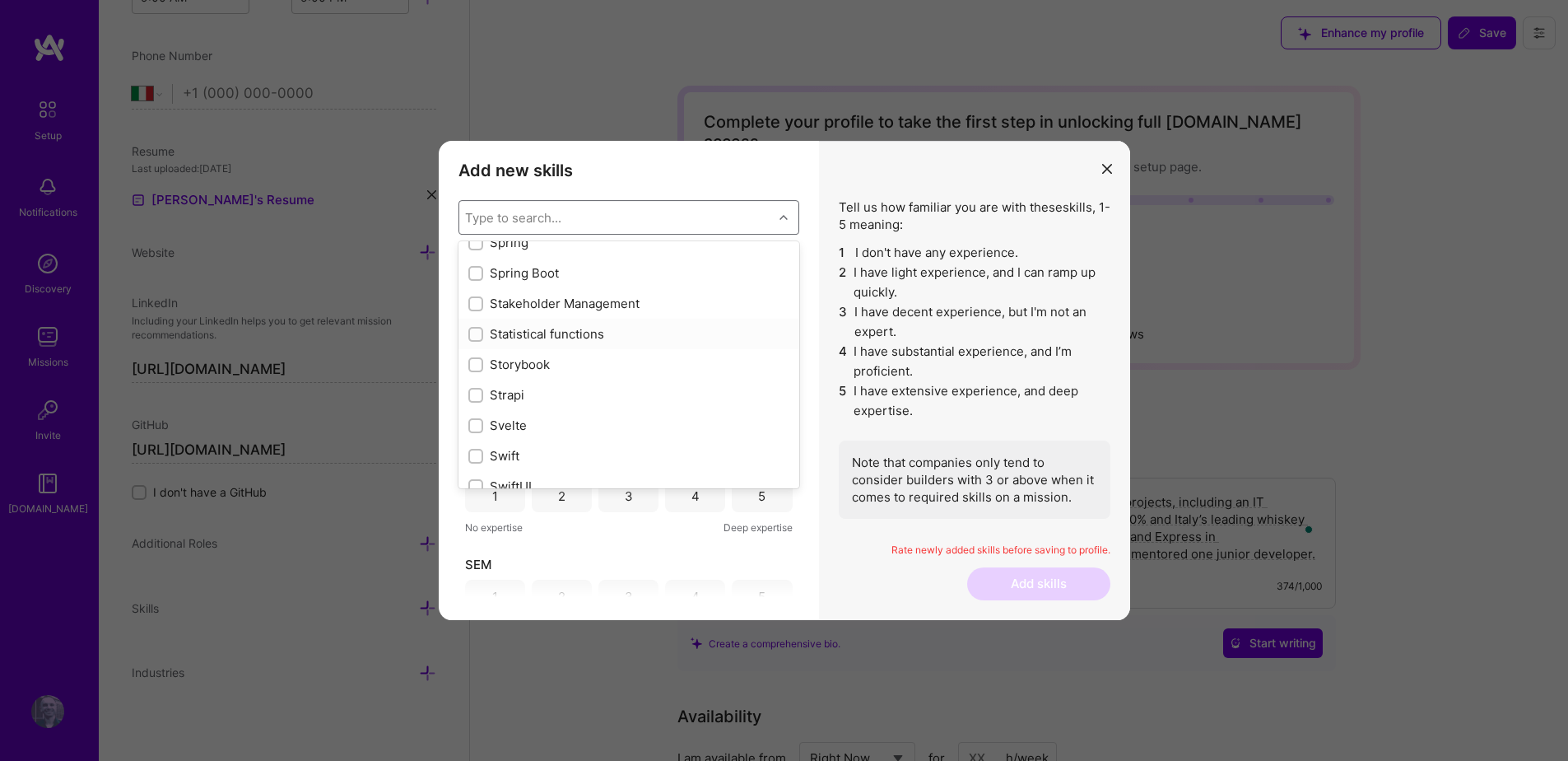
scroll to position [9648, 0]
click at [551, 359] on div "Storybook" at bounding box center [629, 357] width 321 height 17
checkbox input "true"
click at [535, 390] on div "Strapi" at bounding box center [629, 387] width 321 height 17
checkbox input "true"
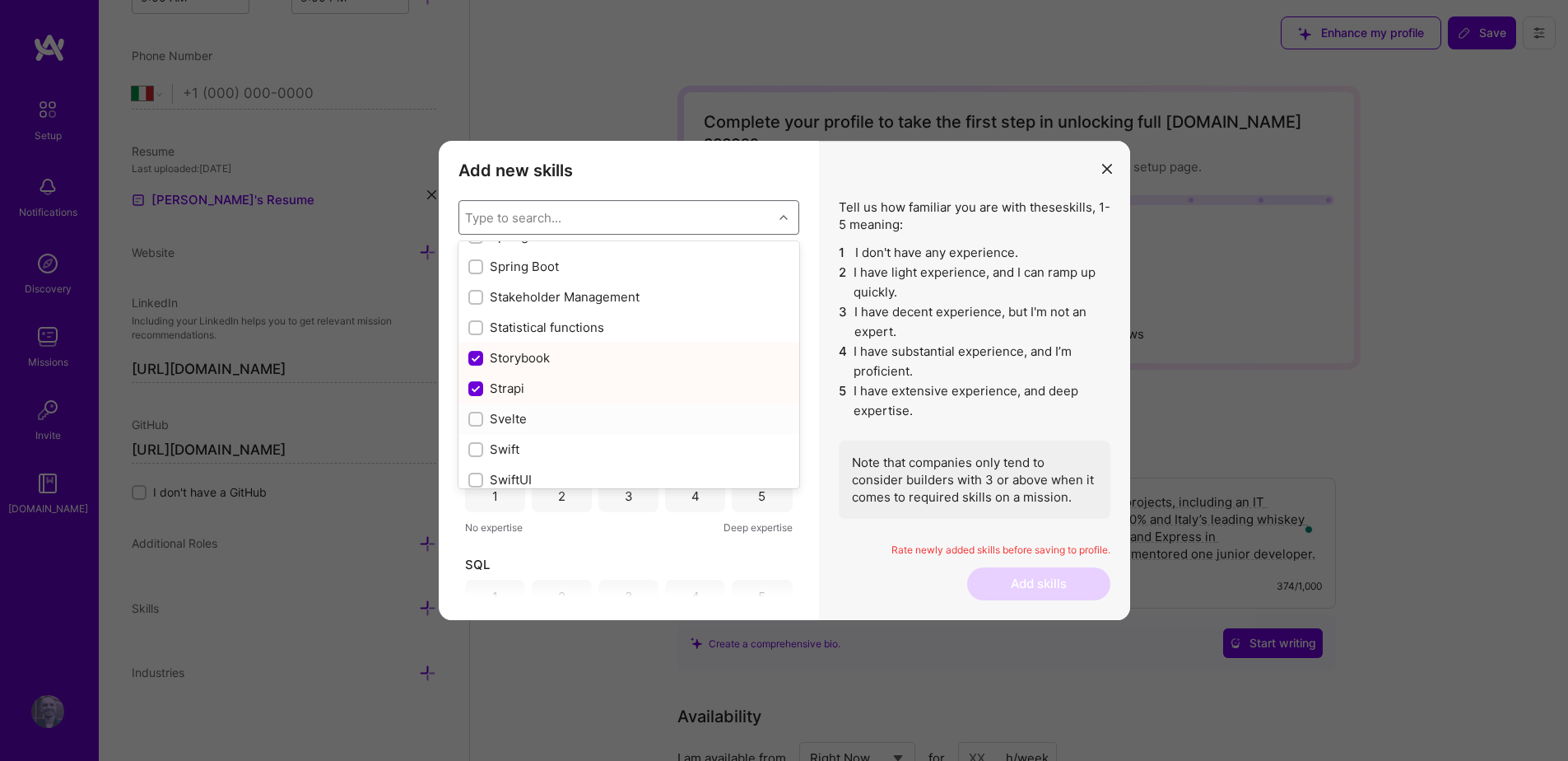
click at [528, 424] on div "Svelte" at bounding box center [629, 418] width 321 height 17
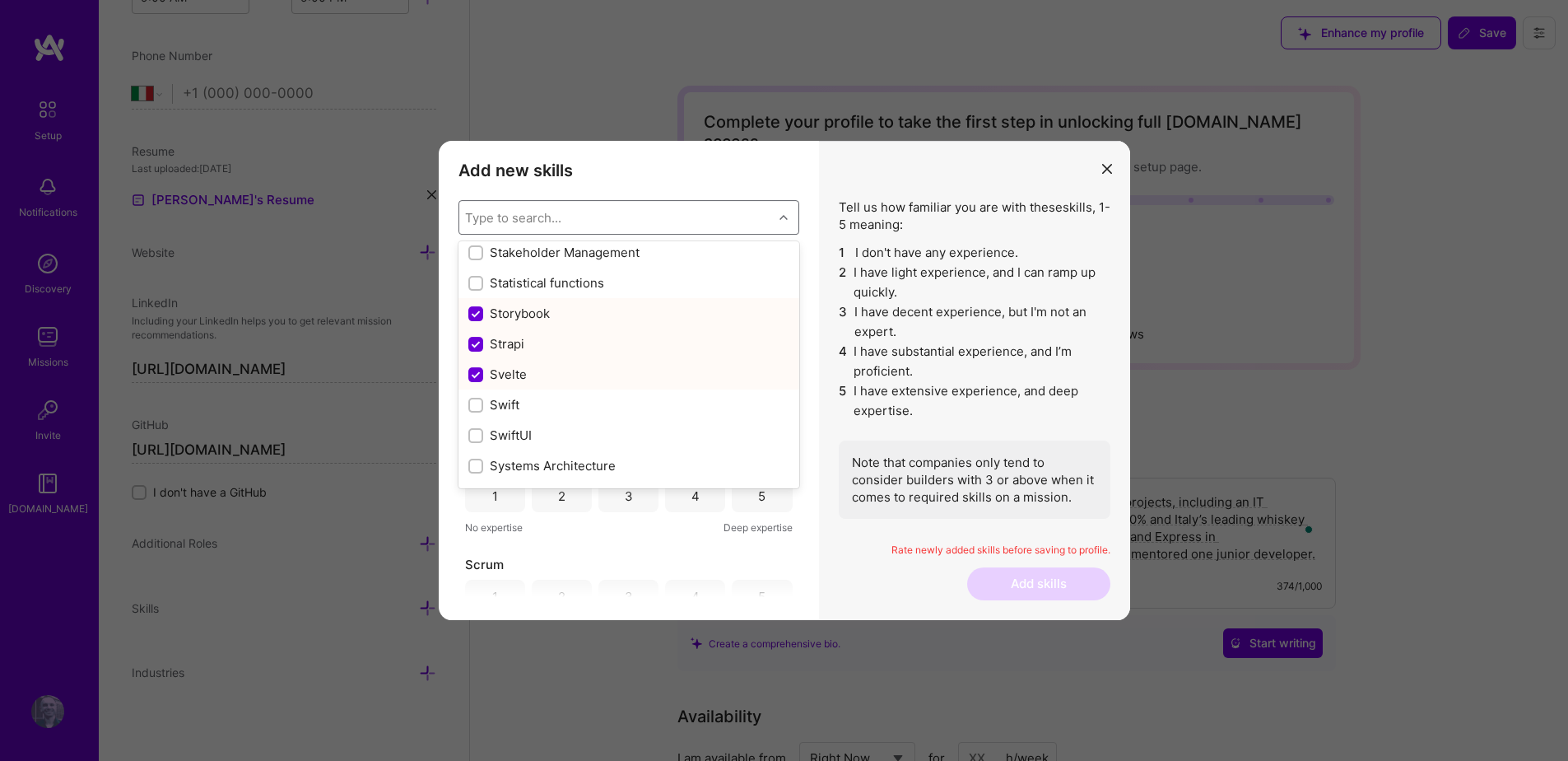
click at [541, 375] on div "Svelte" at bounding box center [629, 373] width 321 height 17
checkbox input "false"
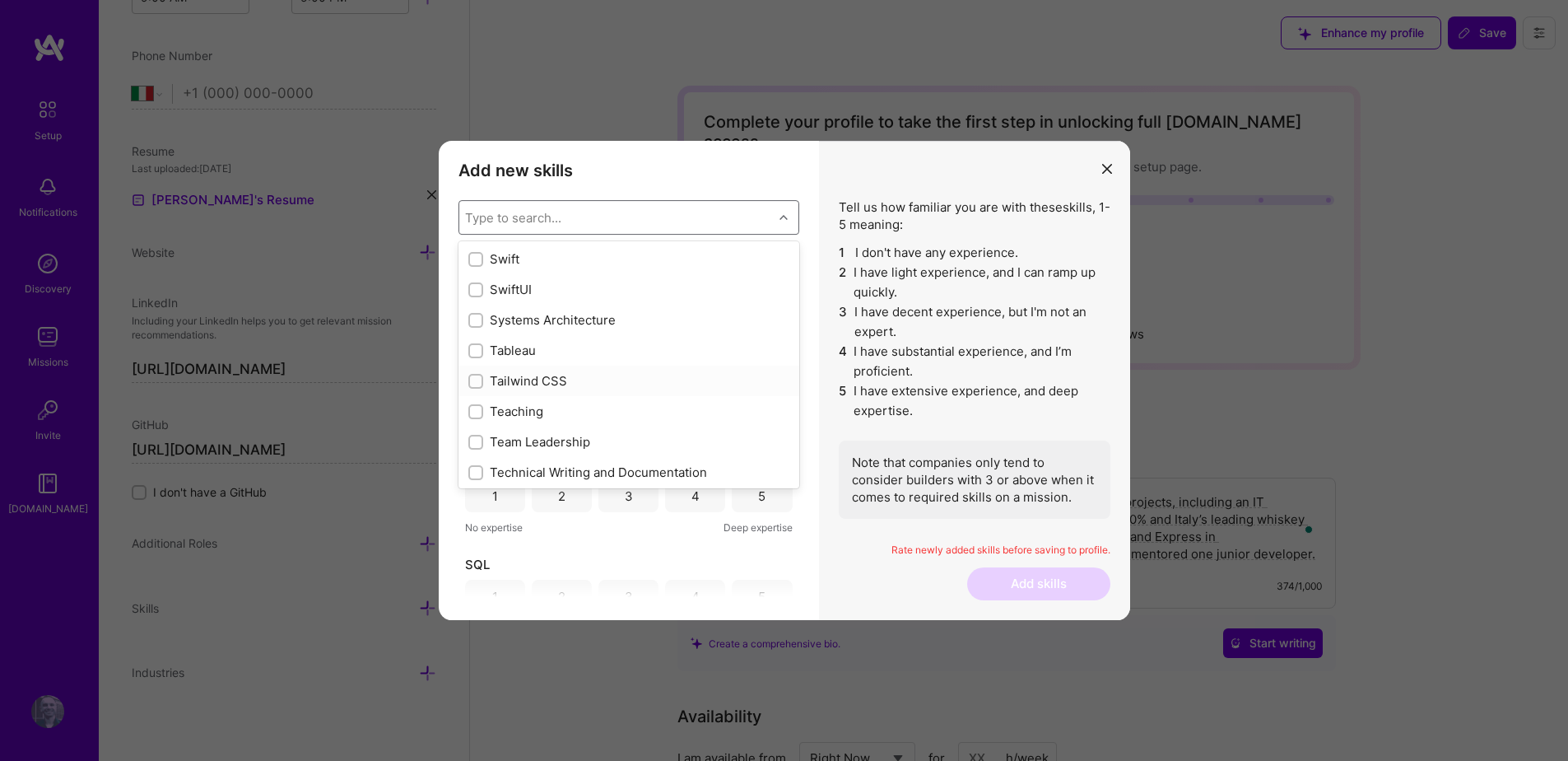
scroll to position [9843, 0]
click at [606, 382] on div "Tailwind CSS" at bounding box center [629, 376] width 321 height 17
checkbox input "true"
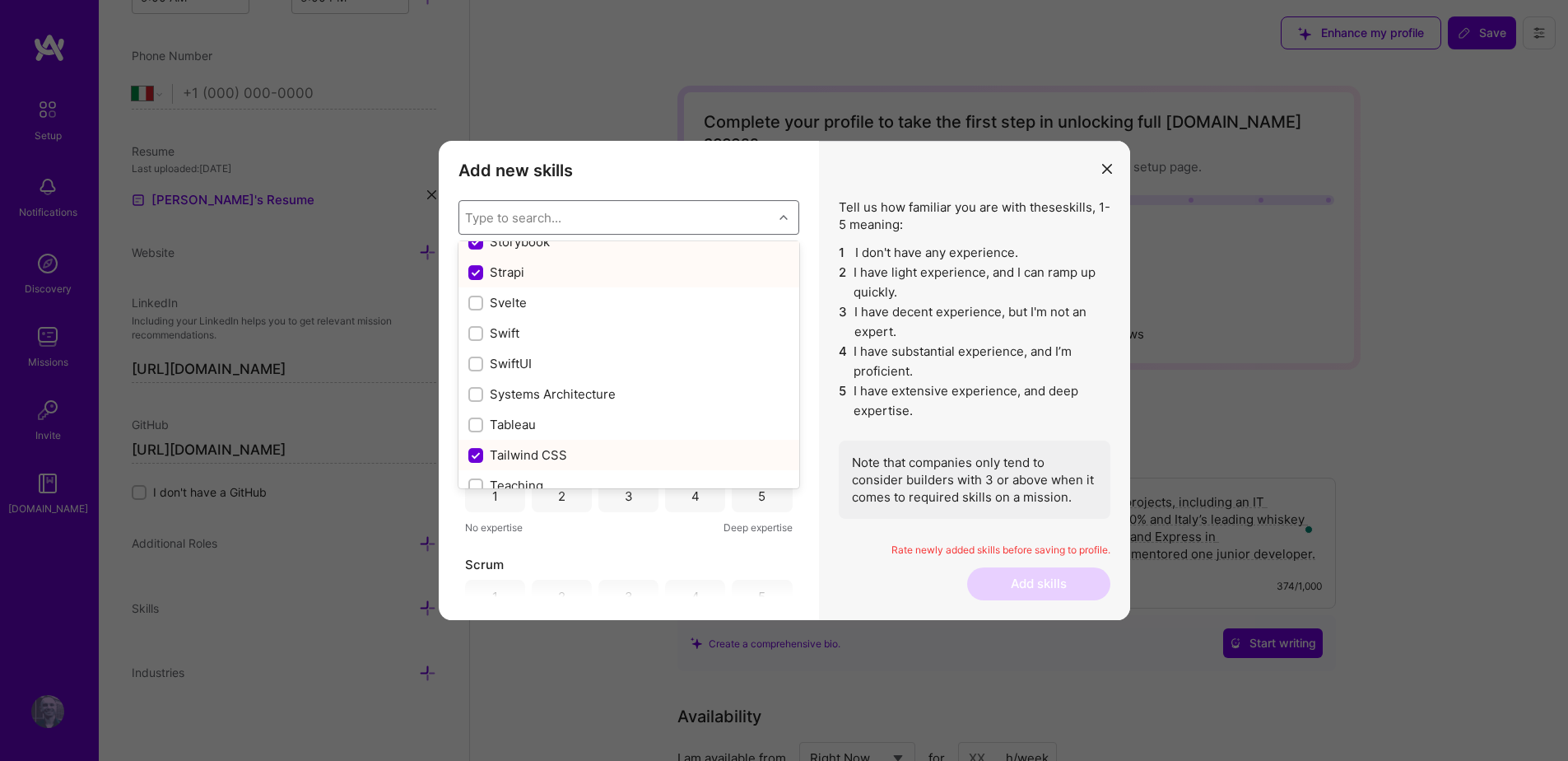
scroll to position [9709, 0]
click at [614, 296] on div "Storybook" at bounding box center [629, 296] width 321 height 17
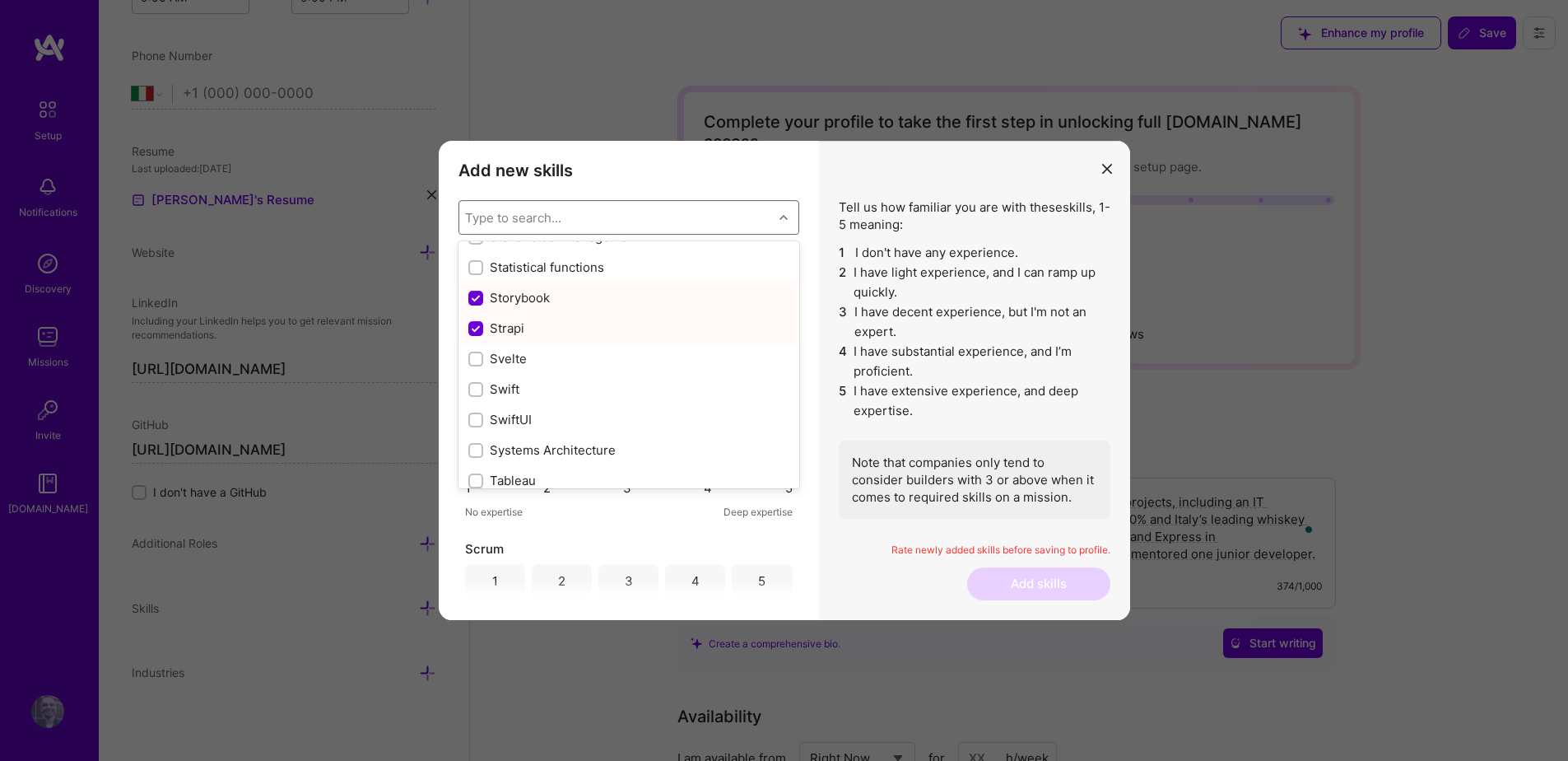
checkbox input "false"
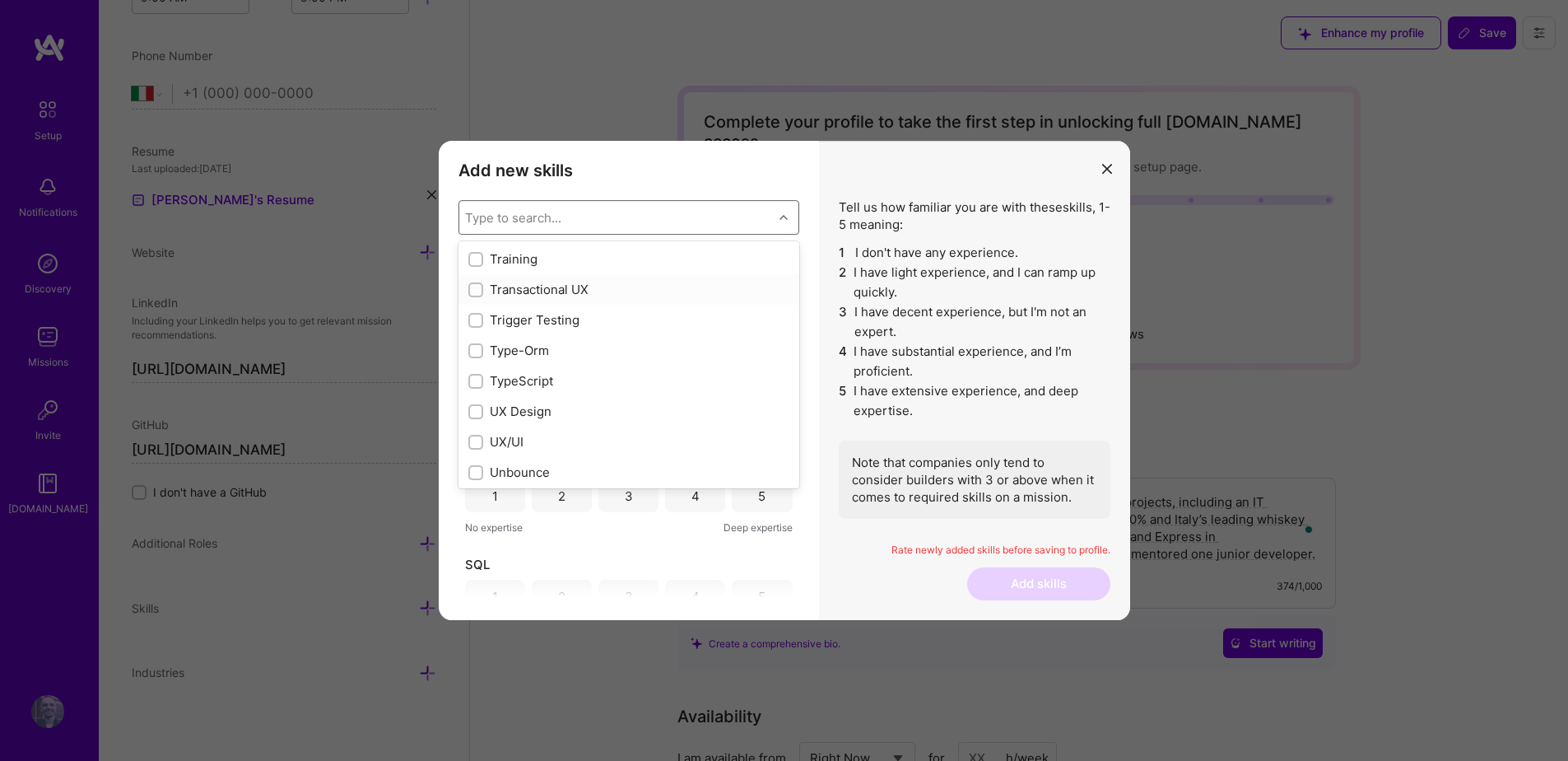
scroll to position [10293, 0]
click at [618, 357] on div "TypeScript" at bounding box center [629, 352] width 321 height 17
checkbox input "true"
click at [549, 423] on div "UX/UI" at bounding box center [629, 413] width 321 height 17
checkbox input "true"
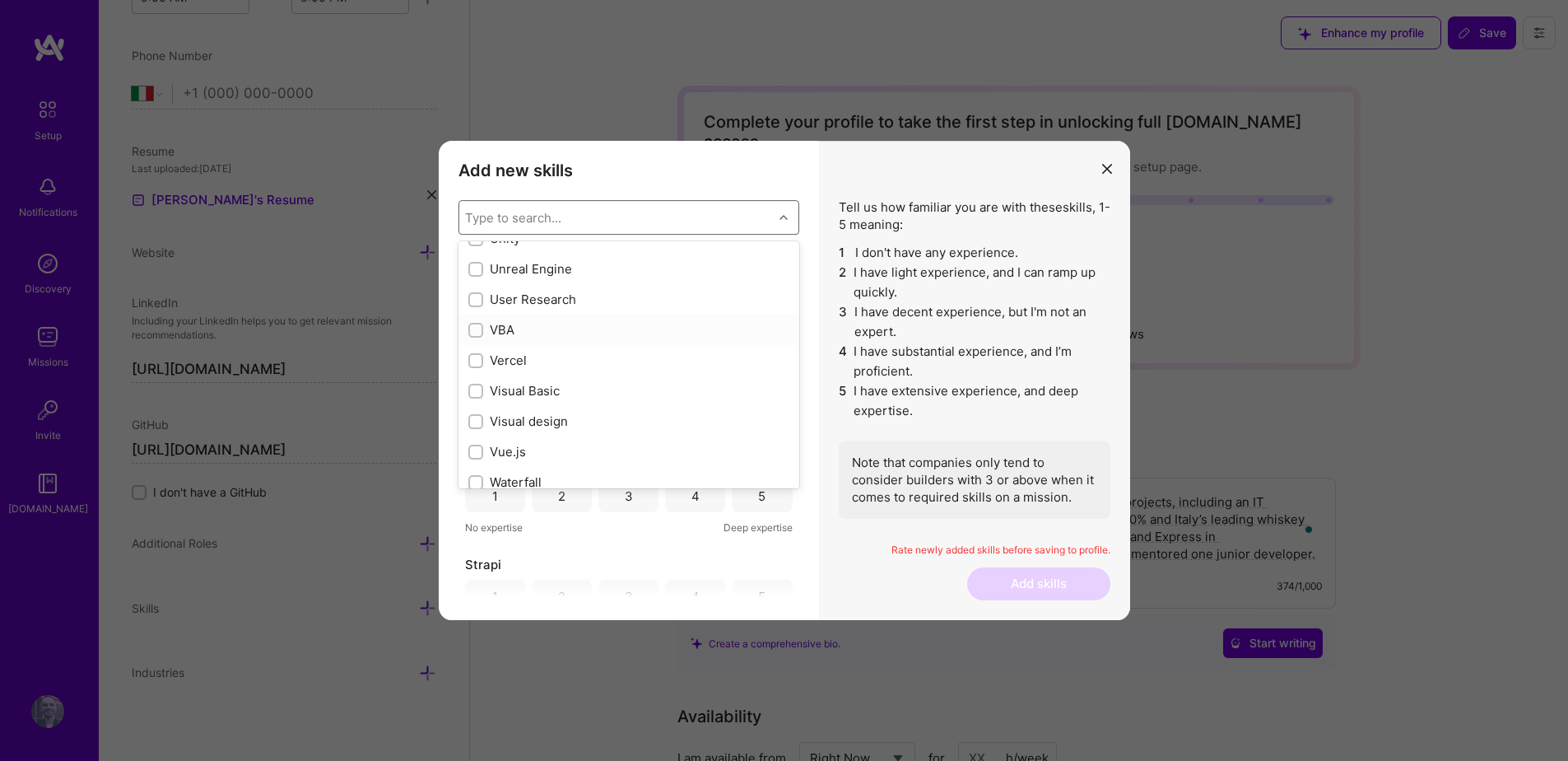
scroll to position [10532, 0]
click at [590, 360] on div "Vercel" at bounding box center [629, 357] width 321 height 17
checkbox input "true"
click at [574, 317] on div "Web Analytics" at bounding box center [629, 321] width 321 height 17
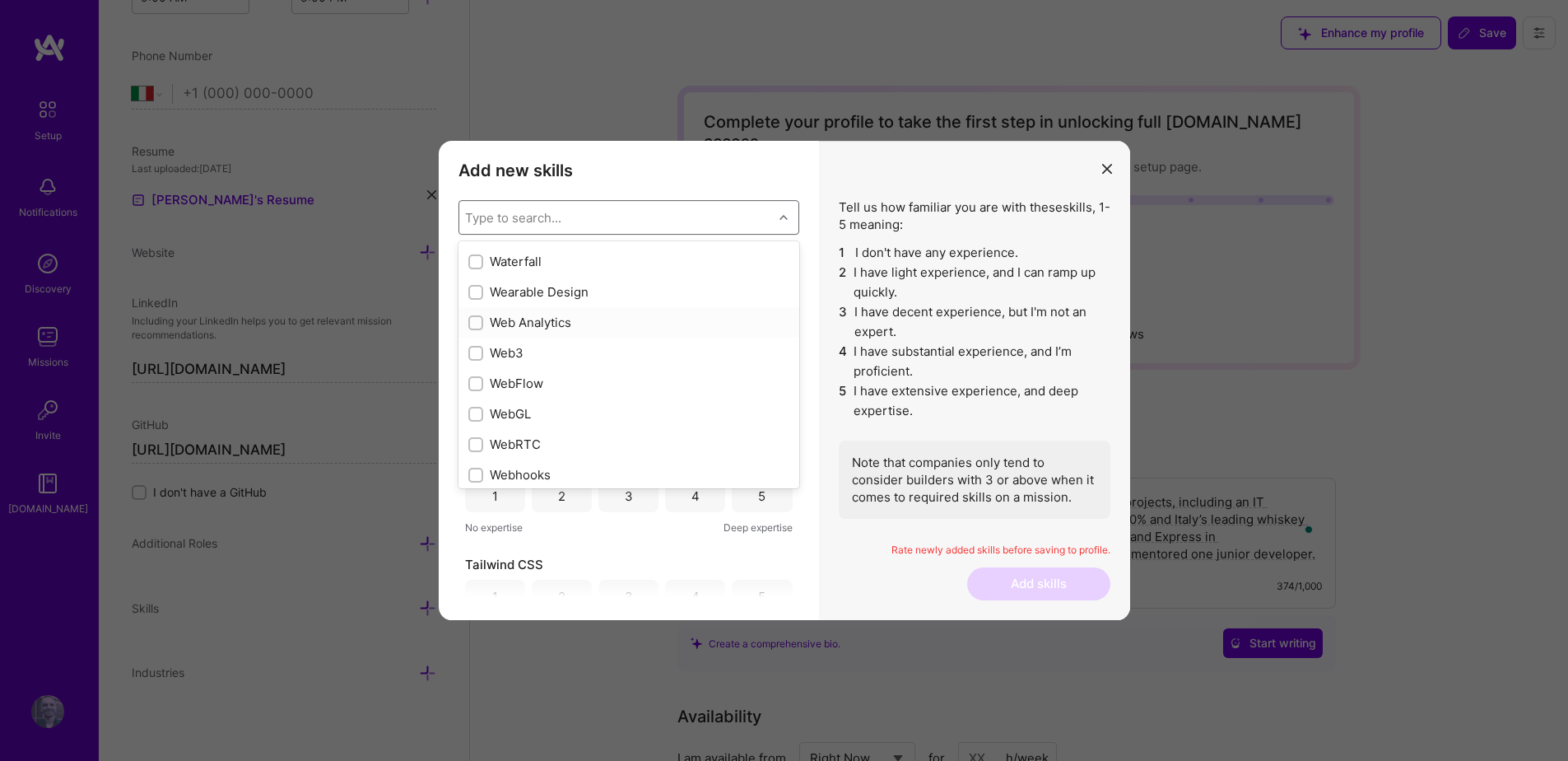
checkbox input "true"
click at [537, 257] on div "Webhooks" at bounding box center [629, 252] width 321 height 17
checkbox input "true"
click at [538, 282] on div "Webpack" at bounding box center [629, 283] width 321 height 17
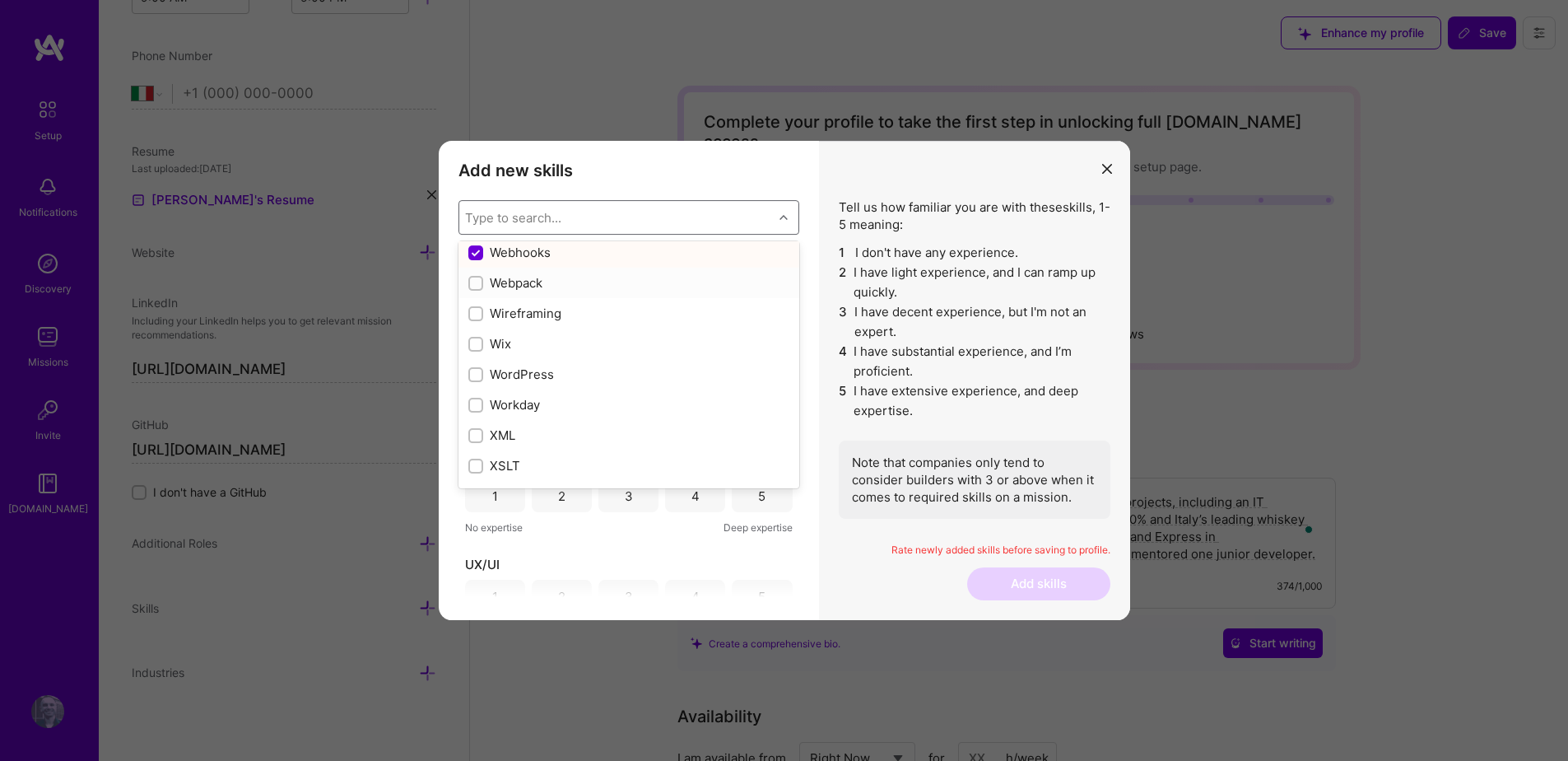
checkbox input "true"
click at [604, 313] on div "Wireframing" at bounding box center [629, 312] width 321 height 17
checkbox input "true"
click at [552, 412] on div "jQuery" at bounding box center [629, 408] width 321 height 17
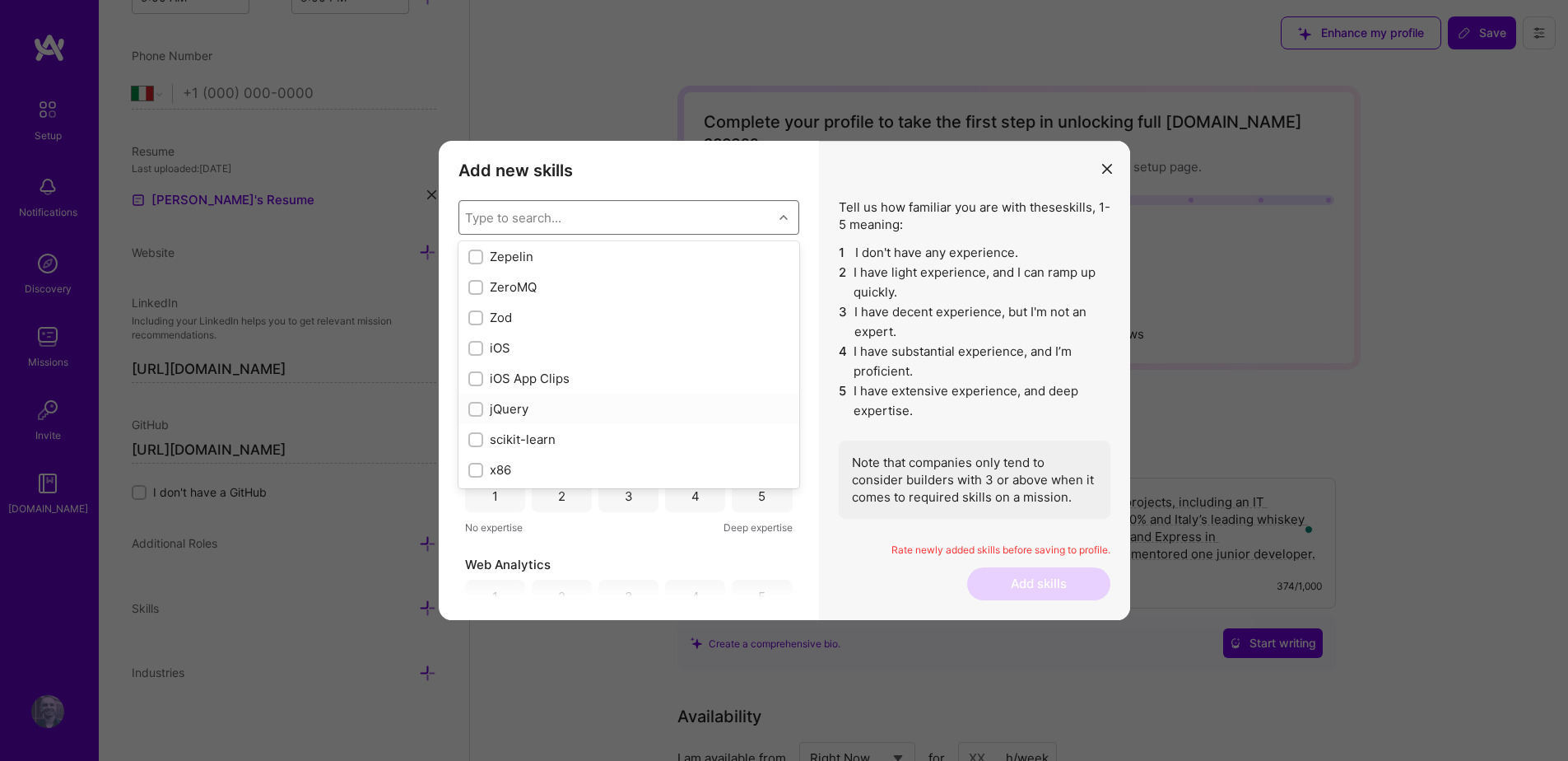
checkbox input "true"
click at [875, 539] on div "Tell us how familiar you are with these skills , 1-5 meaning: 1 I don't have an…" at bounding box center [974, 381] width 311 height 479
click at [770, 303] on div "5" at bounding box center [762, 294] width 60 height 33
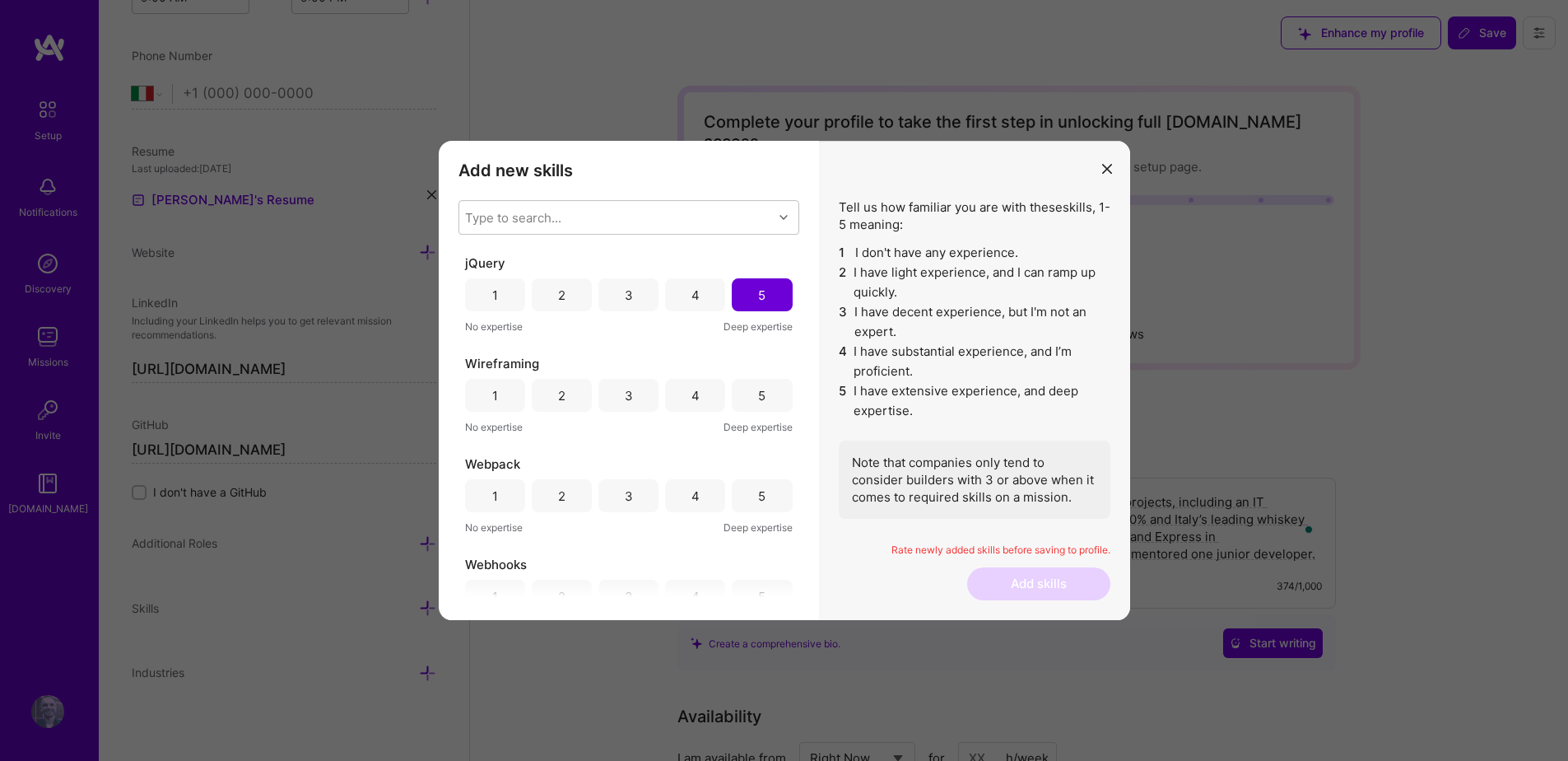
click at [766, 394] on div "5" at bounding box center [762, 395] width 60 height 33
click at [637, 495] on div "3" at bounding box center [629, 495] width 60 height 33
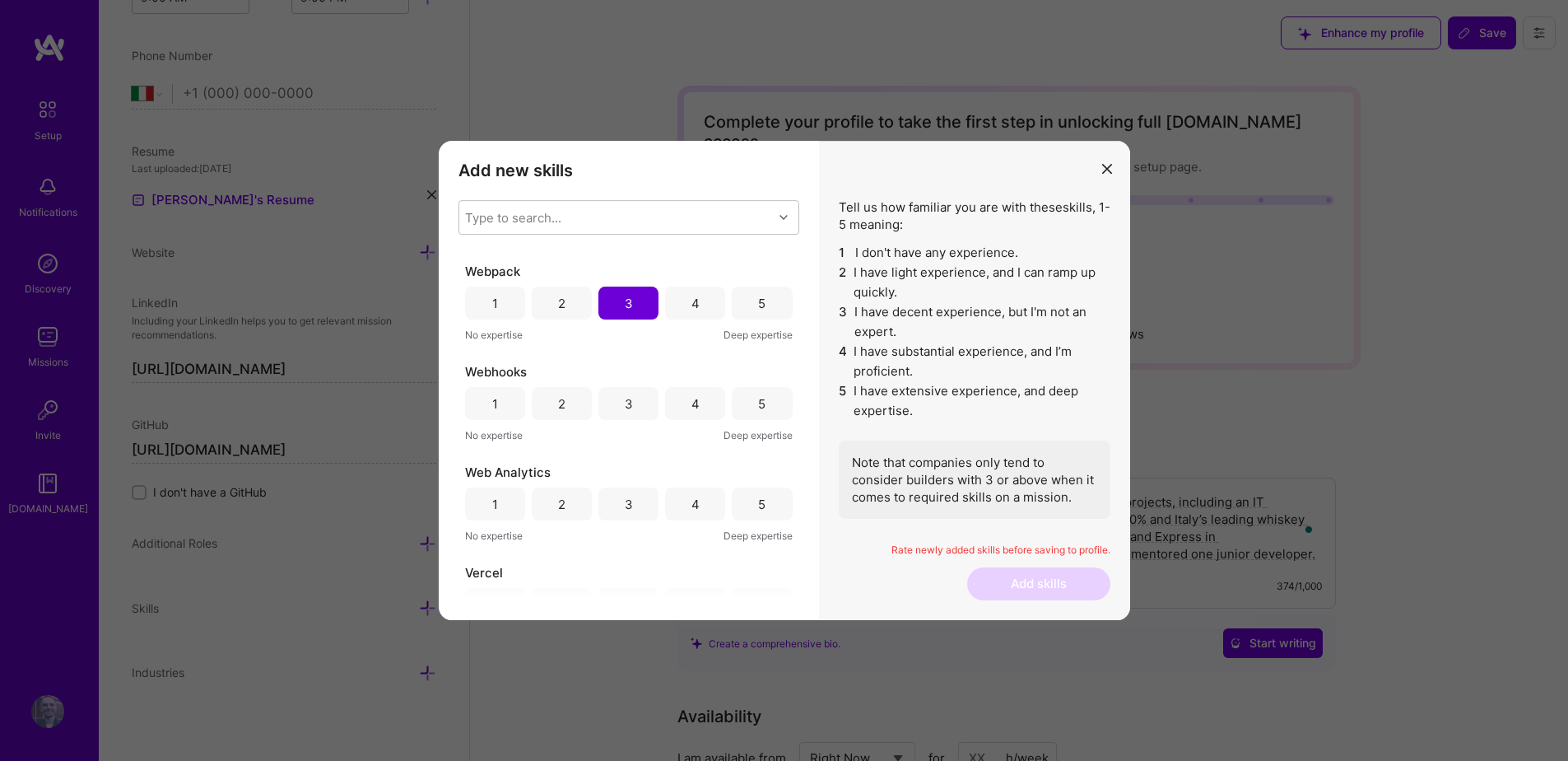
scroll to position [214, 0]
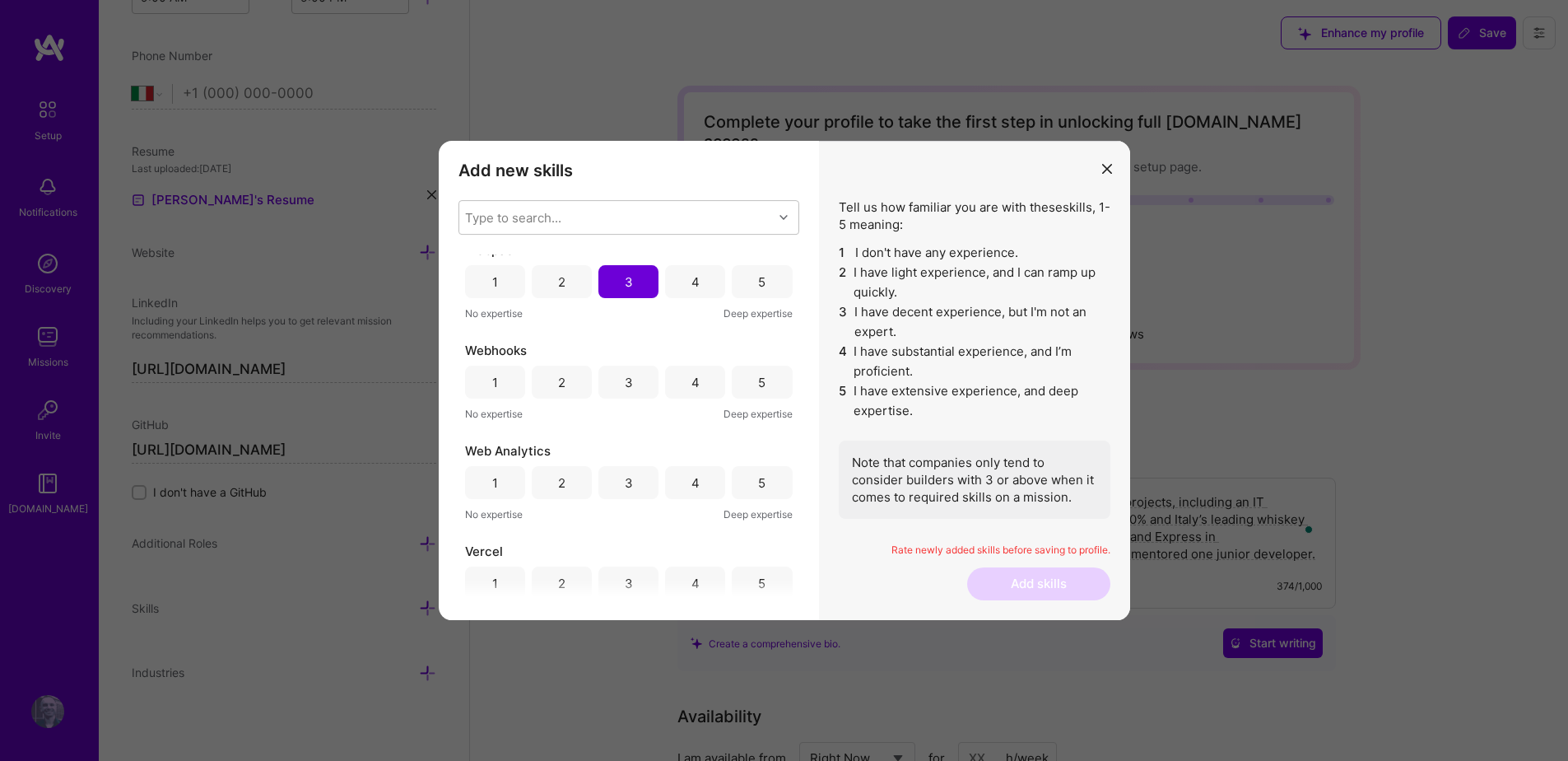
click at [702, 293] on div "4" at bounding box center [695, 281] width 60 height 33
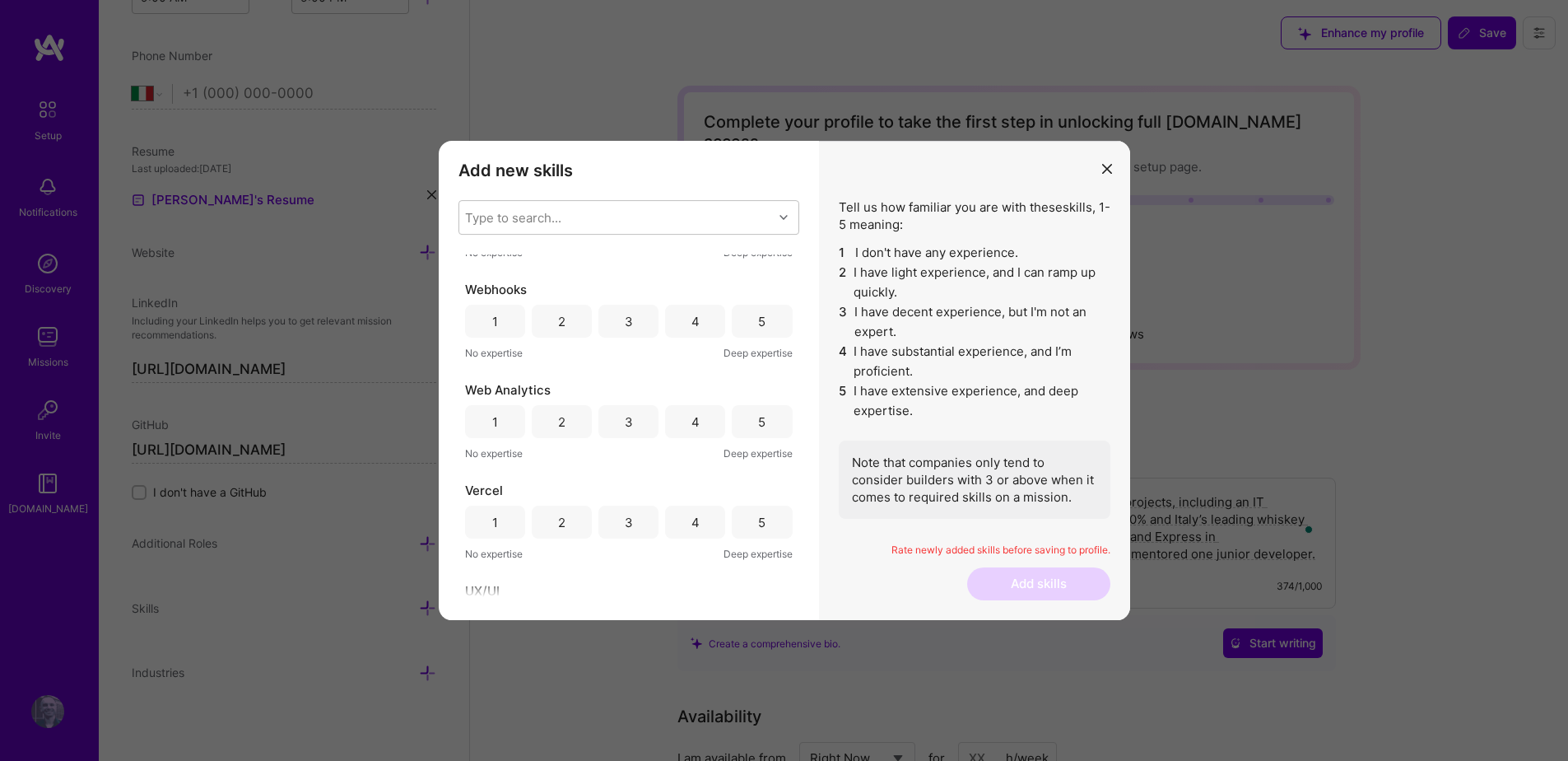
scroll to position [286, 0]
click at [628, 312] on div "3" at bounding box center [629, 309] width 8 height 17
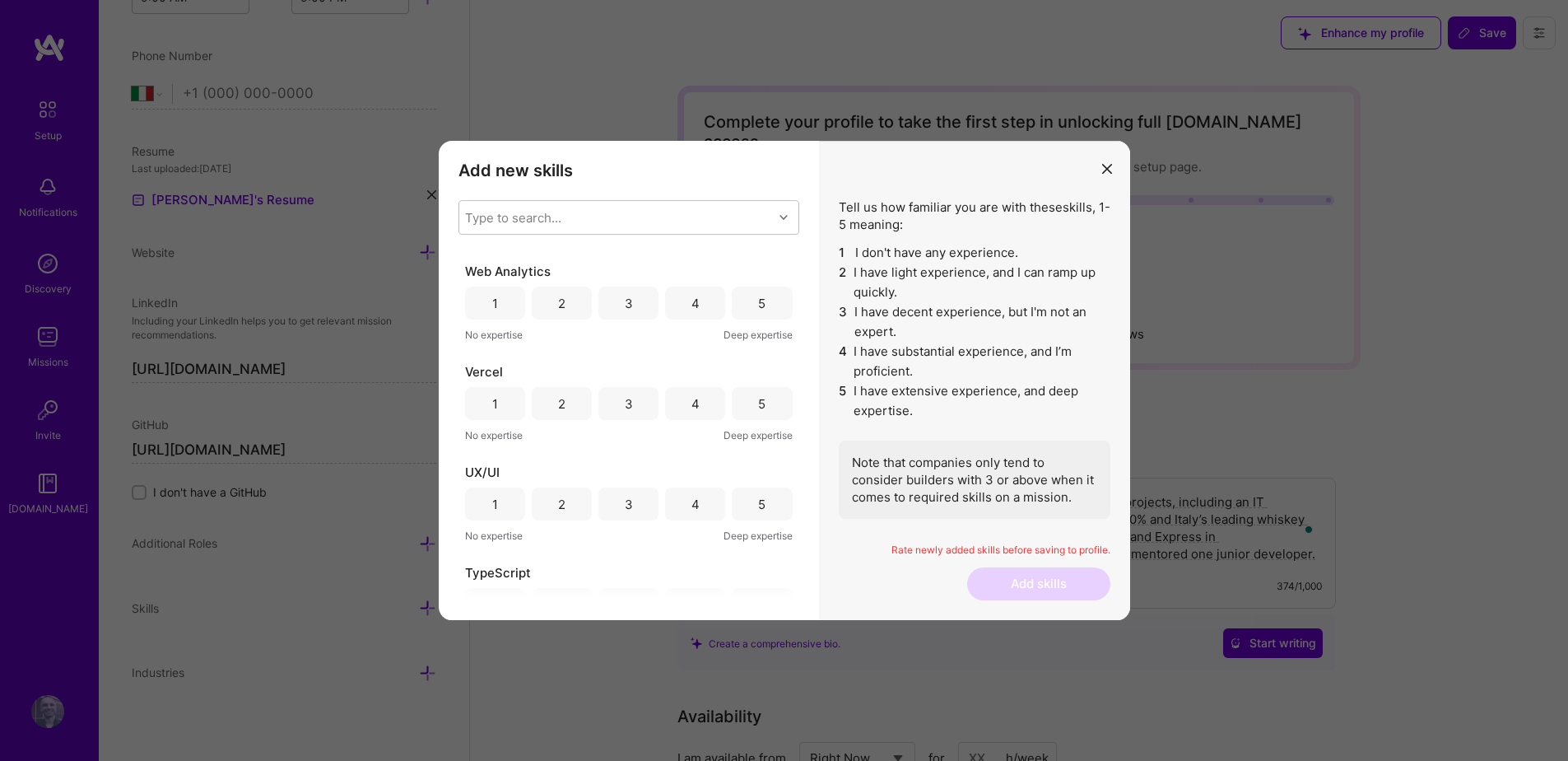
click at [693, 311] on div "4" at bounding box center [695, 302] width 8 height 17
click at [694, 406] on div "4" at bounding box center [695, 403] width 8 height 17
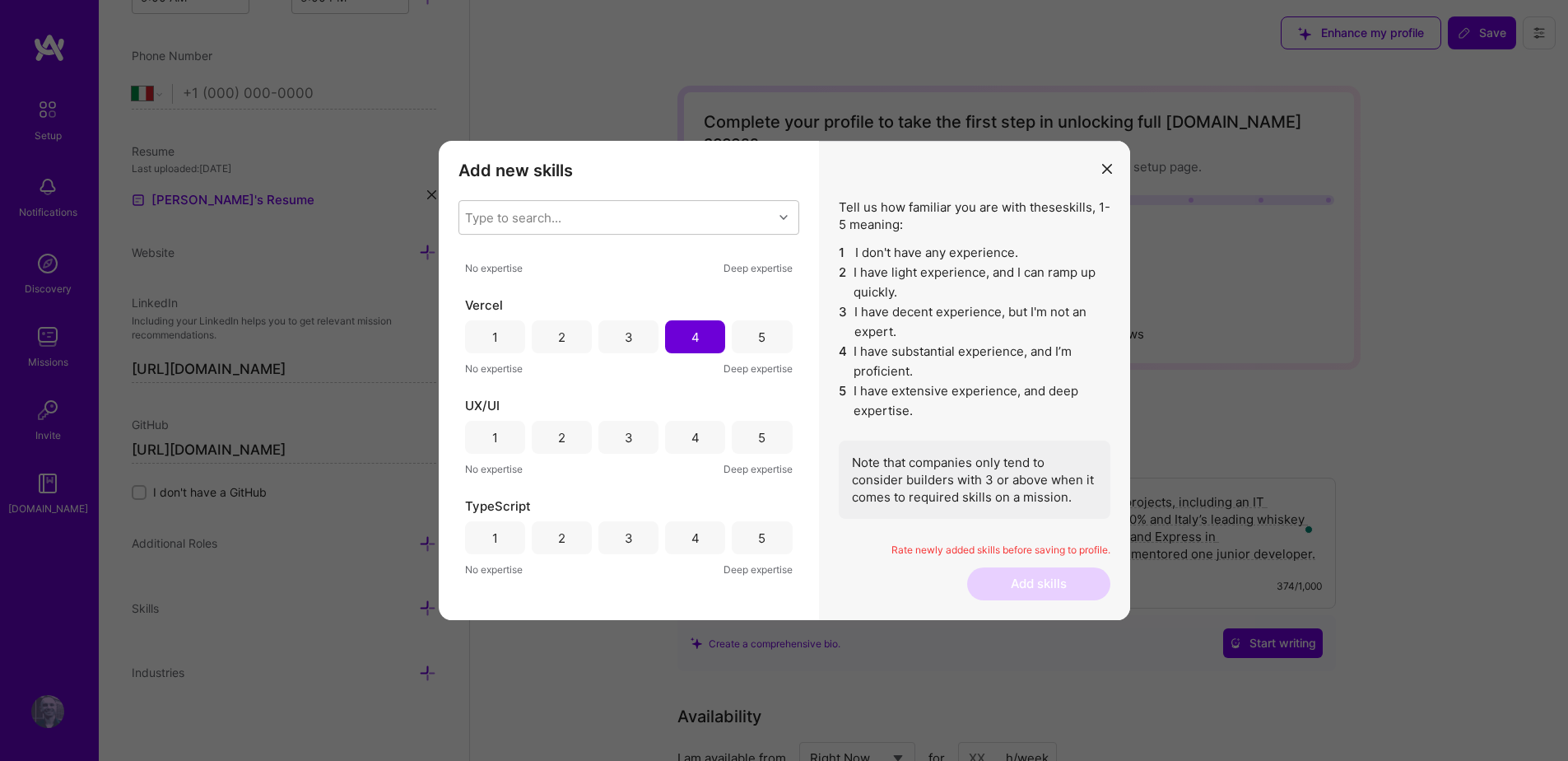
scroll to position [537, 0]
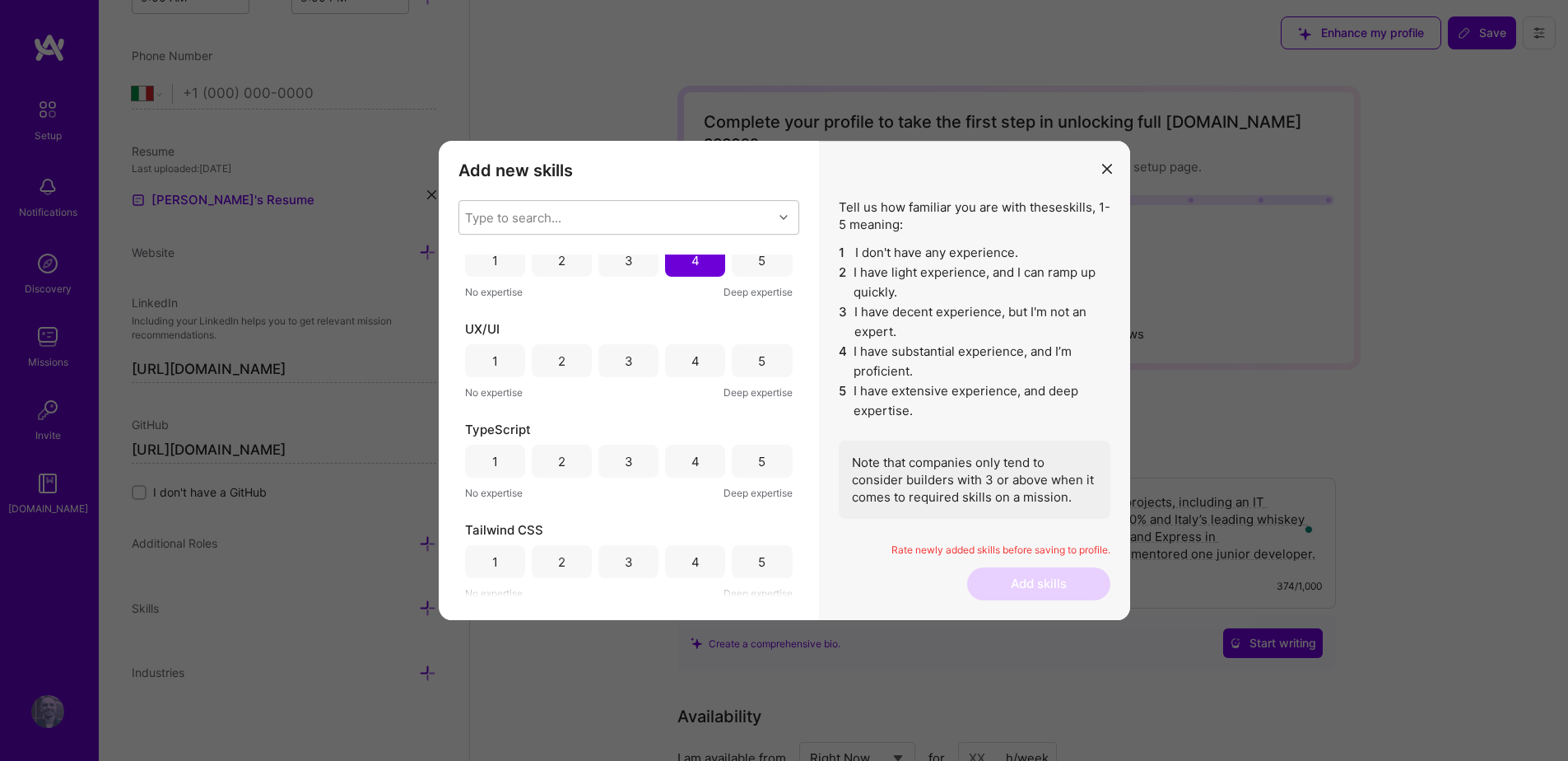
click at [691, 363] on div "4" at bounding box center [695, 360] width 8 height 17
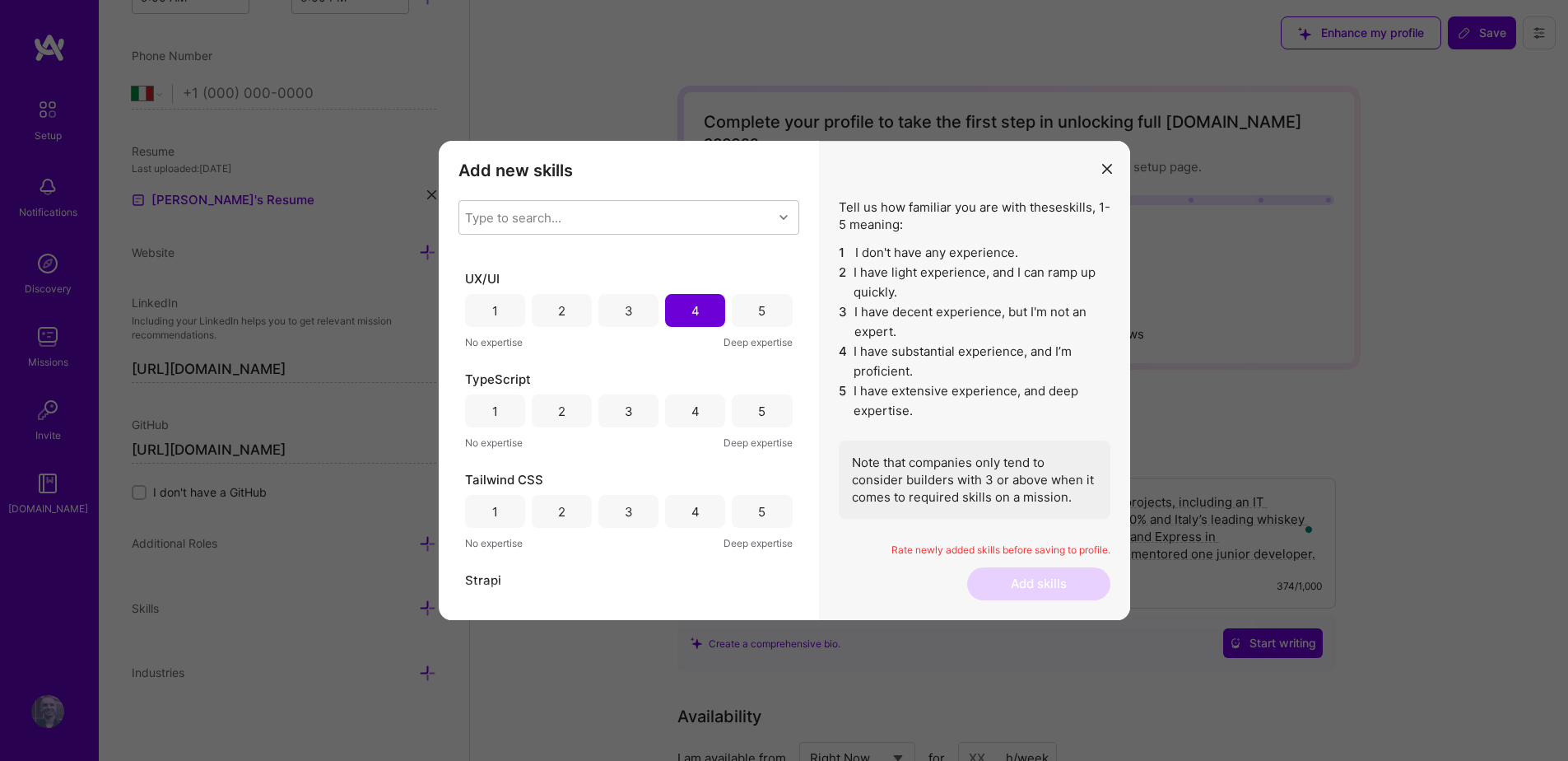
scroll to position [587, 0]
click at [686, 416] on div "4" at bounding box center [695, 410] width 60 height 33
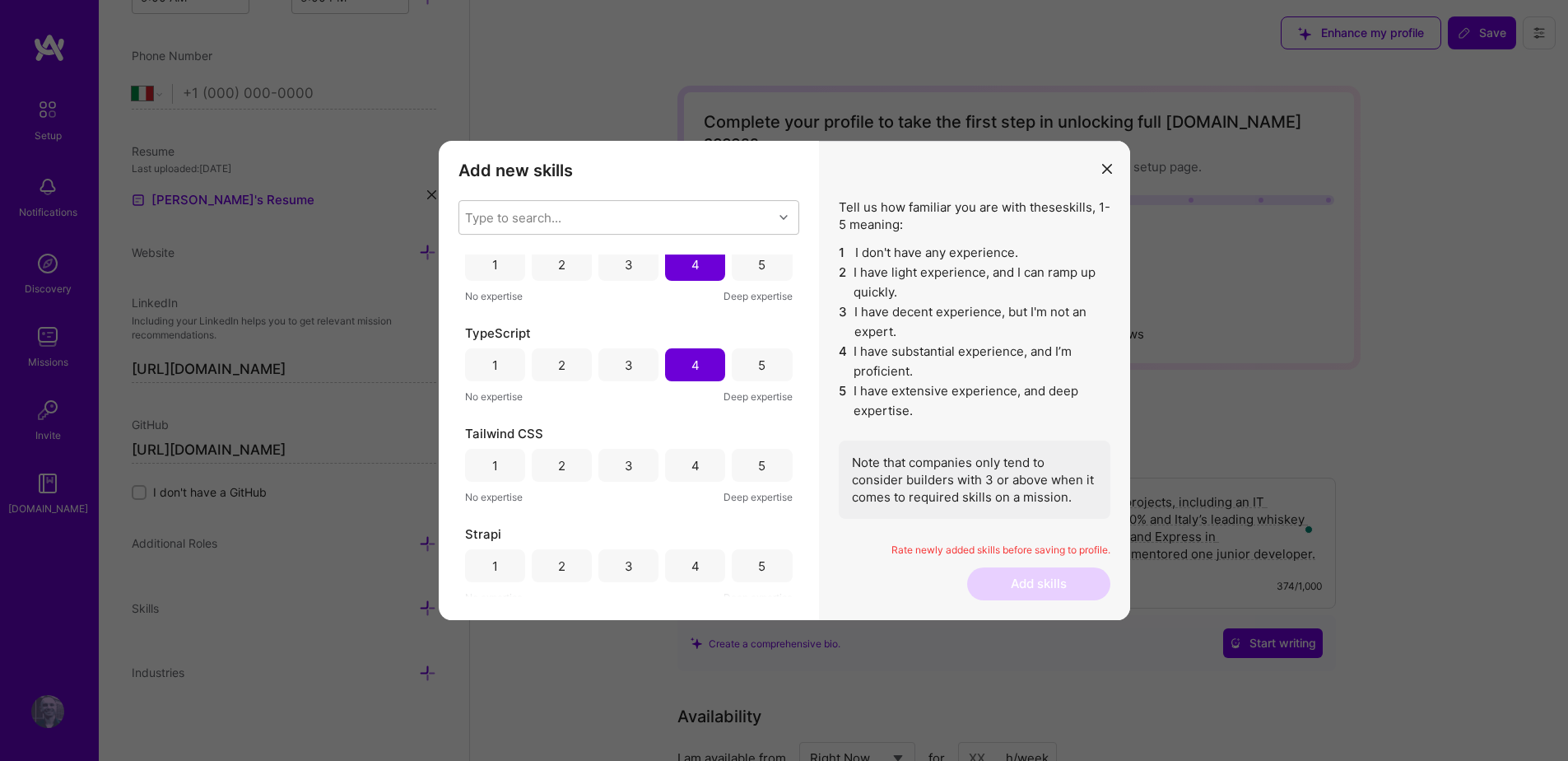
scroll to position [661, 0]
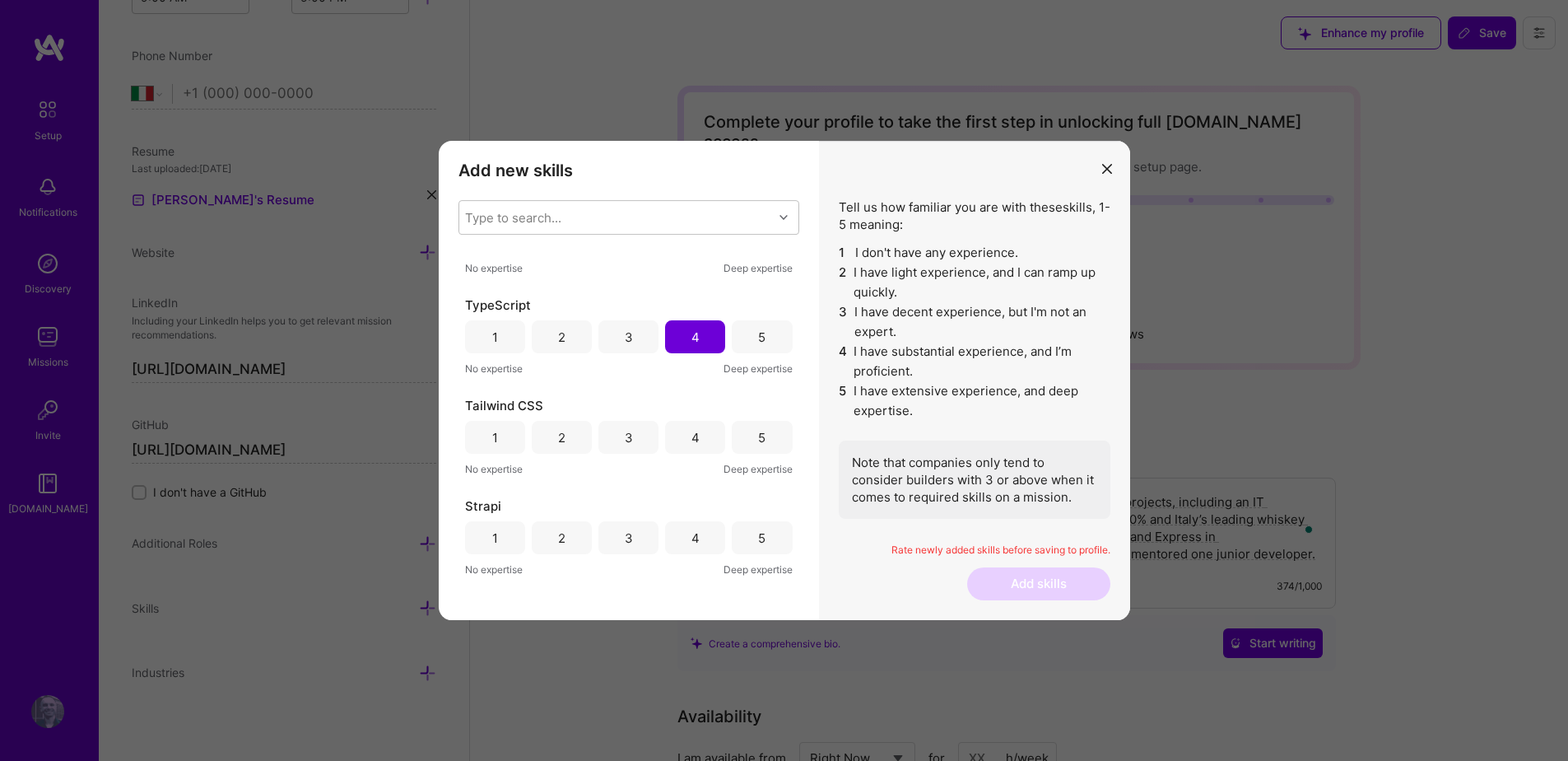
click at [634, 448] on div "3" at bounding box center [629, 437] width 60 height 33
click at [631, 342] on div "3" at bounding box center [629, 334] width 60 height 33
click at [630, 439] on div "3" at bounding box center [629, 435] width 60 height 33
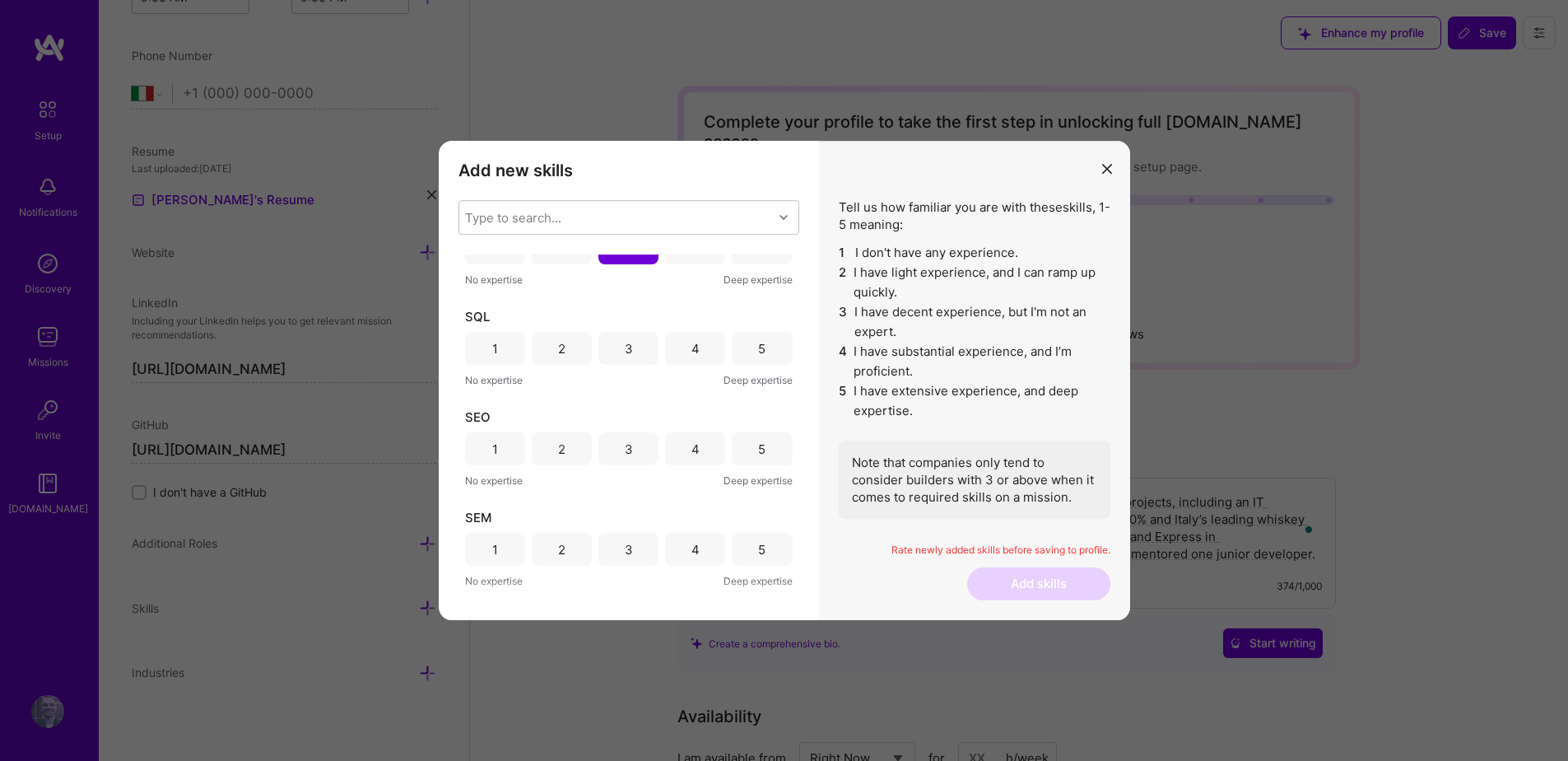
scroll to position [1052, 0]
click at [680, 355] on div "4" at bounding box center [695, 347] width 60 height 33
click at [681, 454] on div "4" at bounding box center [695, 448] width 60 height 33
click at [694, 341] on div "4" at bounding box center [695, 349] width 8 height 17
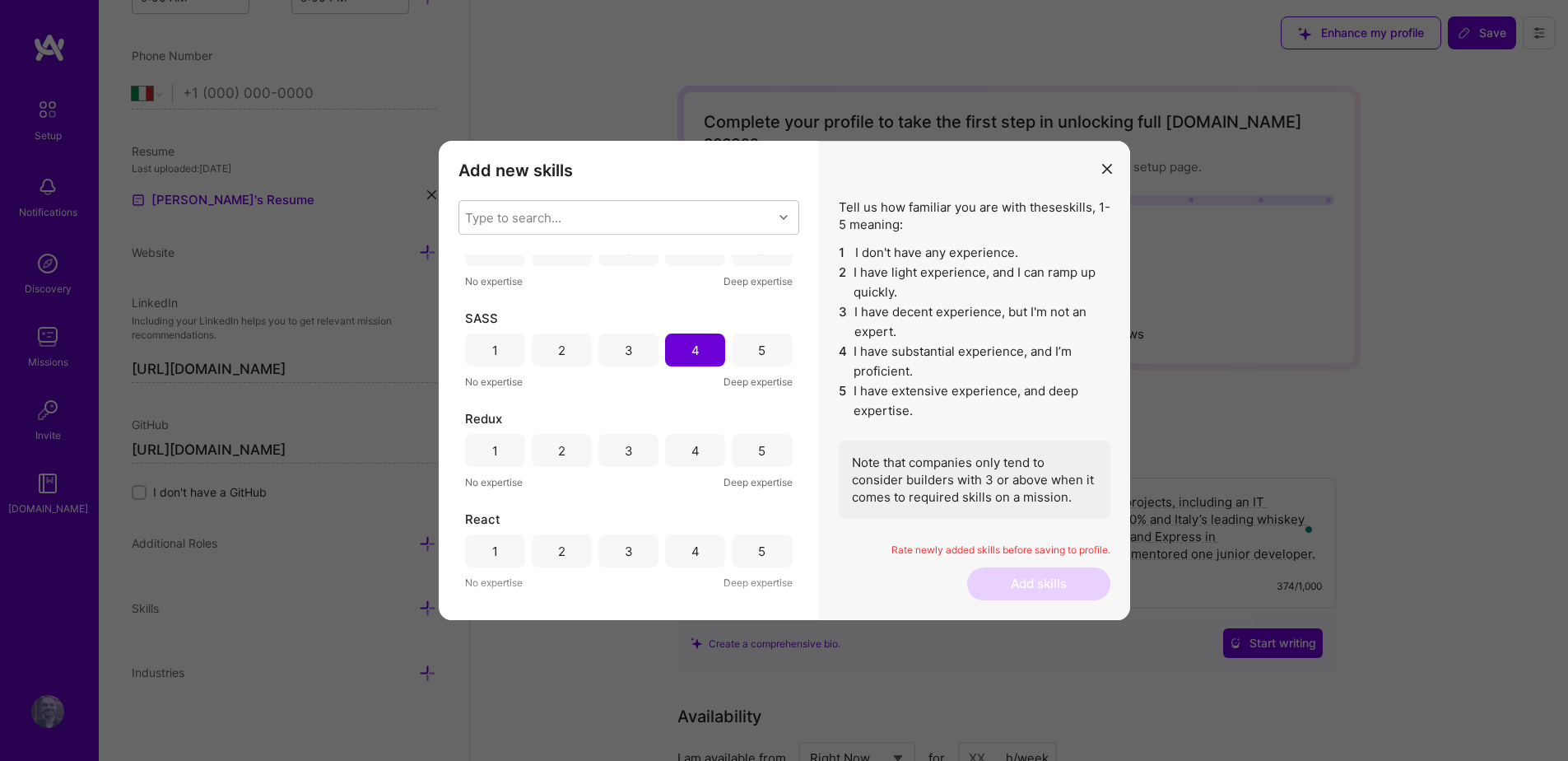
click at [691, 444] on div "4" at bounding box center [695, 450] width 8 height 17
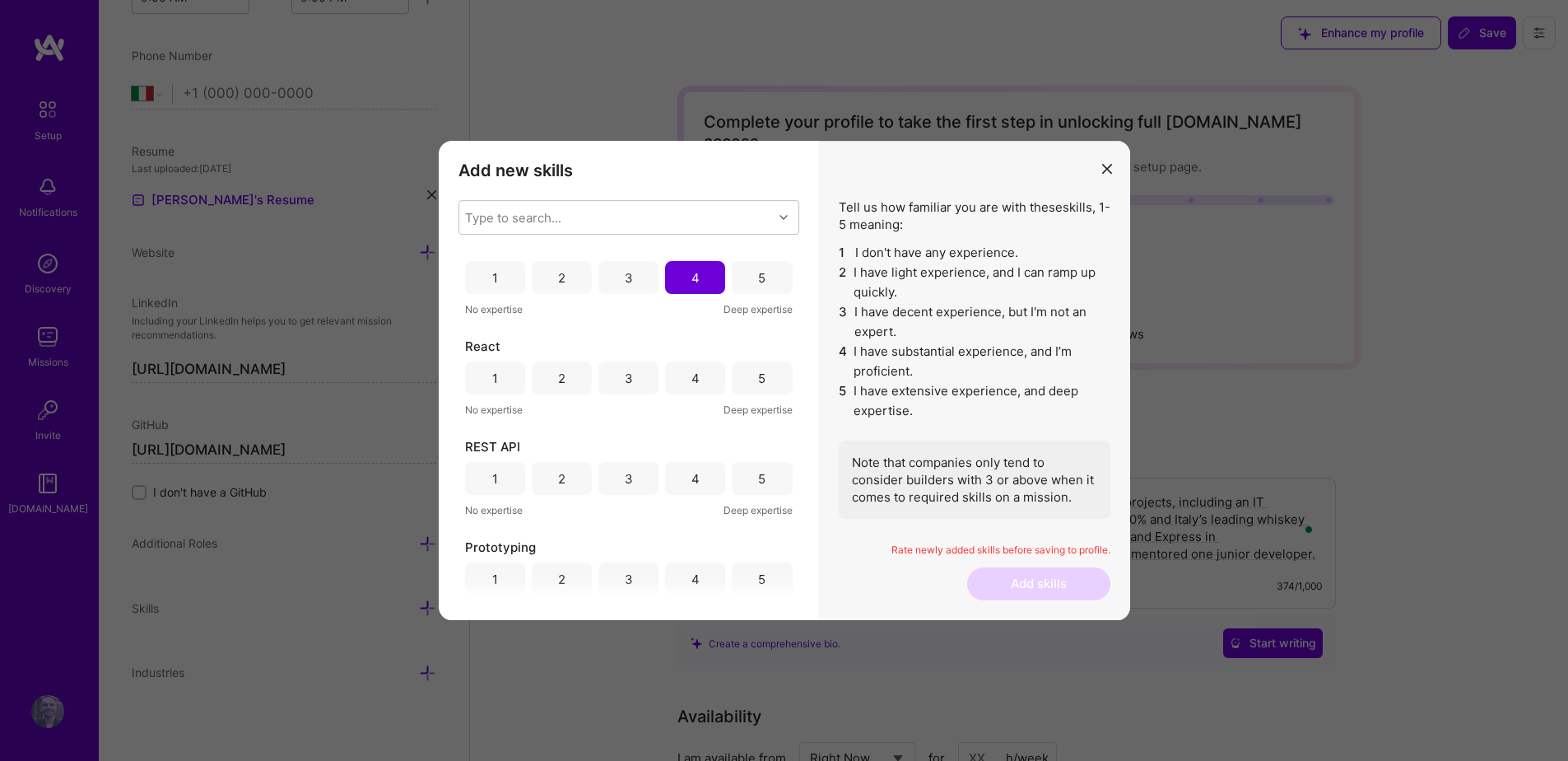
scroll to position [1525, 0]
click at [690, 389] on div "4" at bounding box center [695, 376] width 60 height 33
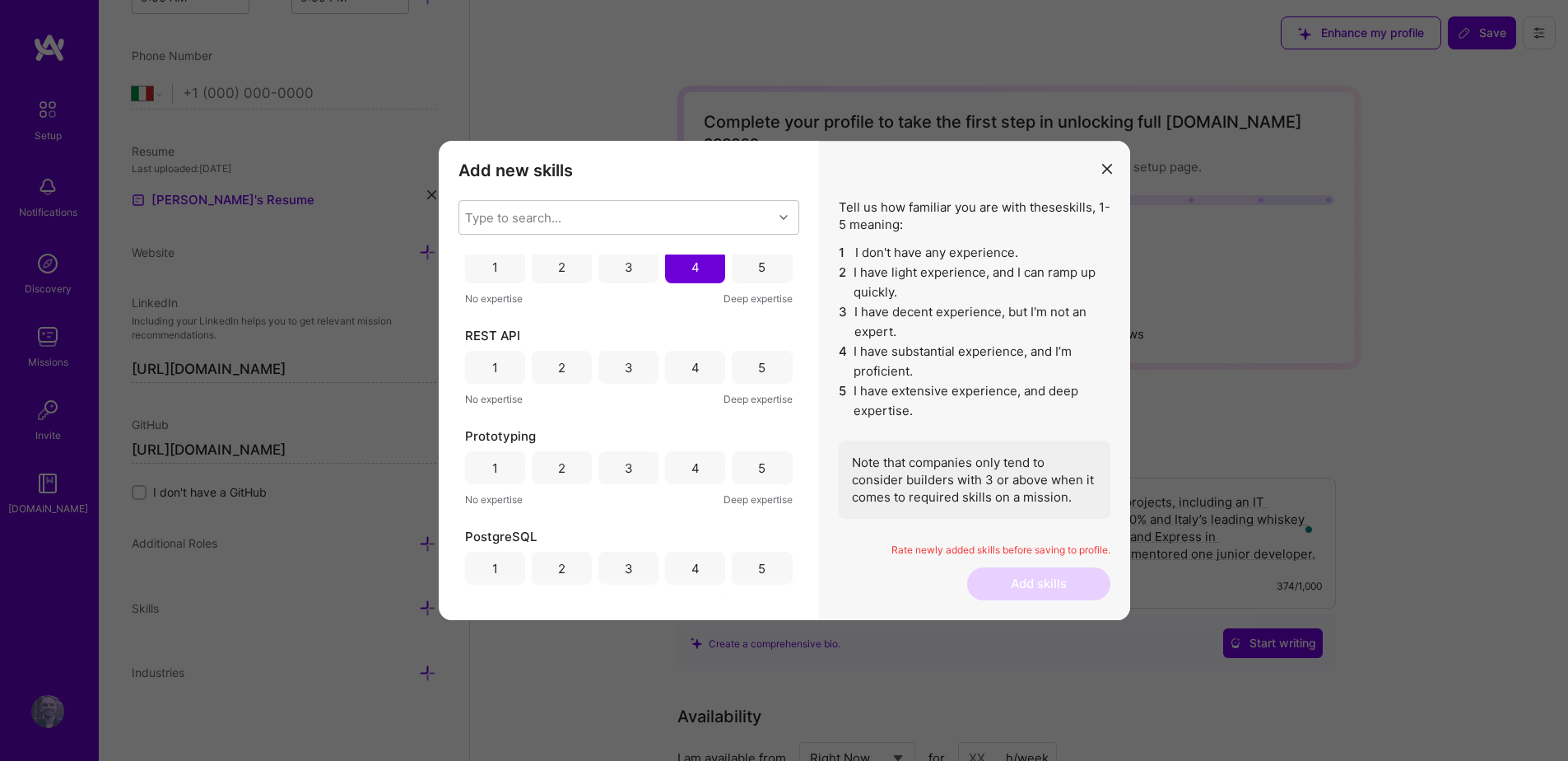
click at [691, 374] on div "4" at bounding box center [695, 367] width 8 height 17
click at [696, 456] on div "4" at bounding box center [695, 467] width 60 height 33
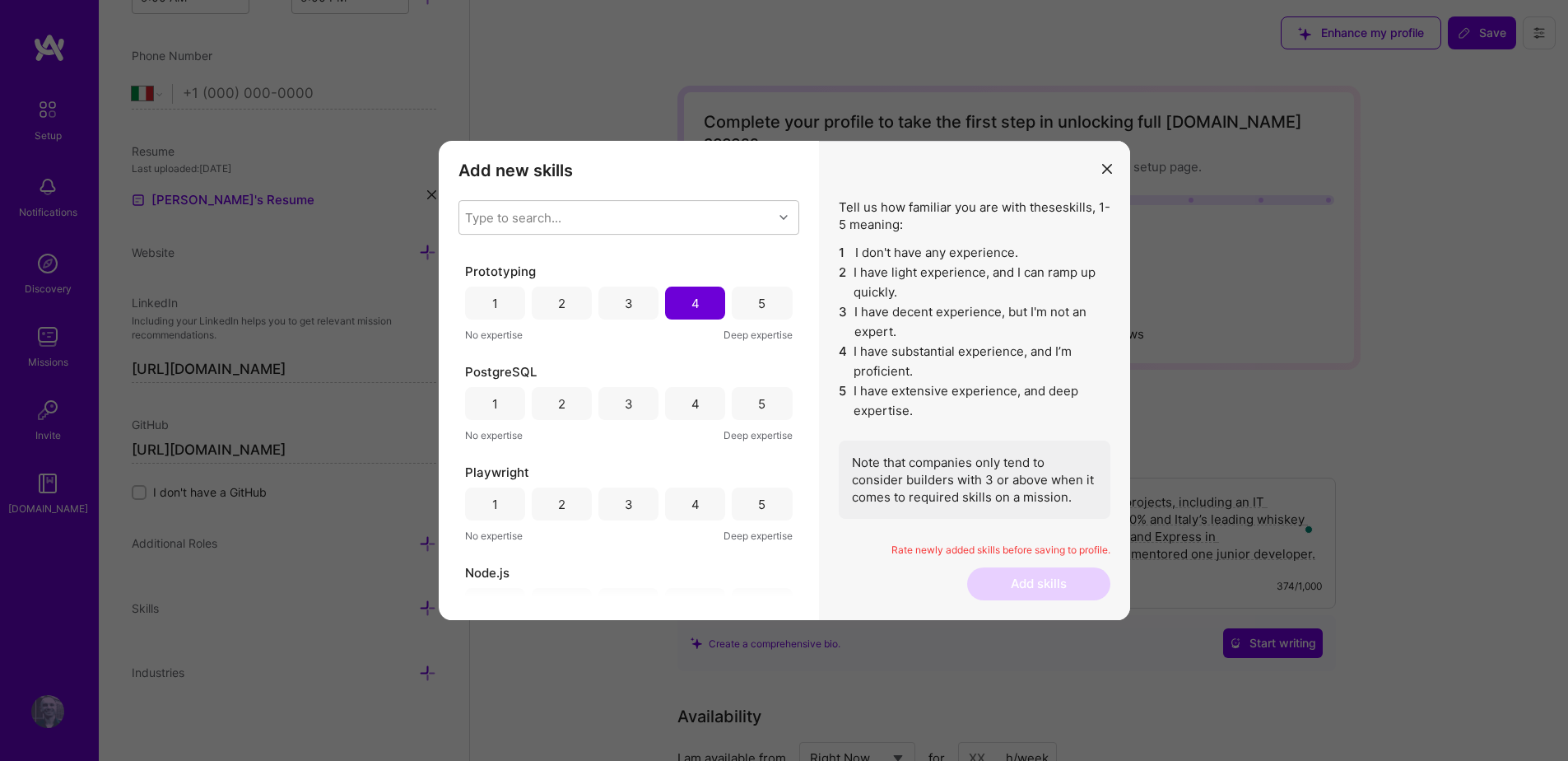
click at [625, 395] on div "3" at bounding box center [629, 403] width 8 height 17
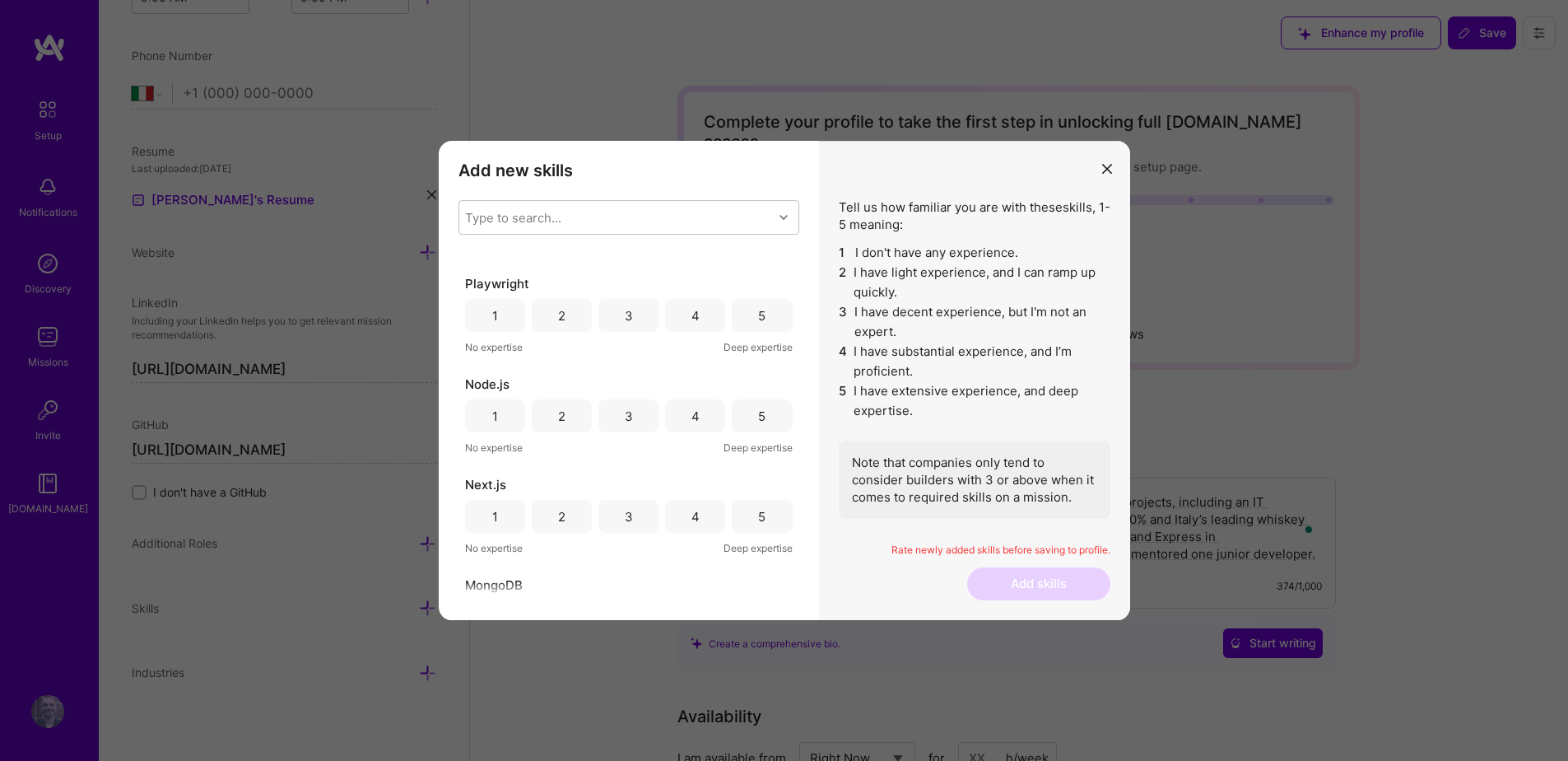
scroll to position [2005, 0]
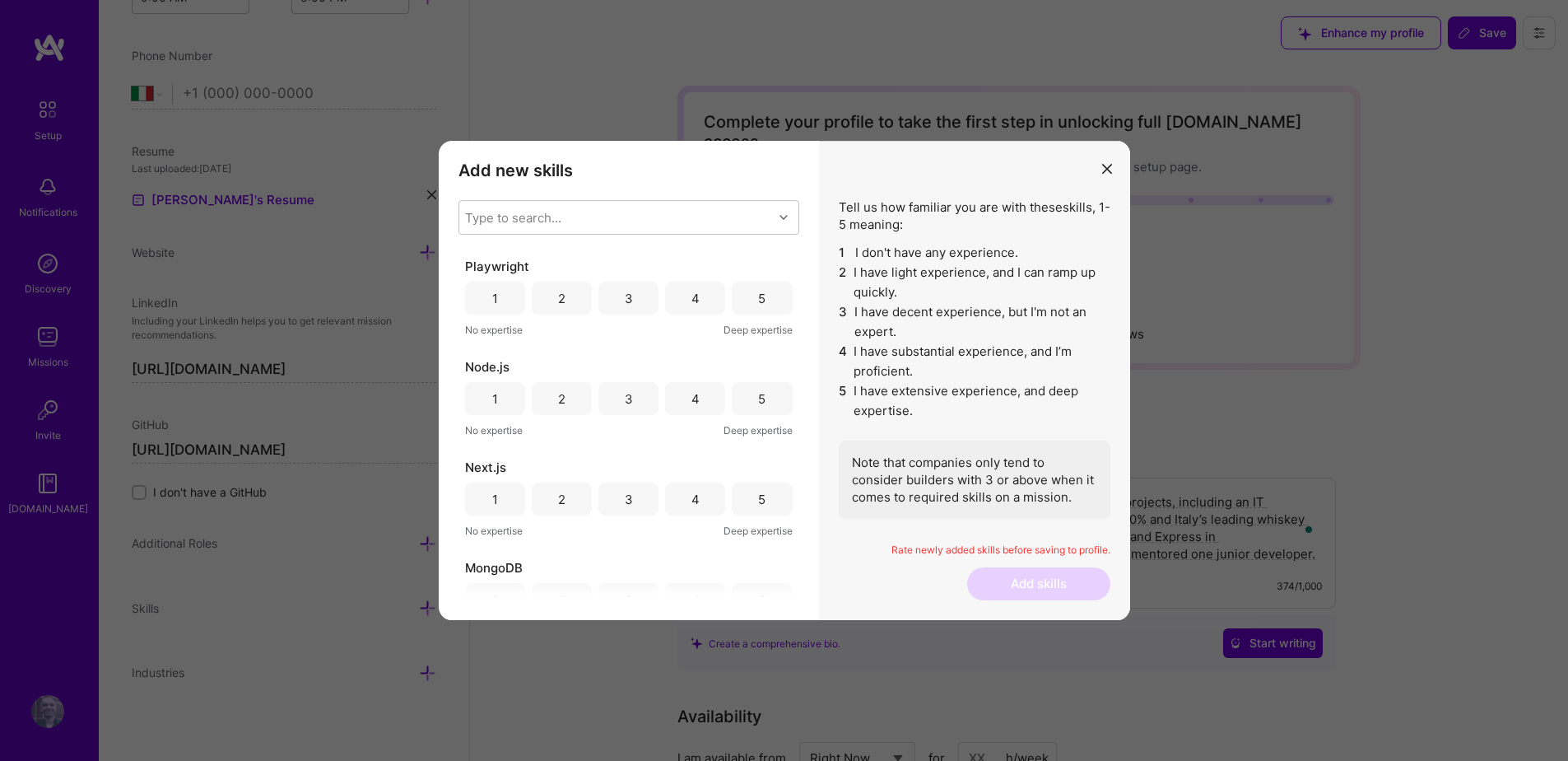
click at [632, 300] on div "3" at bounding box center [629, 297] width 60 height 33
click at [692, 403] on div "4" at bounding box center [695, 398] width 8 height 17
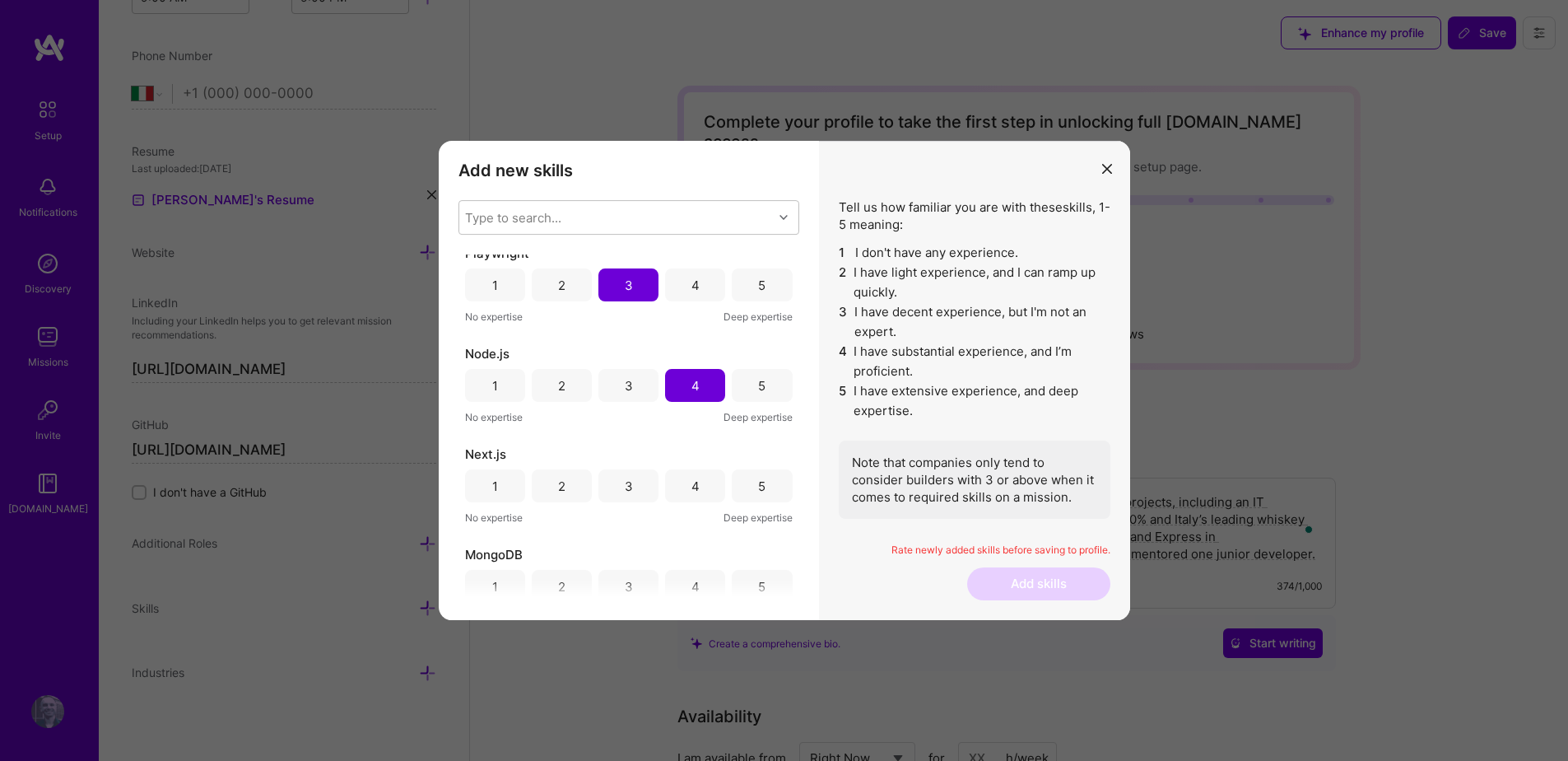
click at [686, 488] on div "4" at bounding box center [695, 485] width 60 height 33
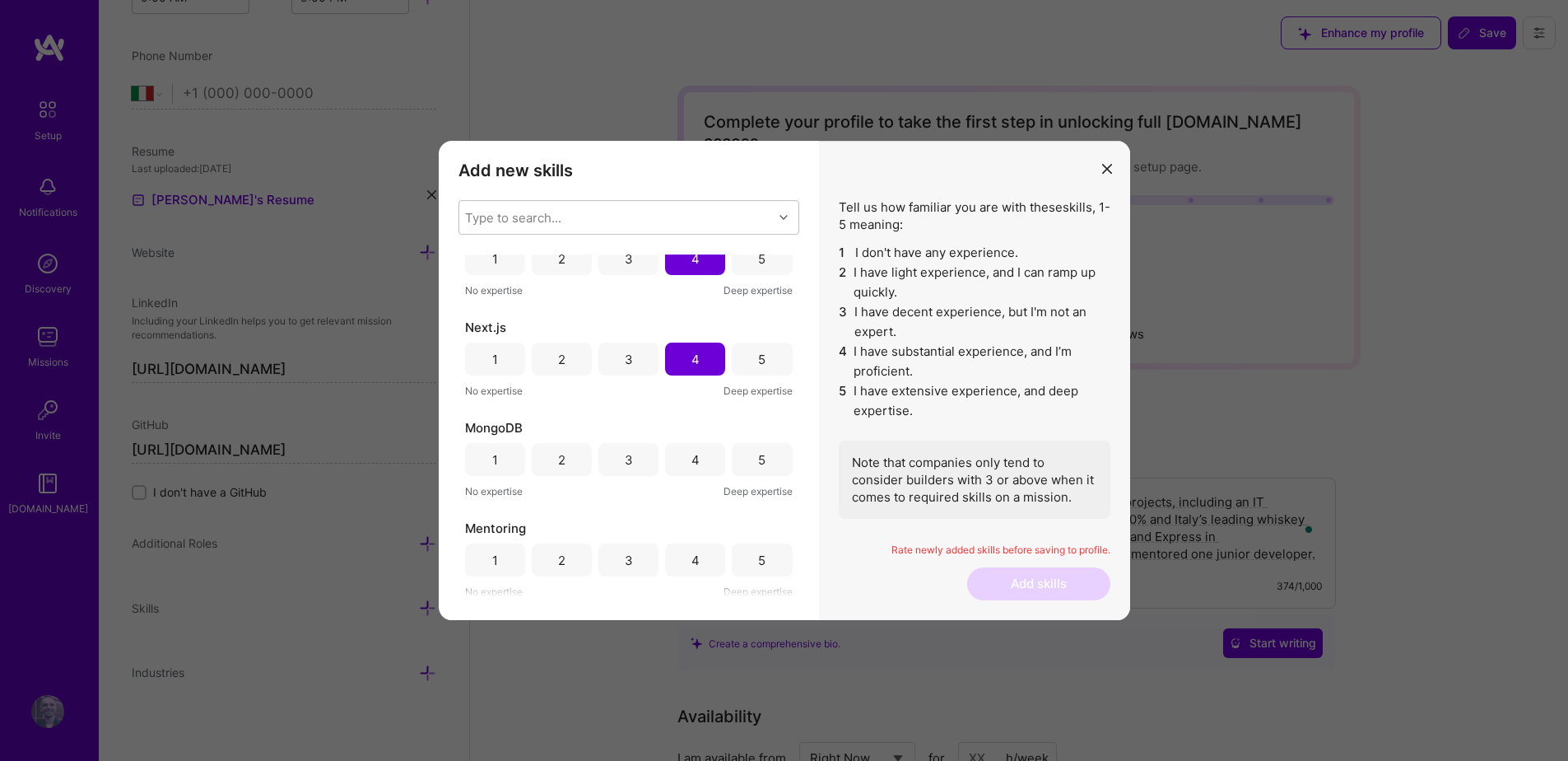
scroll to position [2150, 0]
click at [625, 447] on div "3" at bounding box center [629, 455] width 8 height 17
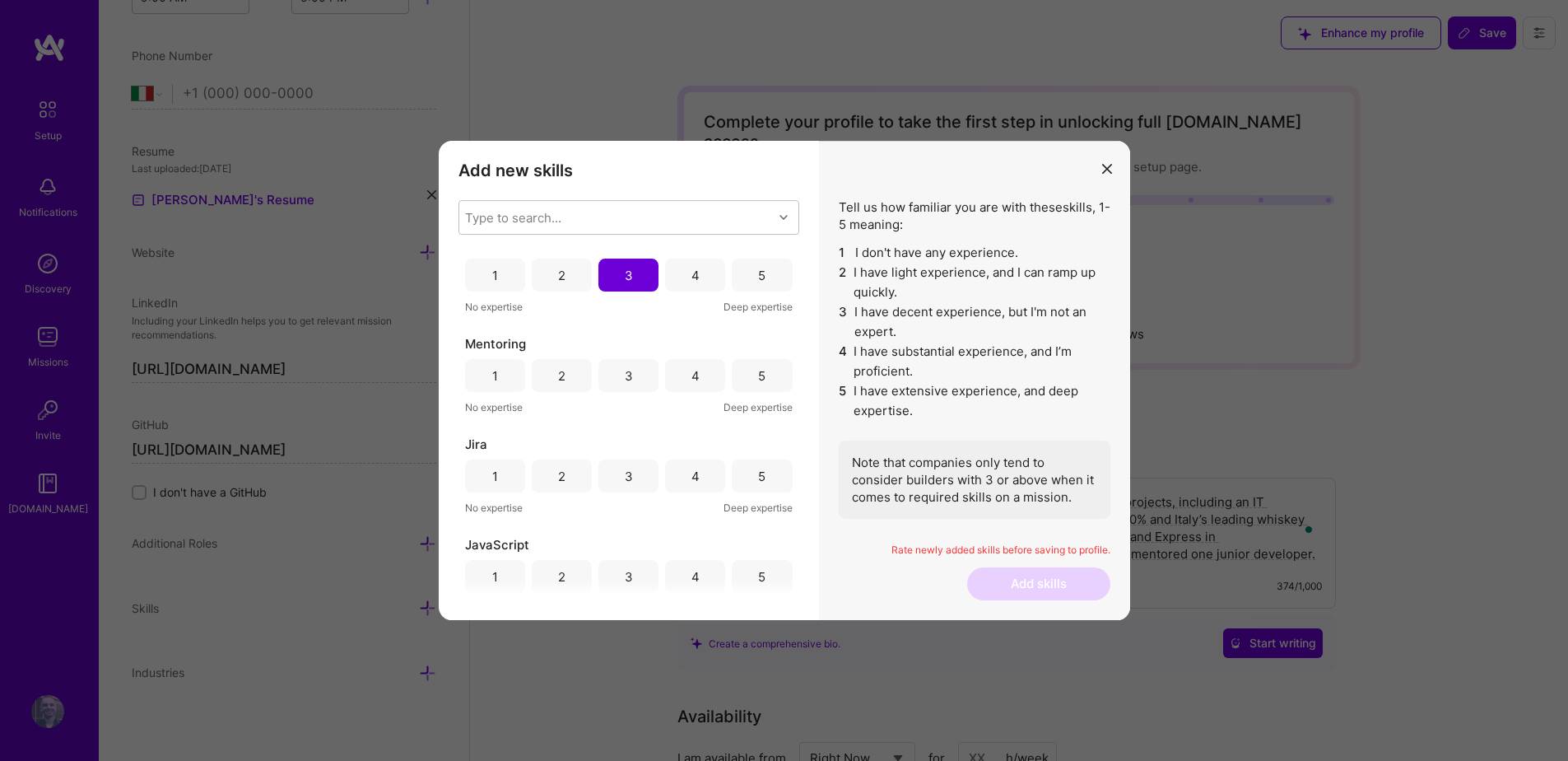
scroll to position [2412, 0]
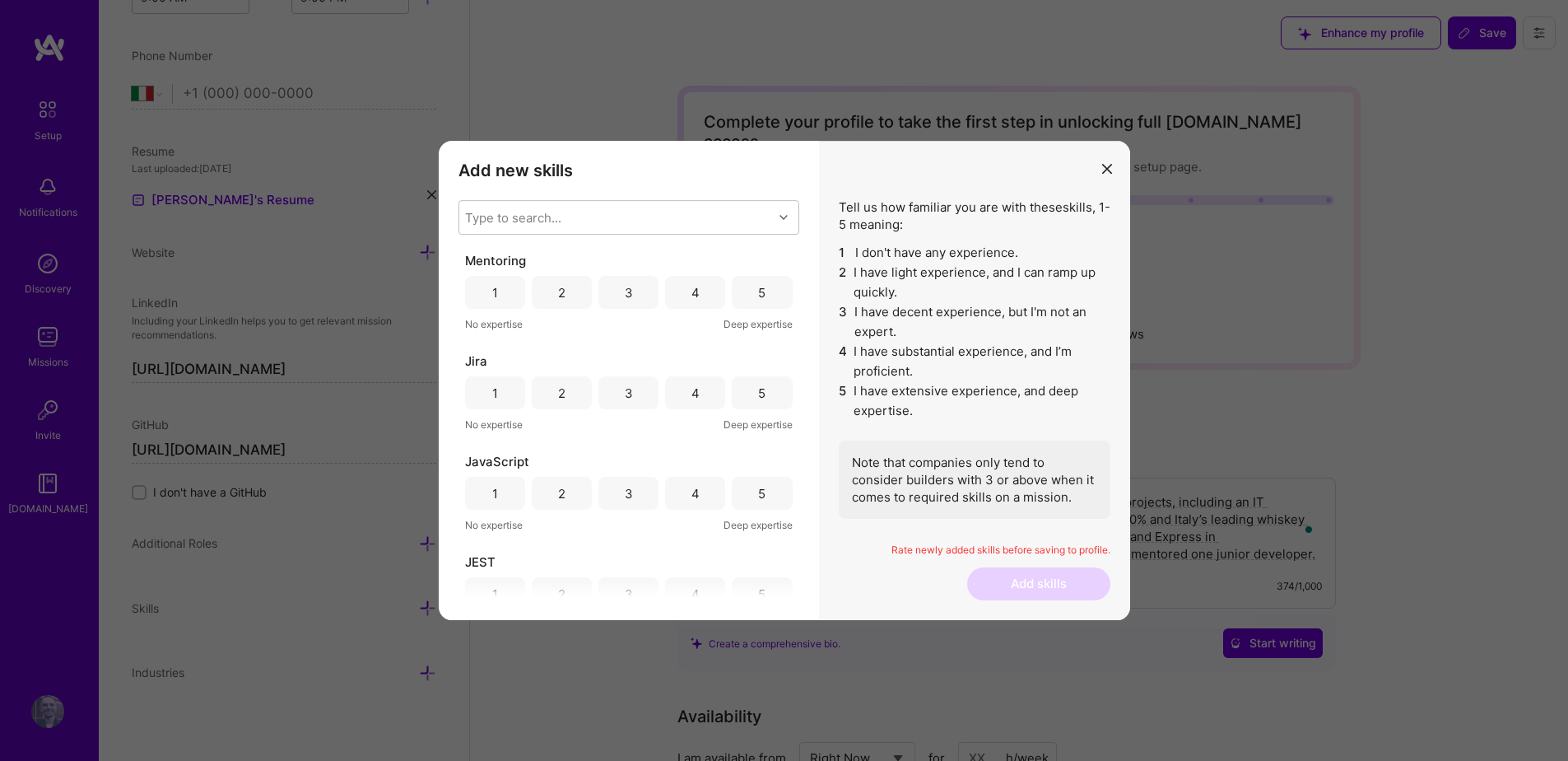
click at [628, 297] on div "3" at bounding box center [629, 291] width 8 height 17
click at [634, 394] on div "3" at bounding box center [629, 392] width 60 height 33
click at [680, 497] on div "4" at bounding box center [695, 492] width 60 height 33
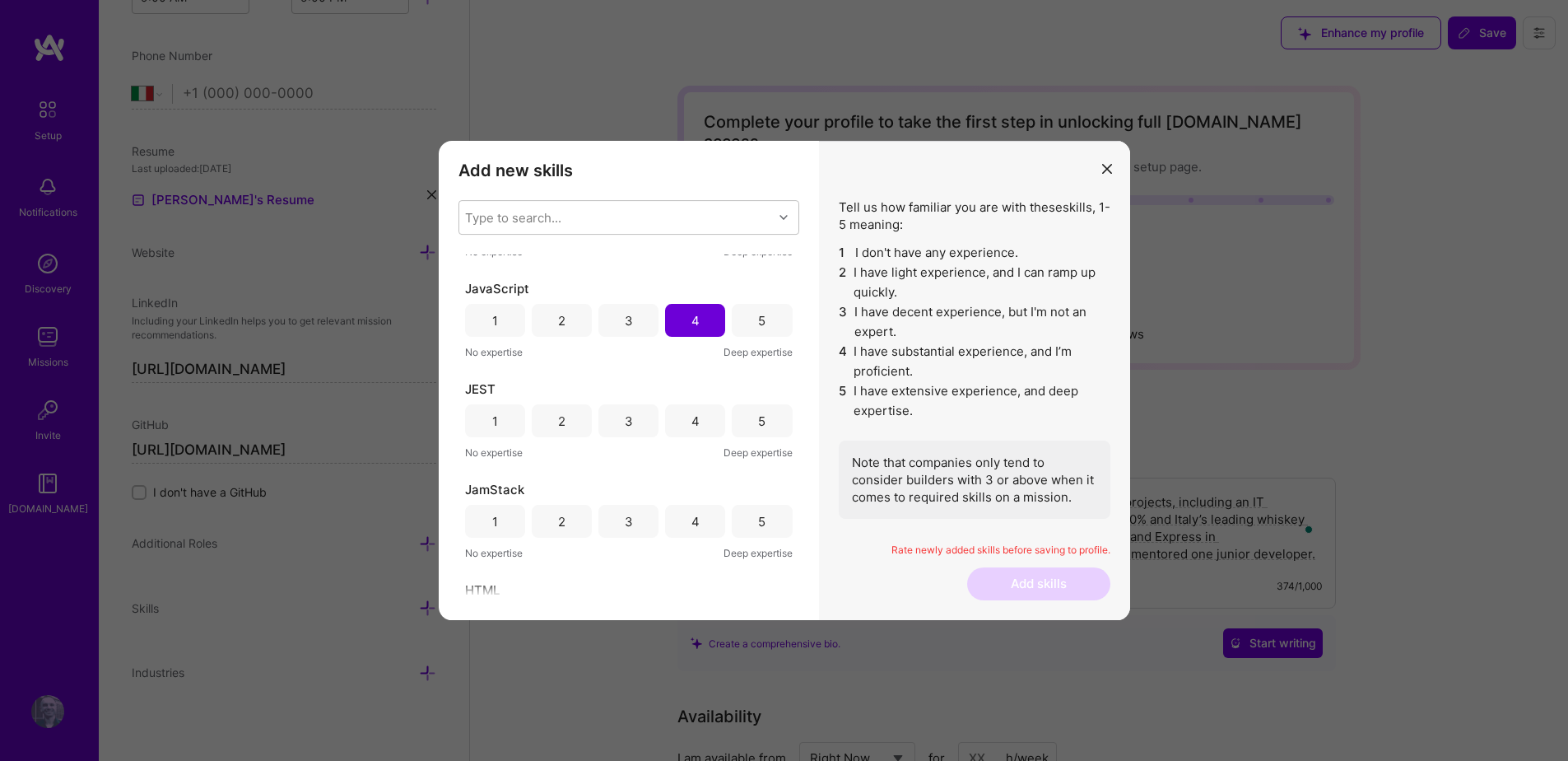
scroll to position [2613, 0]
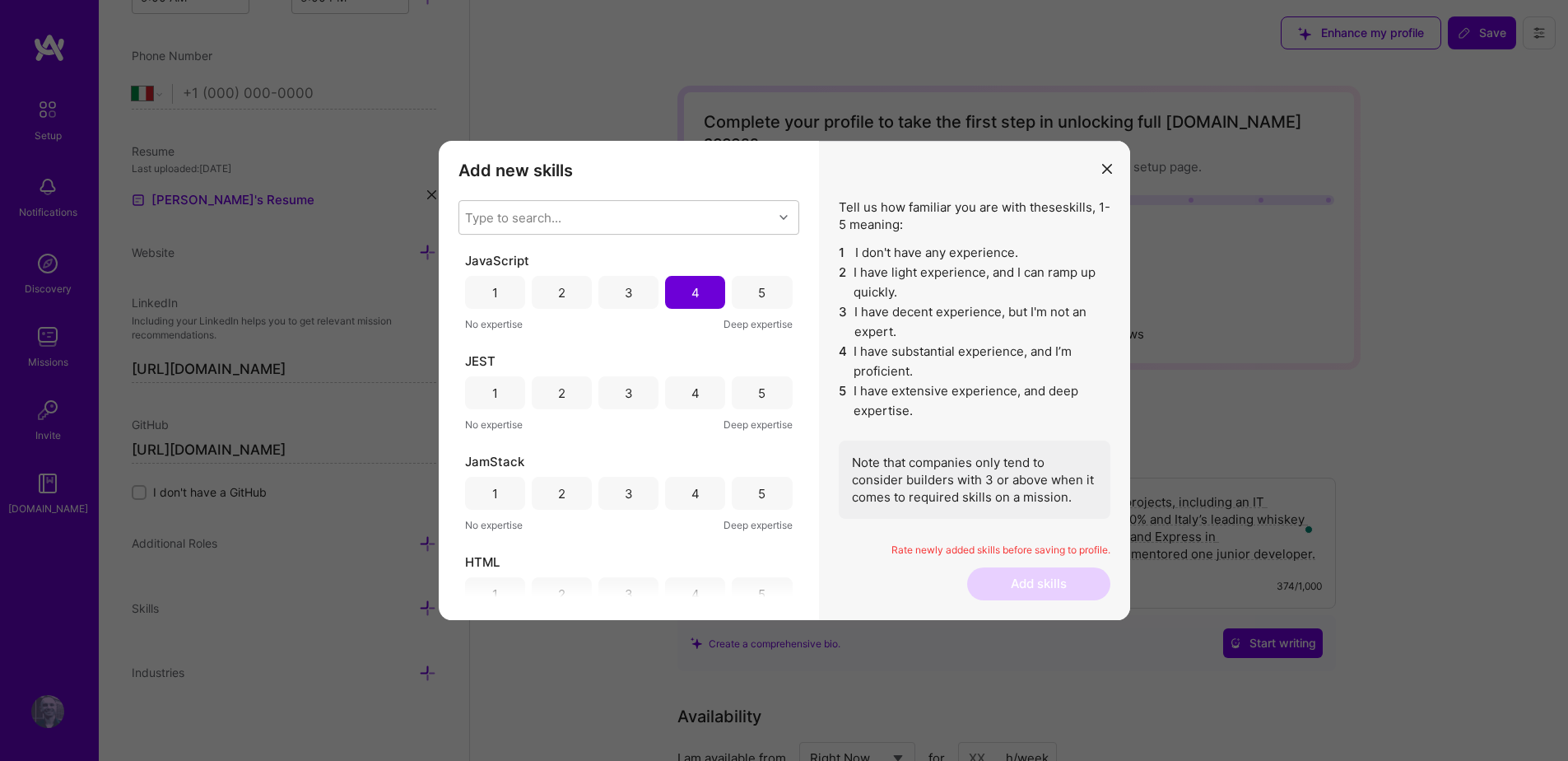
click at [686, 399] on div "4" at bounding box center [695, 392] width 60 height 33
click at [639, 488] on div "3" at bounding box center [629, 492] width 60 height 33
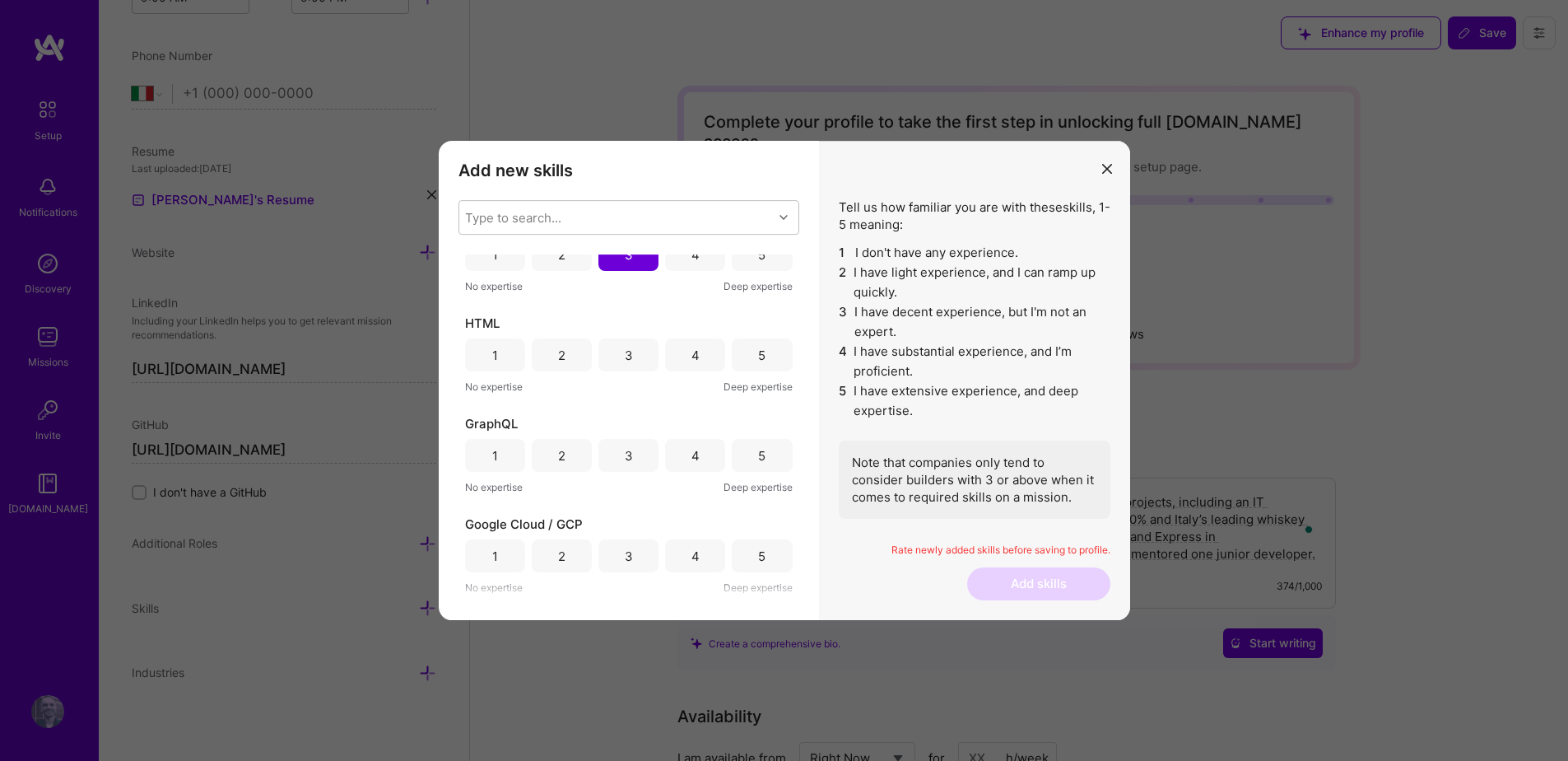
scroll to position [2853, 0]
click at [691, 350] on div "4" at bounding box center [695, 354] width 8 height 17
click at [671, 447] on div "4" at bounding box center [695, 454] width 60 height 33
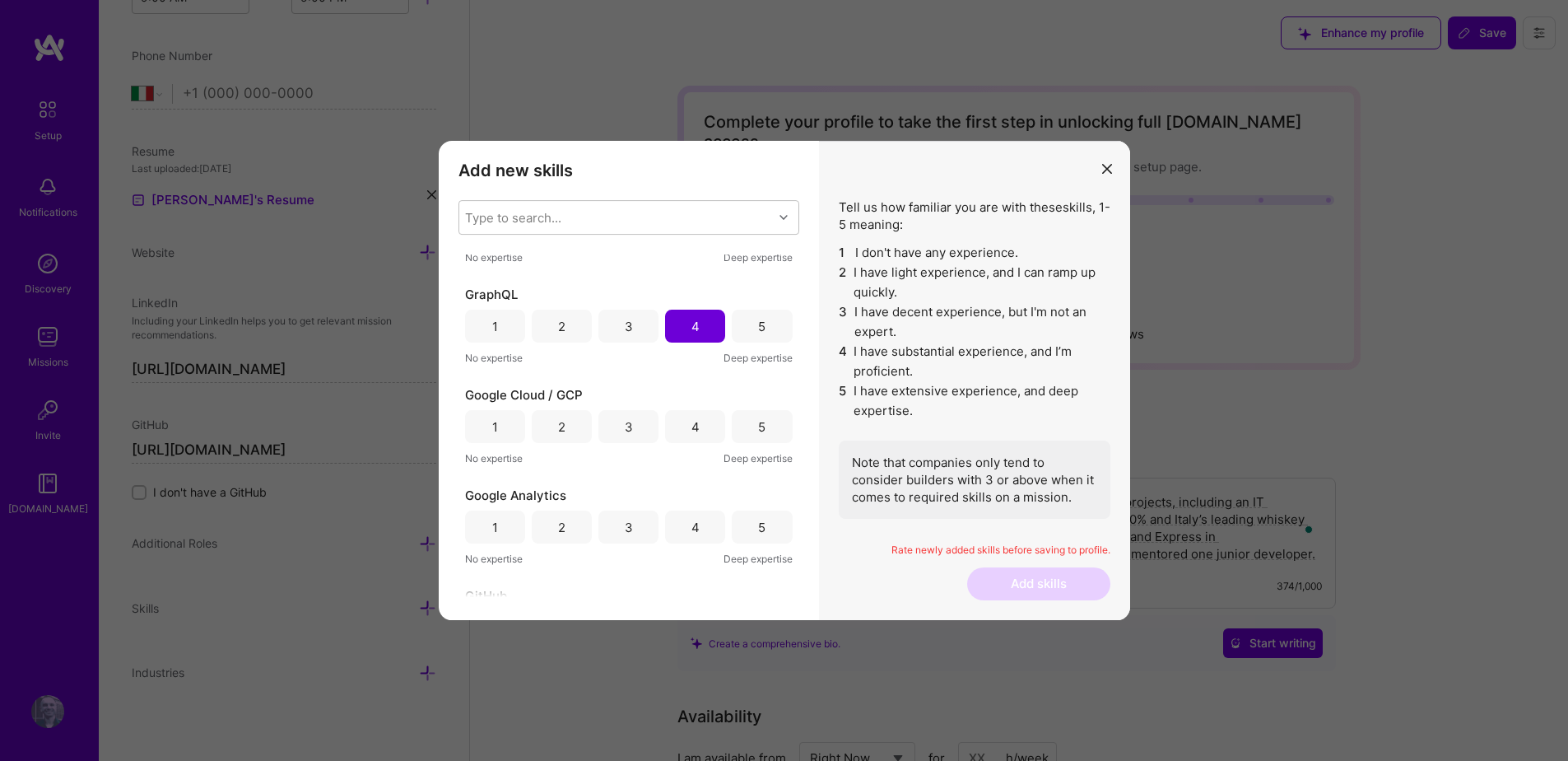
click at [631, 431] on div "3" at bounding box center [629, 426] width 60 height 33
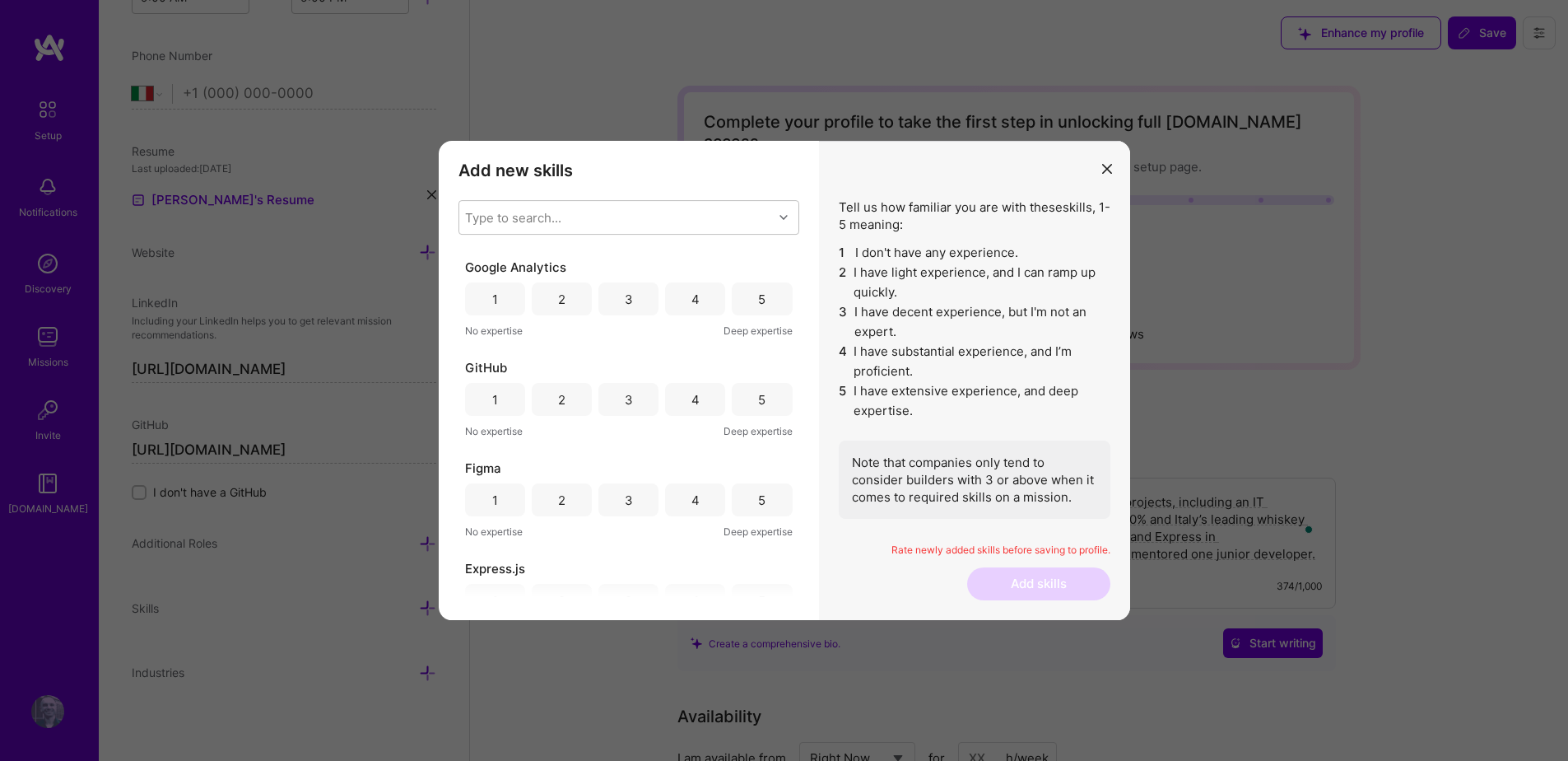
scroll to position [3214, 0]
click at [699, 293] on div "4" at bounding box center [695, 294] width 60 height 33
click at [691, 389] on div "4" at bounding box center [695, 395] width 8 height 17
click at [645, 488] on div "3" at bounding box center [629, 495] width 60 height 33
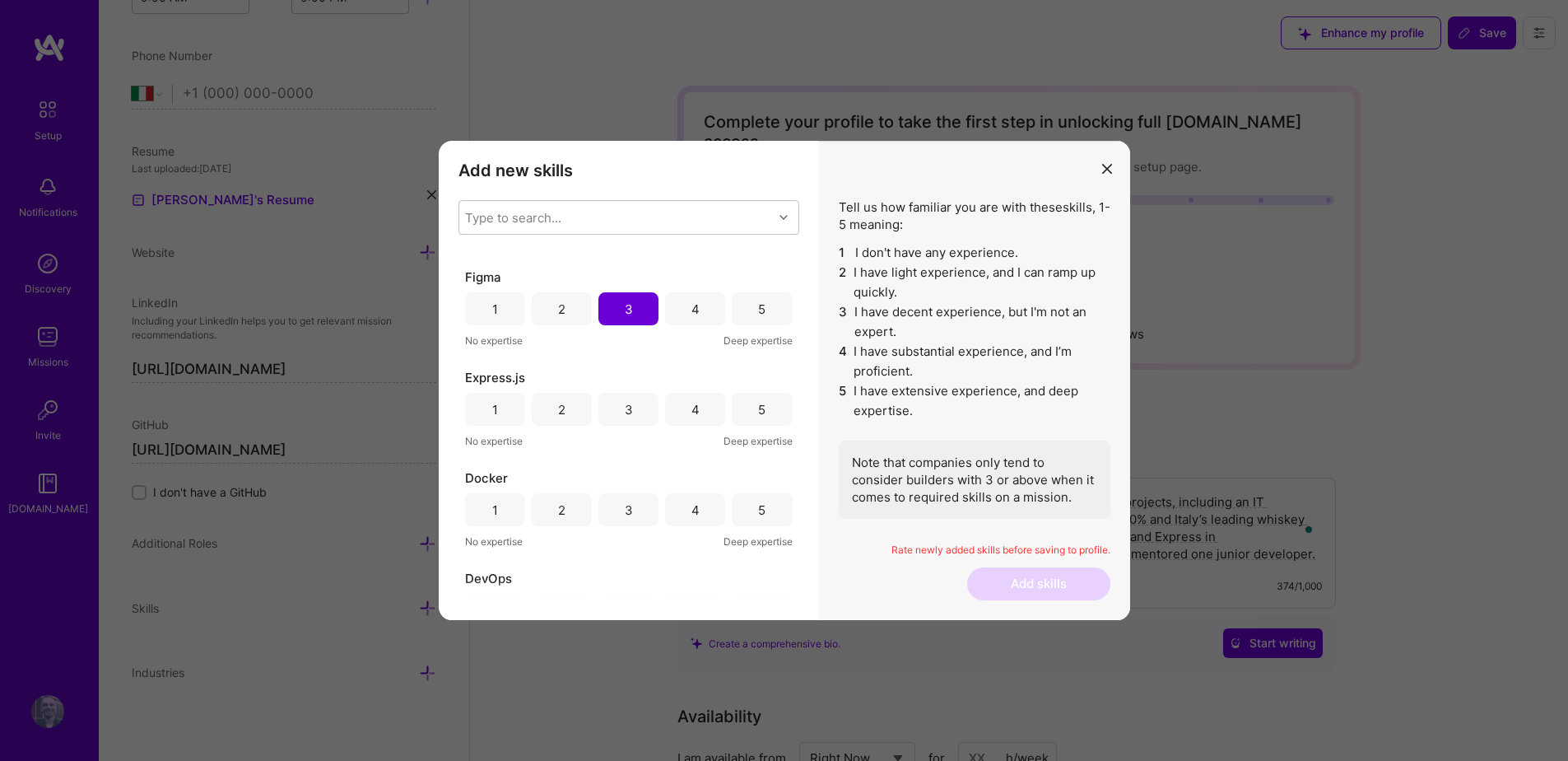
scroll to position [3420, 0]
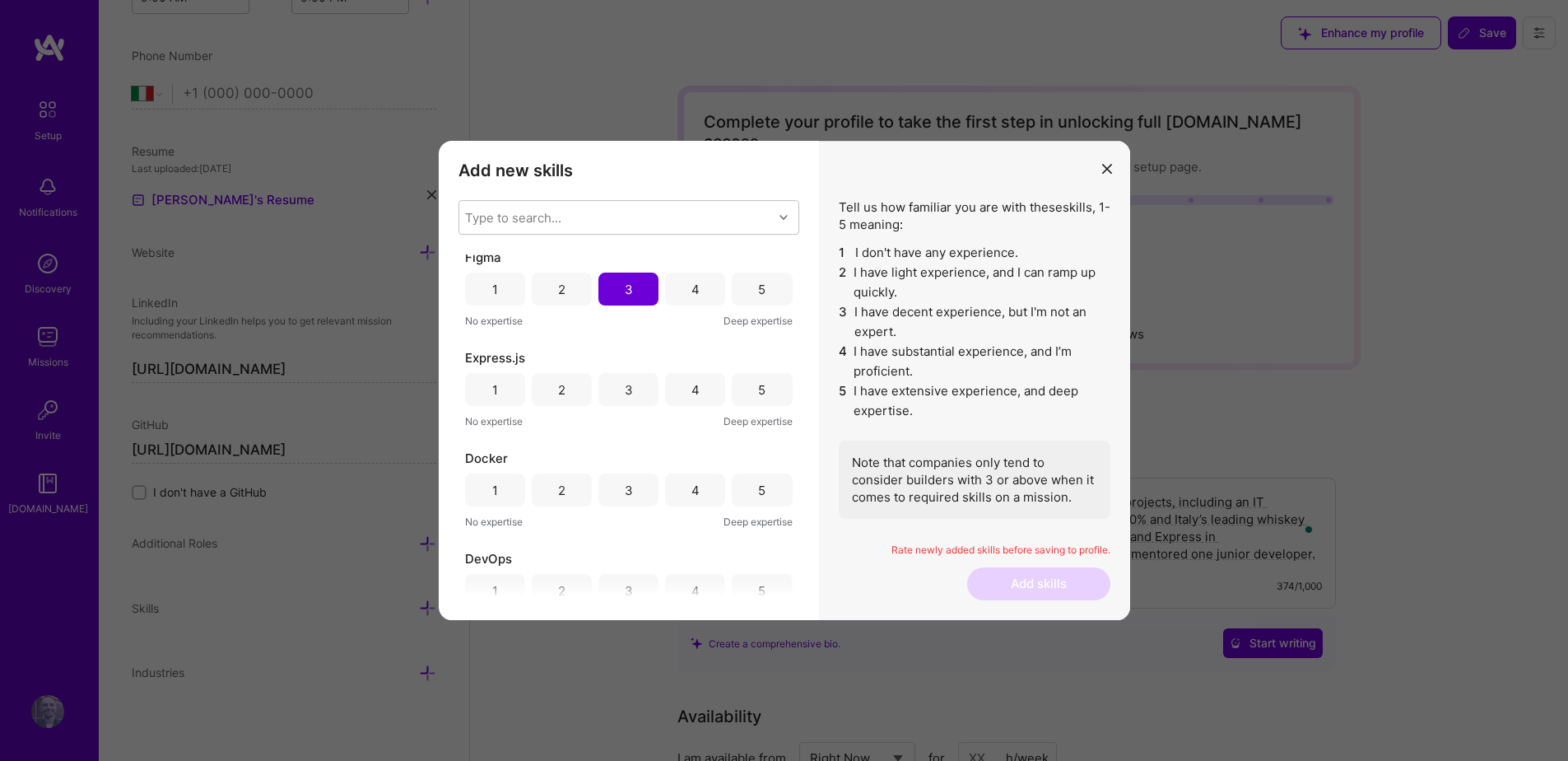
click at [691, 398] on div "4" at bounding box center [695, 389] width 8 height 17
click at [637, 484] on div "3" at bounding box center [629, 489] width 60 height 33
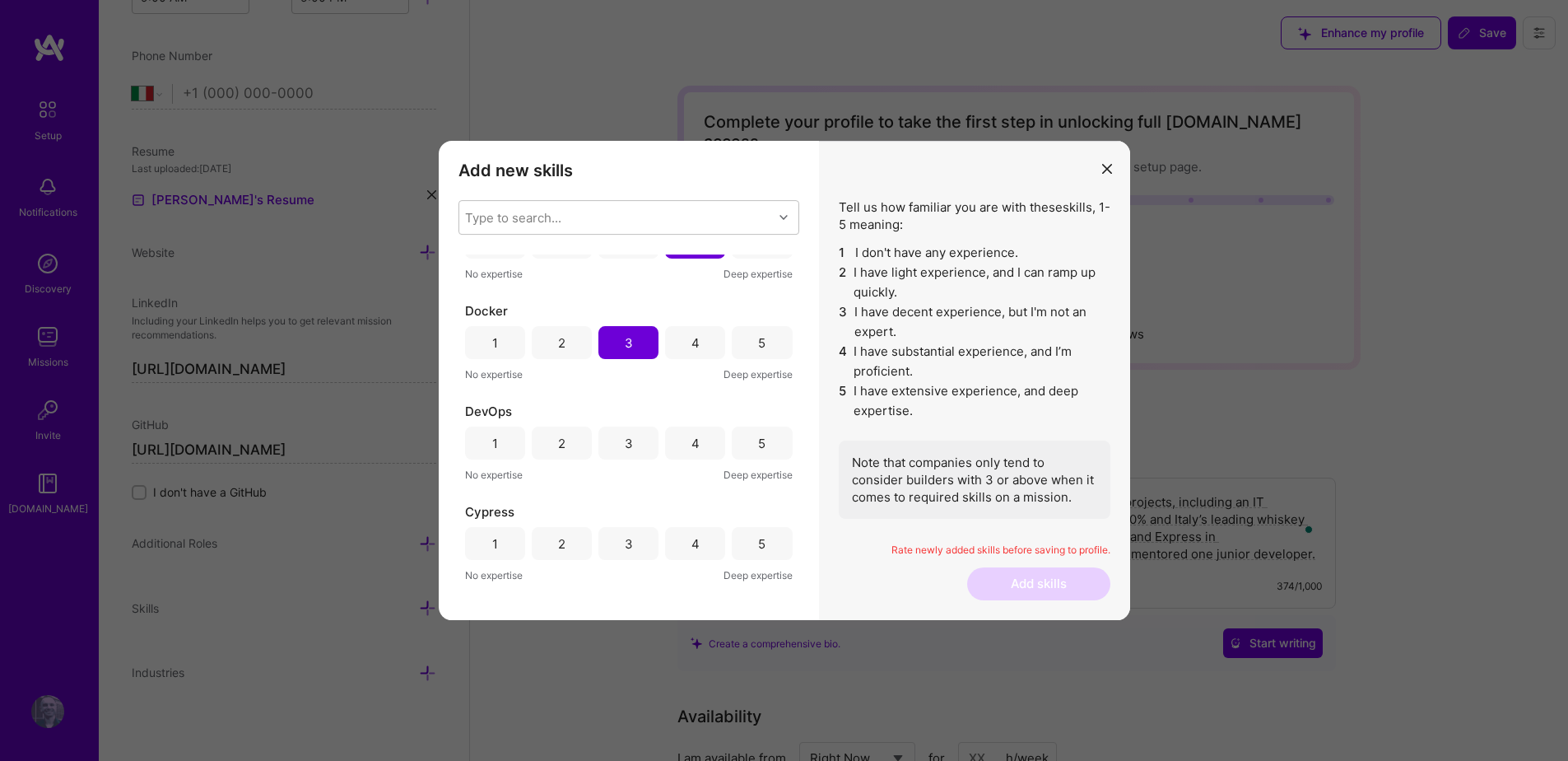
scroll to position [3684, 0]
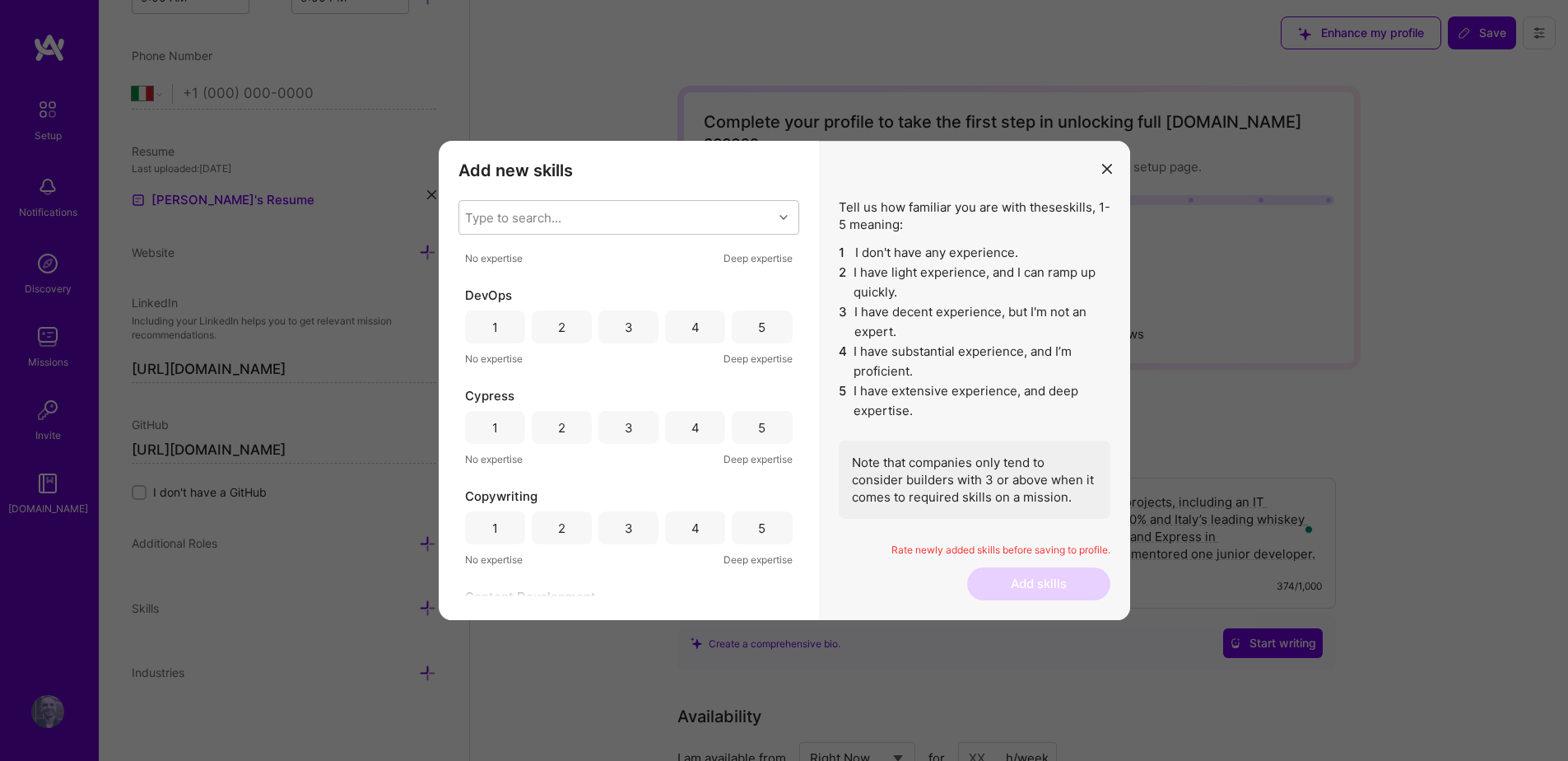
click at [625, 335] on div "3" at bounding box center [629, 326] width 8 height 17
click at [673, 432] on div "4" at bounding box center [695, 427] width 60 height 33
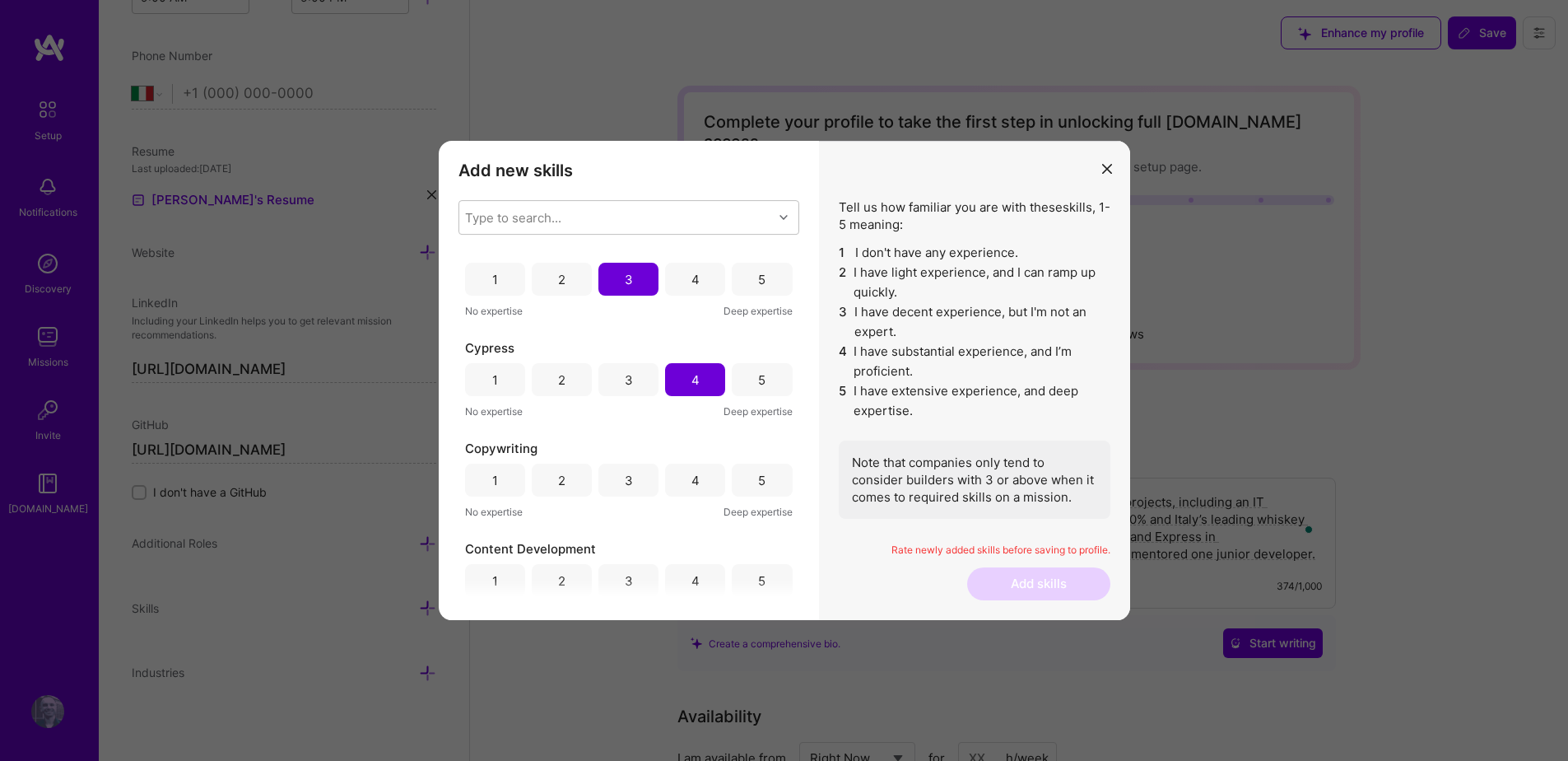
scroll to position [3751, 0]
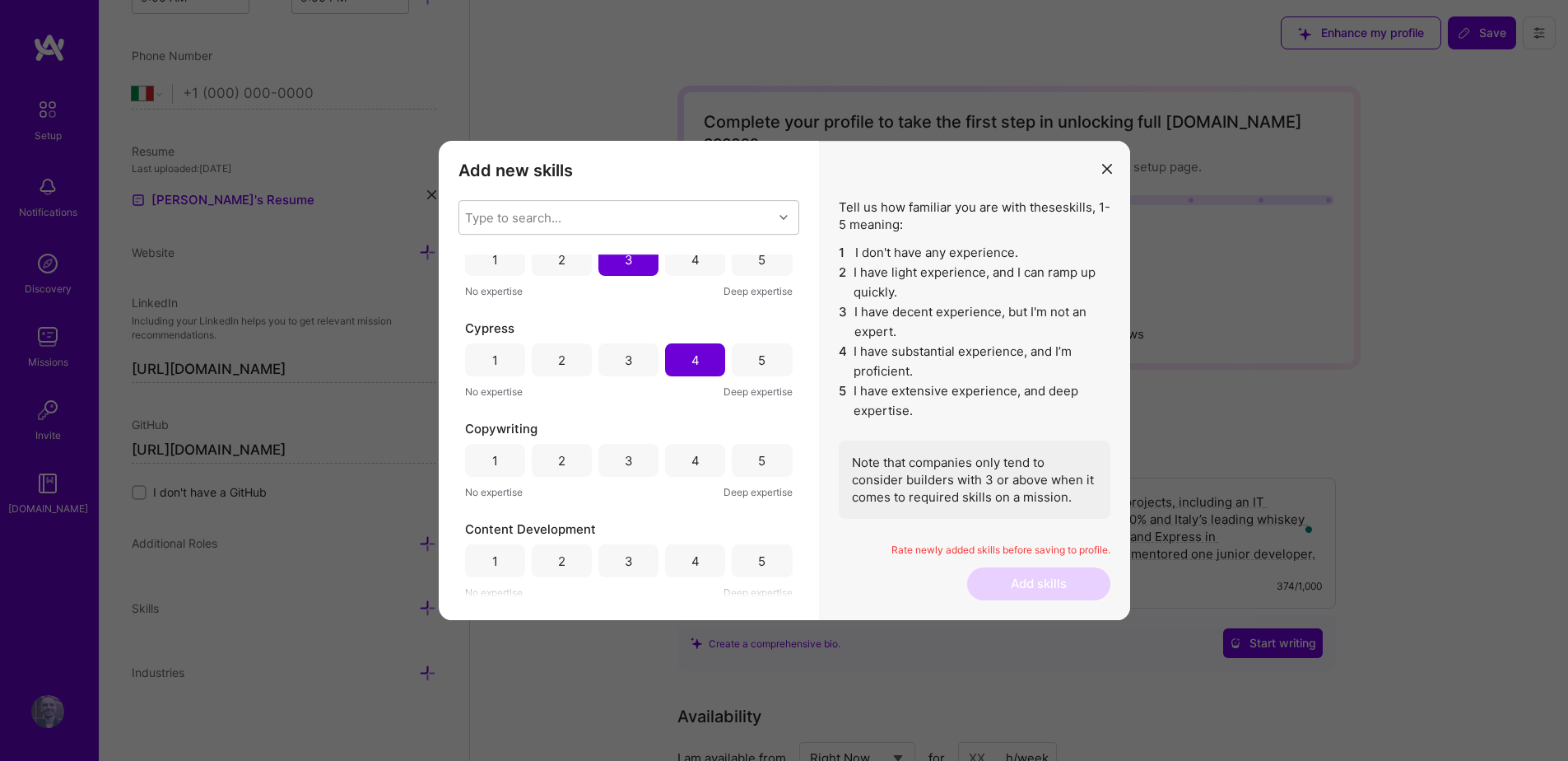
click at [683, 456] on div "4" at bounding box center [695, 460] width 60 height 33
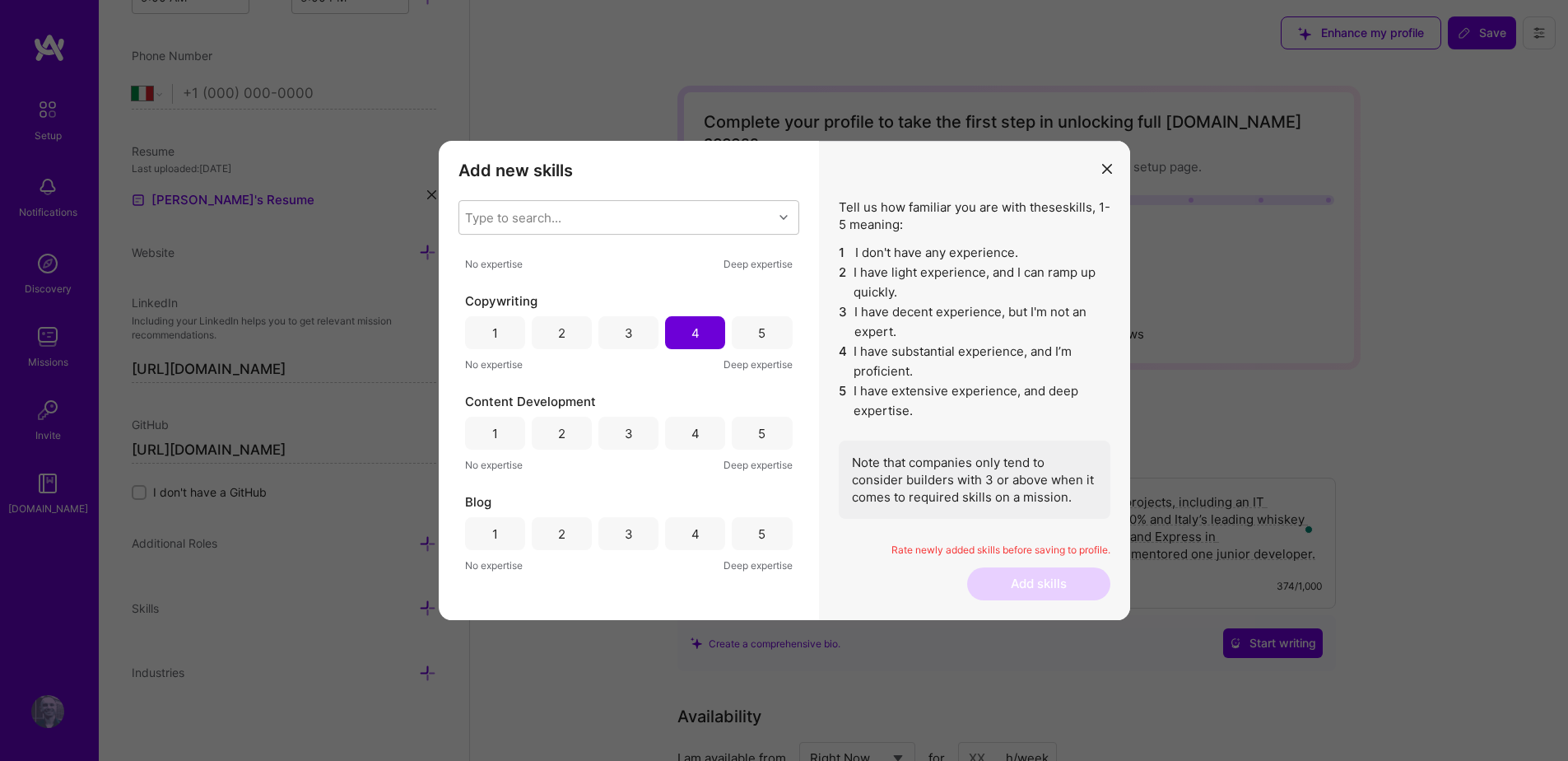
scroll to position [3931, 0]
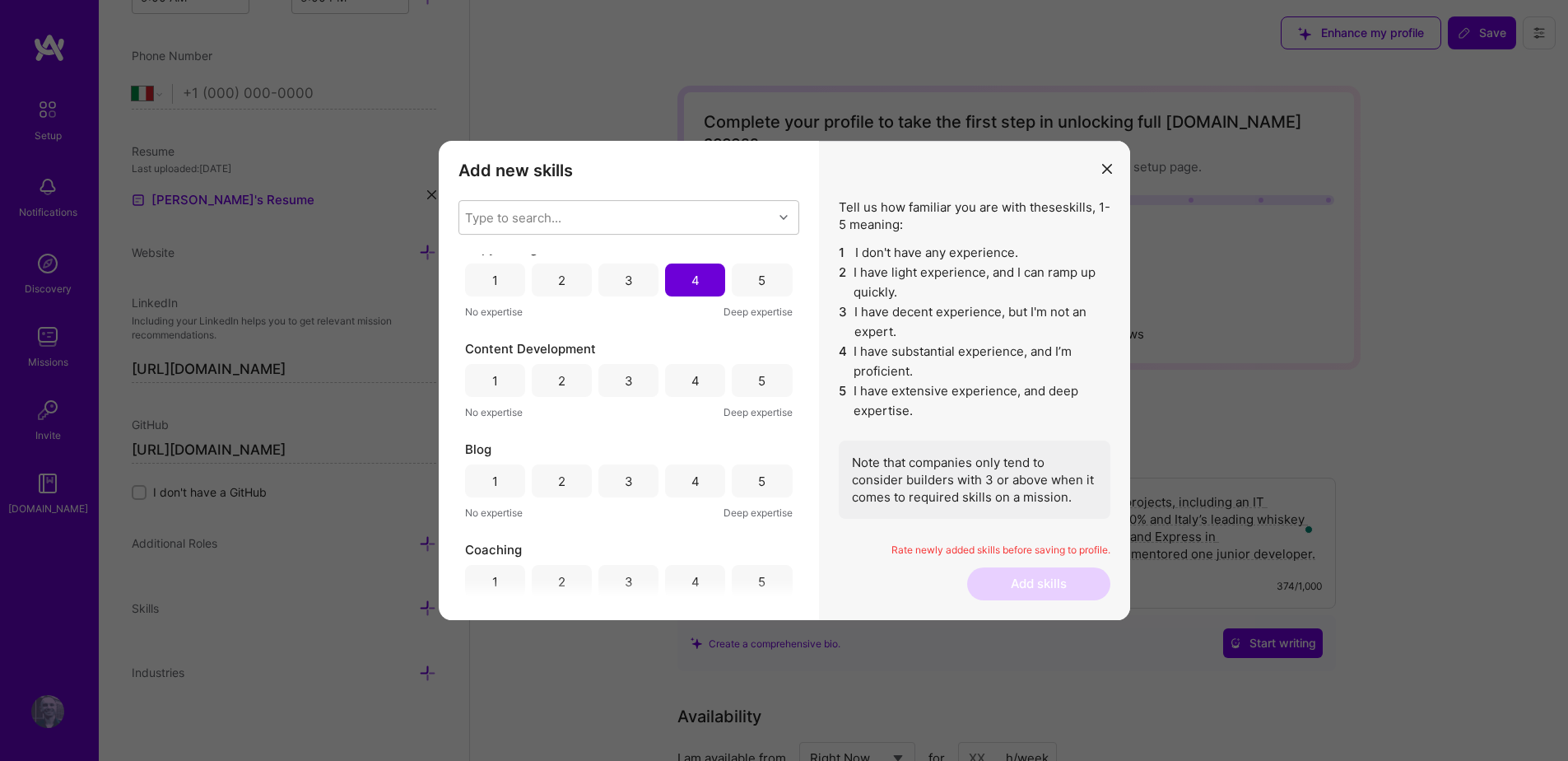
click at [694, 367] on div "4" at bounding box center [695, 380] width 60 height 33
click at [637, 480] on div "3" at bounding box center [629, 480] width 60 height 33
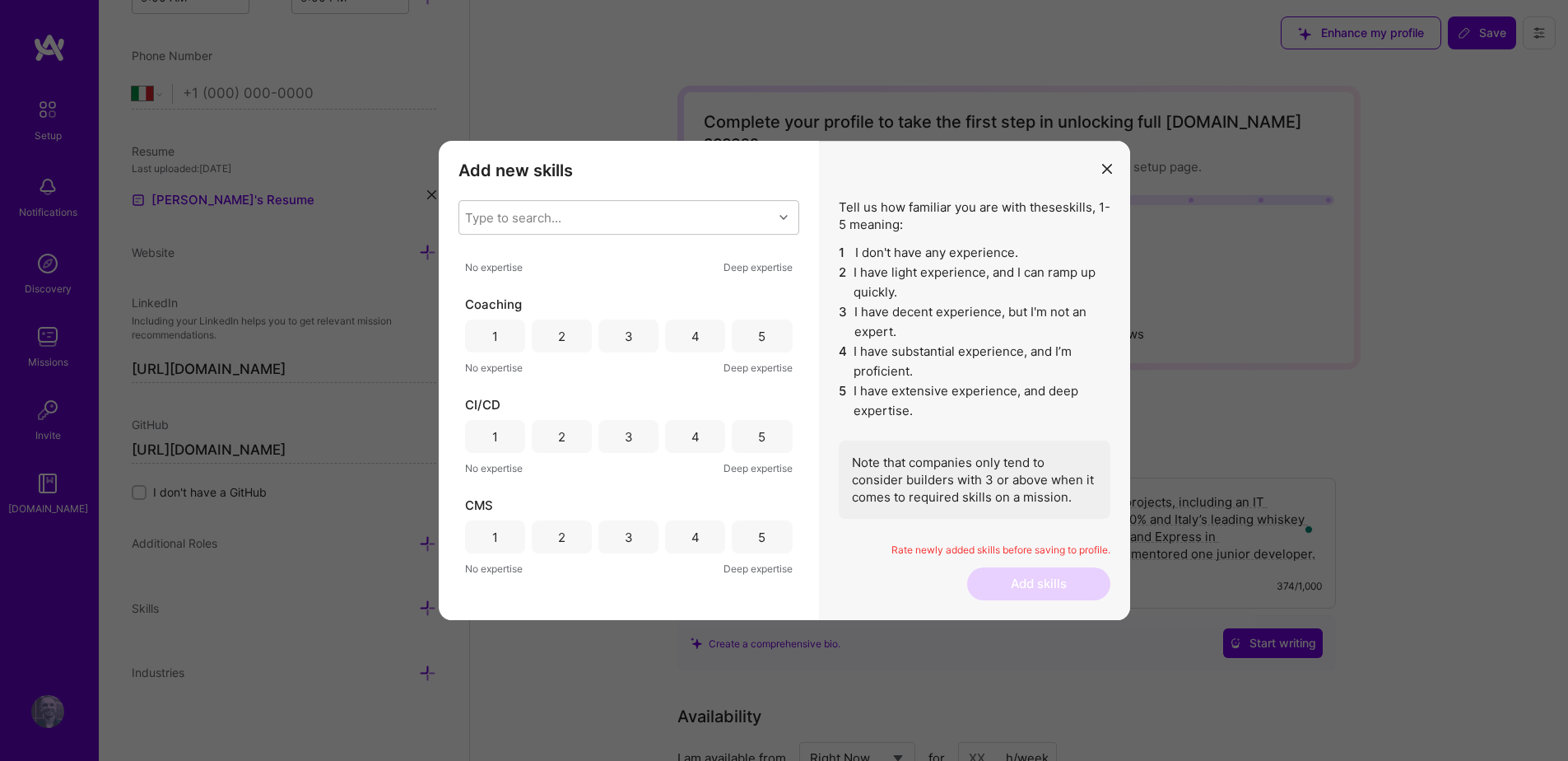
scroll to position [4197, 0]
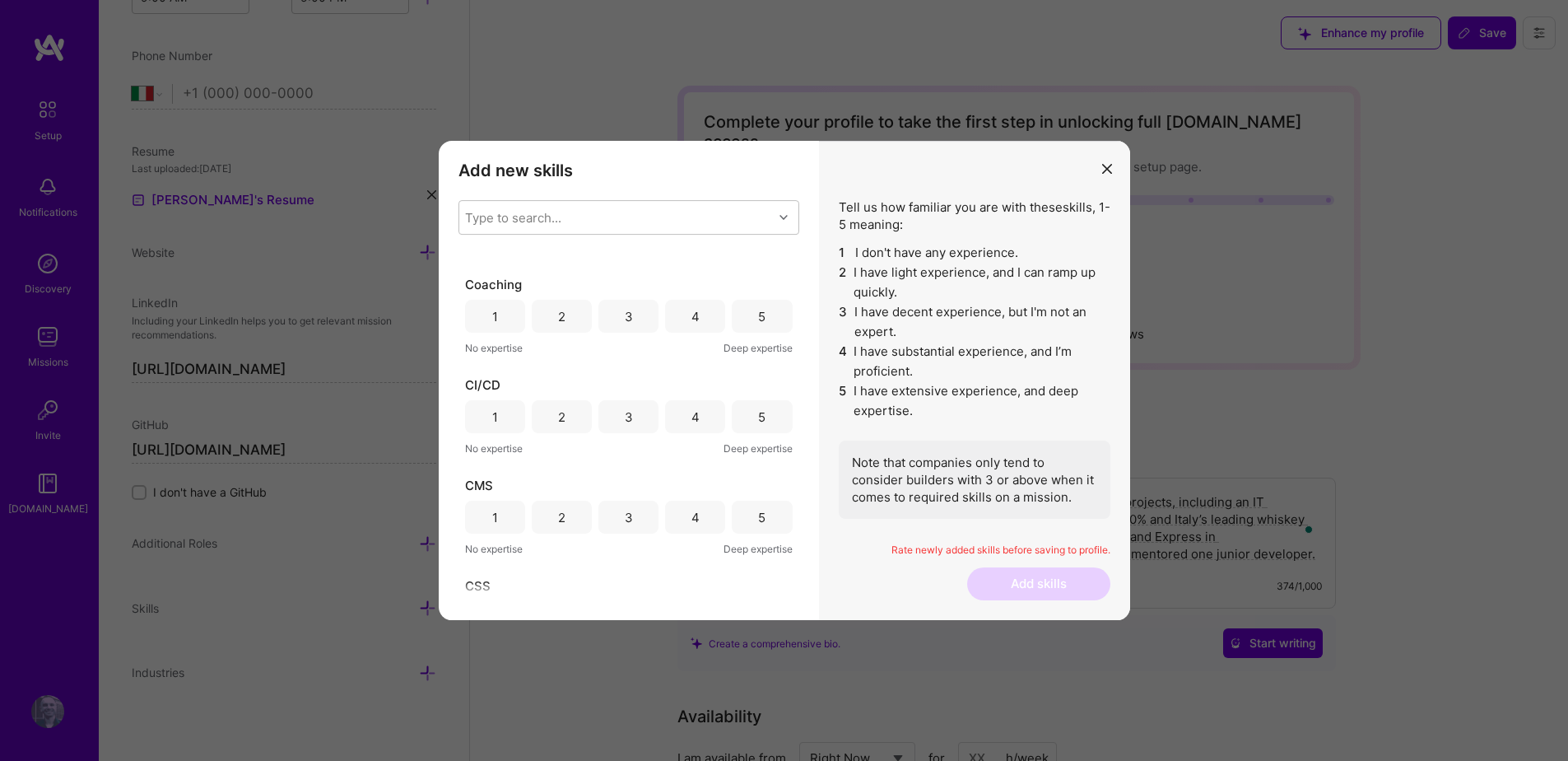
click at [642, 321] on div "3" at bounding box center [629, 315] width 60 height 33
click at [636, 410] on div "3" at bounding box center [629, 416] width 60 height 33
click at [677, 520] on div "4" at bounding box center [695, 516] width 60 height 33
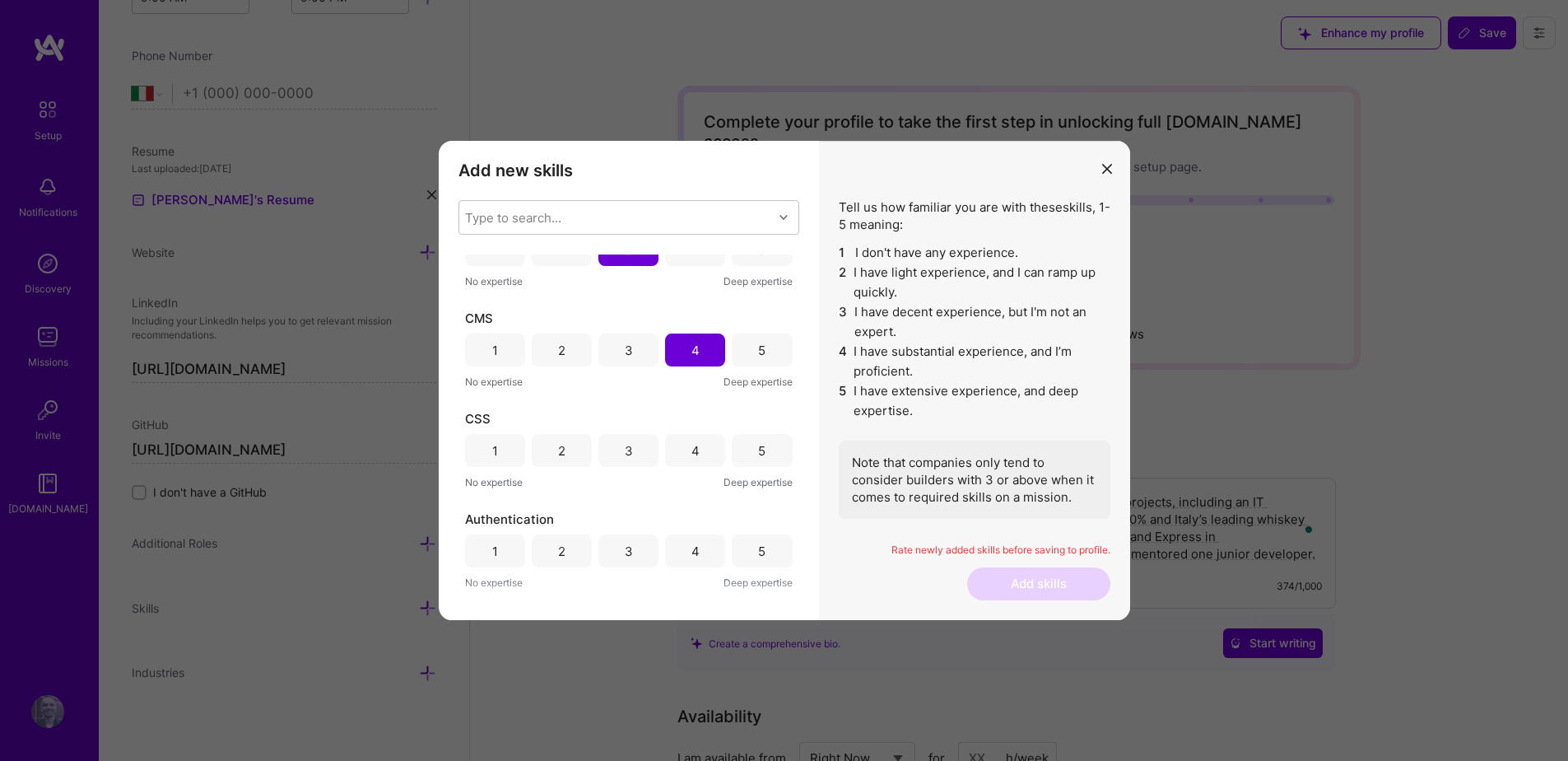
scroll to position [4366, 0]
click at [700, 443] on div "4" at bounding box center [695, 448] width 60 height 33
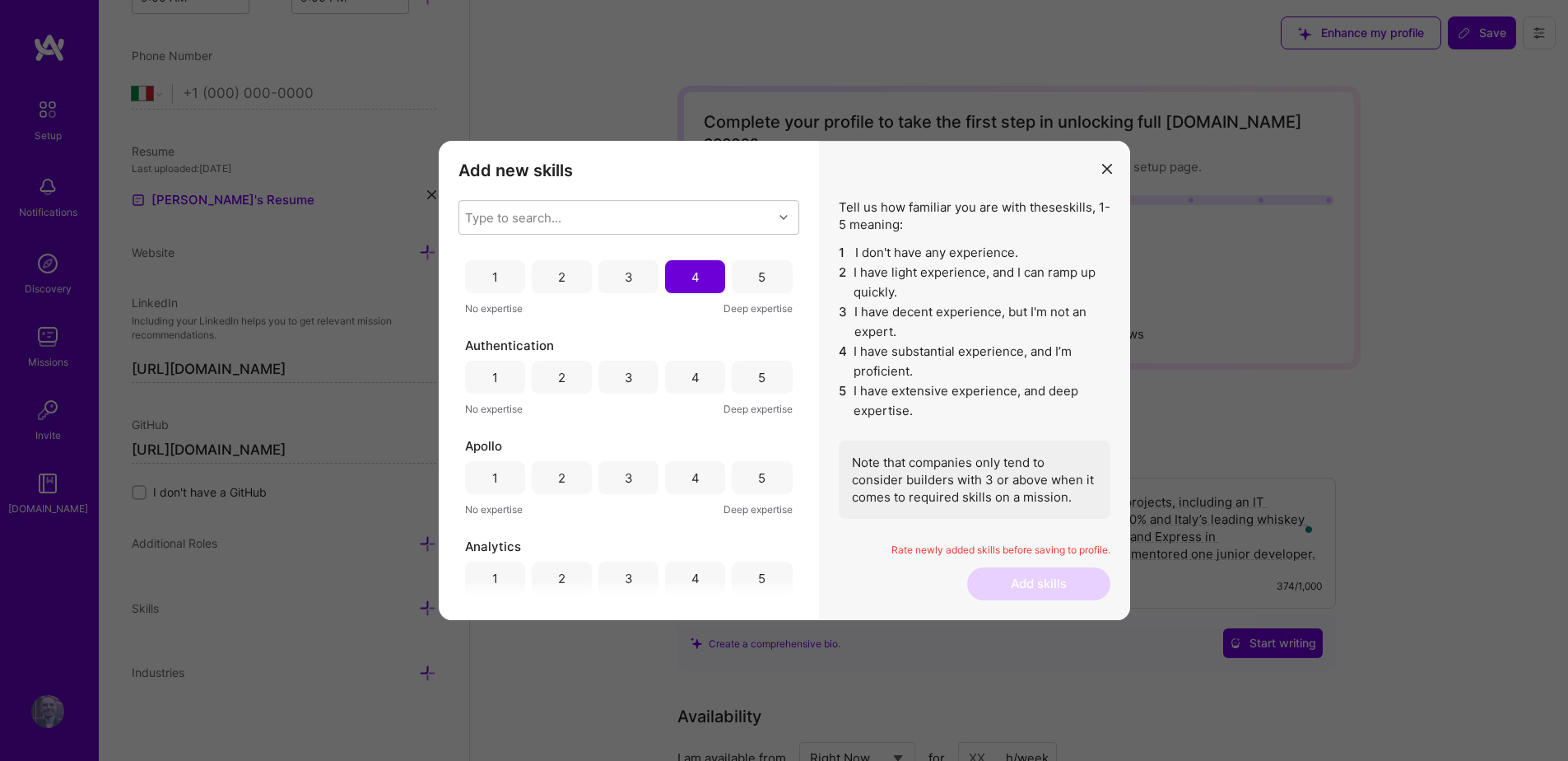
scroll to position [4584, 0]
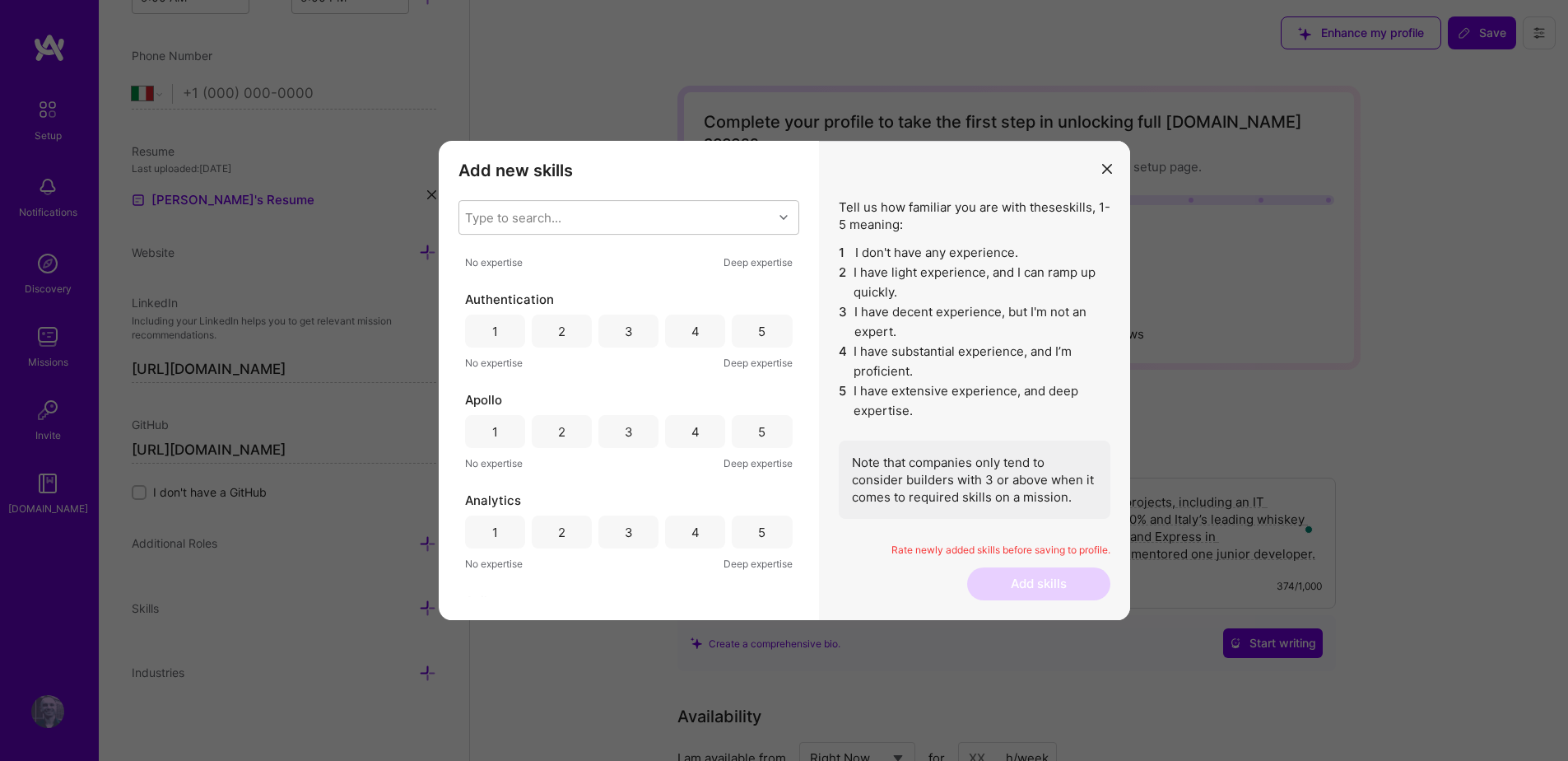
click at [633, 328] on div "3" at bounding box center [629, 330] width 60 height 33
click at [633, 432] on div "3" at bounding box center [629, 431] width 60 height 33
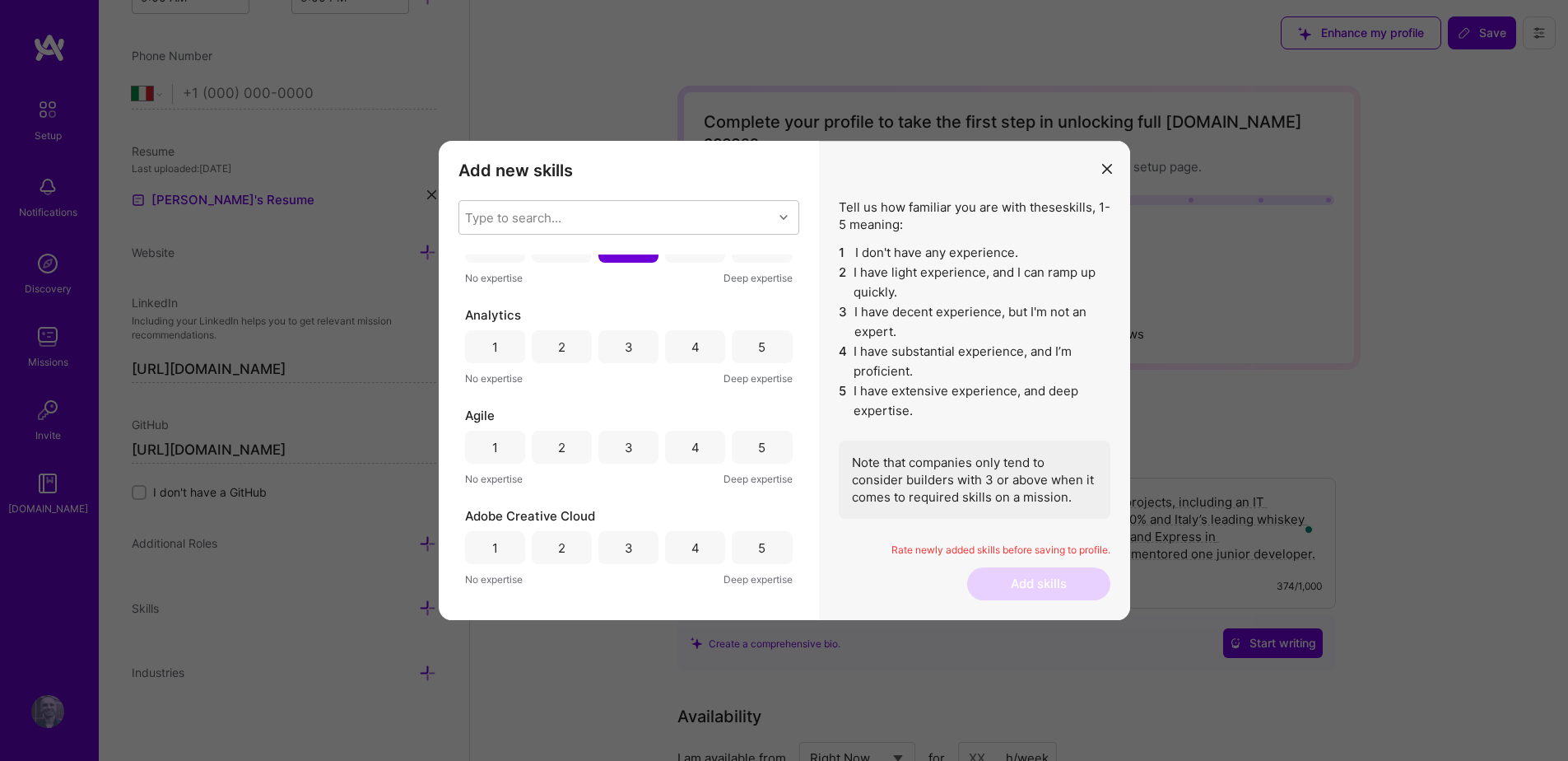
scroll to position [4778, 0]
click at [677, 345] on div "4" at bounding box center [695, 337] width 60 height 33
click at [636, 432] on div "3" at bounding box center [629, 438] width 60 height 33
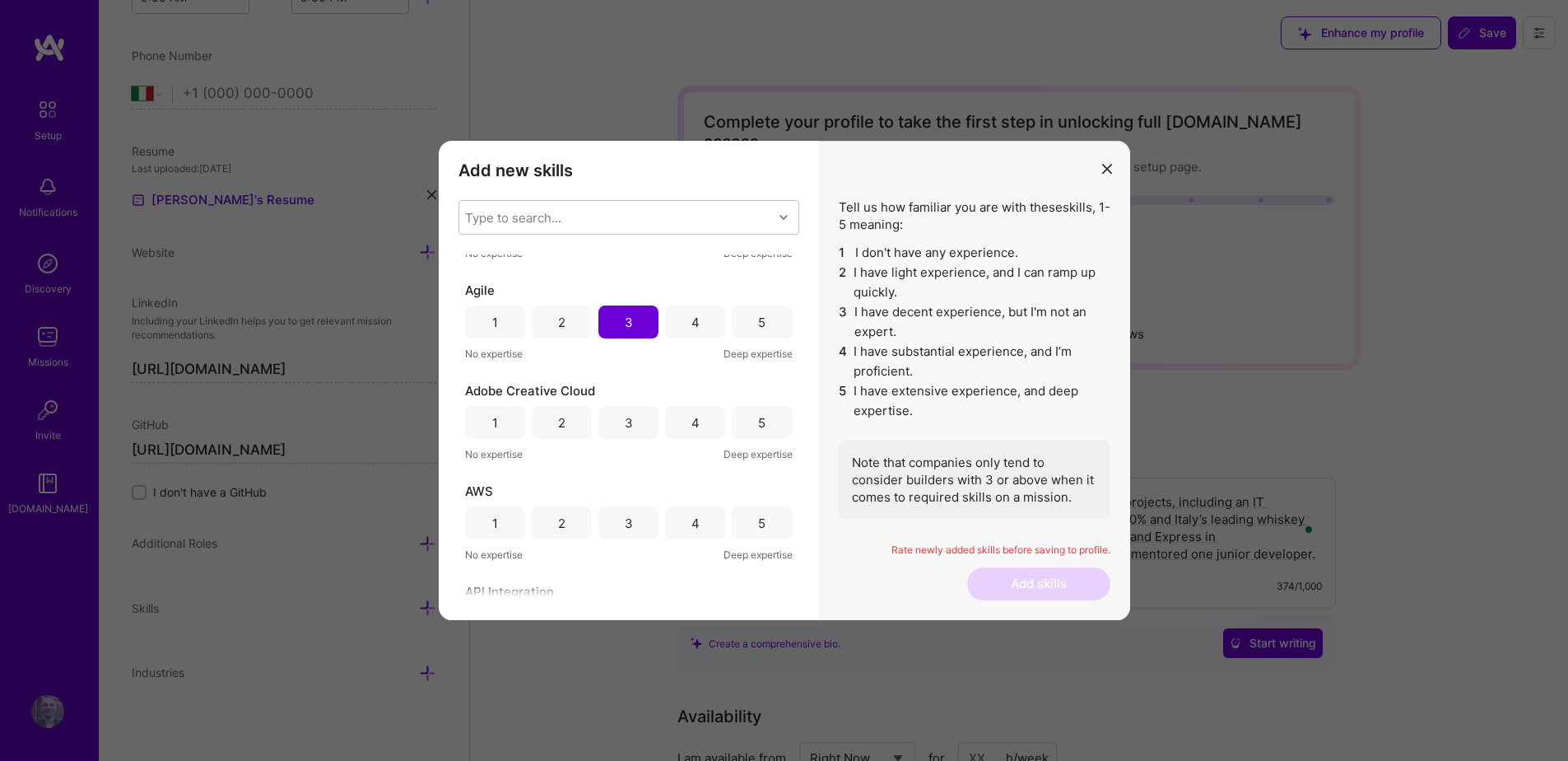
scroll to position [4961, 0]
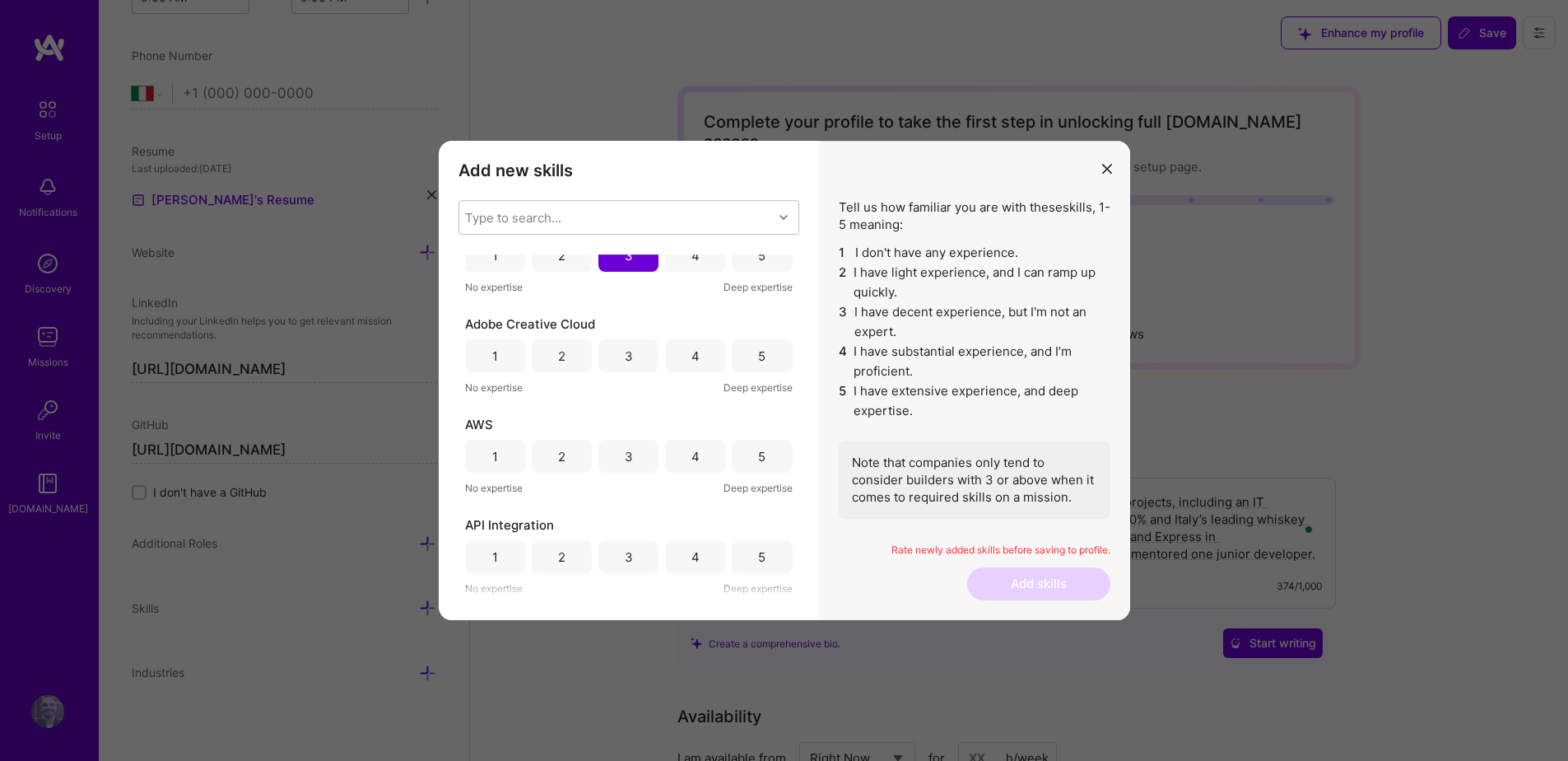
click at [609, 351] on div "3" at bounding box center [629, 355] width 60 height 33
click at [559, 463] on div "2" at bounding box center [561, 456] width 7 height 17
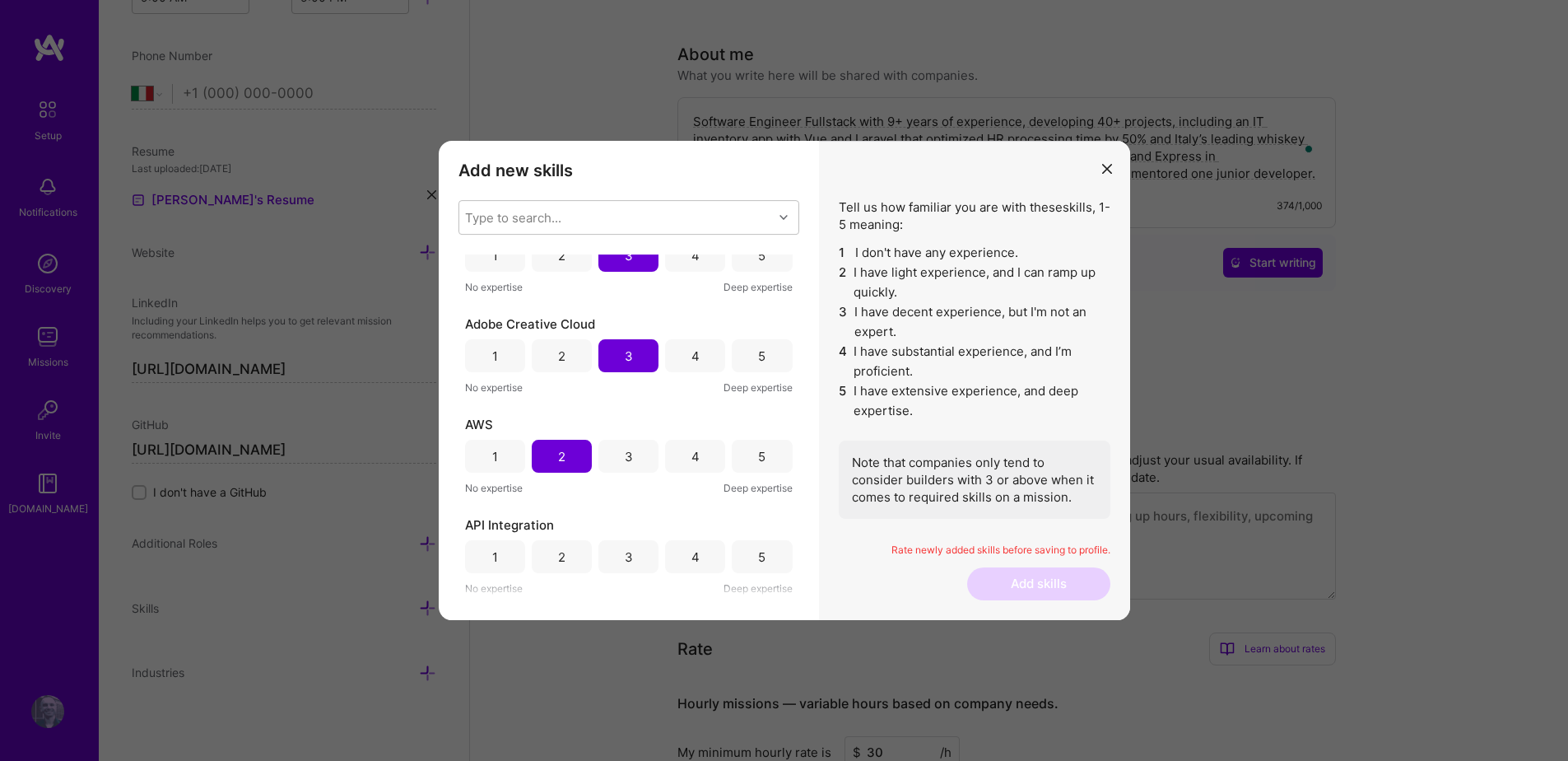
scroll to position [444, 0]
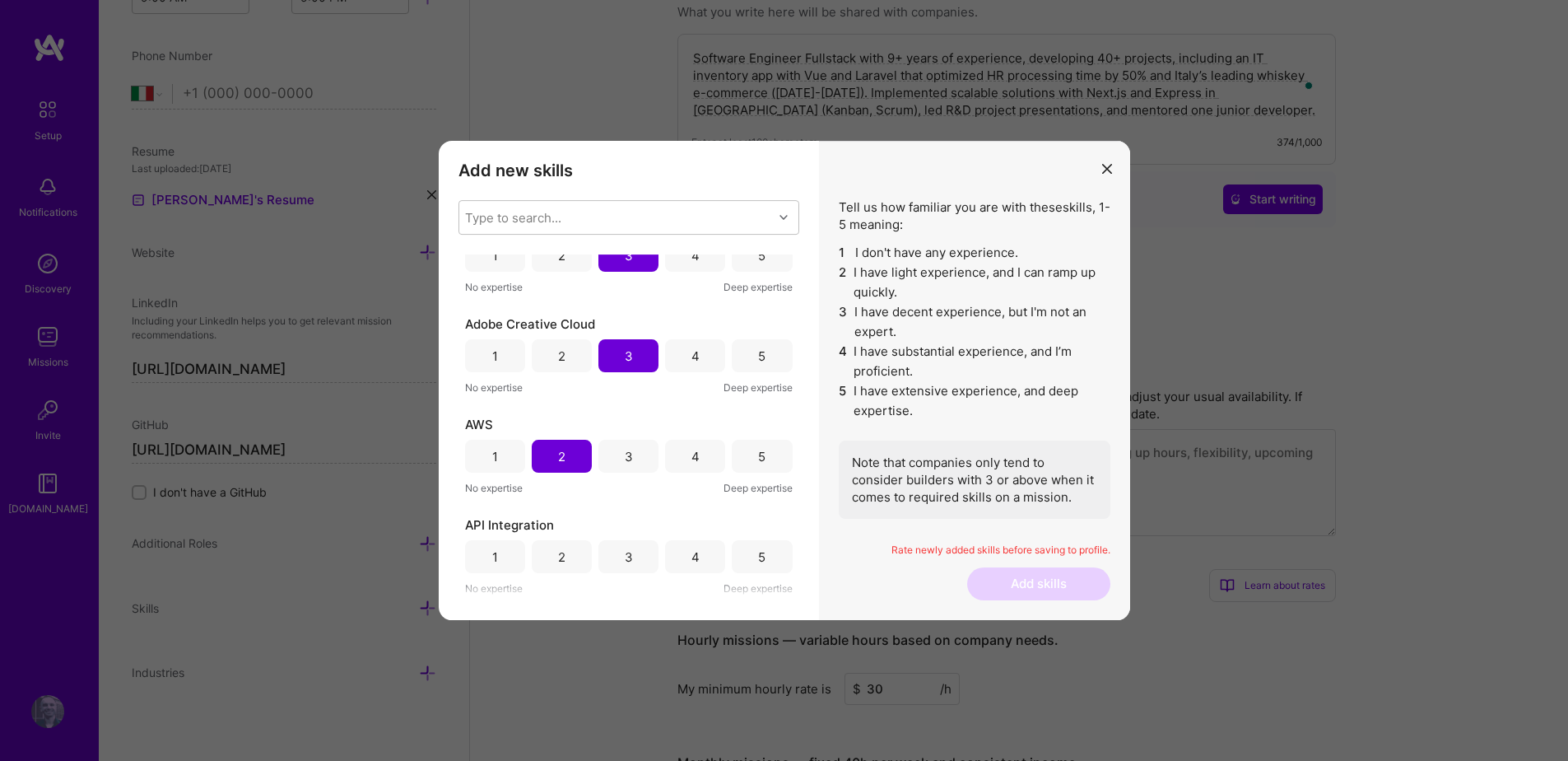
click at [671, 553] on div "4" at bounding box center [695, 556] width 60 height 33
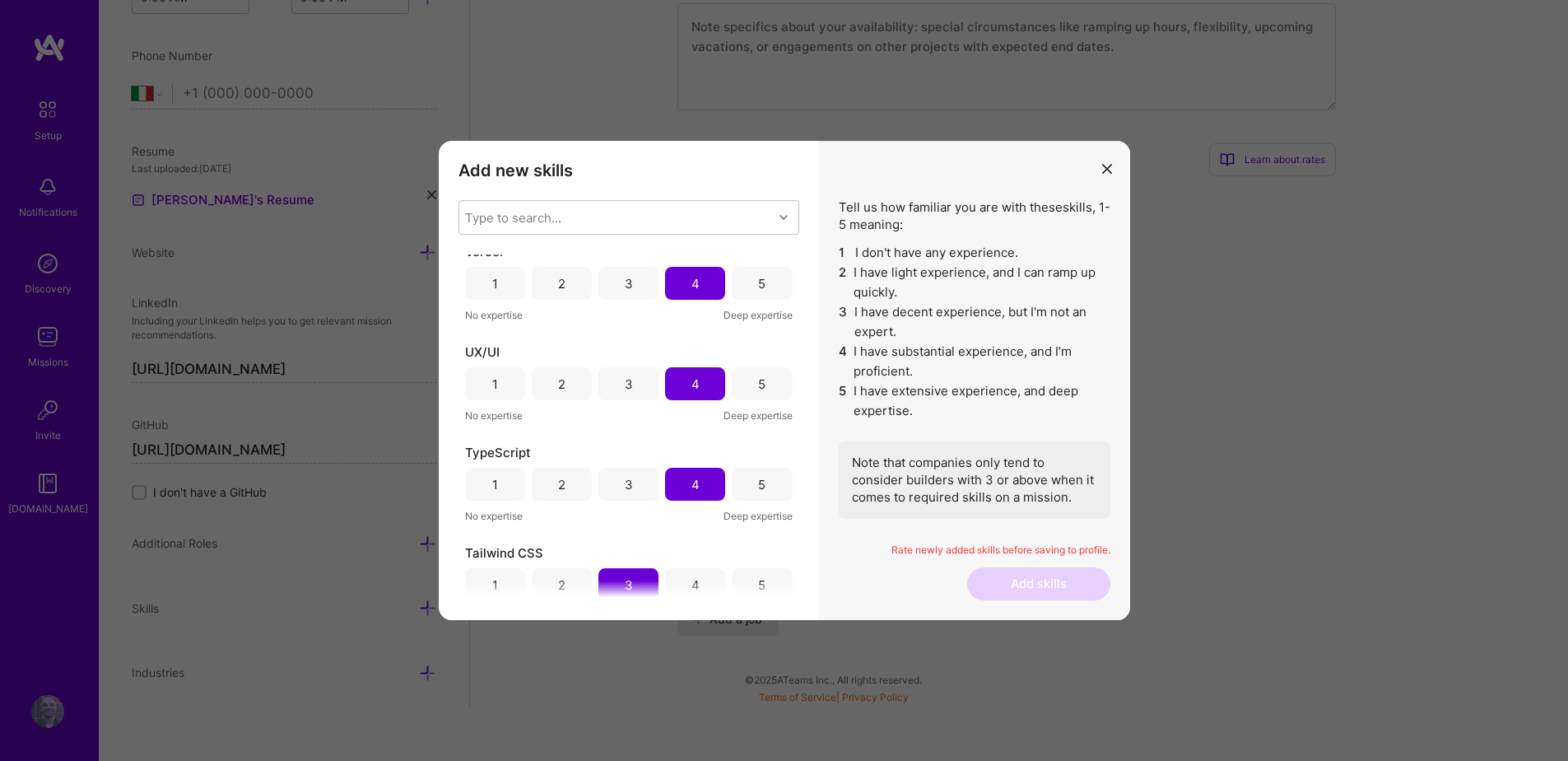
scroll to position [532, 0]
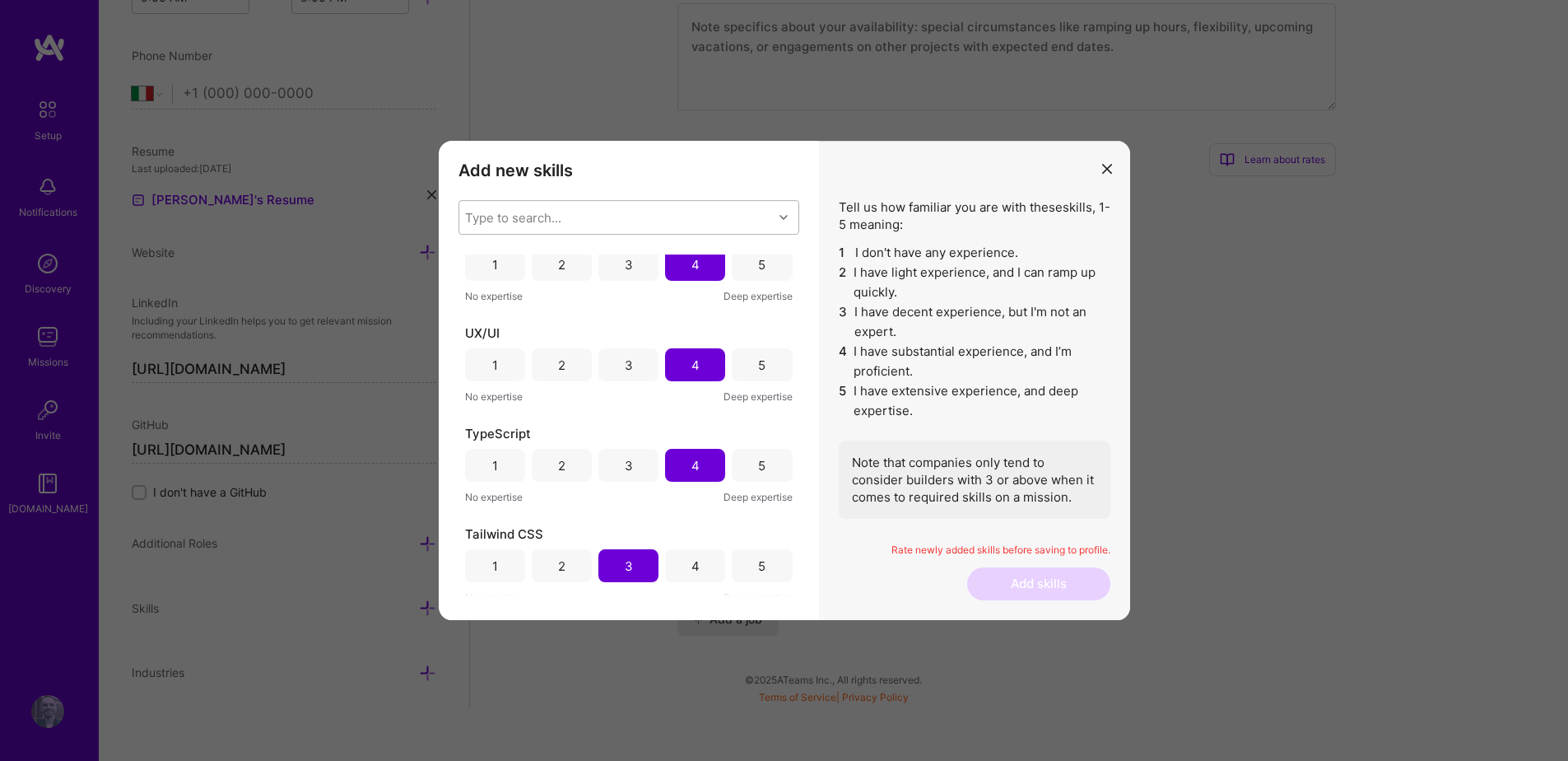
click at [783, 222] on icon "modal" at bounding box center [784, 217] width 8 height 8
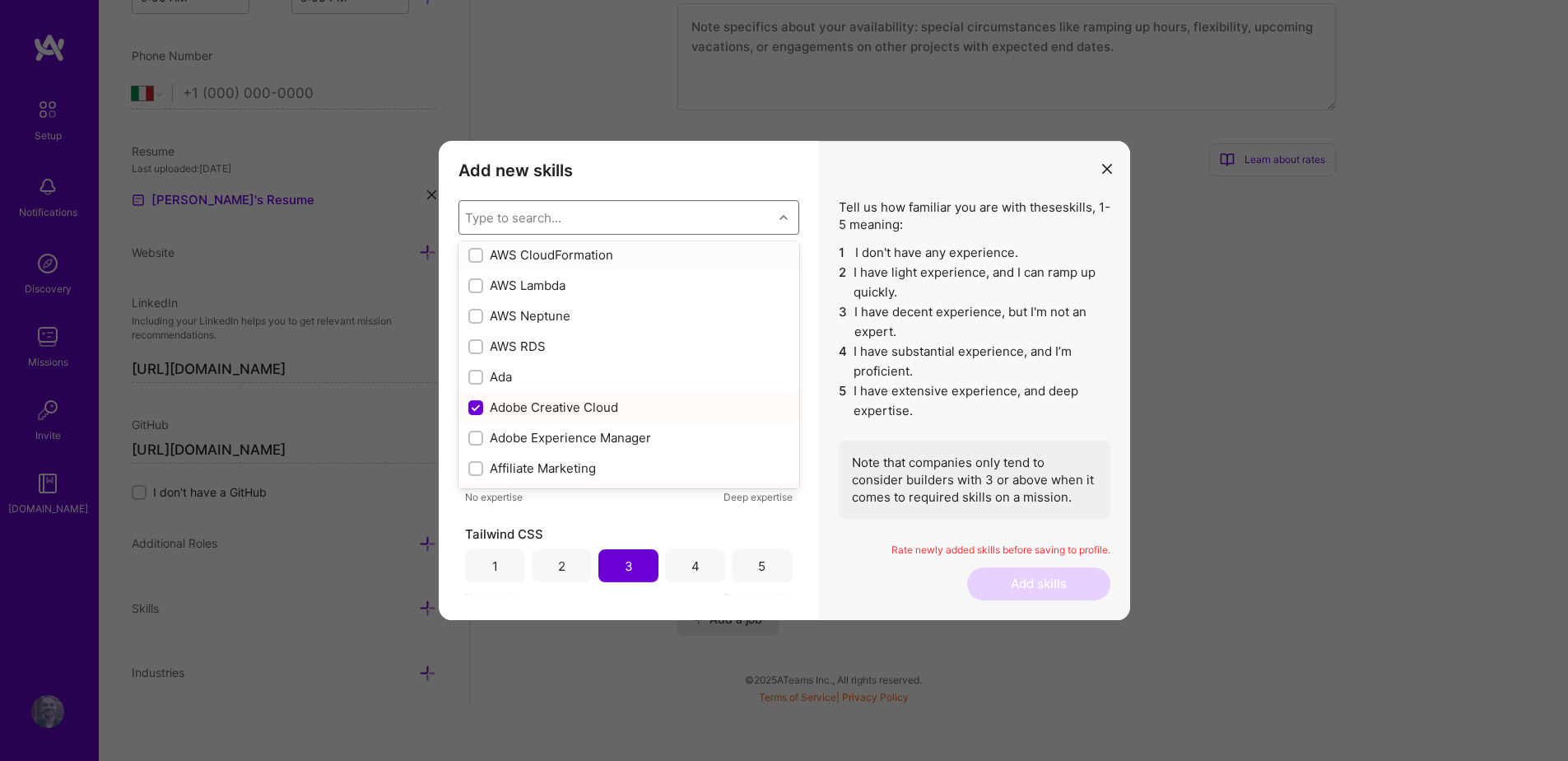
scroll to position [370, 0]
click at [819, 188] on div "Tell us how familiar you are with these skills , 1-5 meaning: 1 I don't have an…" at bounding box center [974, 381] width 311 height 479
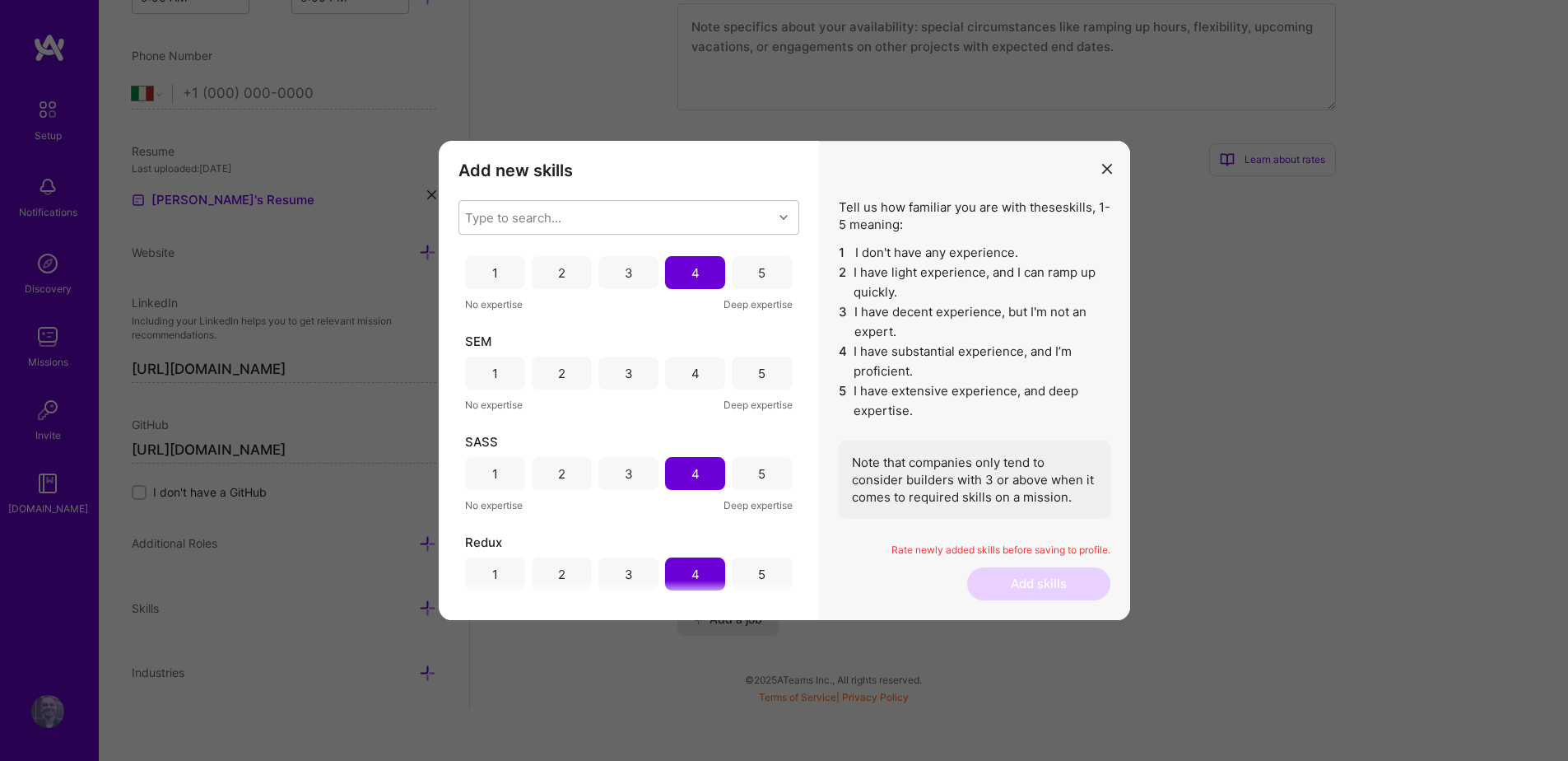
scroll to position [1240, 0]
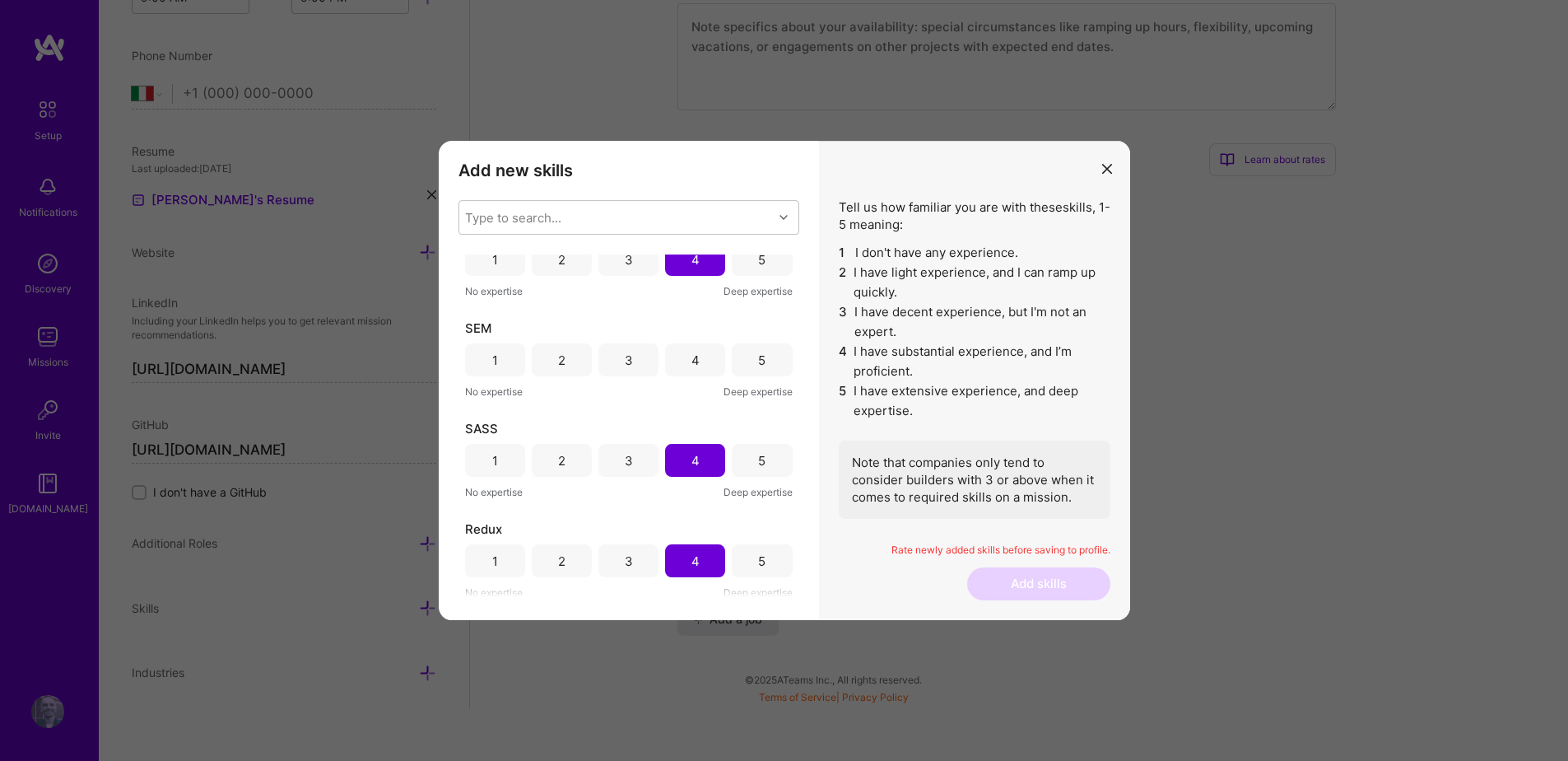
click at [612, 361] on div "3" at bounding box center [629, 359] width 60 height 33
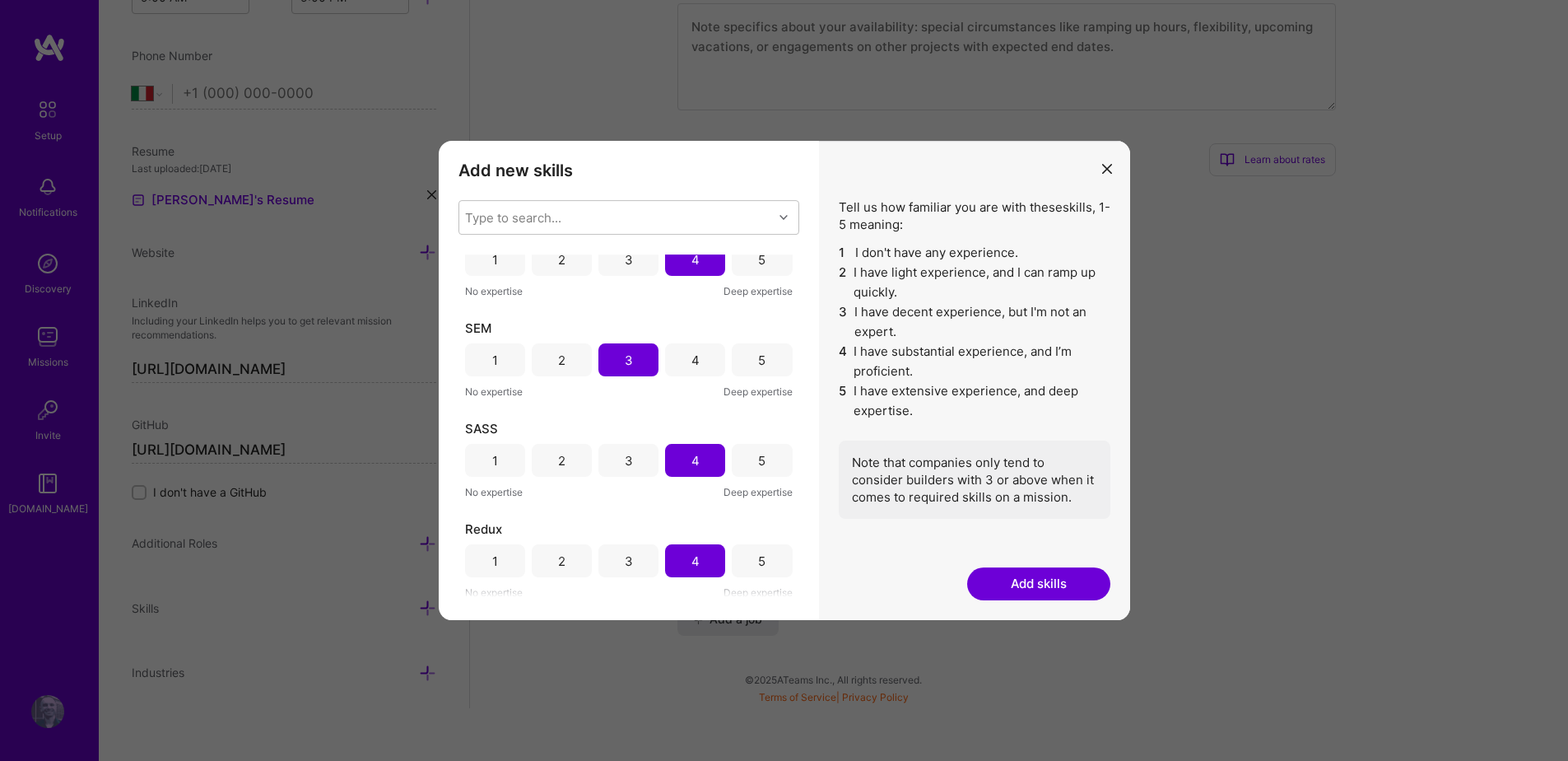
click at [1056, 572] on button "Add skills" at bounding box center [1039, 583] width 143 height 33
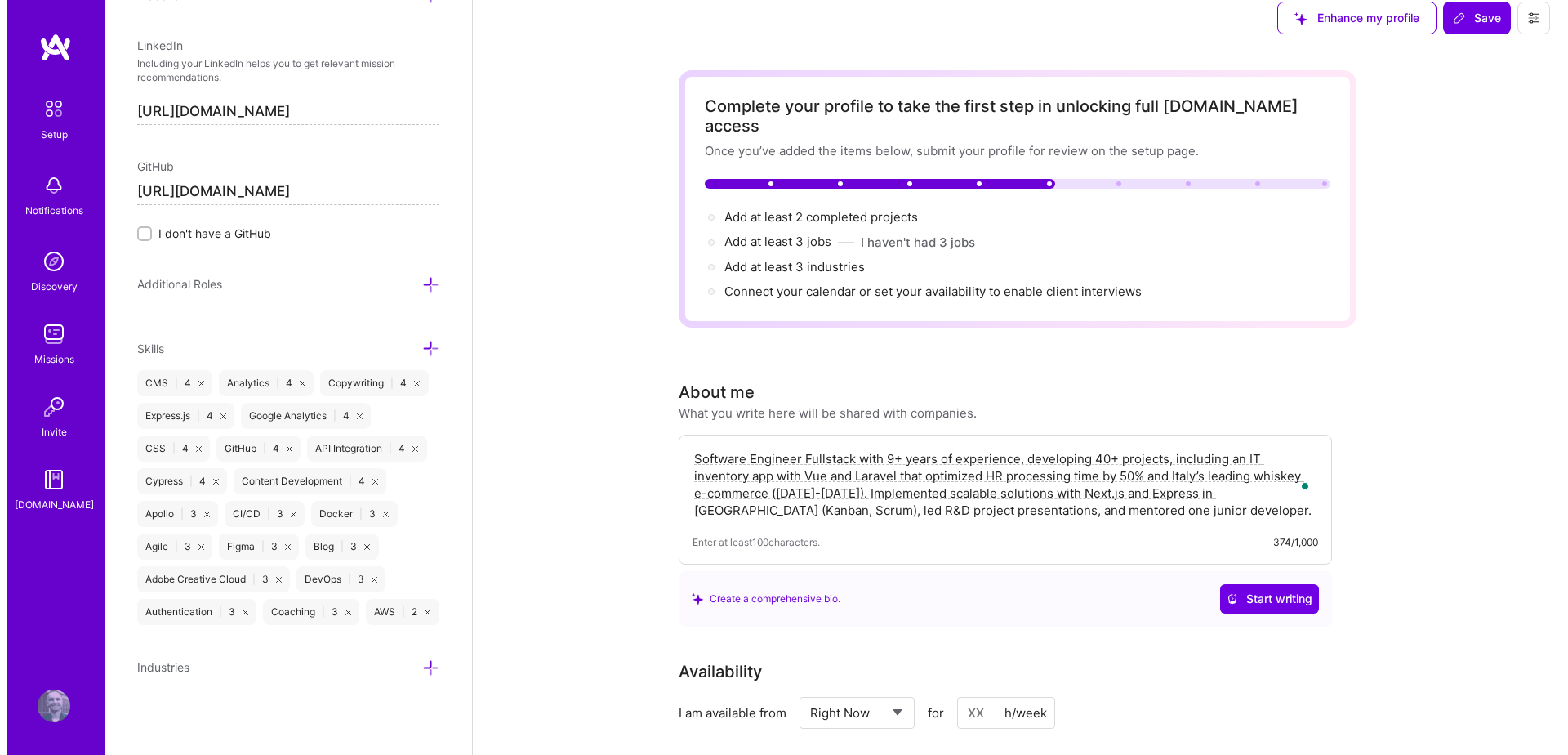
scroll to position [0, 0]
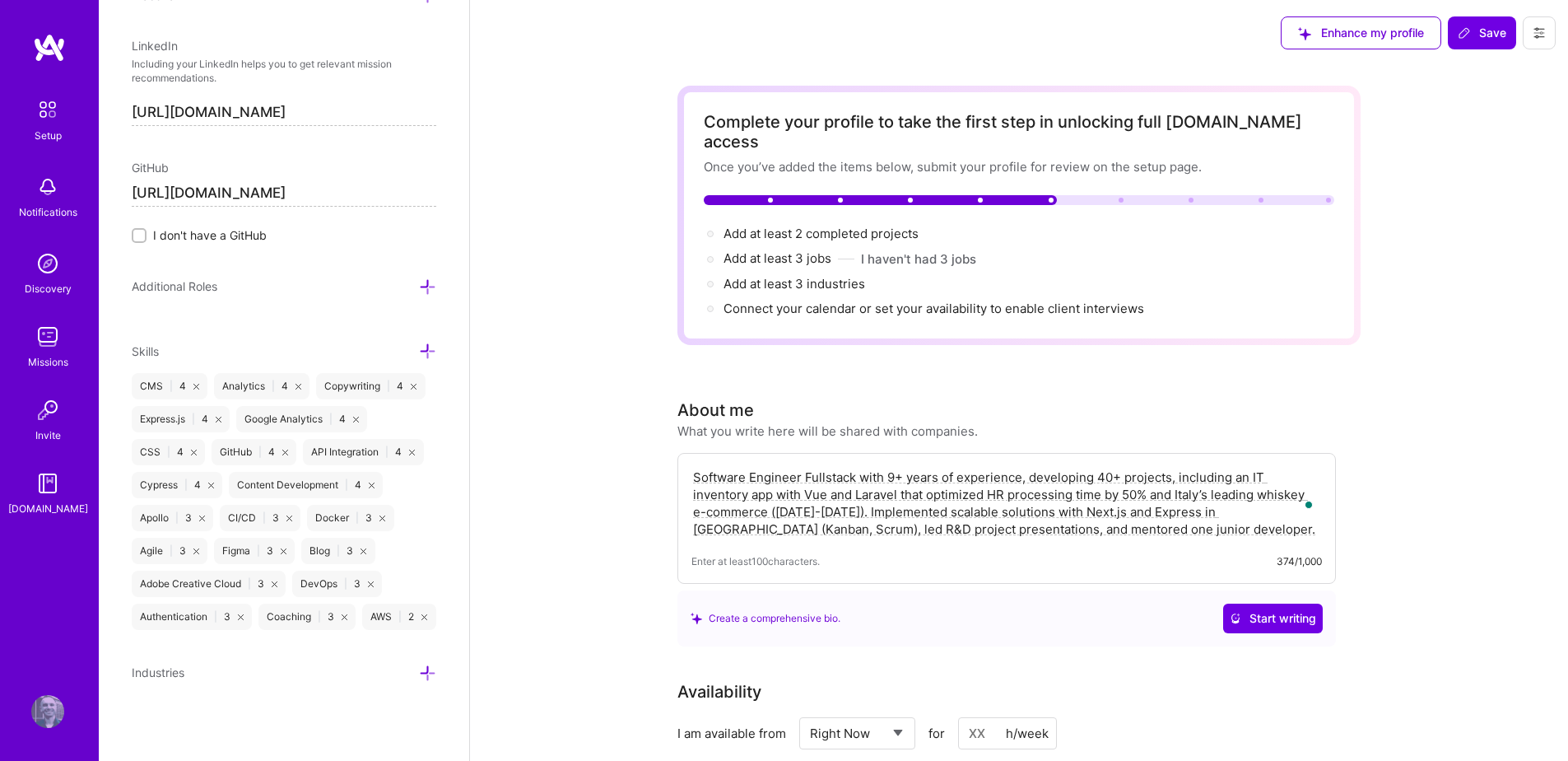
click at [1471, 33] on icon at bounding box center [1465, 32] width 13 height 13
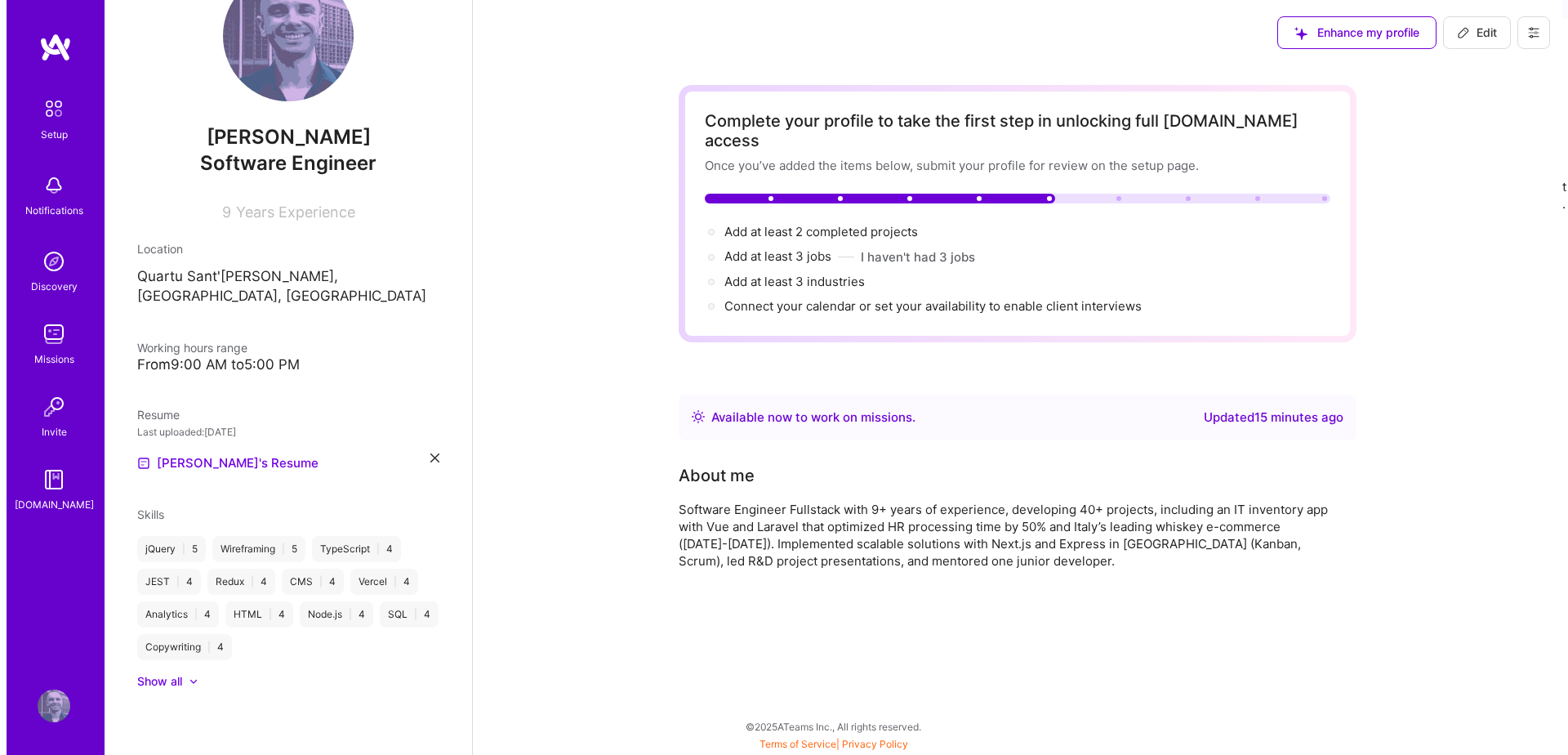
scroll to position [42, 0]
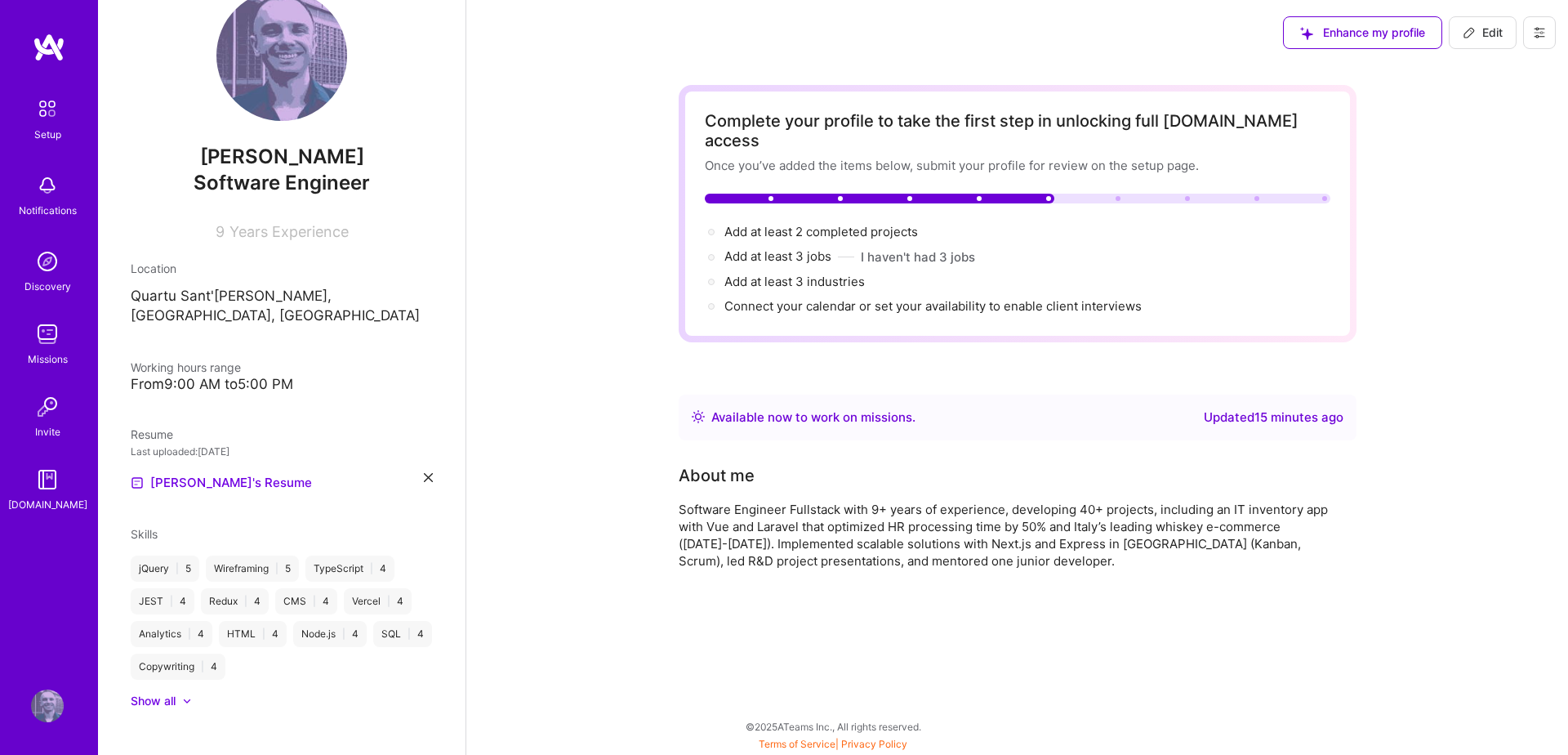
click at [177, 693] on div at bounding box center [179, 701] width 7 height 17
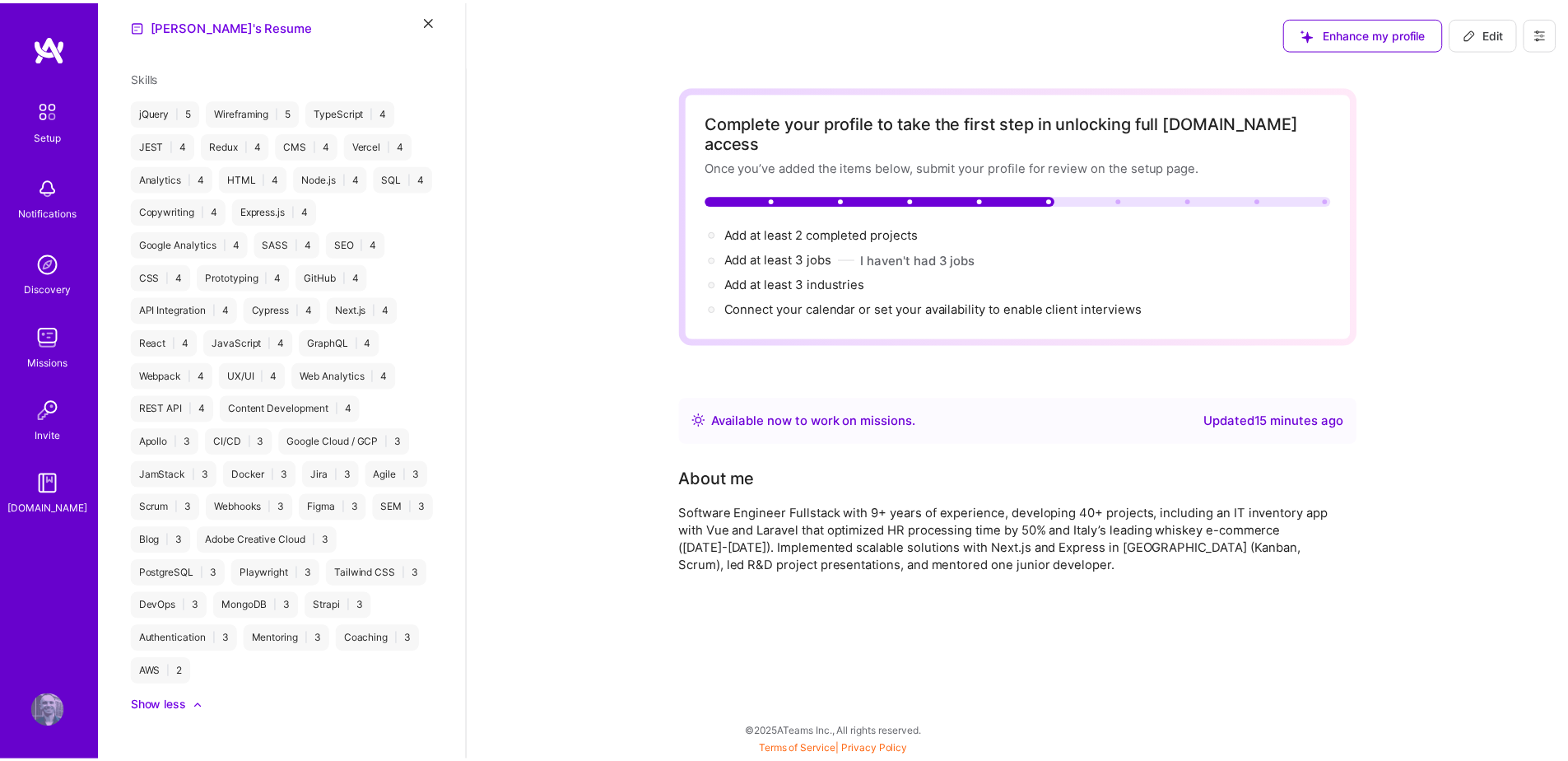
scroll to position [495, 0]
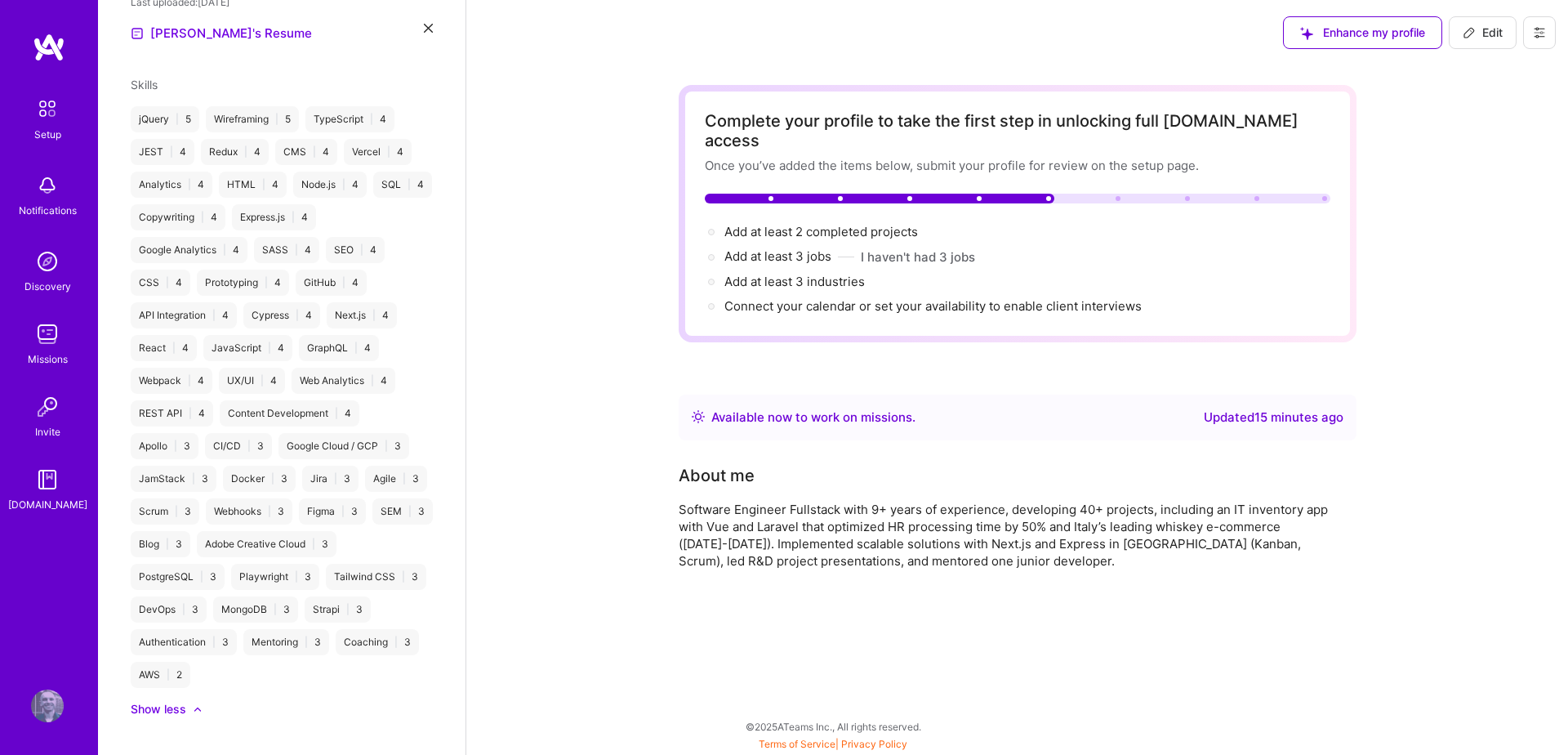
click at [1492, 34] on span "Edit" at bounding box center [1482, 33] width 40 height 17
select select "US"
select select "Right Now"
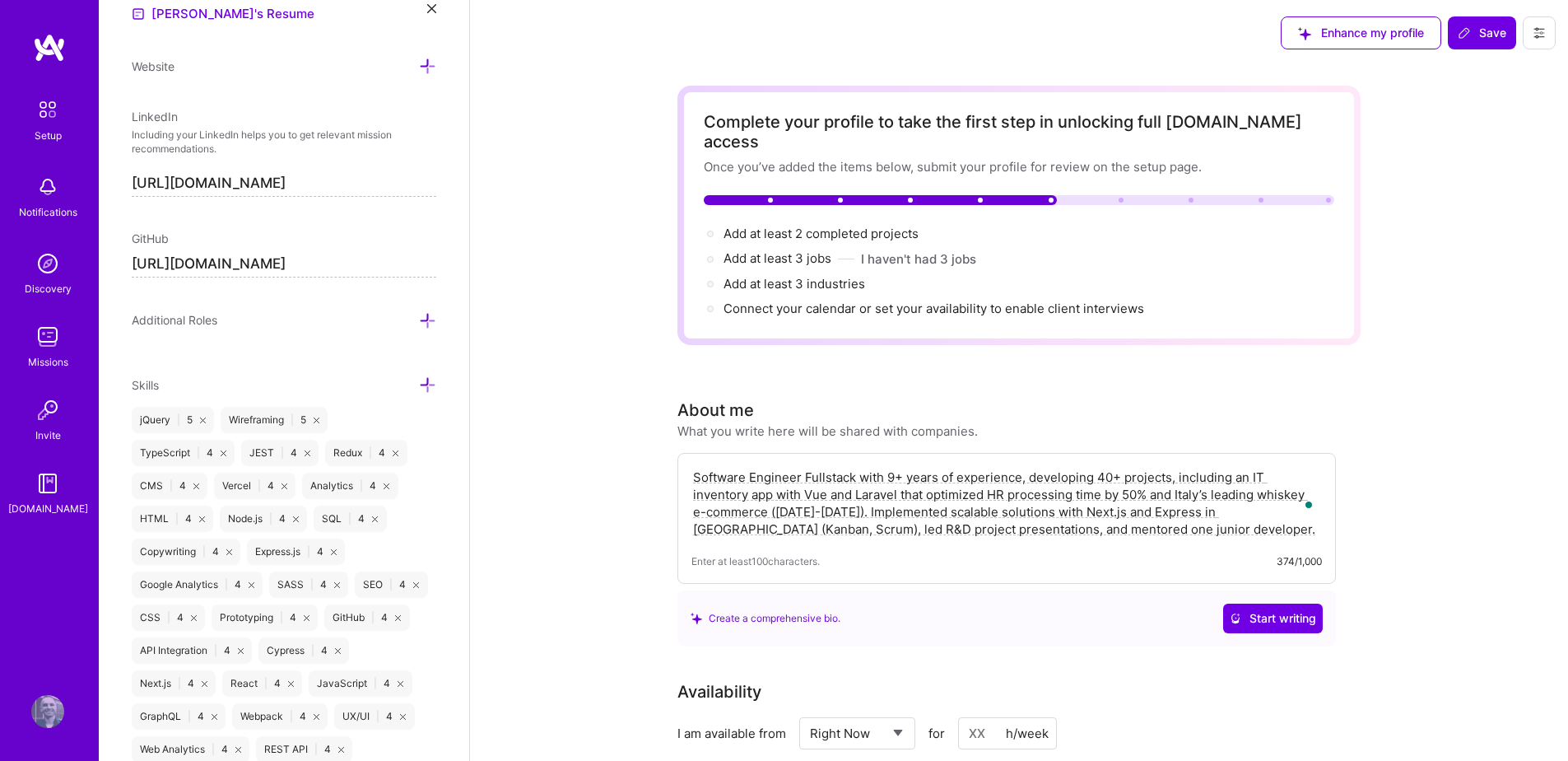
scroll to position [1275, 0]
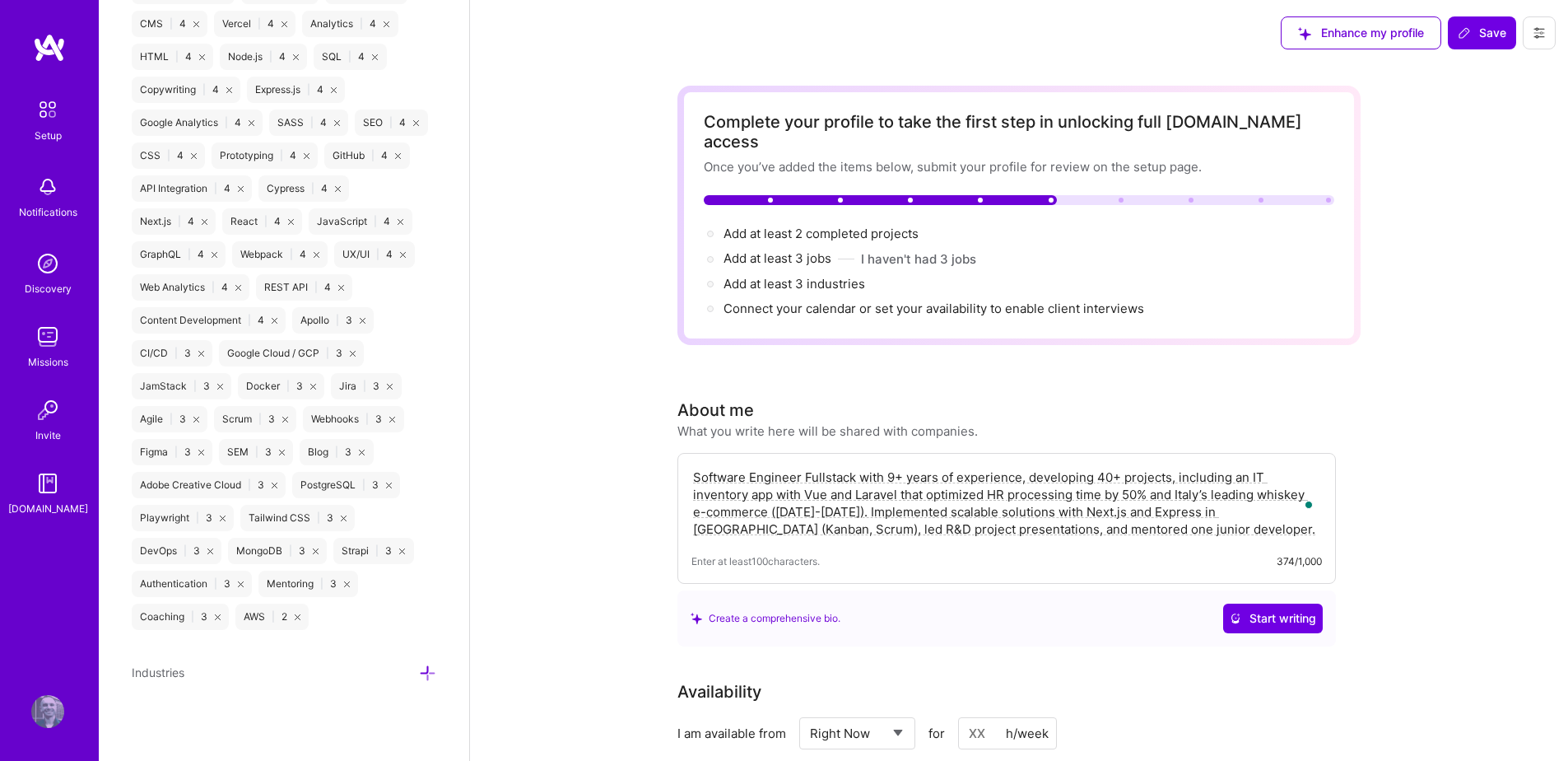
click at [281, 454] on icon at bounding box center [283, 453] width 6 height 6
click at [282, 453] on icon at bounding box center [282, 453] width 6 height 6
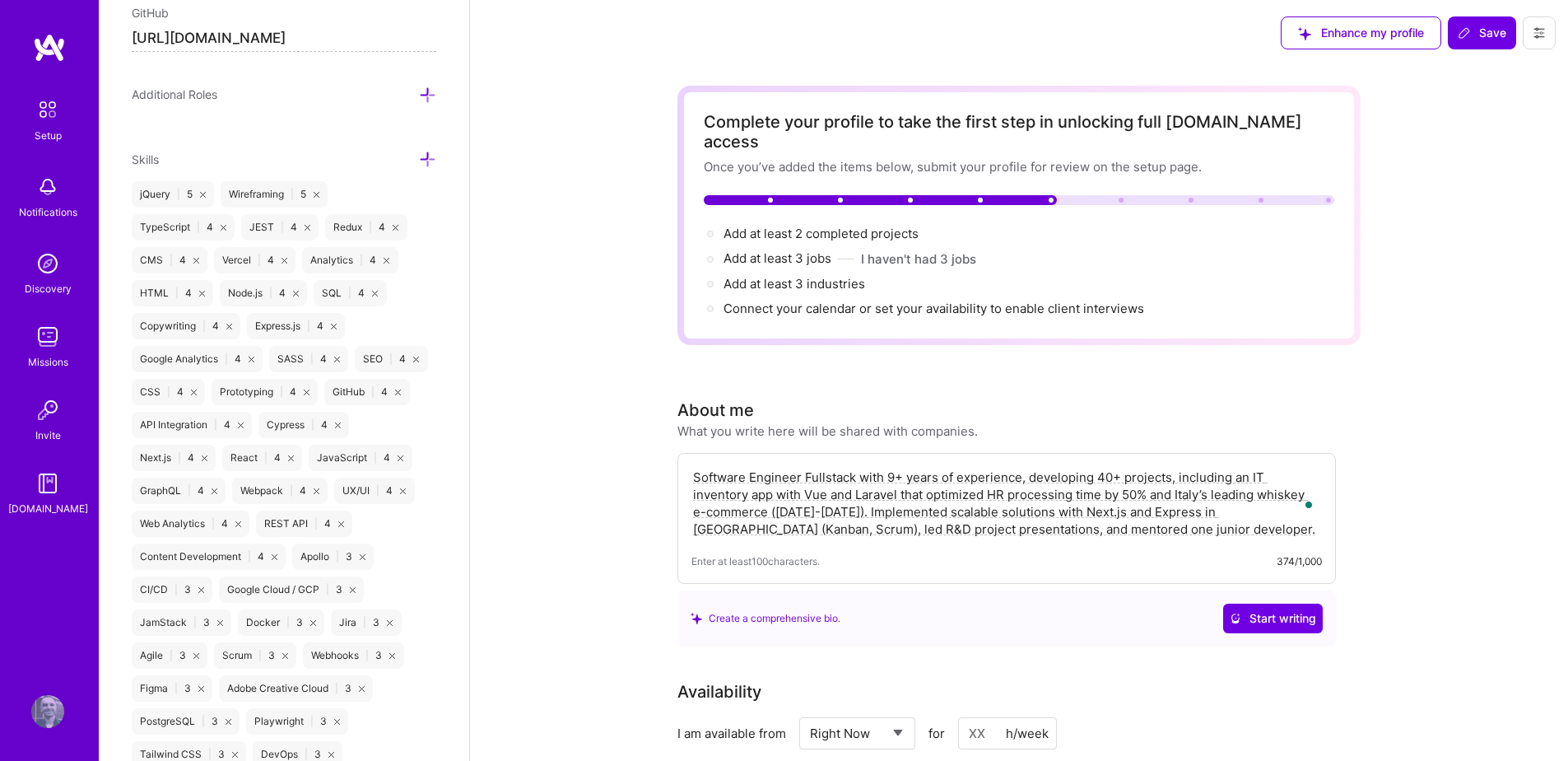
scroll to position [1012, 0]
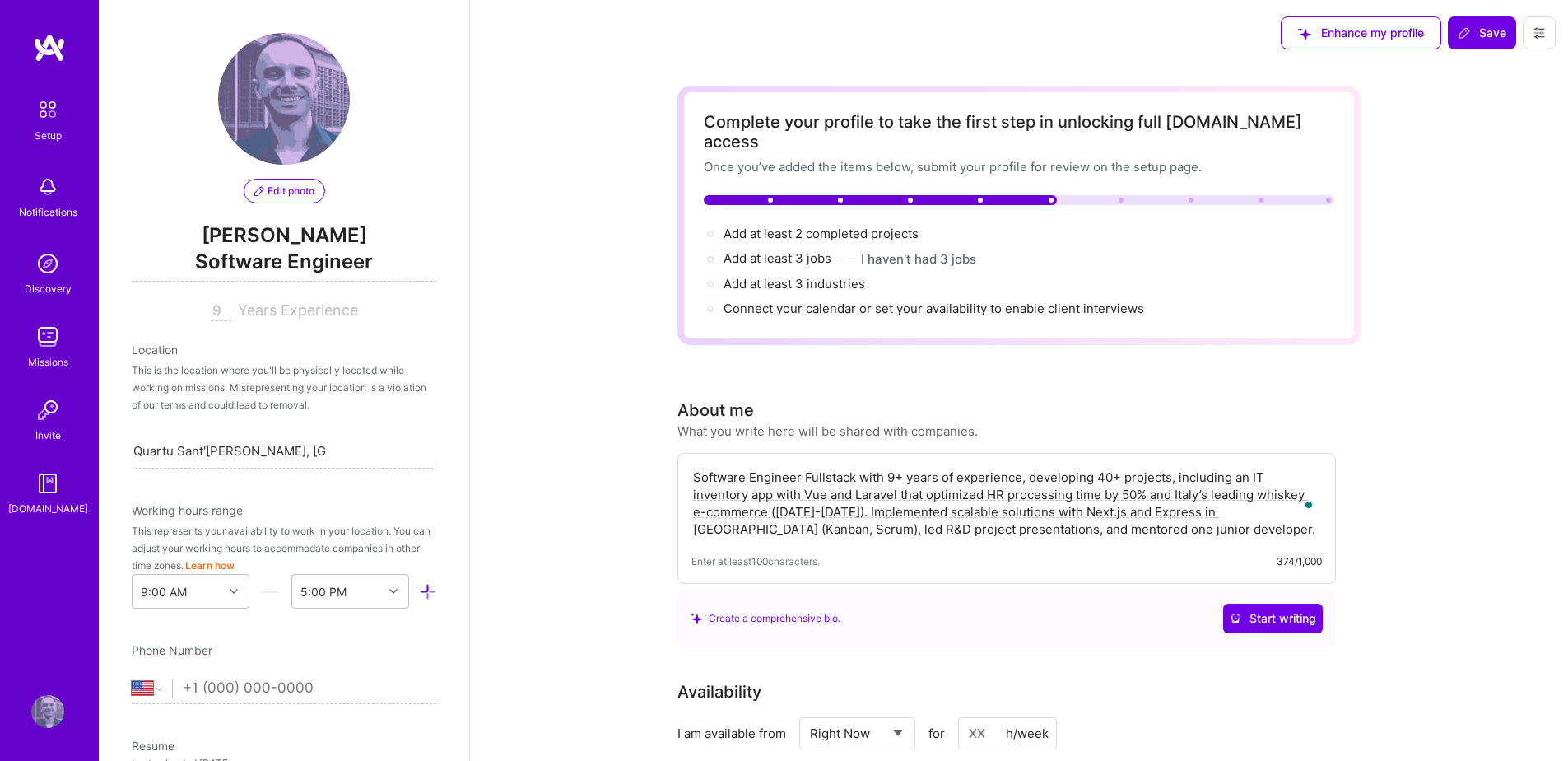
select select "US"
select select "Right Now"
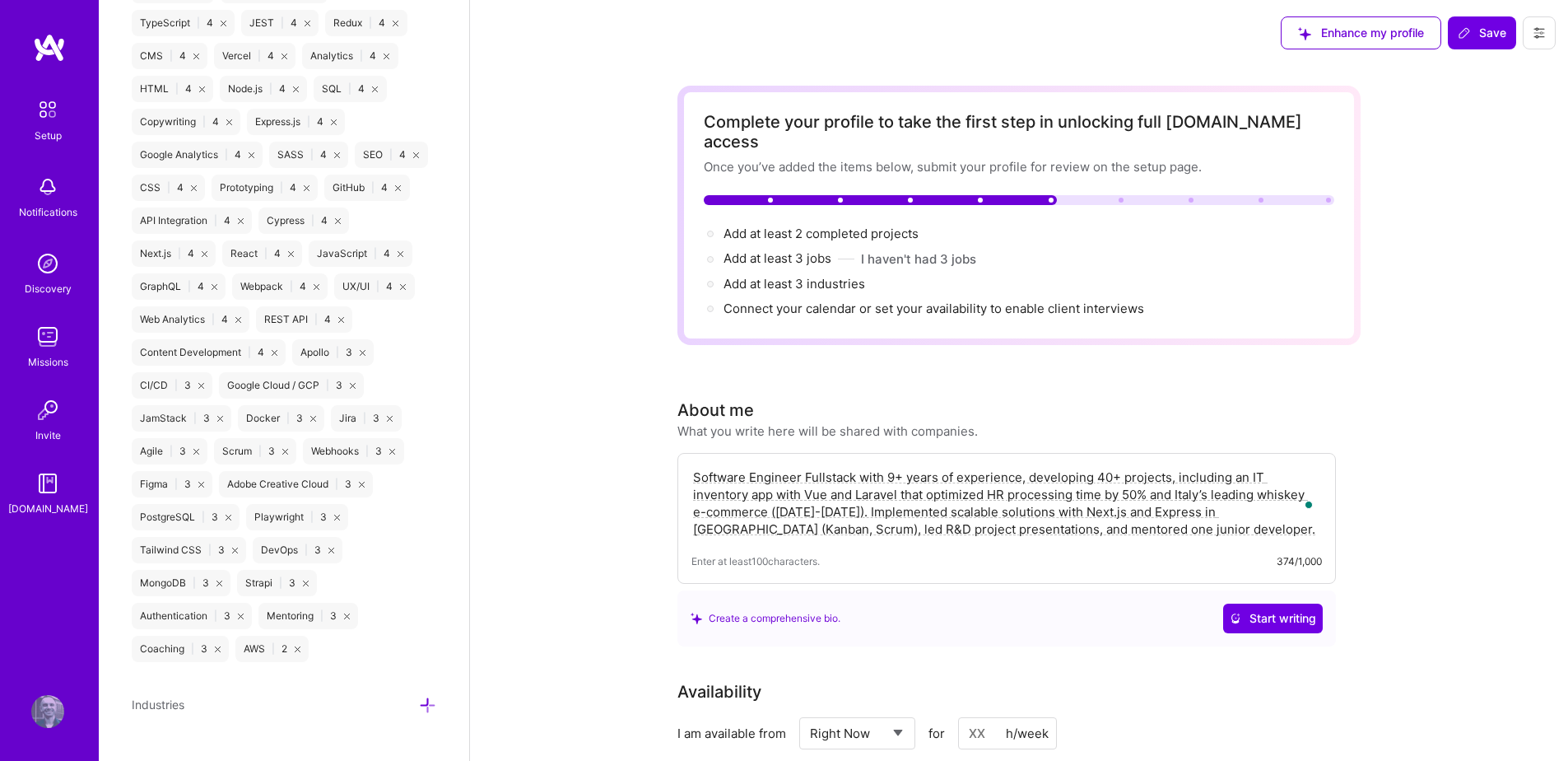
scroll to position [1275, 0]
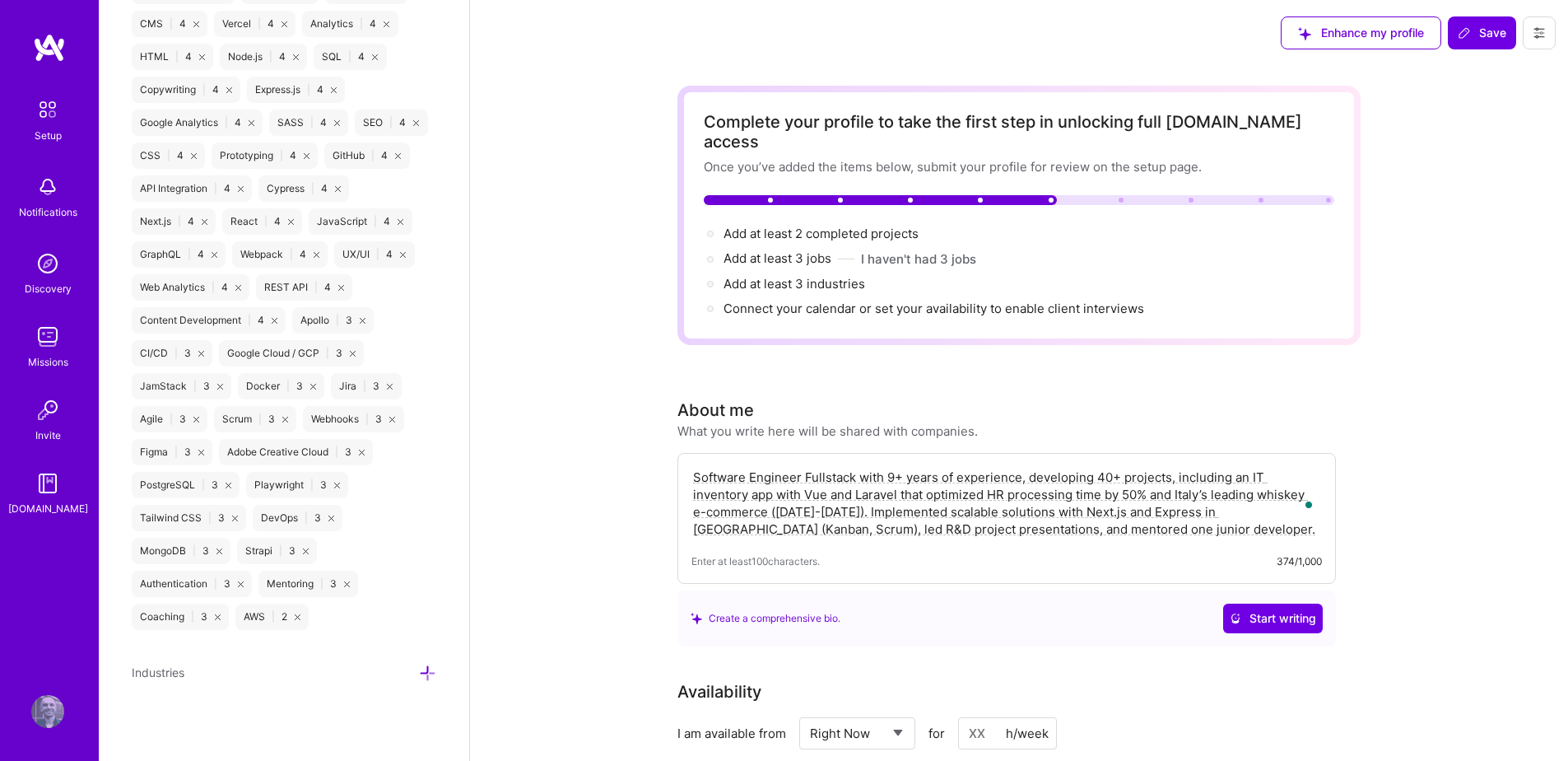
click at [419, 671] on icon at bounding box center [427, 672] width 17 height 17
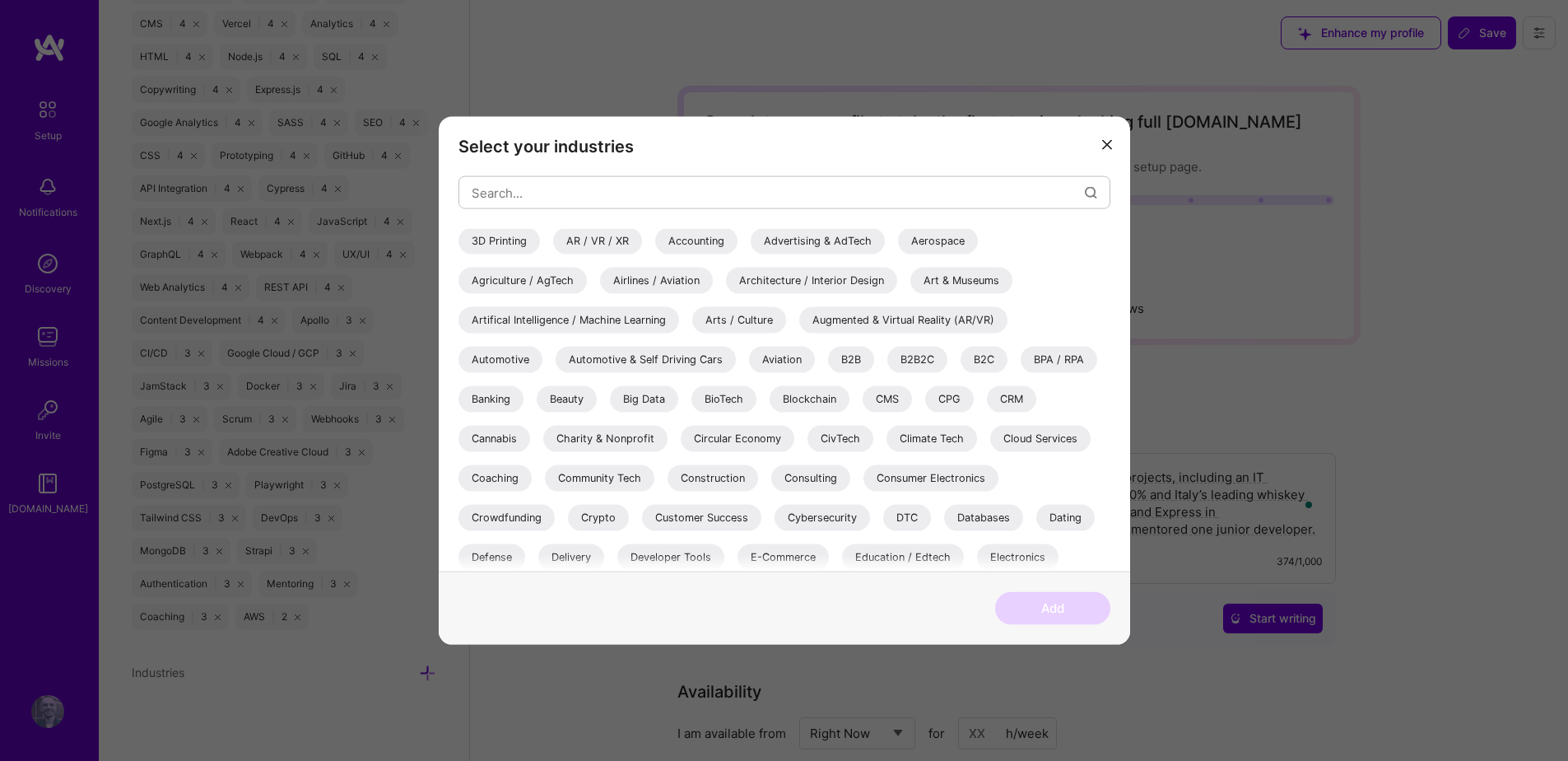
scroll to position [0, 0]
click at [916, 242] on div "Aerospace" at bounding box center [938, 242] width 80 height 26
click at [577, 236] on div "AR / VR / XR" at bounding box center [597, 242] width 89 height 26
click at [806, 286] on div "Architecture / Interior Design" at bounding box center [812, 282] width 171 height 26
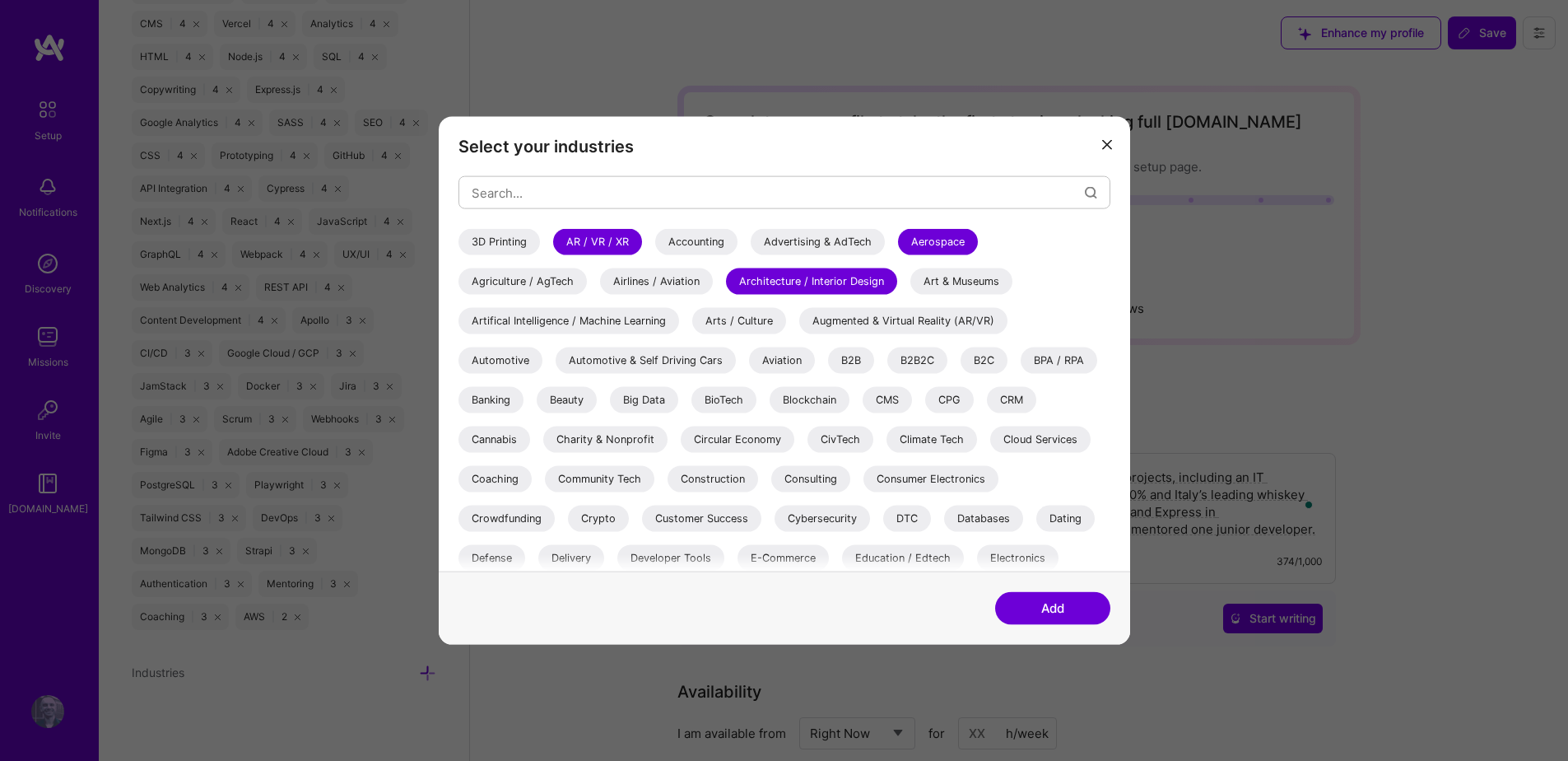
click at [990, 278] on div "Art & Museums" at bounding box center [961, 282] width 102 height 26
click at [761, 327] on div "Arts / Culture" at bounding box center [739, 320] width 94 height 26
click at [844, 317] on div "Augmented & Virtual Reality (AR/VR)" at bounding box center [903, 320] width 208 height 26
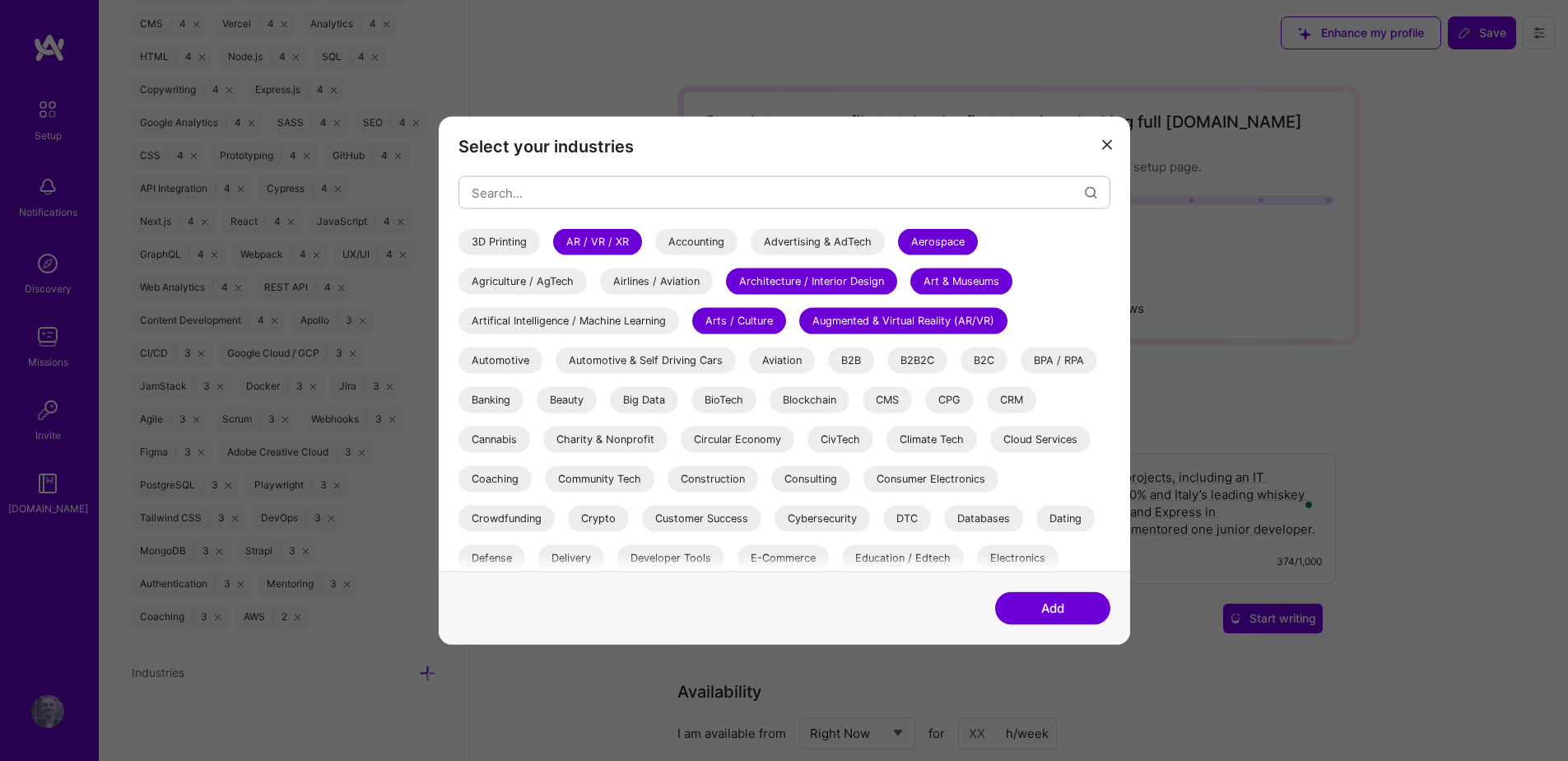
click at [847, 355] on div "B2B" at bounding box center [851, 360] width 46 height 26
click at [918, 355] on div "B2B2C" at bounding box center [917, 360] width 60 height 26
click at [982, 353] on div "B2C" at bounding box center [984, 360] width 47 height 26
click at [510, 403] on div "Banking" at bounding box center [490, 400] width 65 height 26
click at [725, 396] on div "BioTech" at bounding box center [723, 400] width 65 height 26
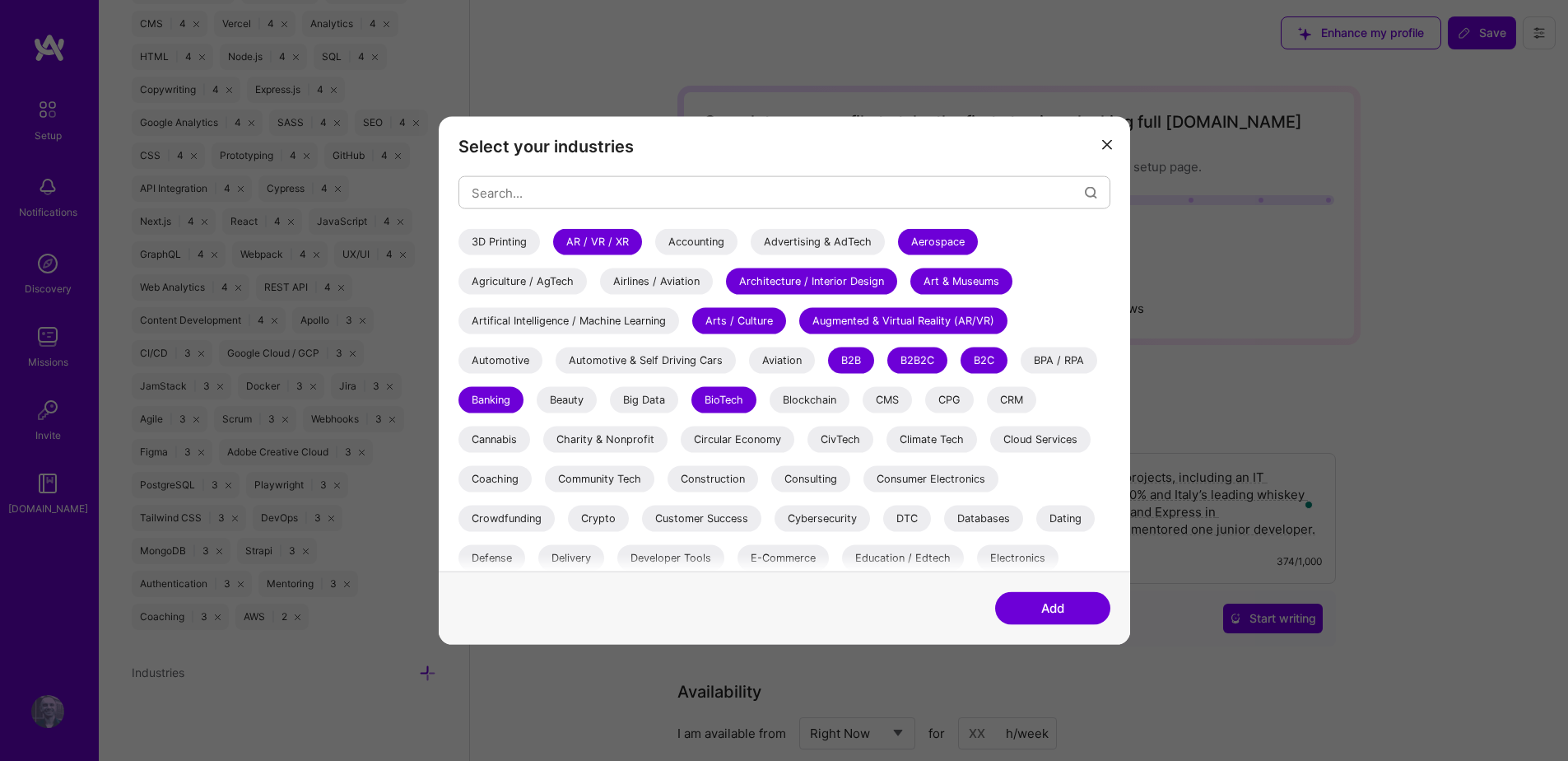
click at [552, 399] on div "Beauty" at bounding box center [567, 400] width 60 height 26
click at [744, 402] on div "BioTech" at bounding box center [723, 400] width 65 height 26
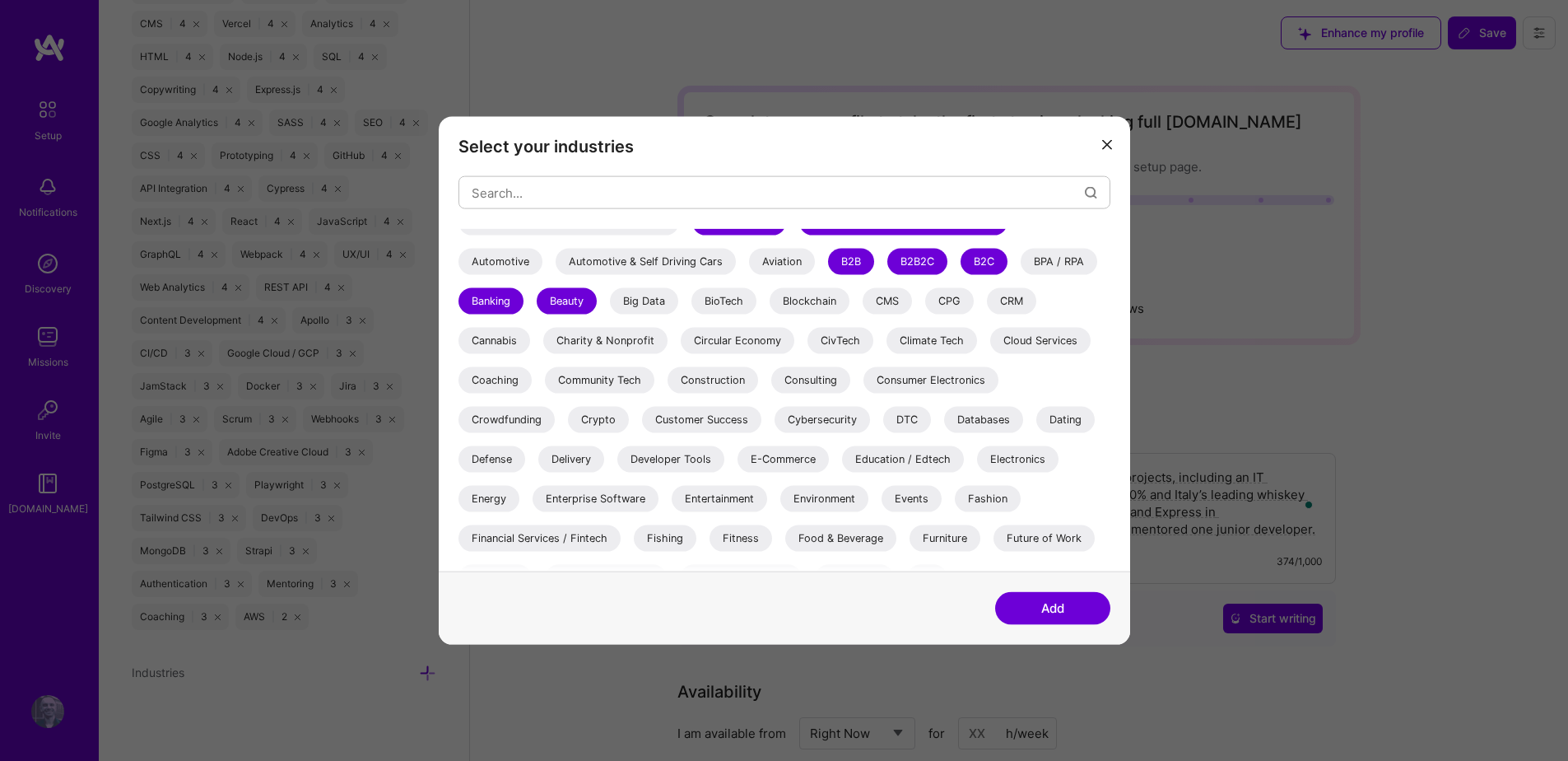
scroll to position [100, 0]
click at [623, 336] on div "Charity & Nonprofit" at bounding box center [605, 339] width 124 height 26
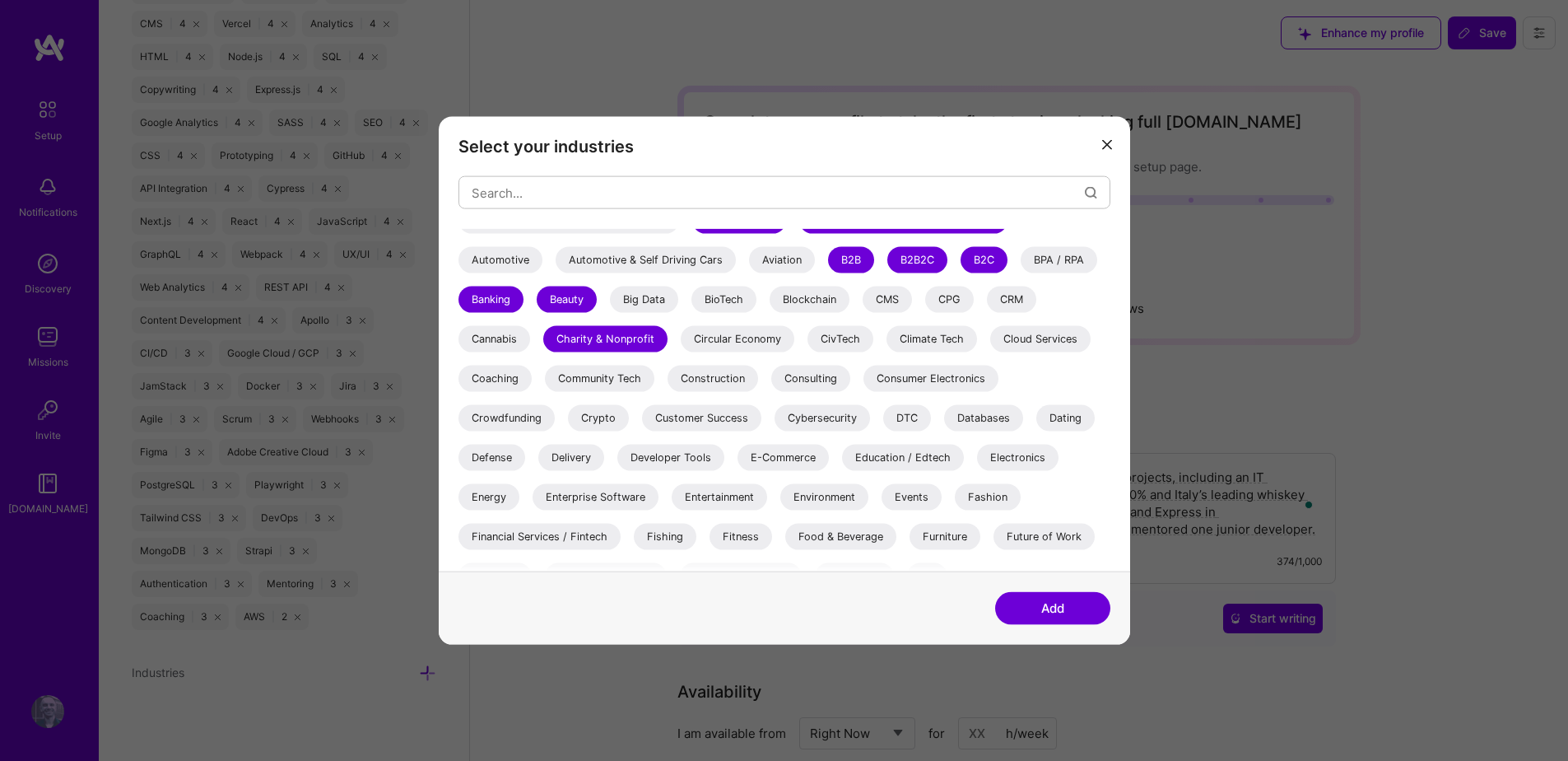
click at [508, 384] on div "Coaching" at bounding box center [495, 378] width 74 height 26
click at [623, 377] on div "Community Tech" at bounding box center [600, 378] width 109 height 26
click at [828, 377] on div "Consulting" at bounding box center [810, 378] width 79 height 26
click at [531, 418] on div "Crowdfunding" at bounding box center [506, 418] width 97 height 26
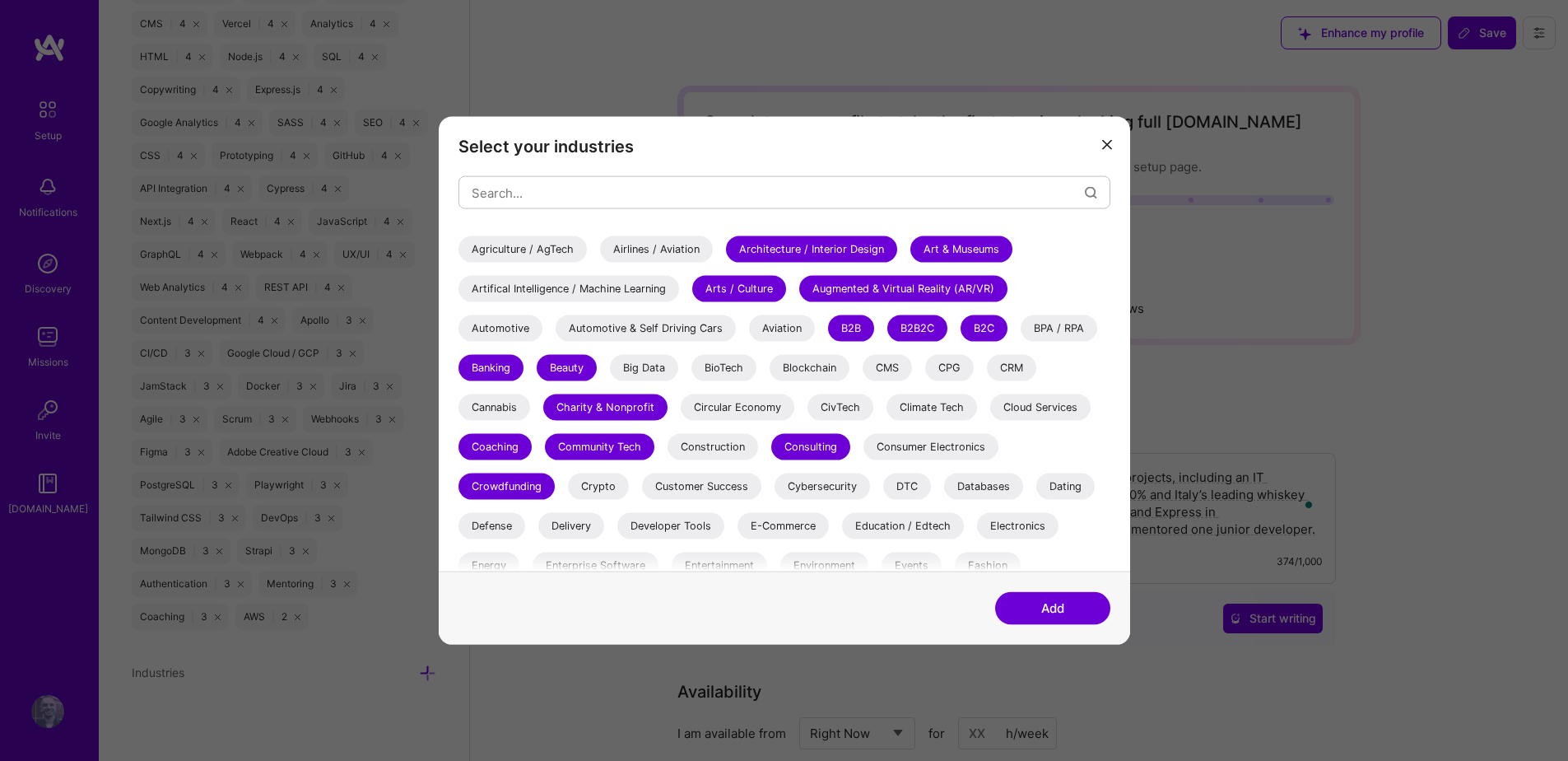
scroll to position [52, 0]
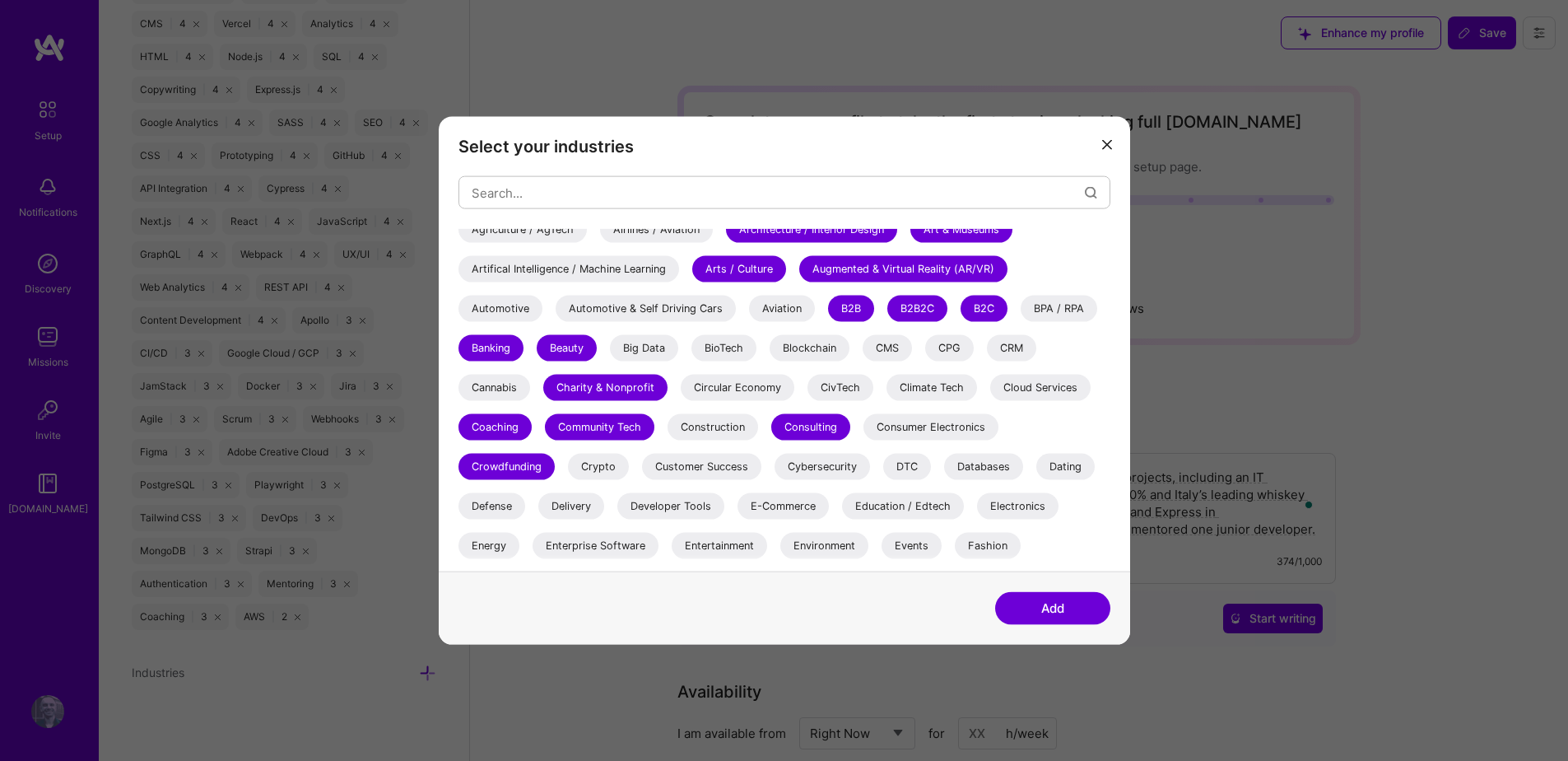
click at [553, 347] on div "Beauty" at bounding box center [567, 348] width 60 height 26
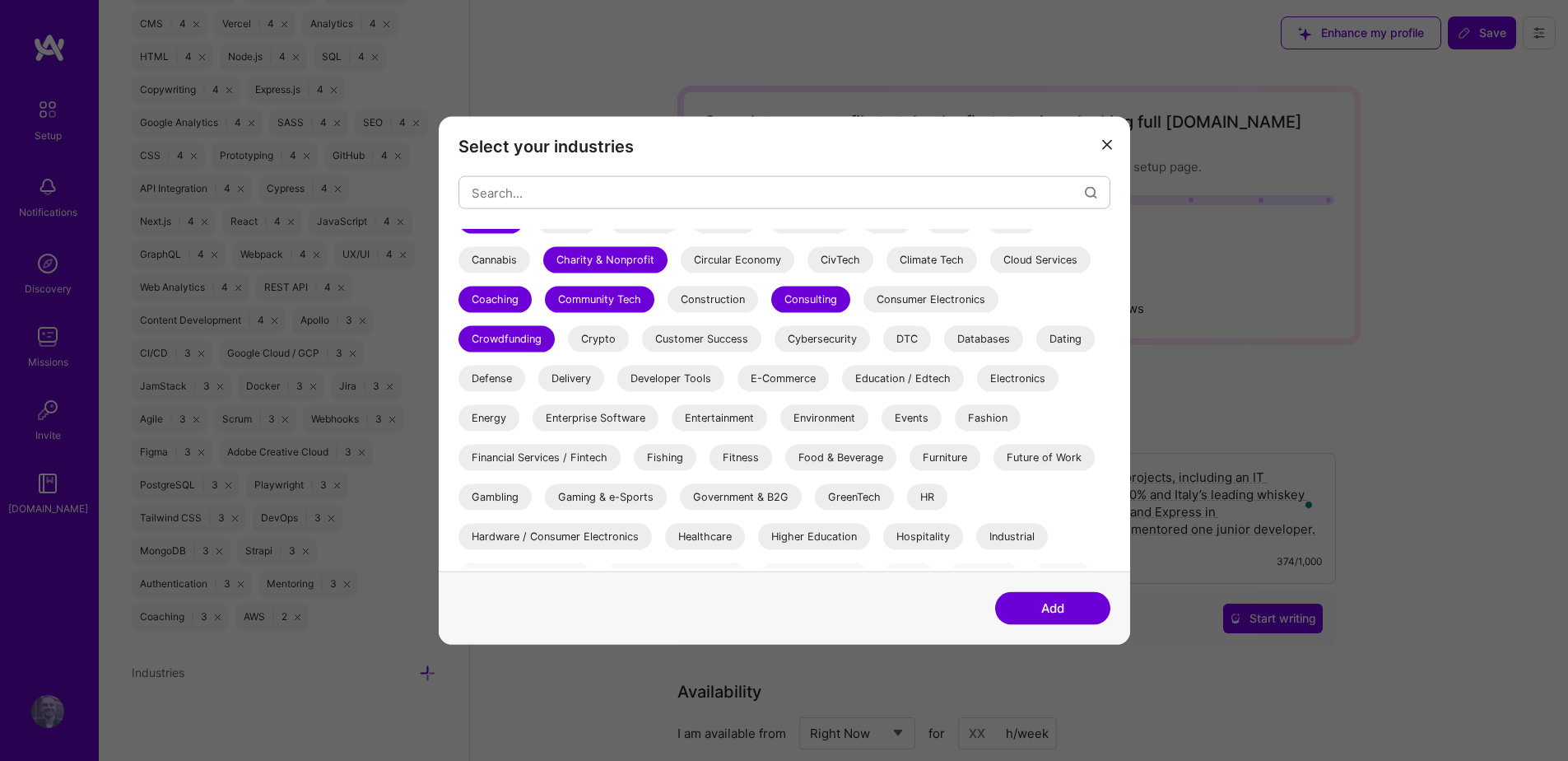
scroll to position [172, 0]
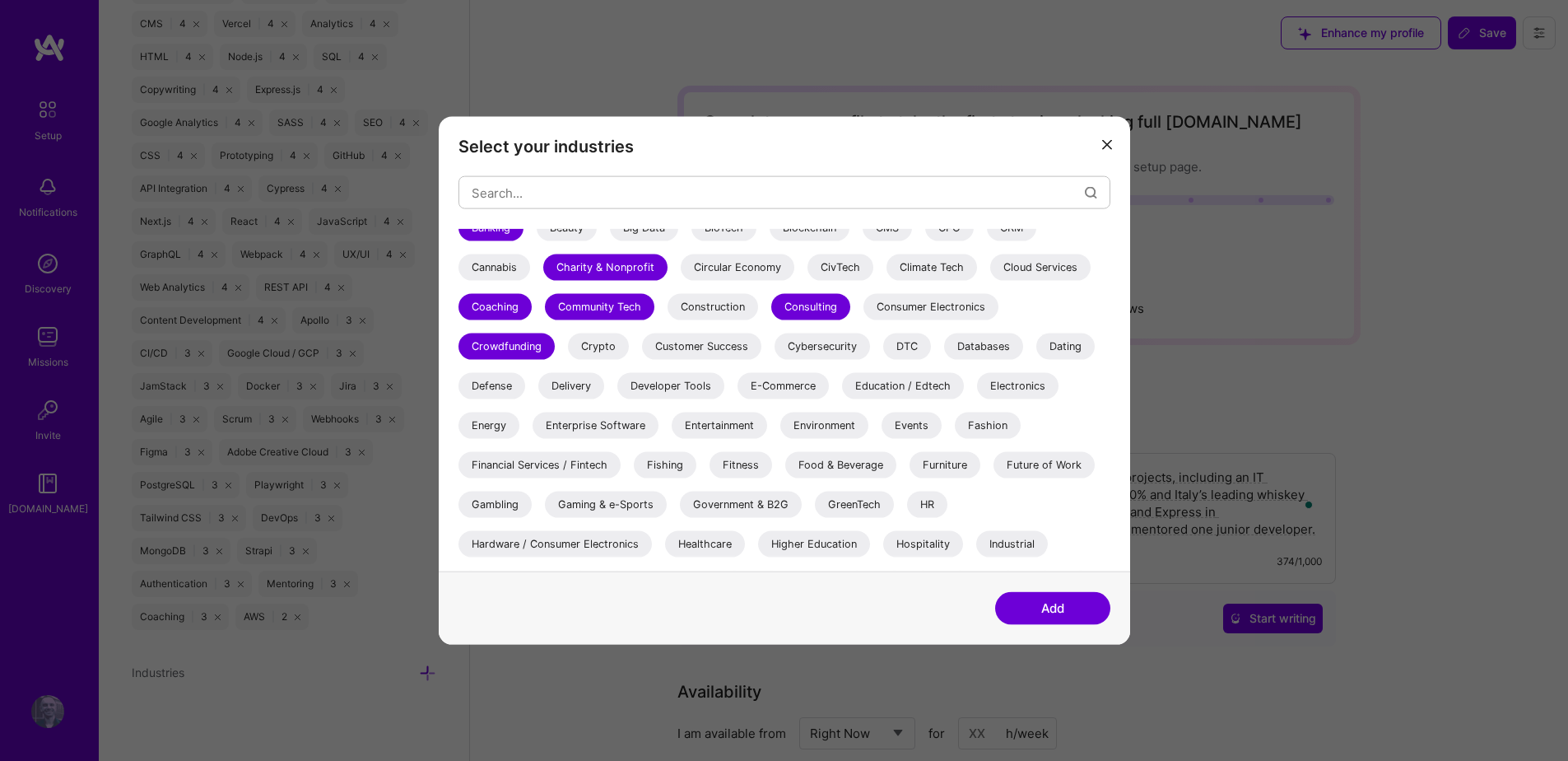
click at [904, 387] on div "Education / Edtech" at bounding box center [903, 386] width 121 height 26
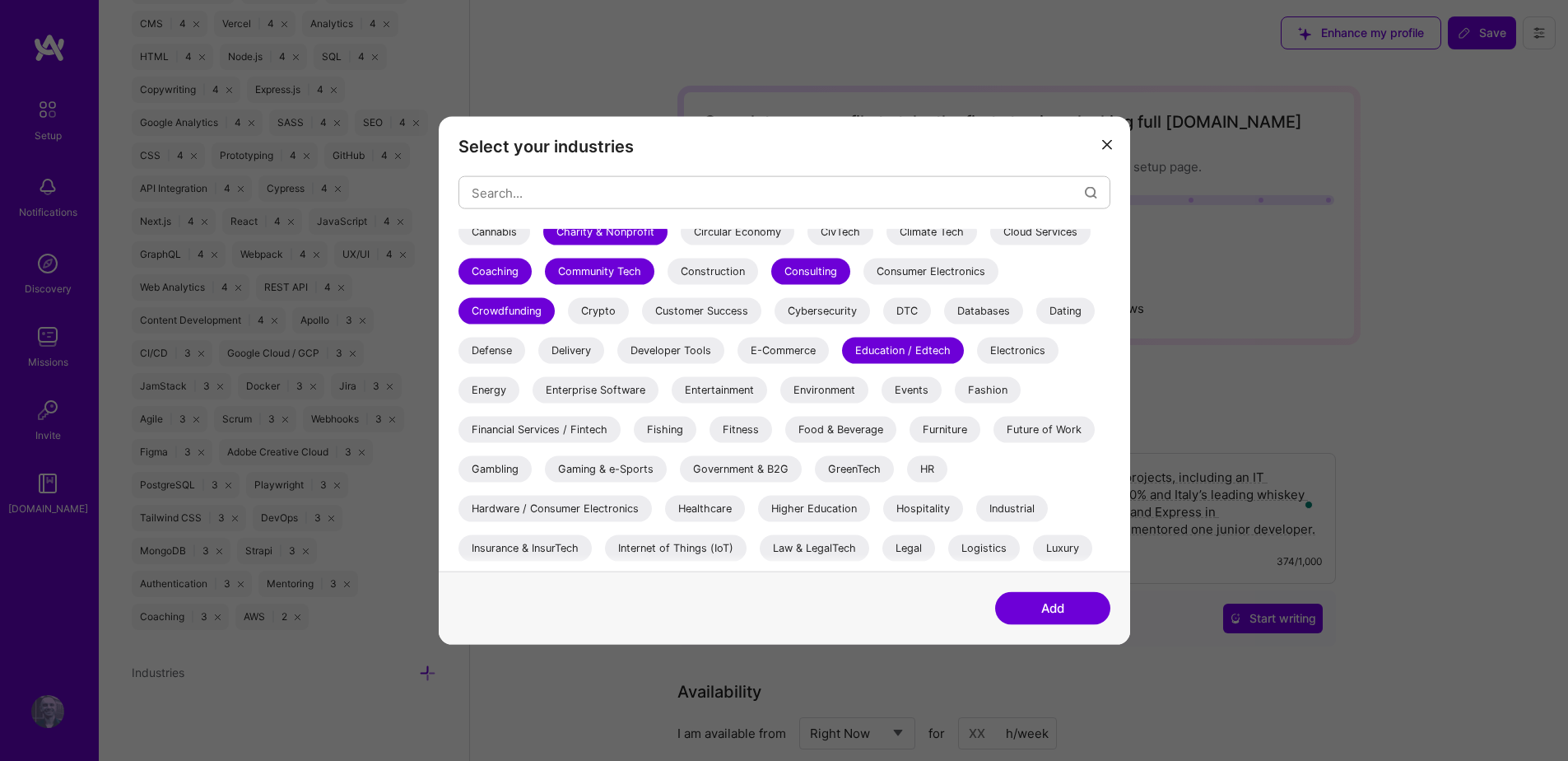
scroll to position [212, 0]
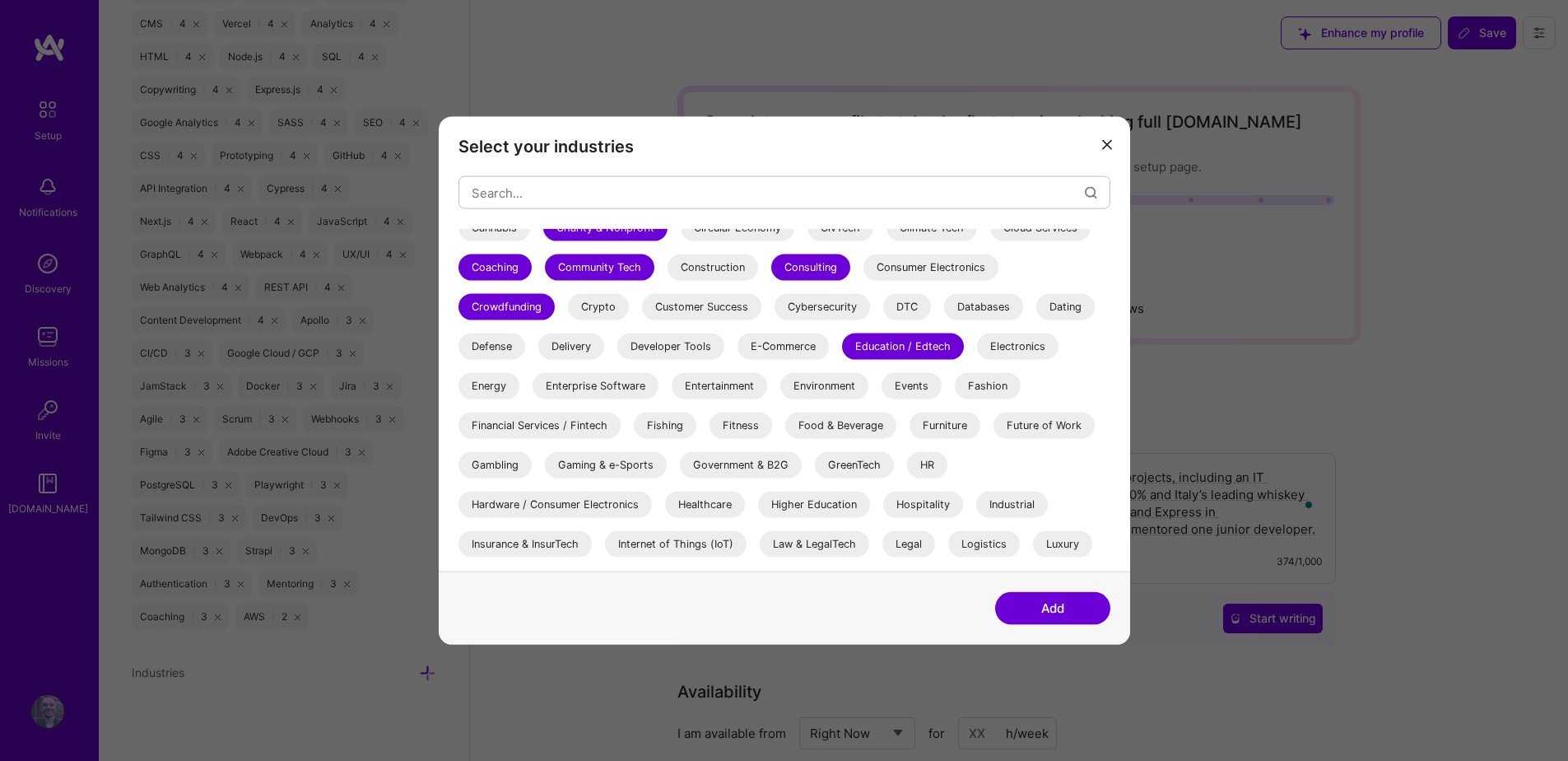
click at [809, 351] on div "E-Commerce" at bounding box center [783, 346] width 92 height 26
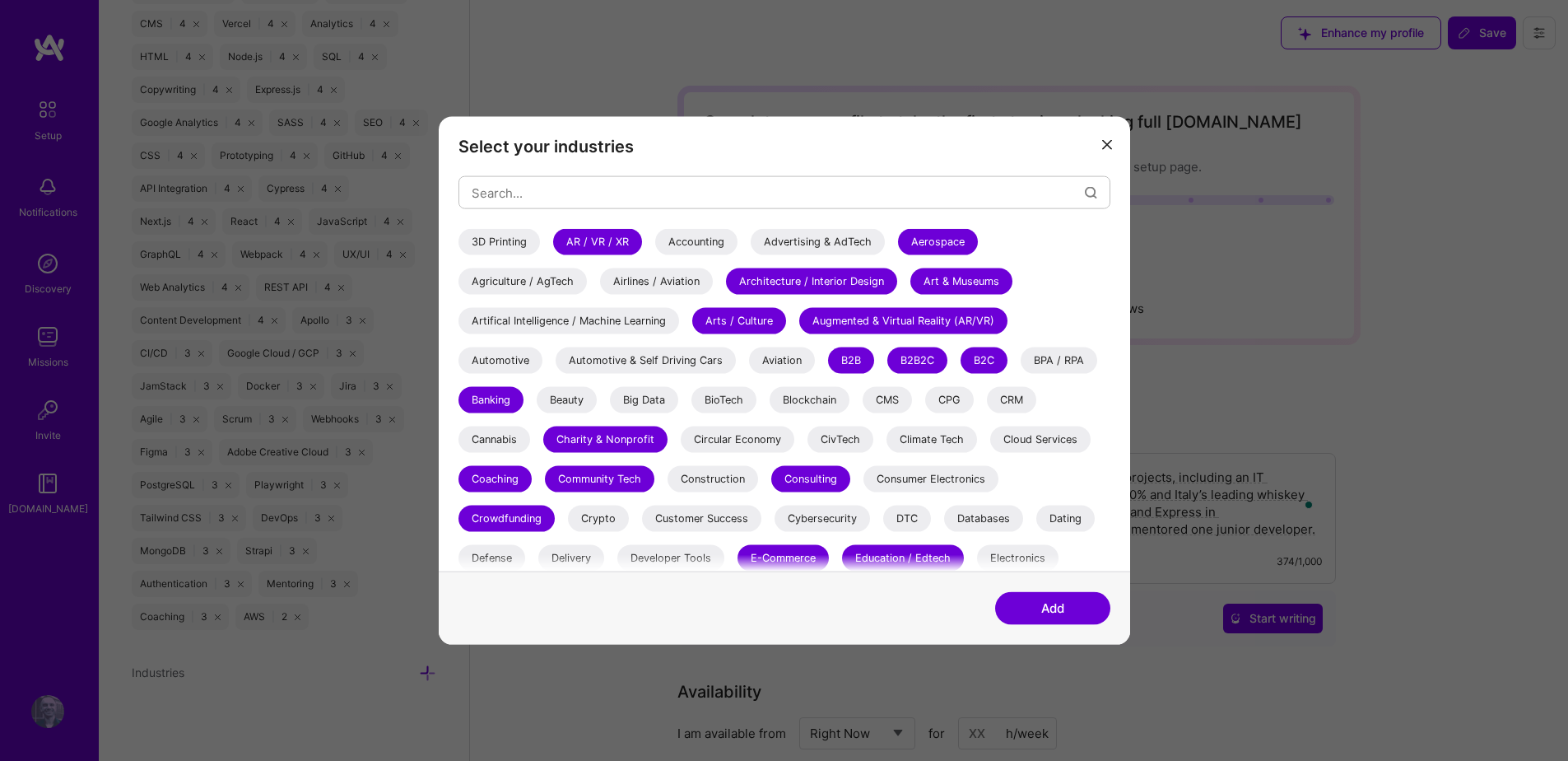
click at [556, 396] on div "Beauty" at bounding box center [567, 400] width 60 height 26
click at [747, 400] on div "BioTech" at bounding box center [723, 400] width 65 height 26
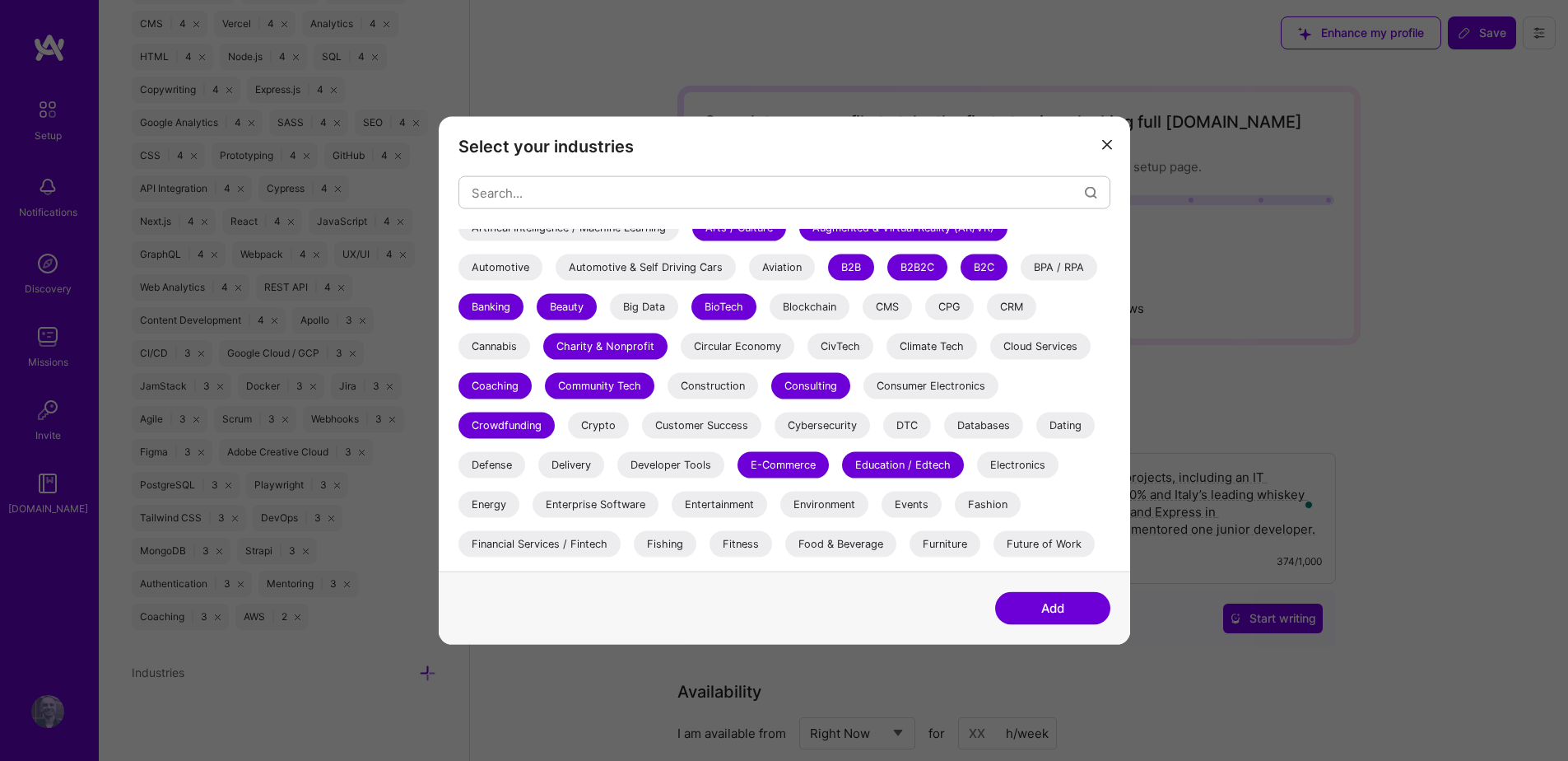
scroll to position [95, 0]
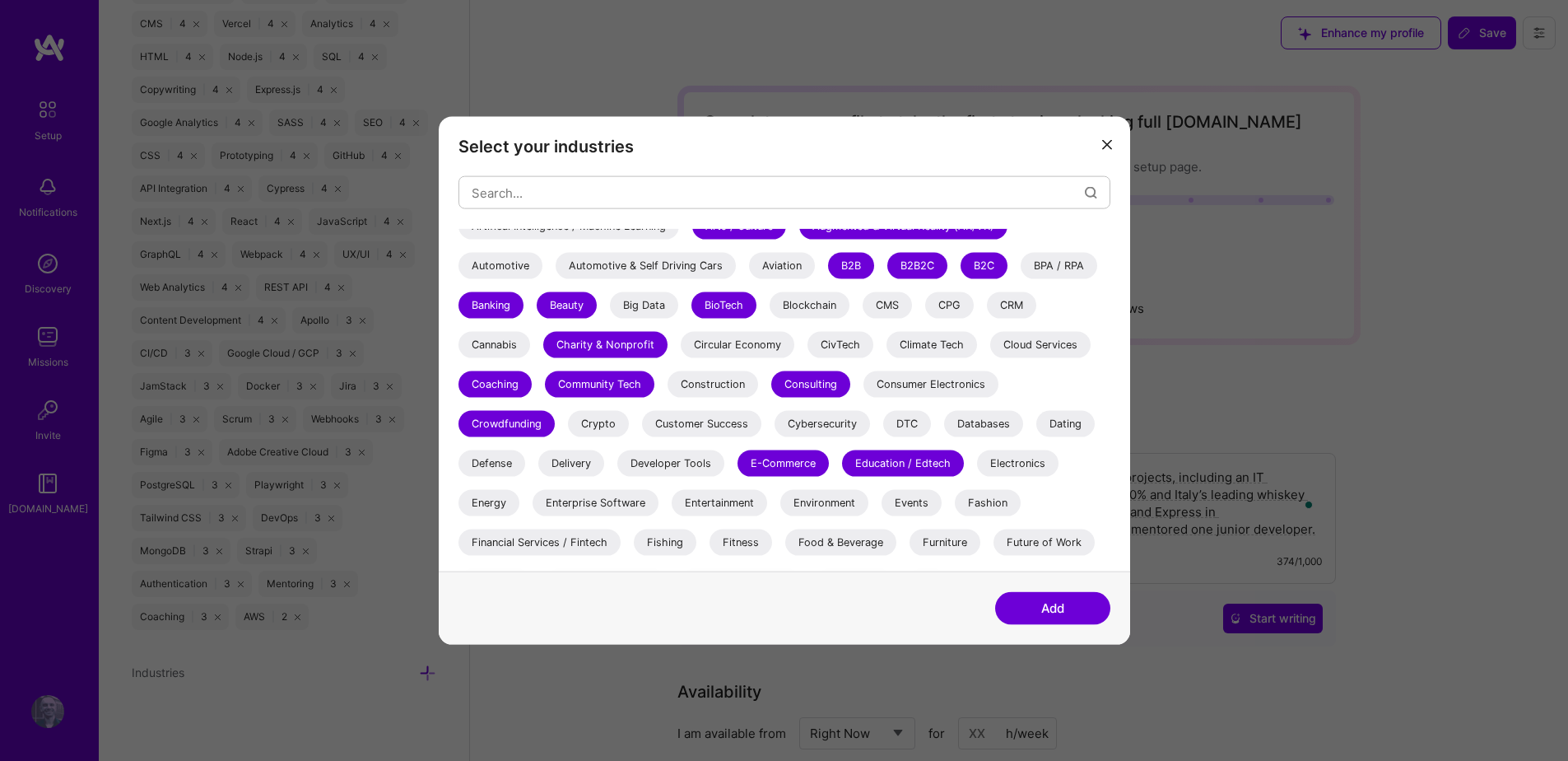
click at [831, 314] on div "Blockchain" at bounding box center [810, 305] width 80 height 26
click at [717, 343] on div "Circular Economy" at bounding box center [737, 344] width 113 height 26
click at [1077, 348] on div "Cloud Services" at bounding box center [1040, 344] width 100 height 26
click at [902, 384] on div "Consumer Electronics" at bounding box center [931, 384] width 135 height 26
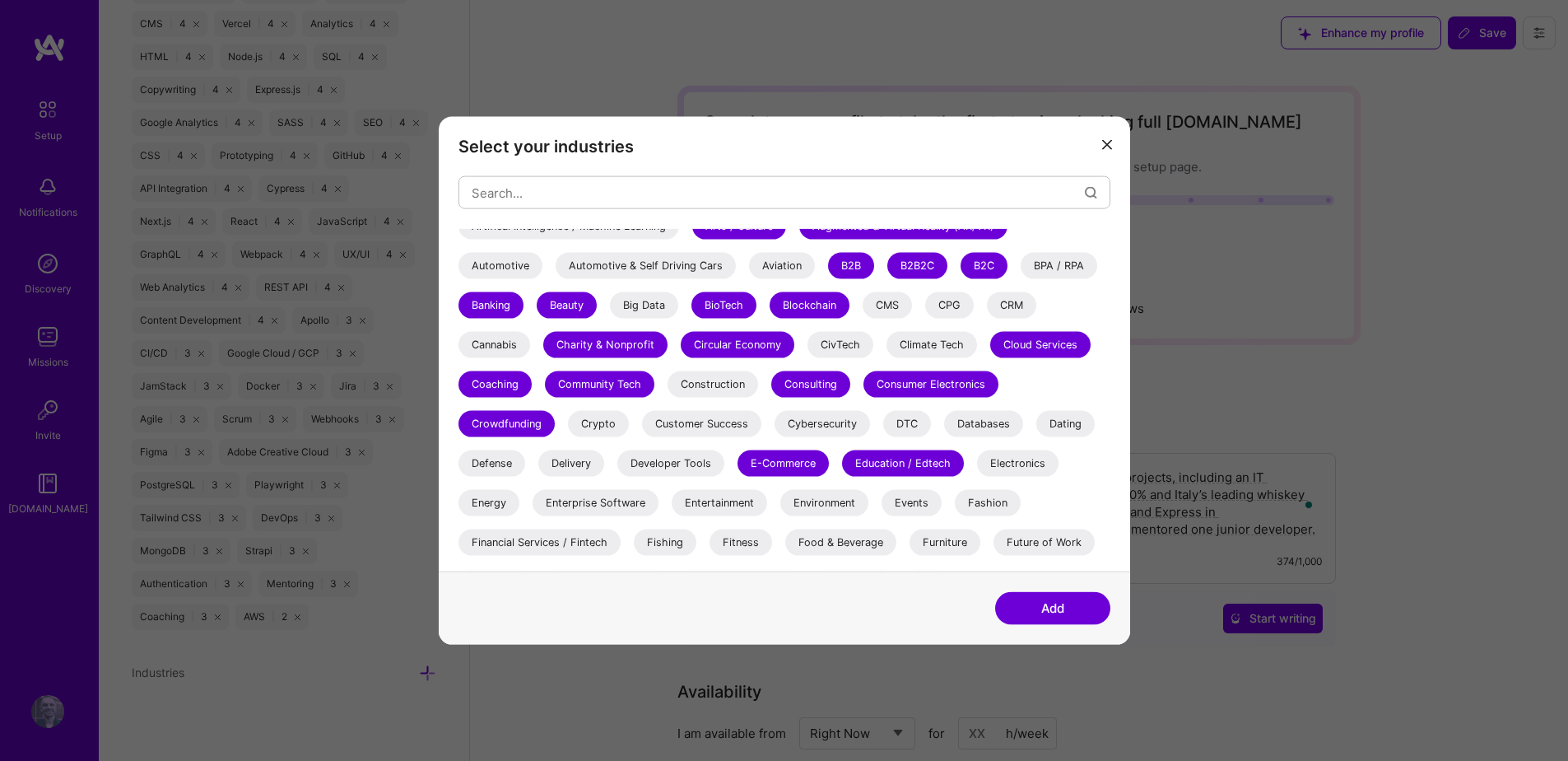
click at [611, 421] on div "Crypto" at bounding box center [598, 424] width 61 height 26
click at [856, 429] on div "Cybersecurity" at bounding box center [823, 424] width 96 height 26
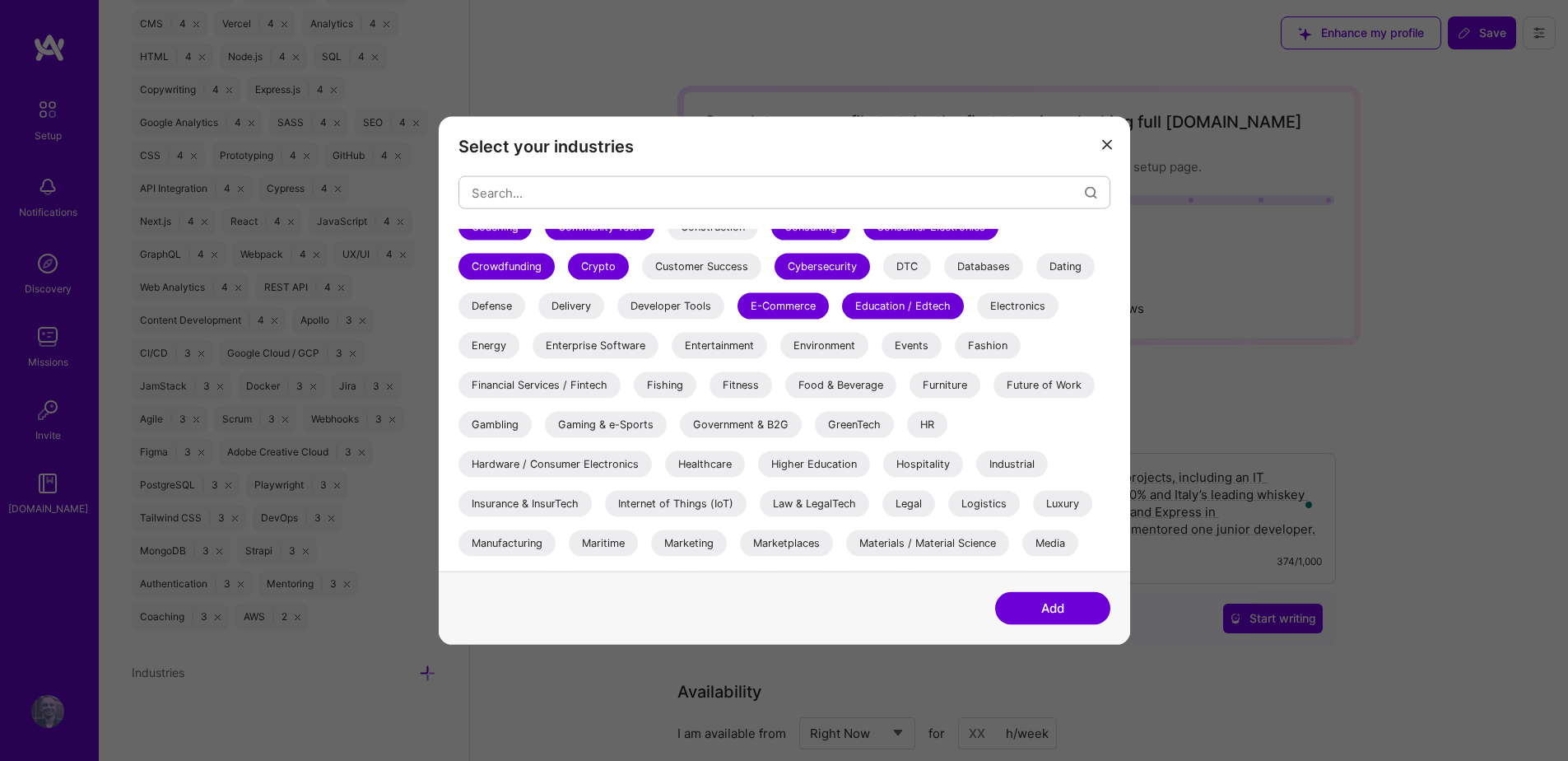
scroll to position [238, 0]
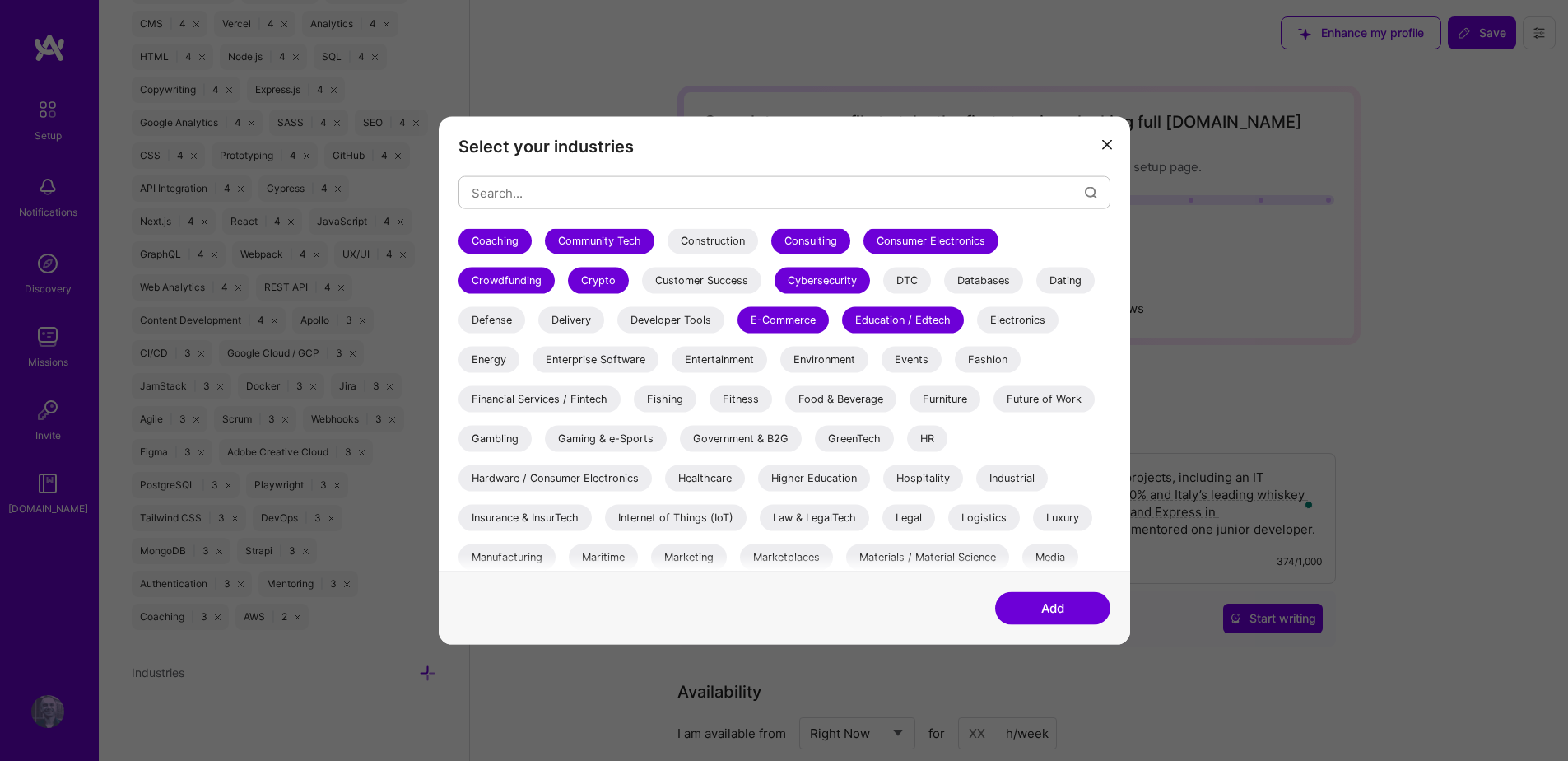
click at [986, 281] on div "Databases" at bounding box center [983, 281] width 79 height 26
click at [1074, 275] on div "Dating" at bounding box center [1066, 281] width 59 height 26
click at [575, 326] on div "Delivery" at bounding box center [571, 320] width 66 height 26
click at [674, 325] on div "Developer Tools" at bounding box center [672, 320] width 107 height 26
click at [1005, 315] on div "Electronics" at bounding box center [1018, 320] width 82 height 26
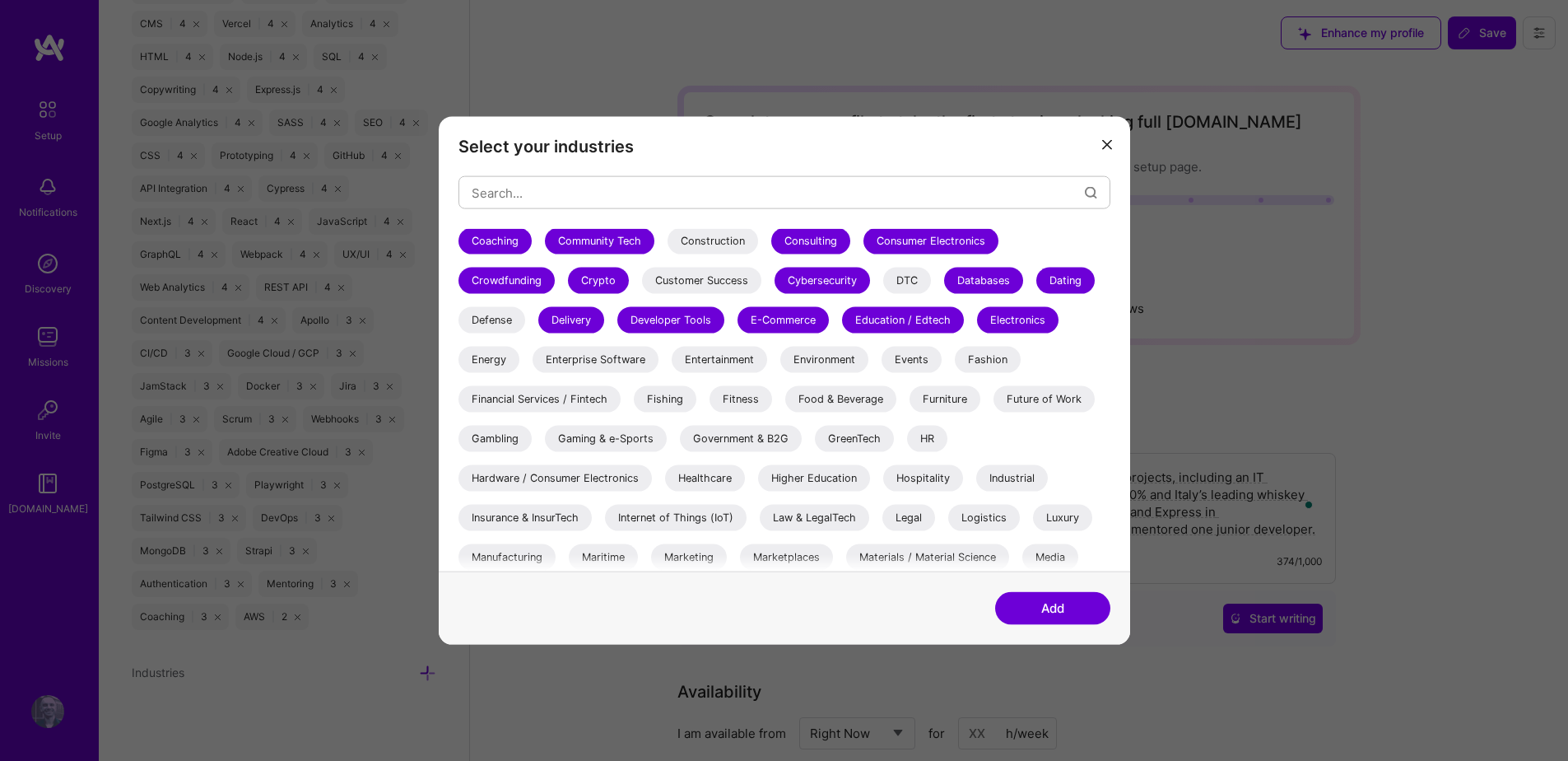
click at [490, 360] on div "Energy" at bounding box center [489, 359] width 61 height 26
click at [589, 359] on div "Enterprise Software" at bounding box center [595, 359] width 126 height 26
click at [733, 355] on div "Entertainment" at bounding box center [719, 359] width 96 height 26
click at [848, 365] on div "Environment" at bounding box center [824, 359] width 89 height 26
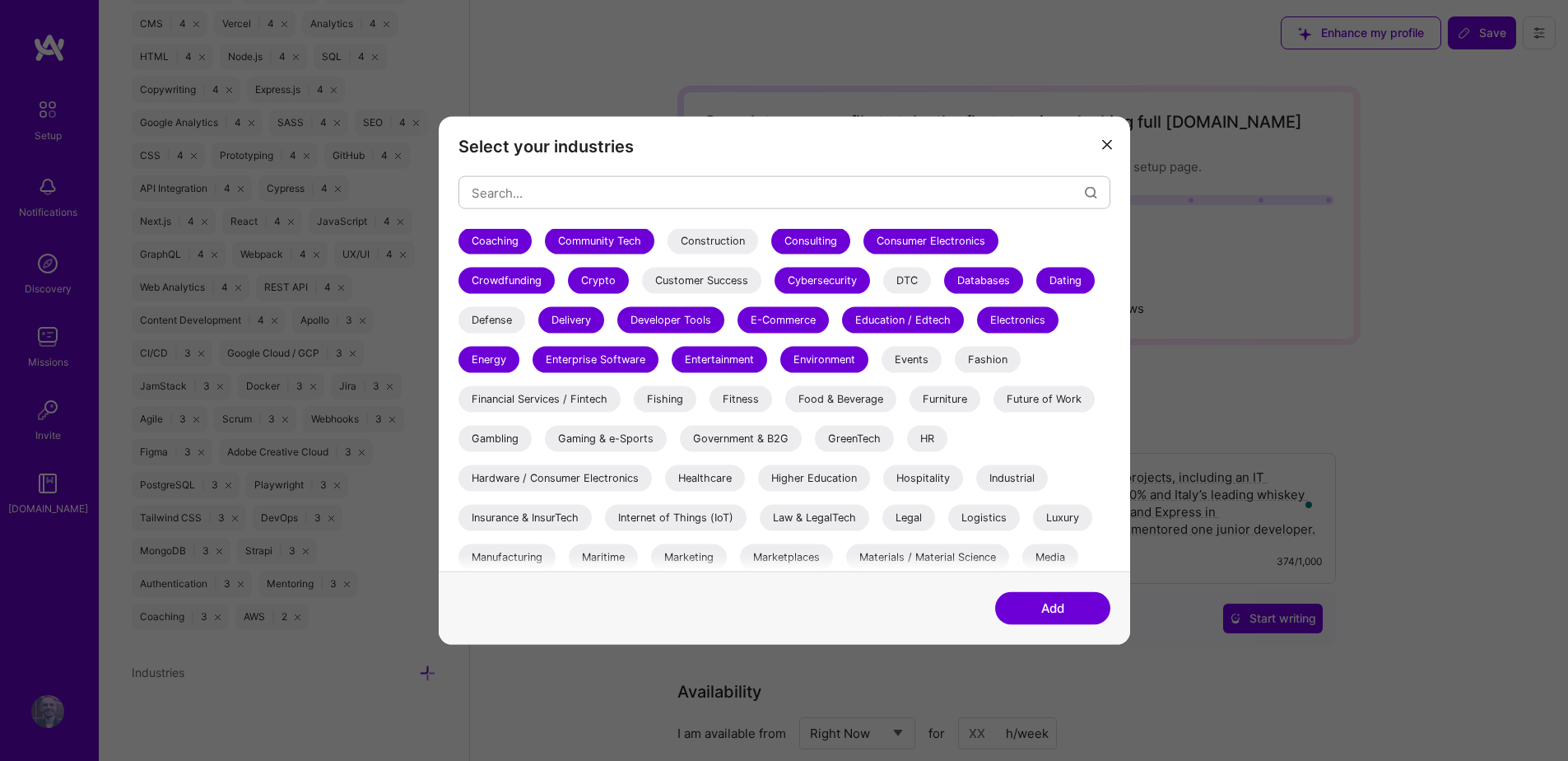
click at [928, 360] on div "Events" at bounding box center [911, 359] width 60 height 26
click at [990, 352] on div "Fashion" at bounding box center [988, 359] width 66 height 26
click at [599, 400] on div "Financial Services / Fintech" at bounding box center [539, 399] width 162 height 26
click at [752, 401] on div "Fitness" at bounding box center [740, 399] width 63 height 26
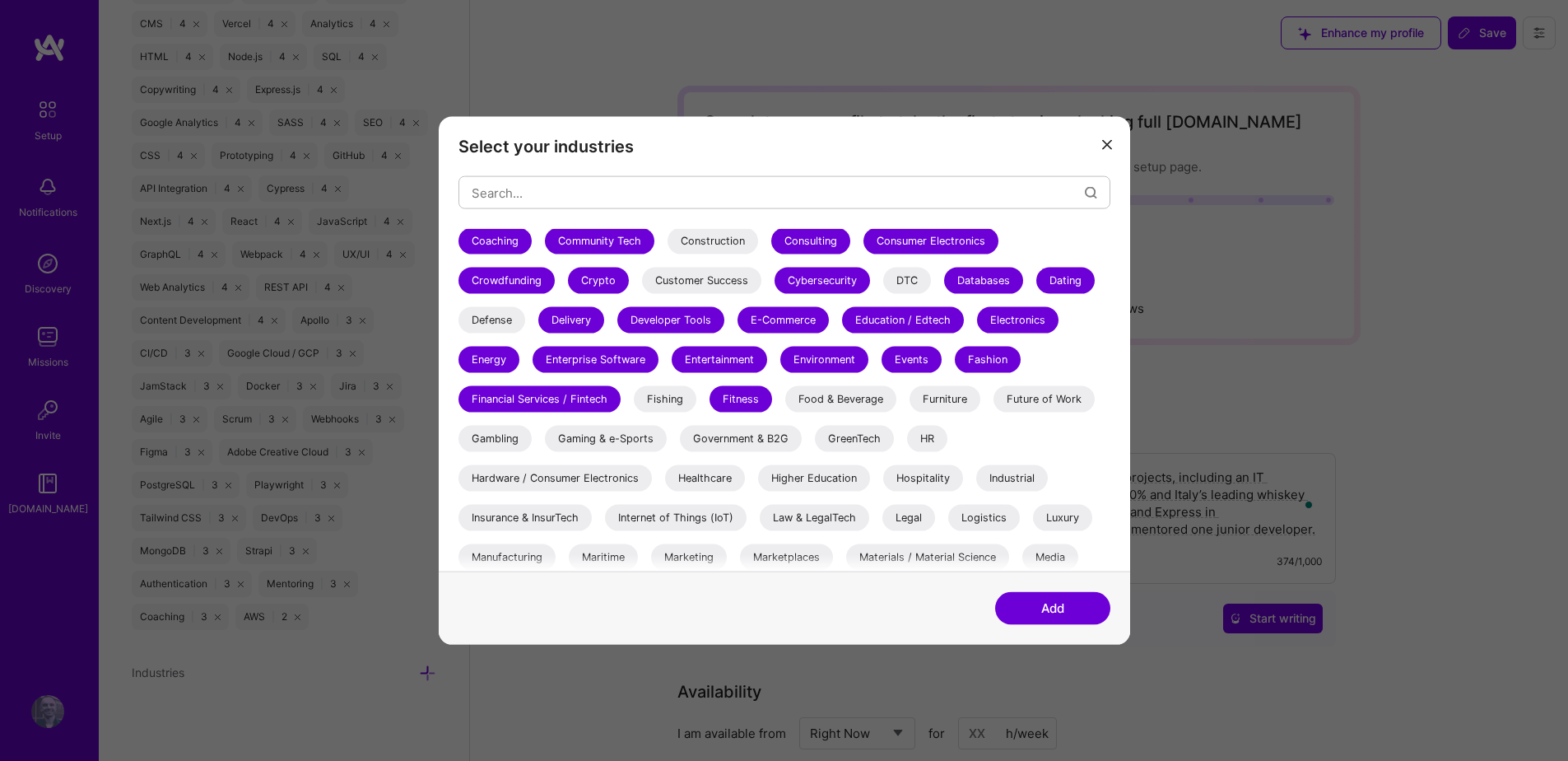
click at [877, 399] on div "Food & Beverage" at bounding box center [841, 399] width 111 height 26
click at [614, 449] on div "Gaming & e-Sports" at bounding box center [606, 439] width 121 height 26
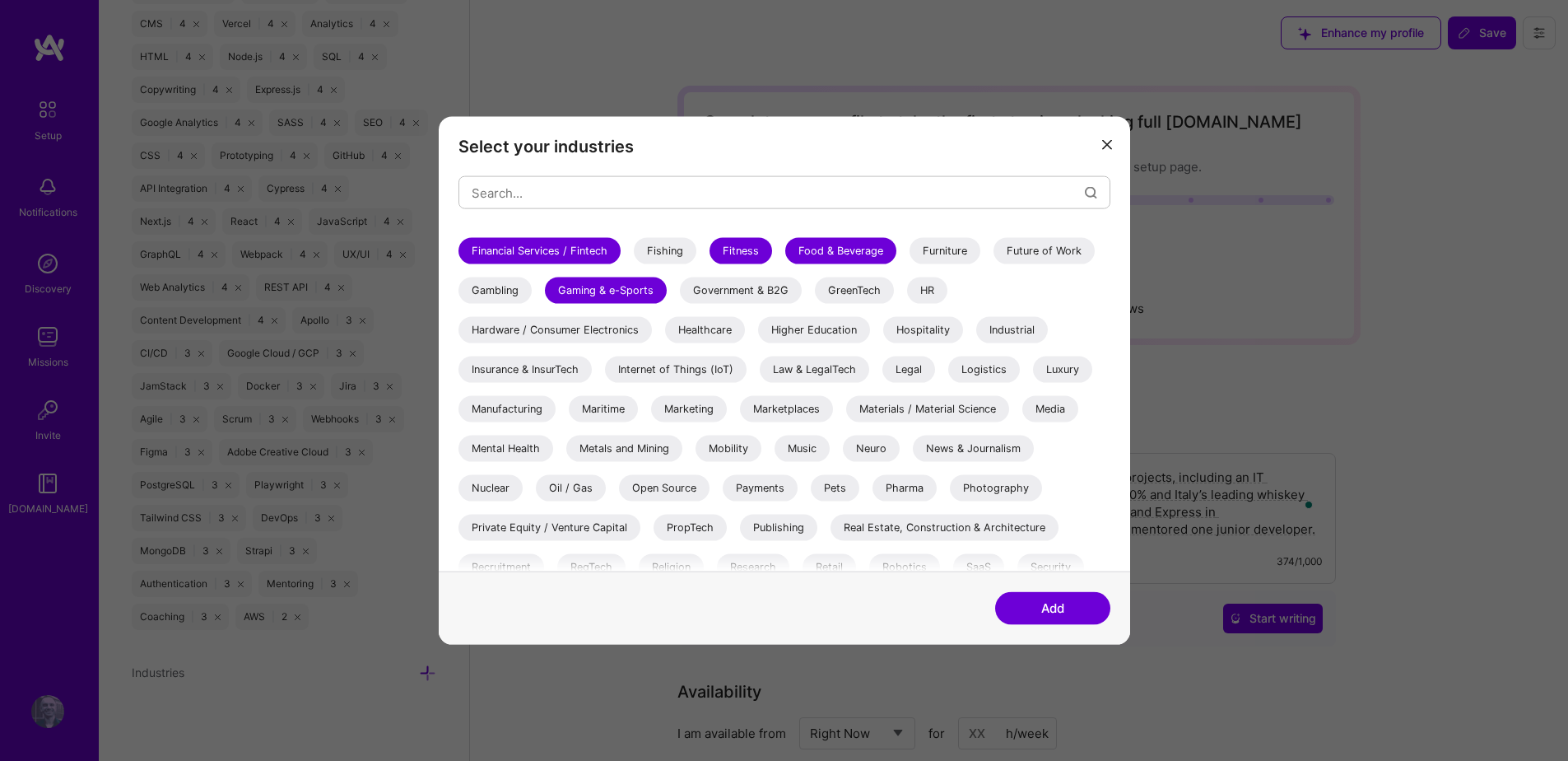
scroll to position [389, 0]
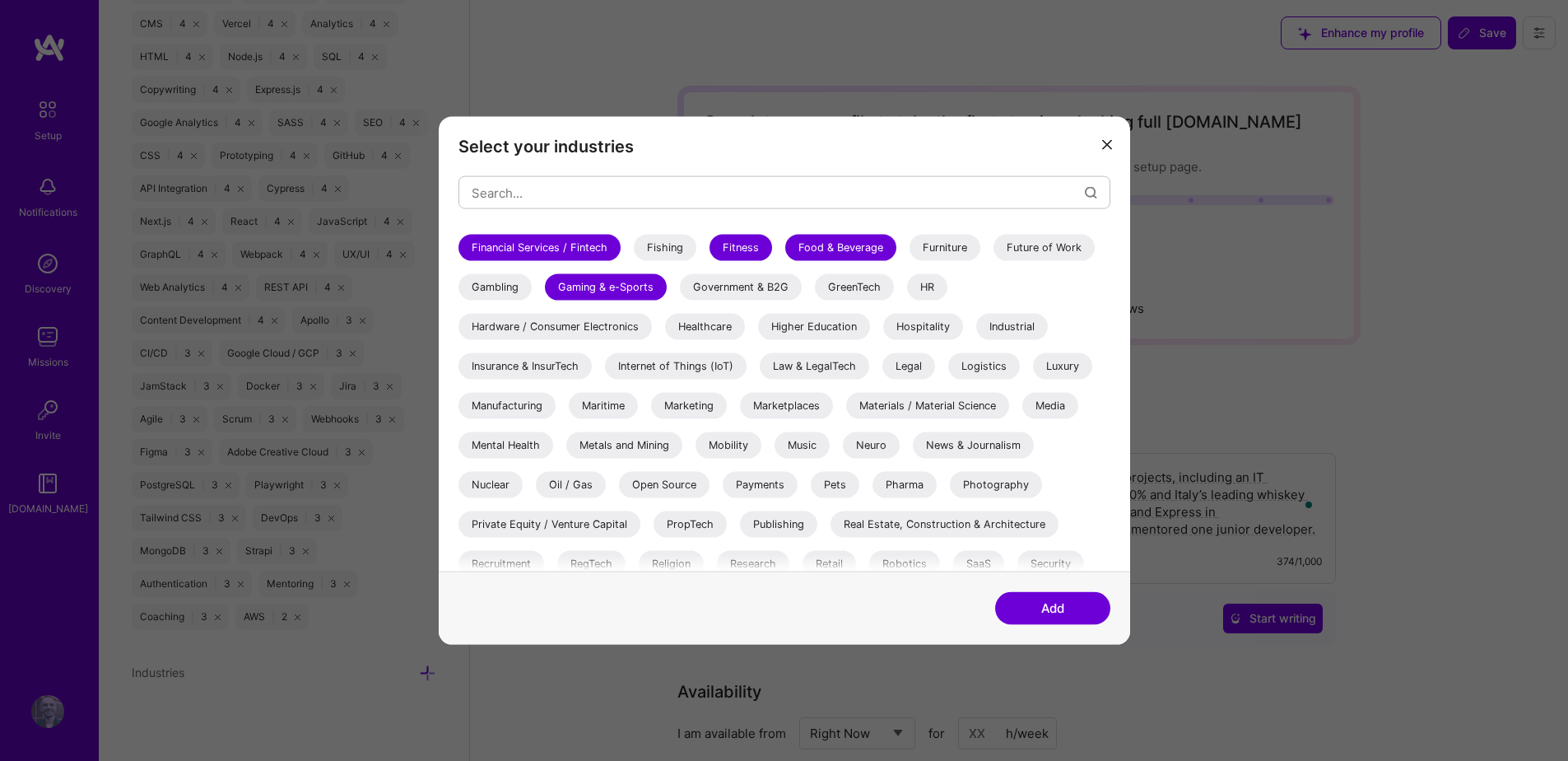
click at [872, 285] on div "GreenTech" at bounding box center [854, 287] width 79 height 26
click at [604, 331] on div "Hardware / Consumer Electronics" at bounding box center [555, 326] width 193 height 26
click at [709, 325] on div "Healthcare" at bounding box center [705, 326] width 80 height 26
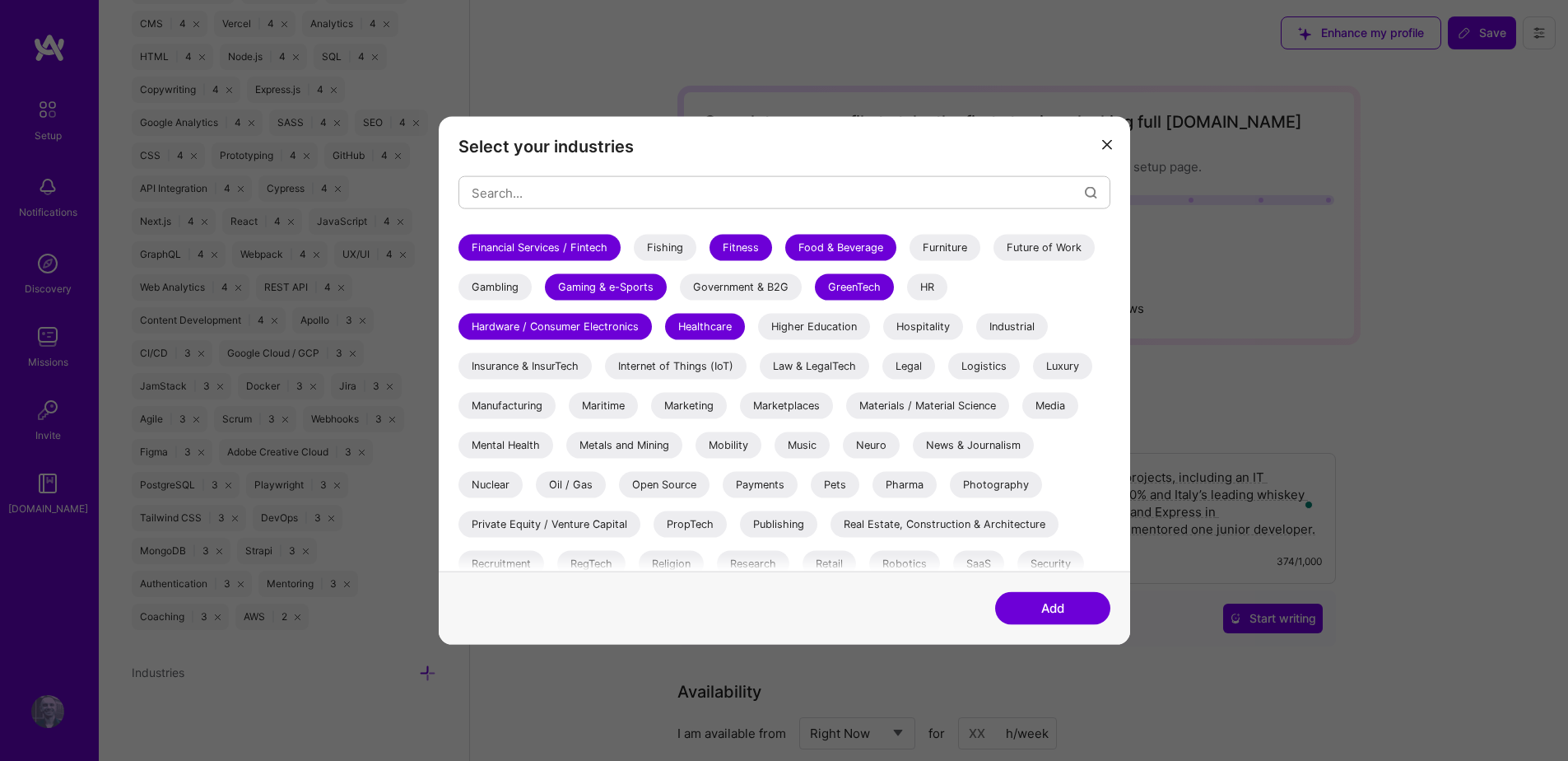
click at [1068, 362] on div "Luxury" at bounding box center [1064, 366] width 60 height 26
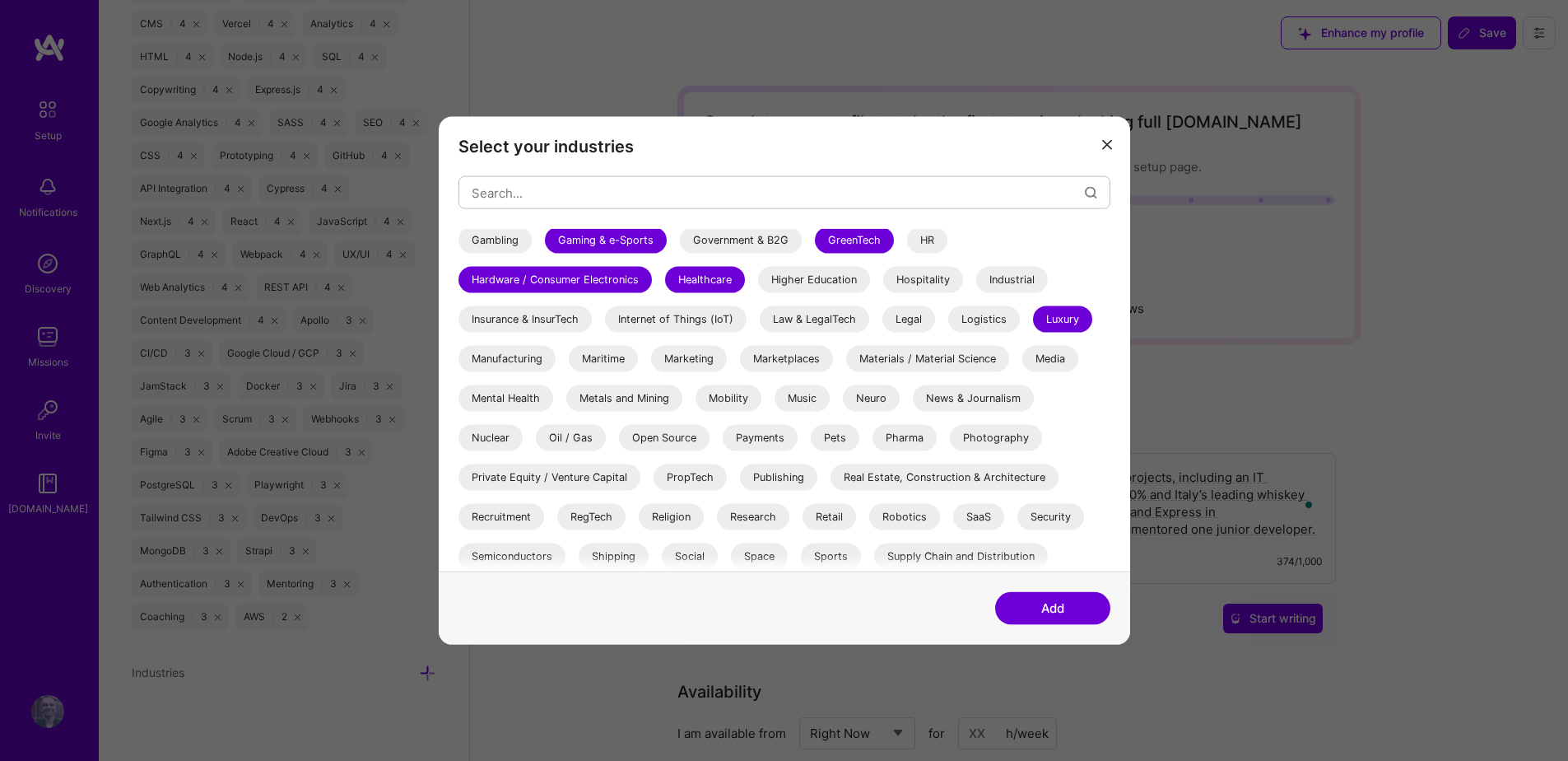
scroll to position [480, 0]
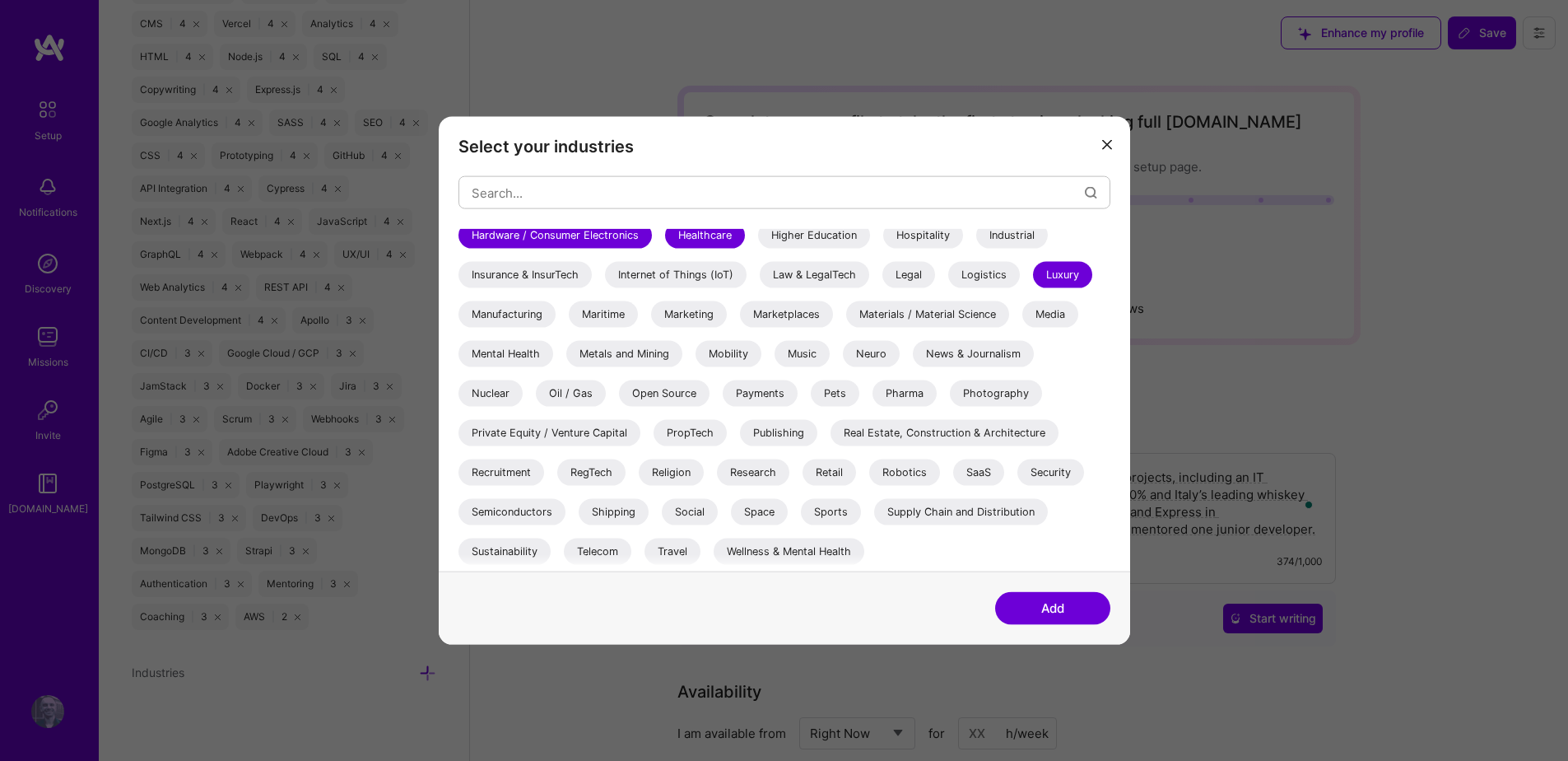
click at [708, 314] on div "Marketing" at bounding box center [689, 314] width 76 height 26
click at [825, 317] on div "Marketplaces" at bounding box center [787, 314] width 94 height 26
click at [1070, 314] on div "Media" at bounding box center [1051, 314] width 56 height 26
click at [736, 355] on div "Mobility" at bounding box center [728, 354] width 66 height 26
click at [817, 351] on div "Music" at bounding box center [802, 354] width 55 height 26
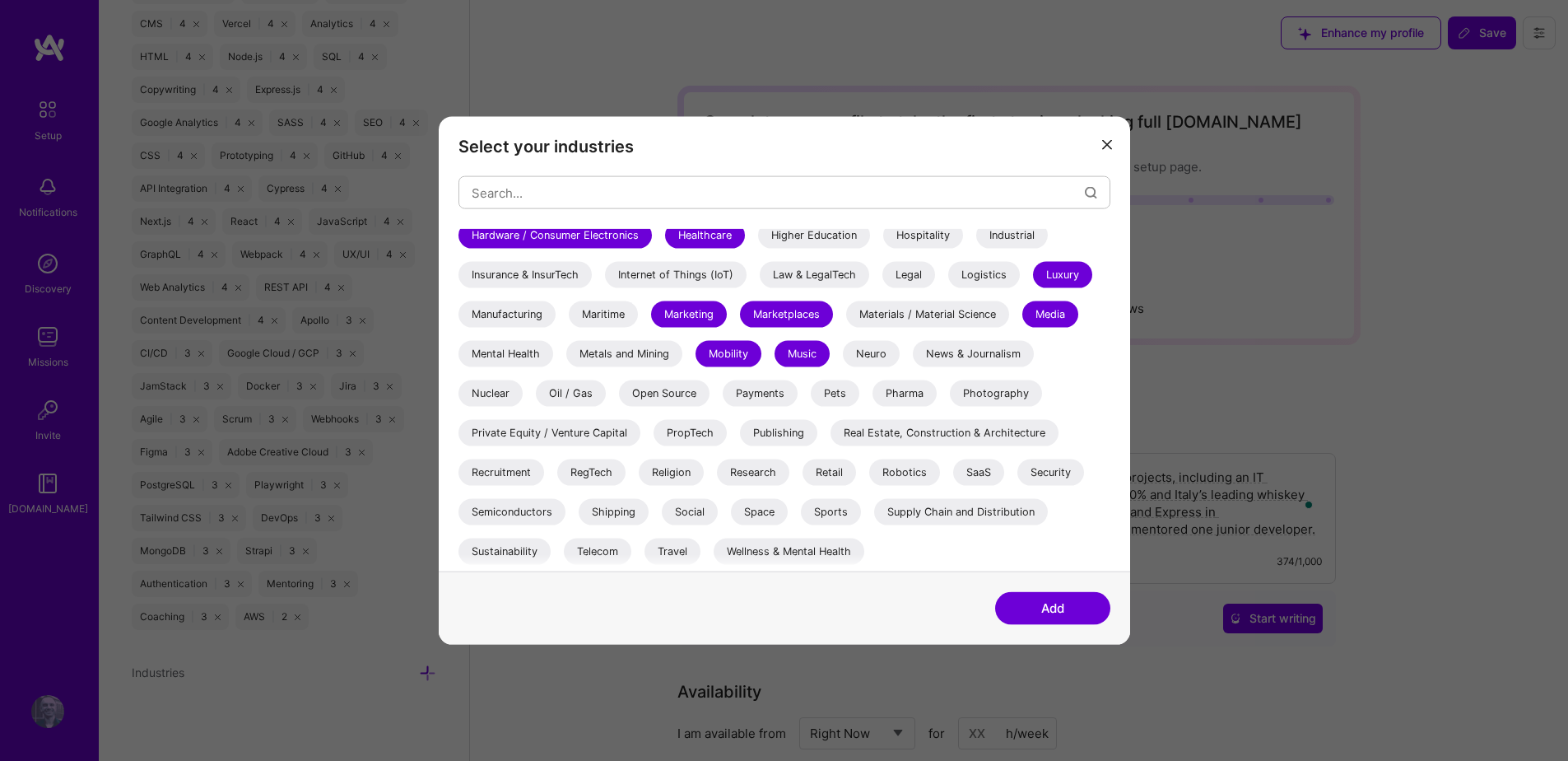
click at [675, 399] on div "Open Source" at bounding box center [664, 393] width 91 height 26
click at [767, 394] on div "Payments" at bounding box center [760, 393] width 75 height 26
click at [995, 401] on div "Photography" at bounding box center [996, 393] width 93 height 26
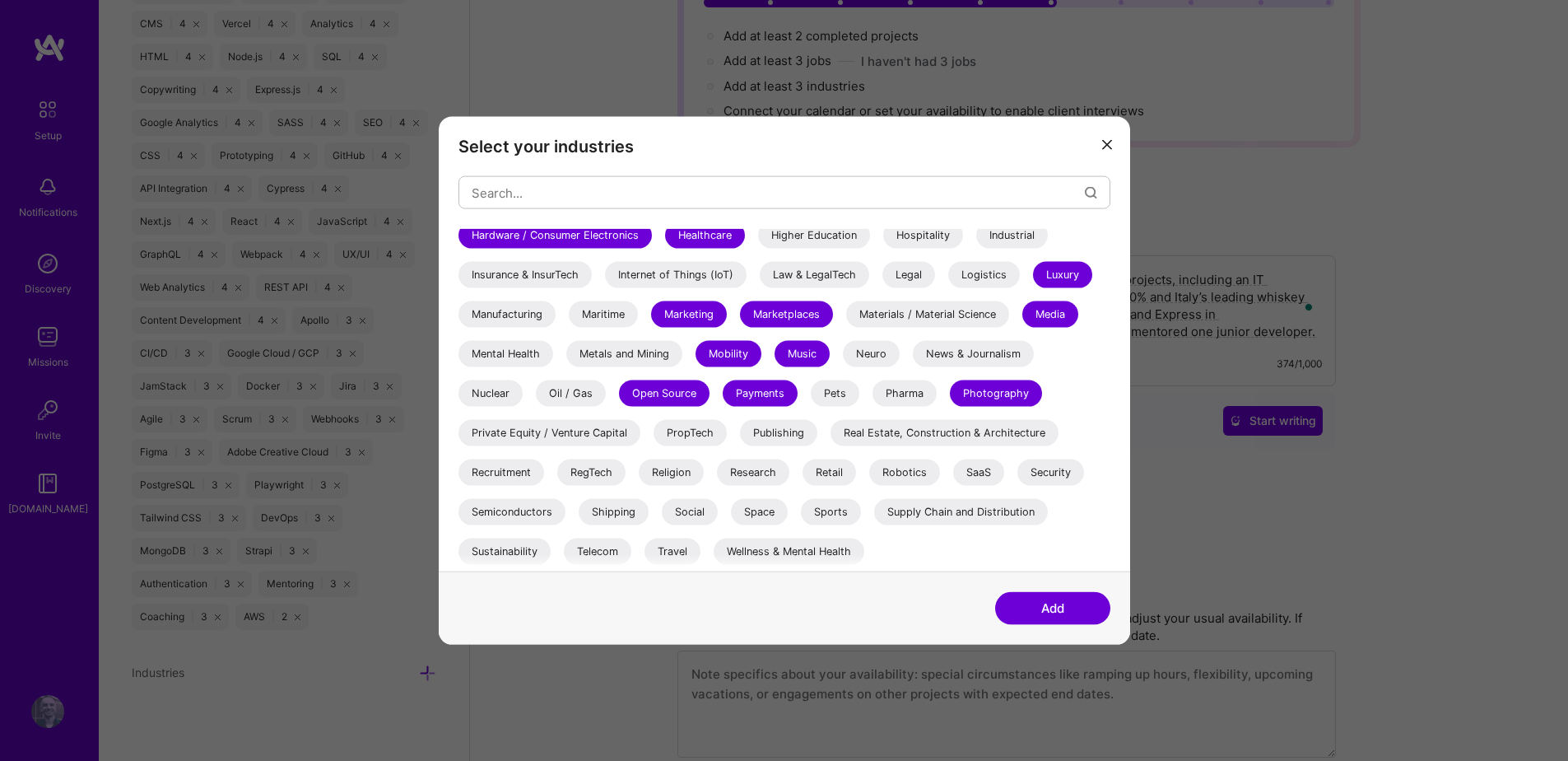
scroll to position [198, 0]
click at [598, 436] on div "Private Equity / Venture Capital" at bounding box center [549, 433] width 182 height 26
click at [792, 436] on div "Publishing" at bounding box center [779, 433] width 78 height 26
click at [871, 431] on div "Real Estate, Construction & Architecture" at bounding box center [944, 433] width 228 height 26
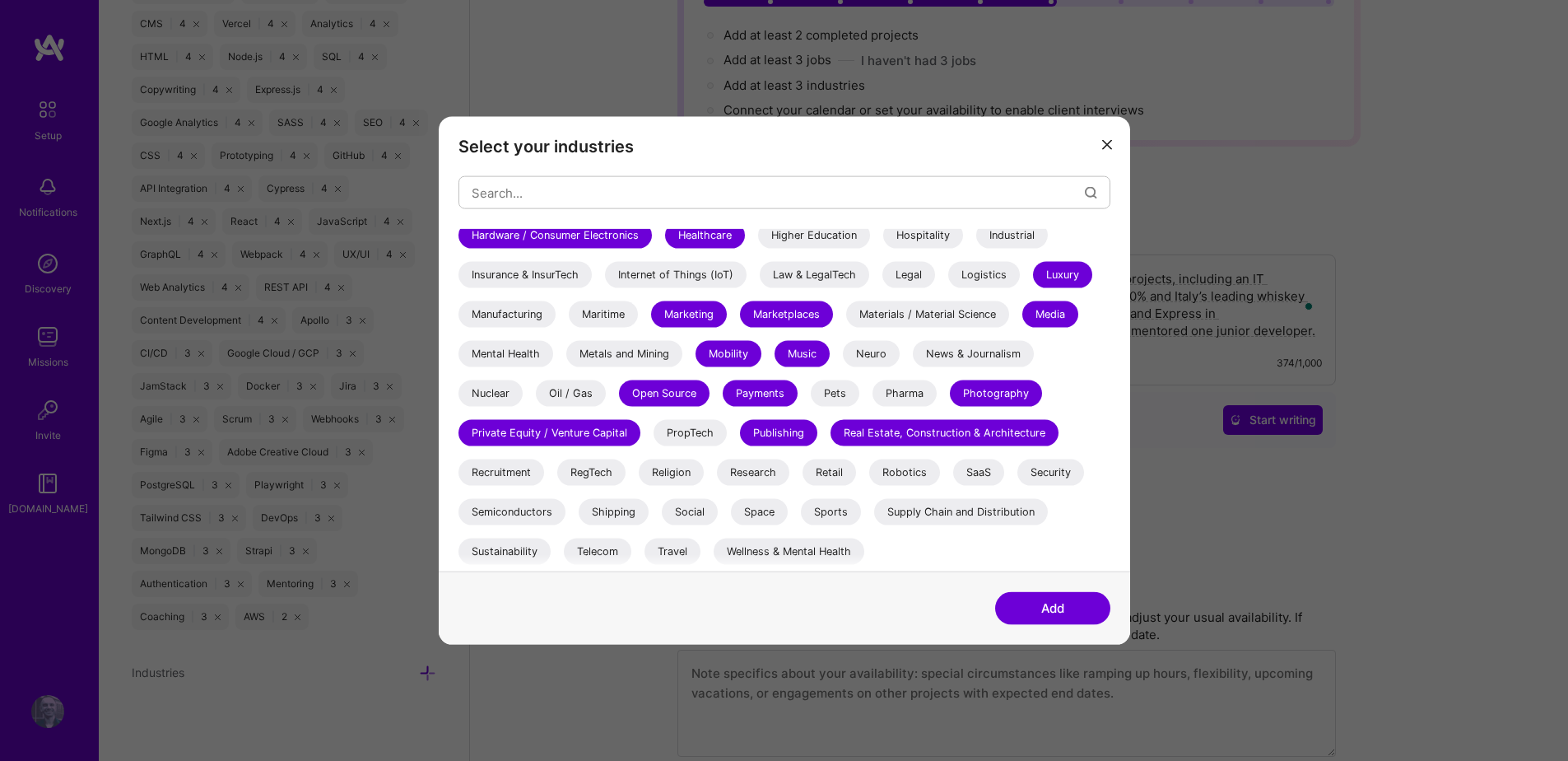
click at [756, 479] on div "Research" at bounding box center [753, 473] width 73 height 26
click at [985, 471] on div "SaaS" at bounding box center [978, 473] width 51 height 26
click at [1077, 466] on div "Security" at bounding box center [1051, 473] width 67 height 26
click at [690, 513] on div "Social" at bounding box center [689, 511] width 56 height 26
click at [753, 508] on div "Space" at bounding box center [759, 511] width 57 height 26
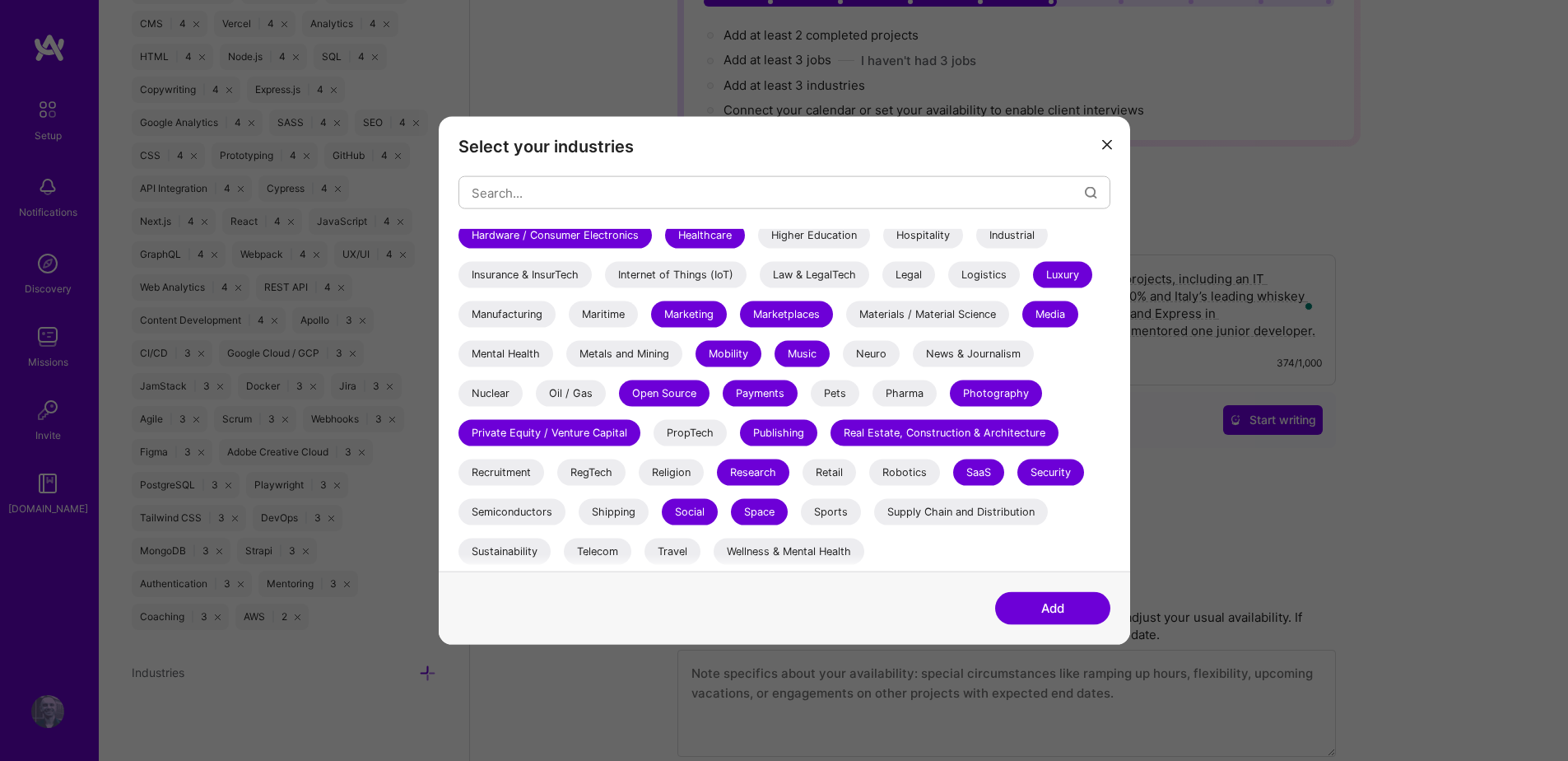
click at [496, 555] on div "Sustainability" at bounding box center [504, 551] width 93 height 26
click at [668, 549] on div "Travel" at bounding box center [673, 551] width 56 height 26
click at [1042, 604] on button "Add" at bounding box center [1053, 607] width 115 height 33
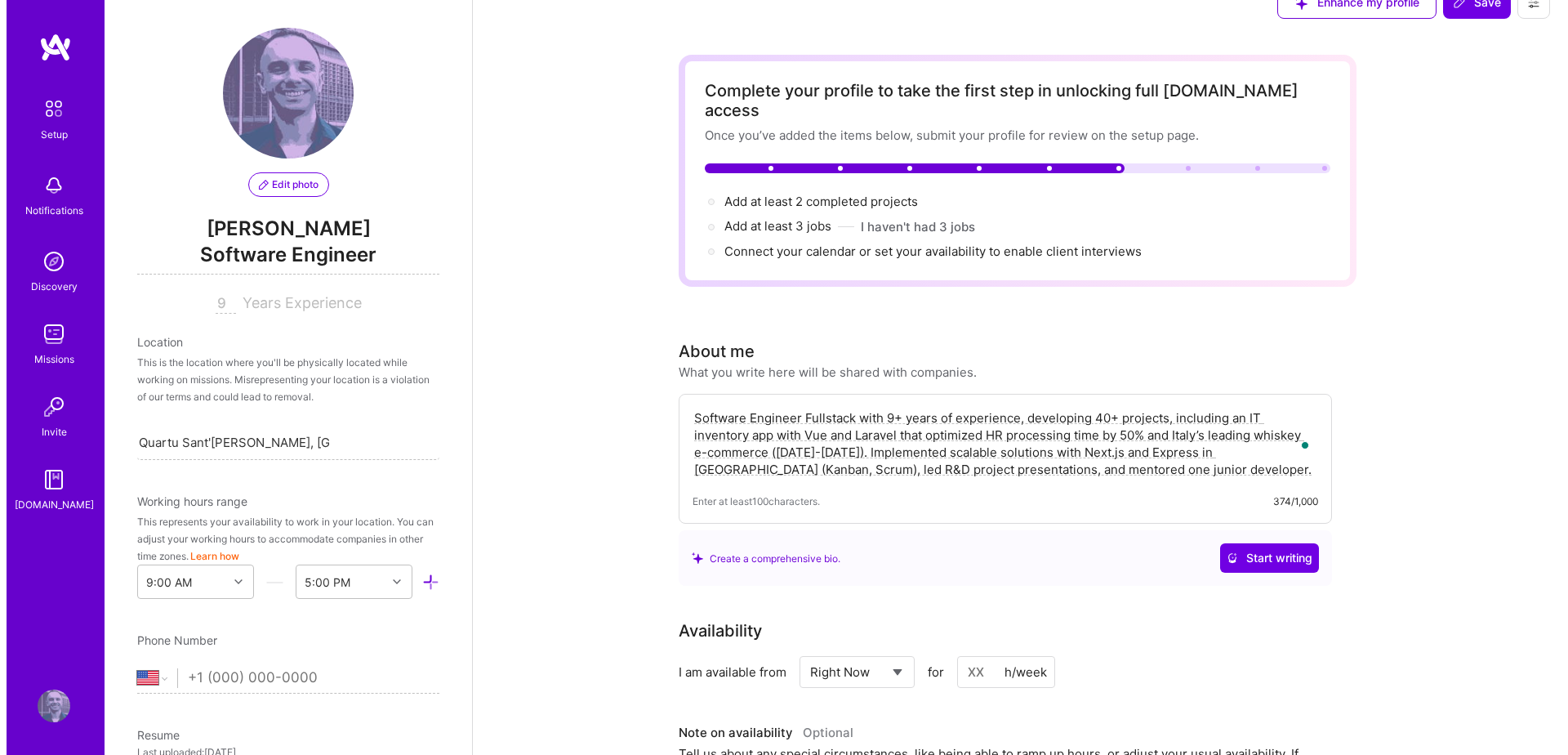
scroll to position [0, 0]
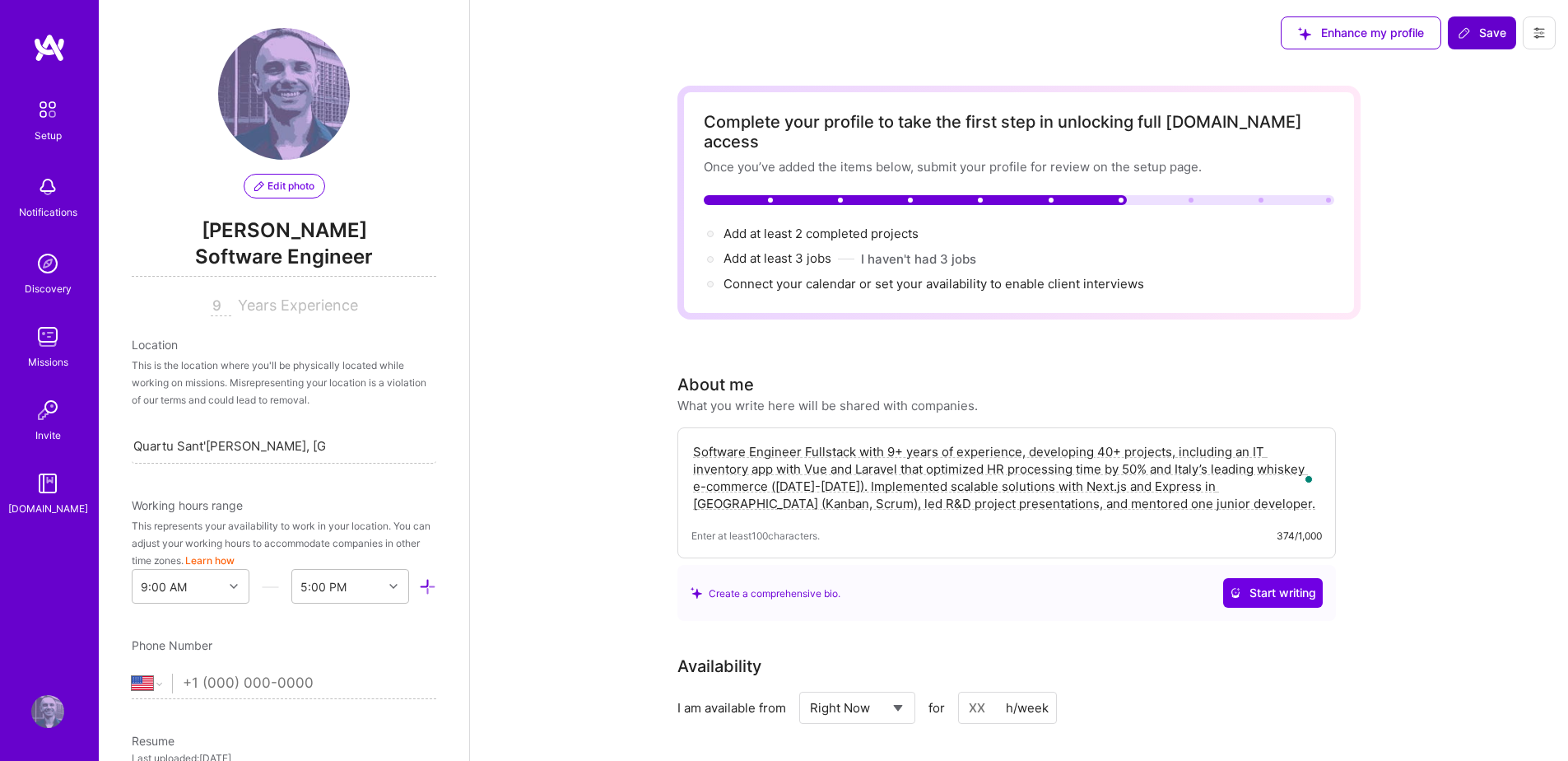
click at [1477, 38] on span "Save" at bounding box center [1482, 33] width 49 height 17
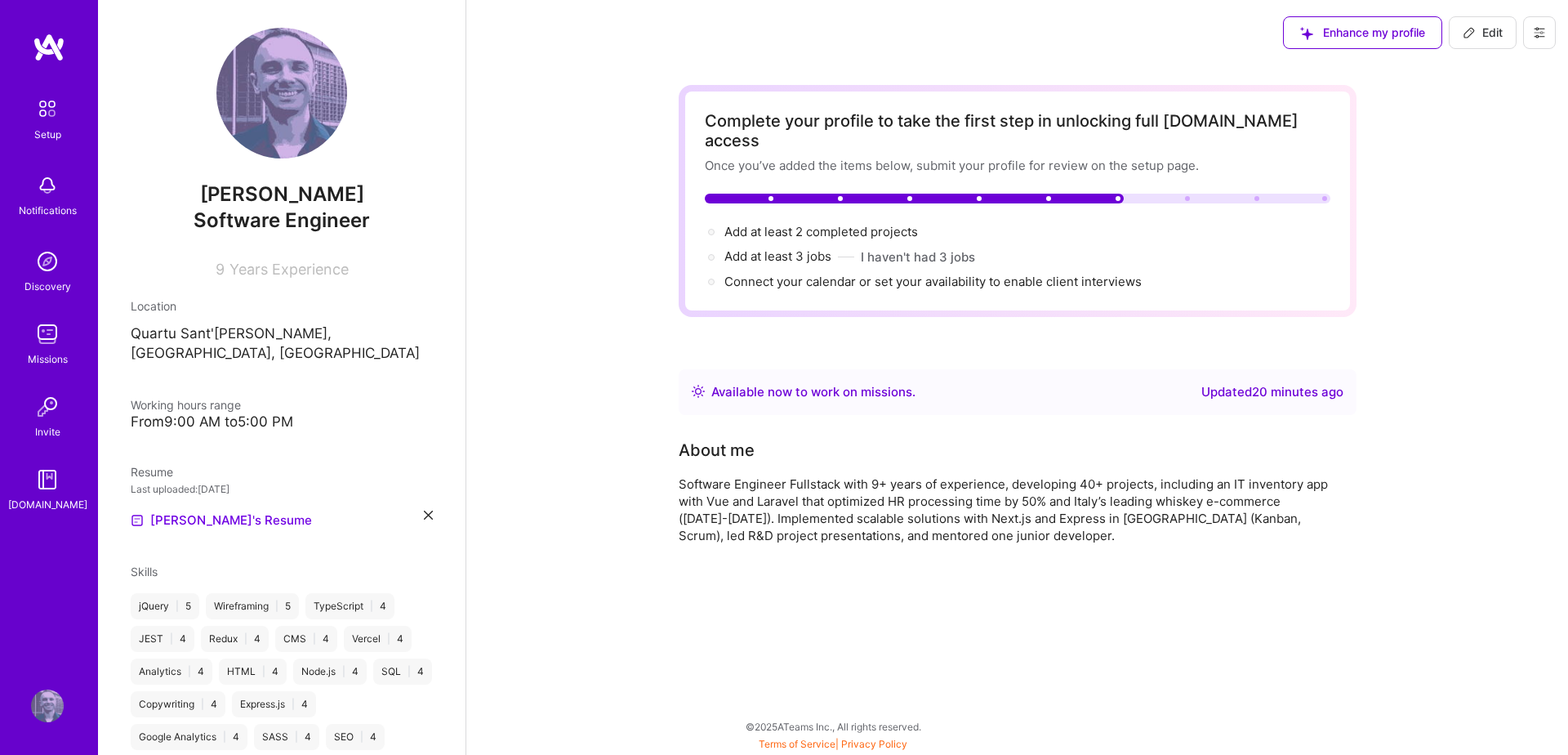
click at [1539, 22] on button at bounding box center [1538, 33] width 33 height 33
click at [1485, 104] on button "Payment method" at bounding box center [1494, 112] width 122 height 41
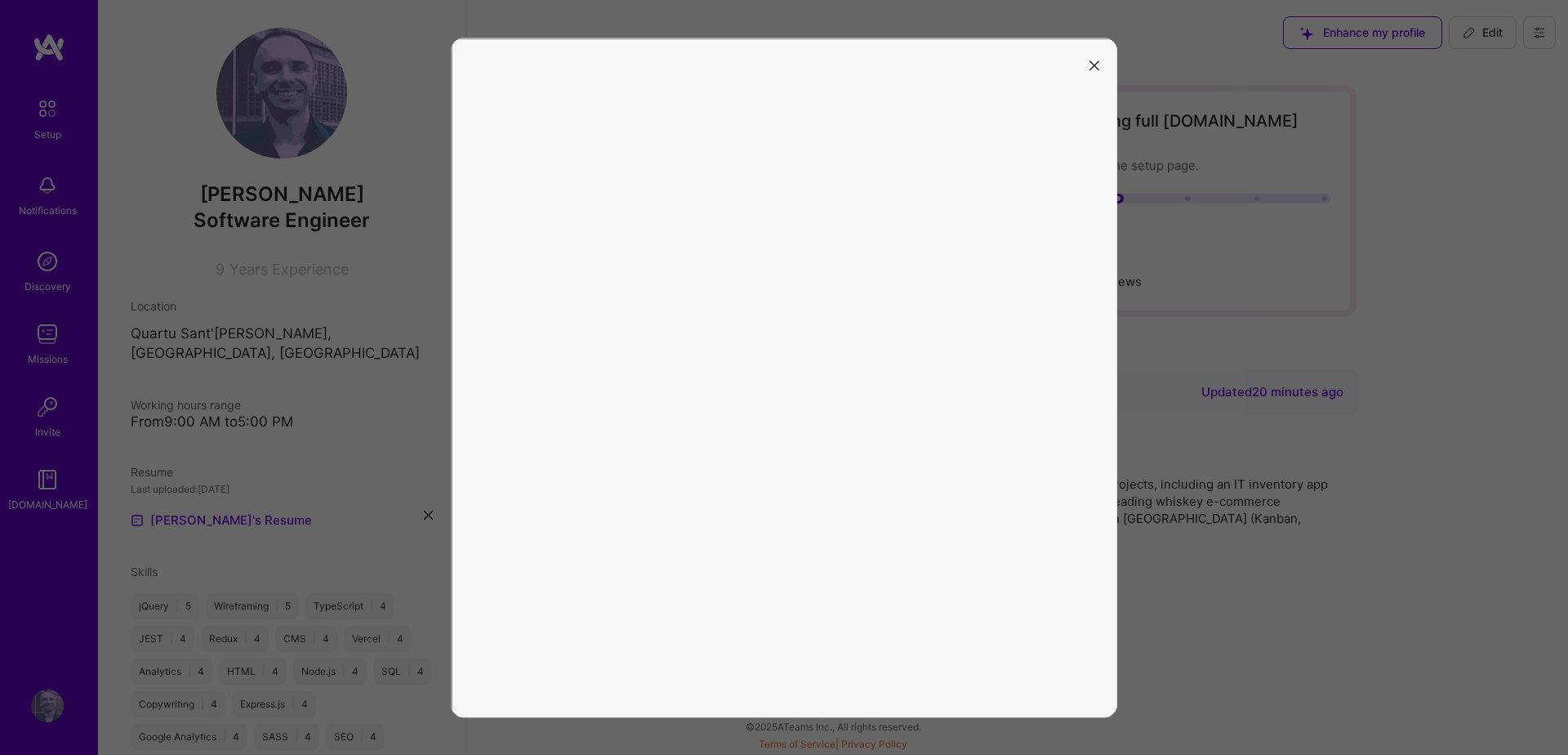
click at [1094, 68] on icon "modal" at bounding box center [1094, 65] width 10 height 10
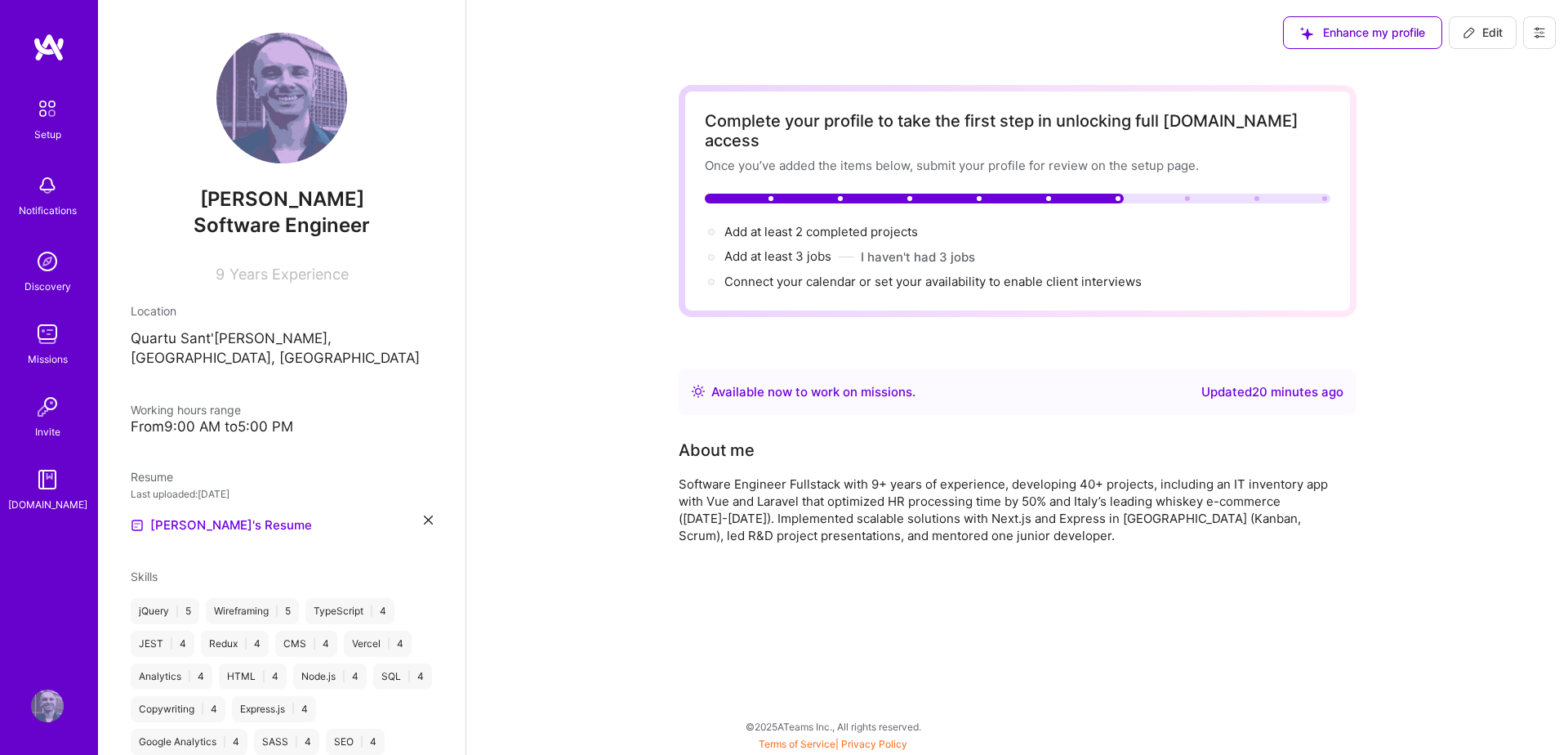
scroll to position [651, 0]
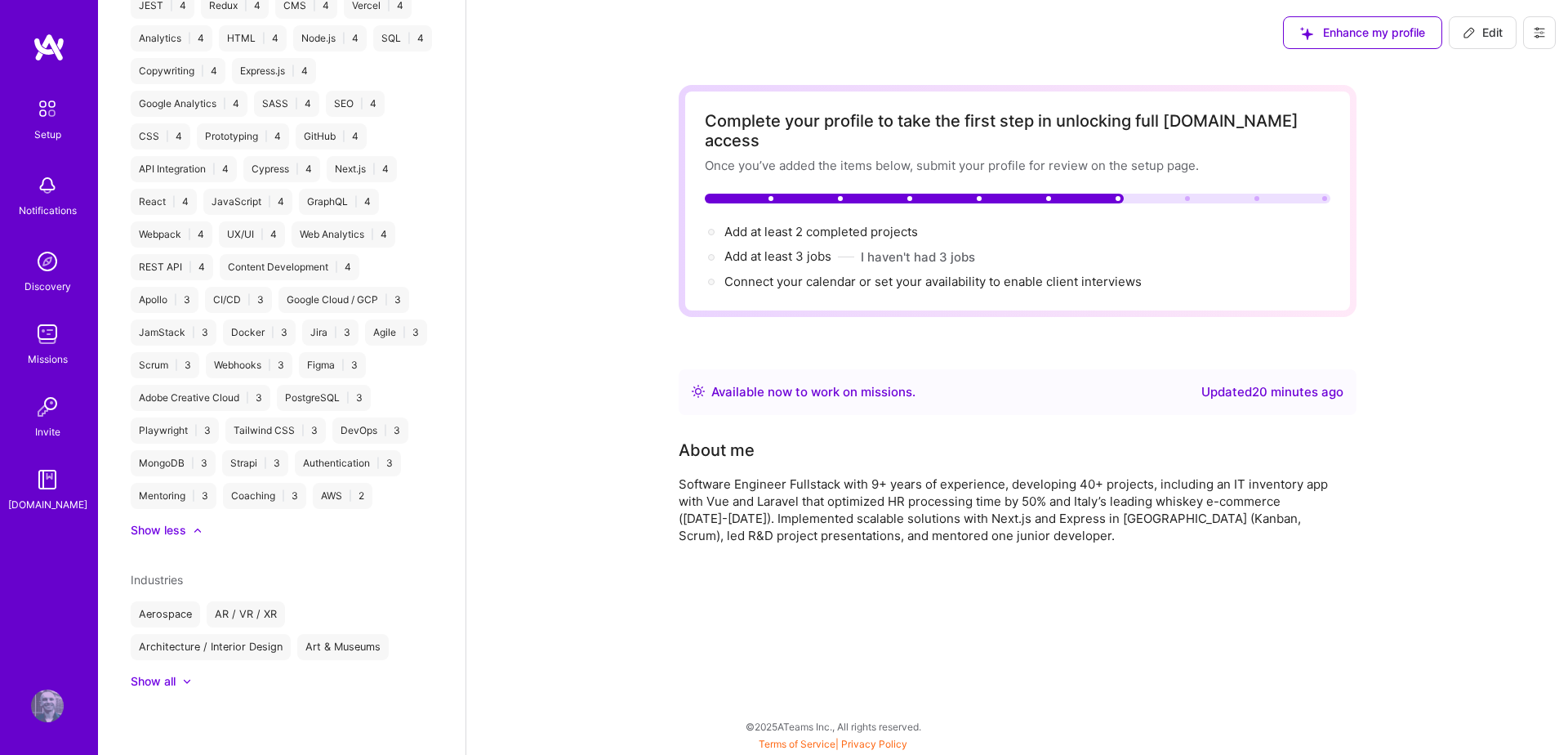
click at [167, 685] on div "Show all" at bounding box center [153, 681] width 45 height 17
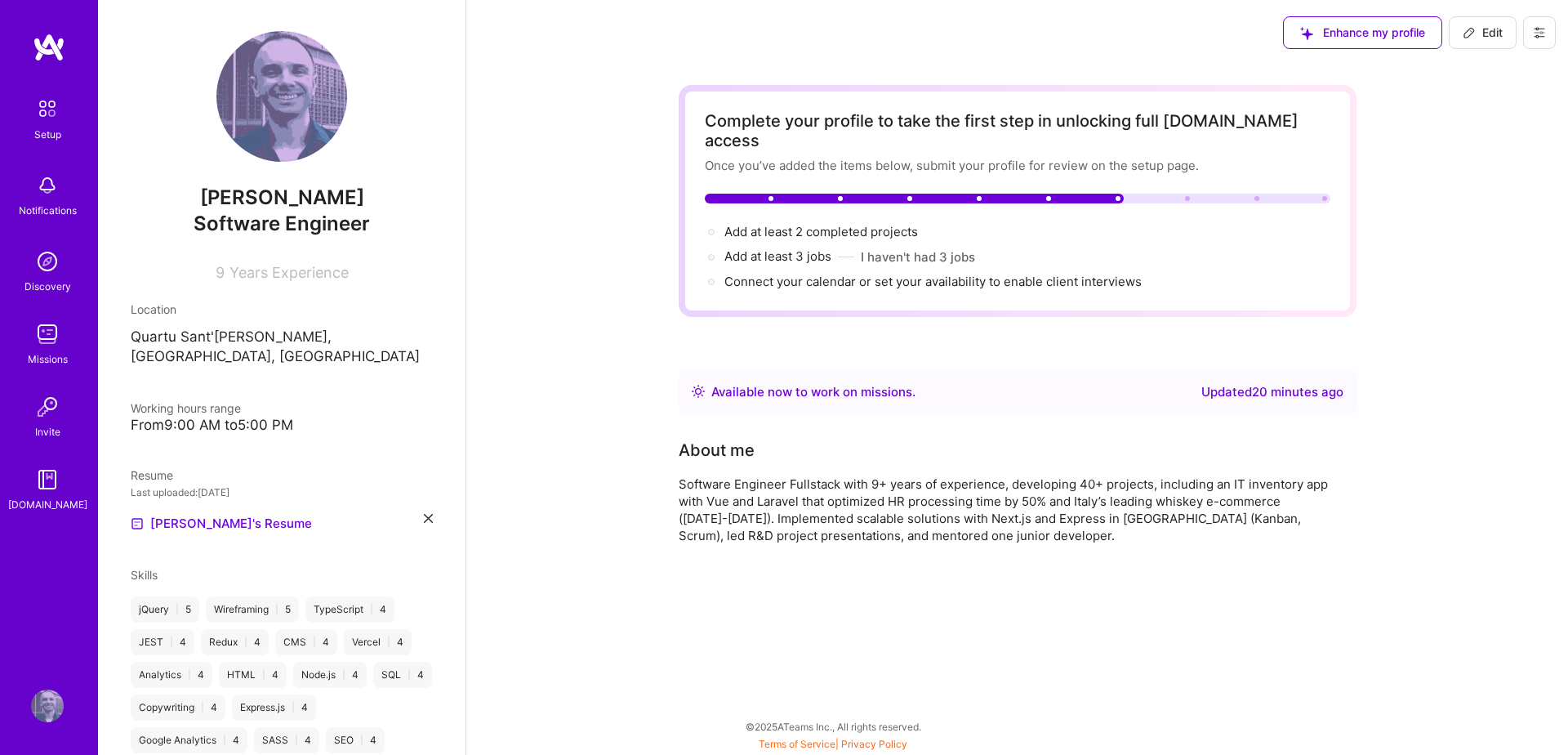
scroll to position [0, 0]
click at [43, 343] on img at bounding box center [46, 334] width 33 height 33
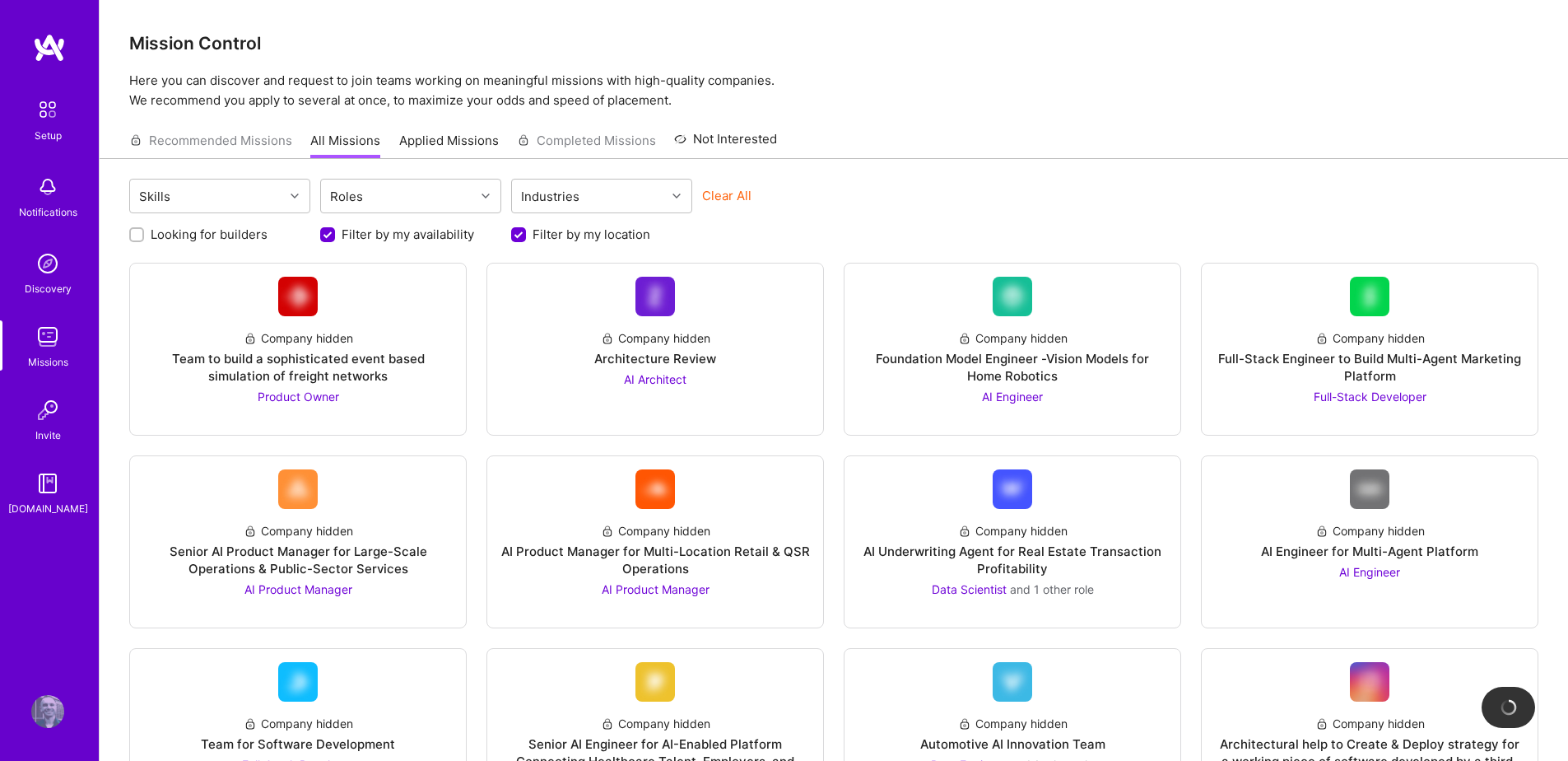
click at [464, 145] on link "Applied Missions" at bounding box center [449, 144] width 99 height 27
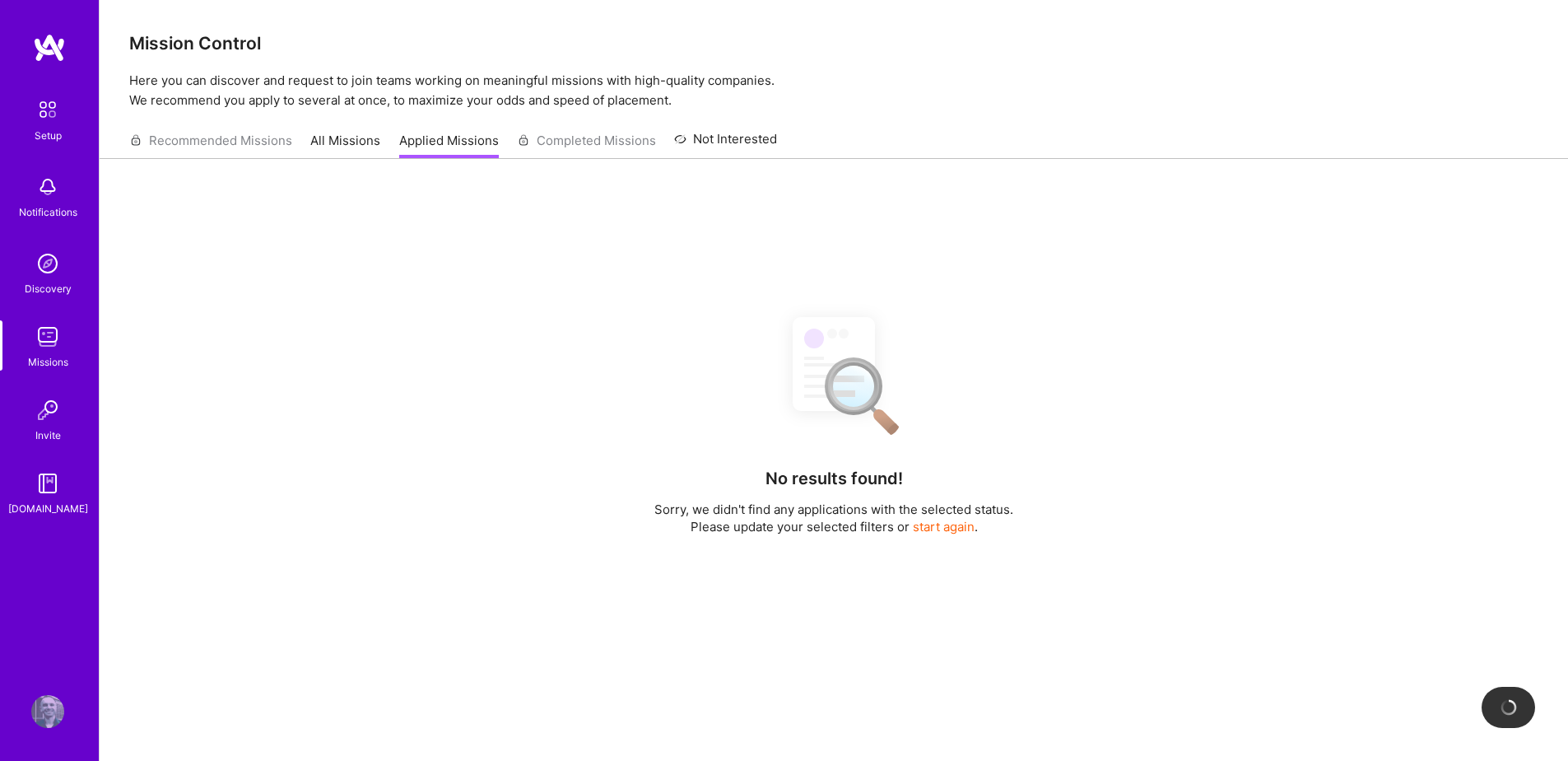
click at [342, 143] on link "All Missions" at bounding box center [345, 144] width 70 height 27
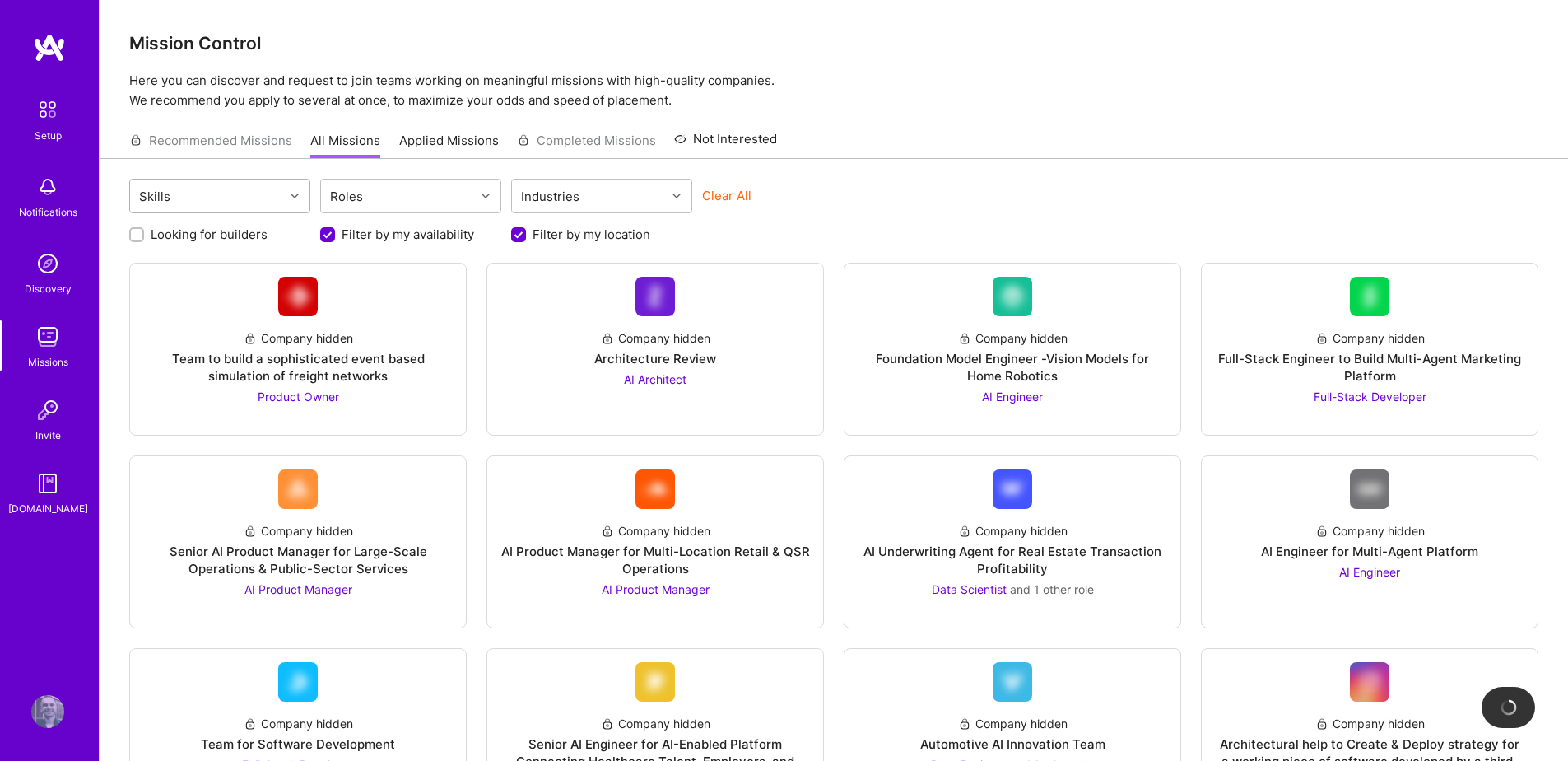
click at [289, 201] on div at bounding box center [296, 196] width 26 height 22
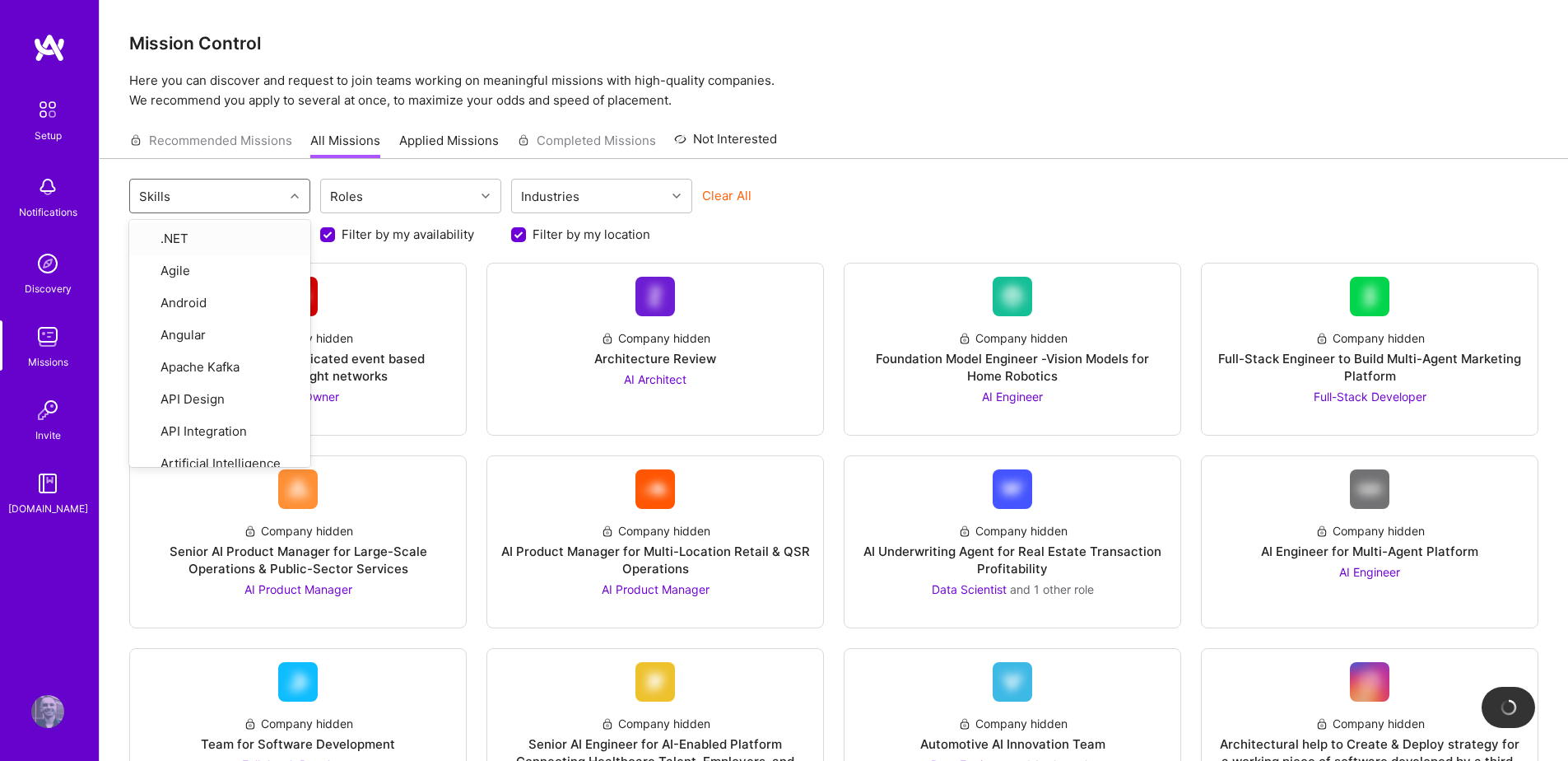
click at [289, 200] on div at bounding box center [296, 196] width 26 height 22
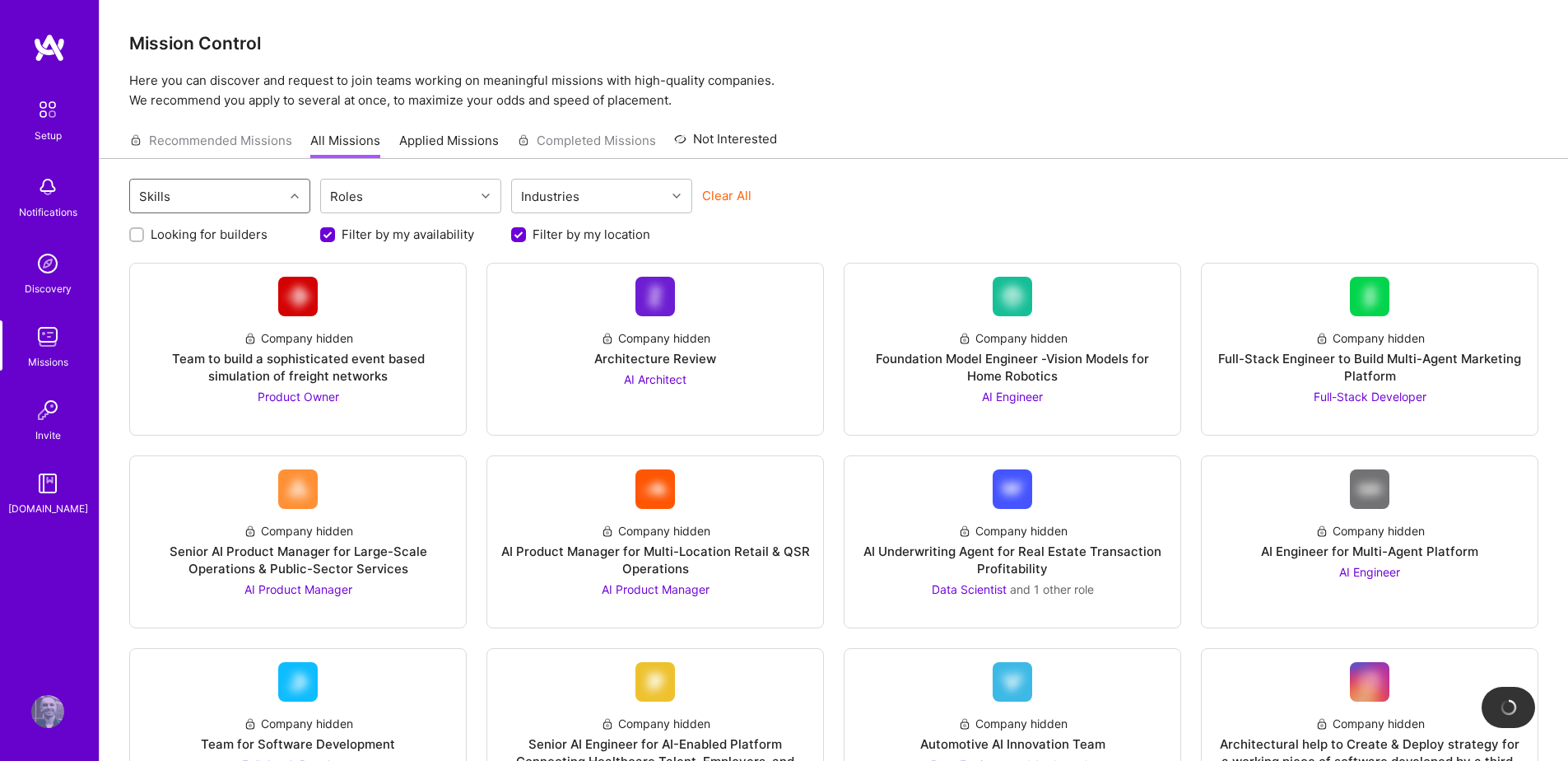
click at [53, 59] on img at bounding box center [49, 48] width 33 height 30
